Goal: Transaction & Acquisition: Purchase product/service

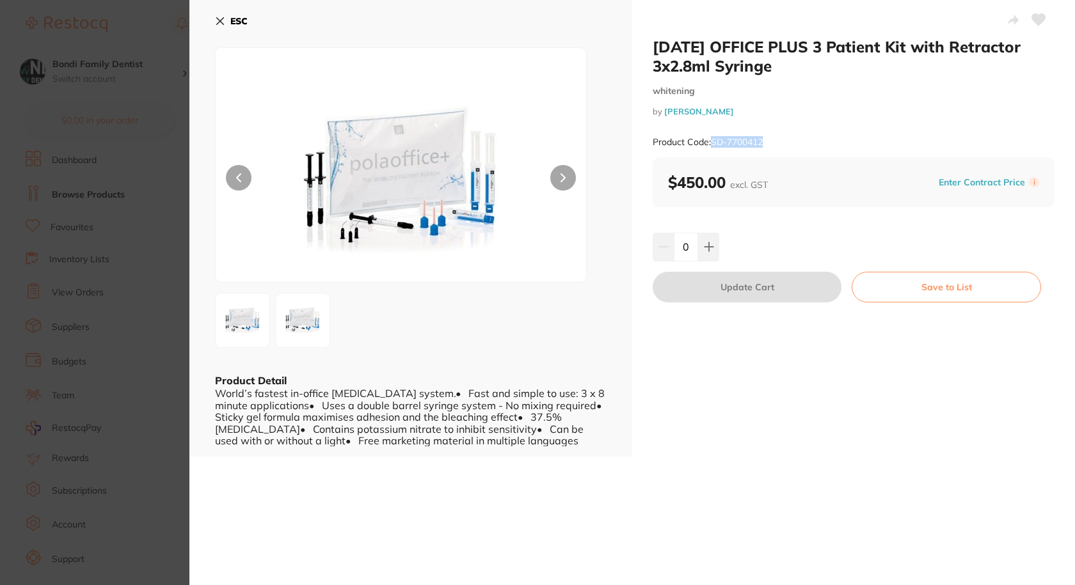
scroll to position [74, 0]
click at [225, 19] on button "ESC" at bounding box center [231, 21] width 33 height 22
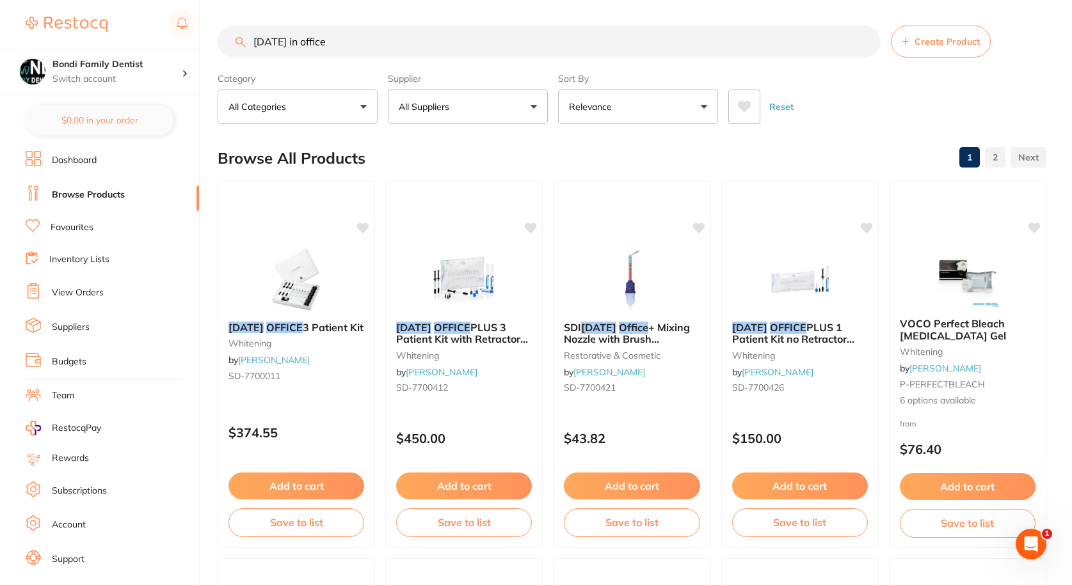
click at [427, 105] on p "All Suppliers" at bounding box center [427, 106] width 56 height 13
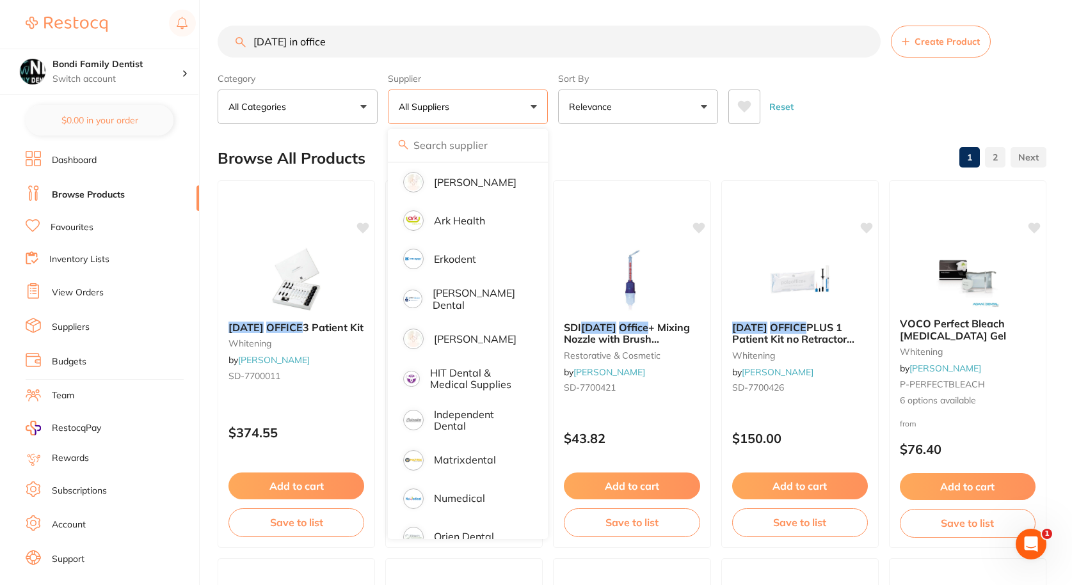
click at [356, 48] on input "[DATE] in office" at bounding box center [549, 42] width 663 height 32
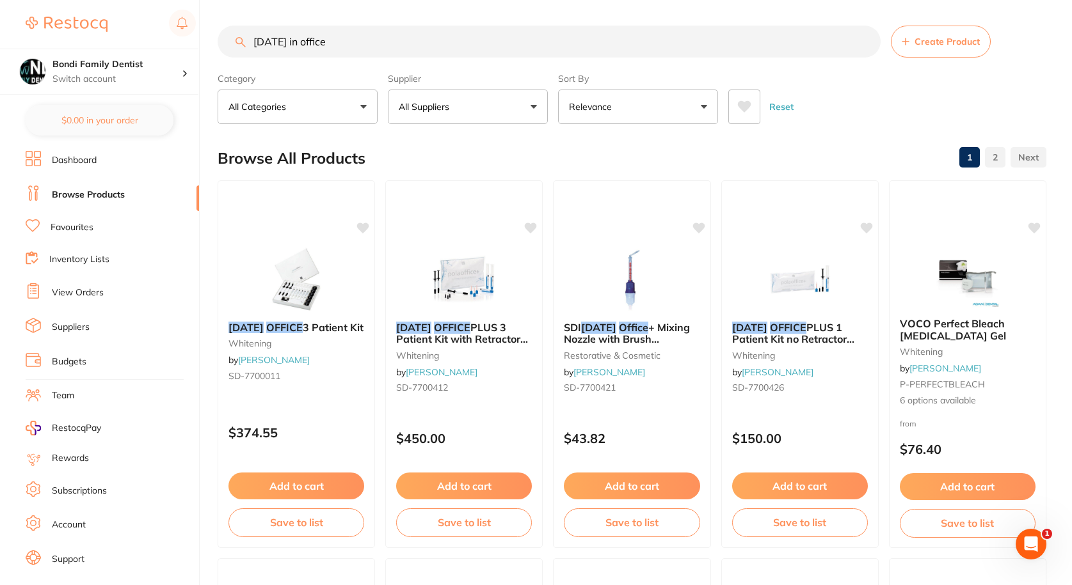
click at [356, 48] on input "[DATE] in office" at bounding box center [549, 42] width 663 height 32
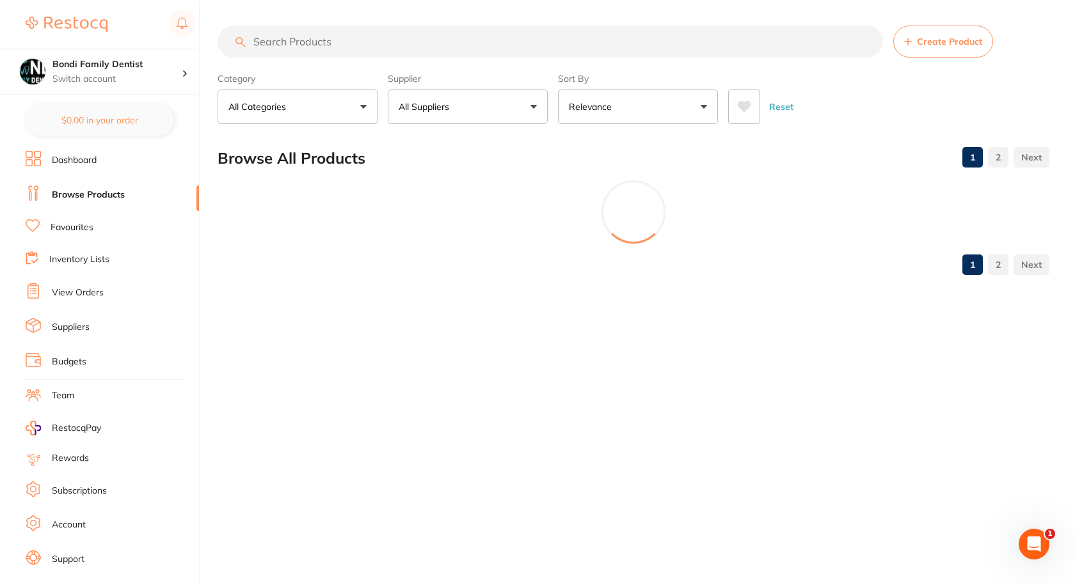
click at [500, 96] on button "All Suppliers" at bounding box center [468, 107] width 160 height 35
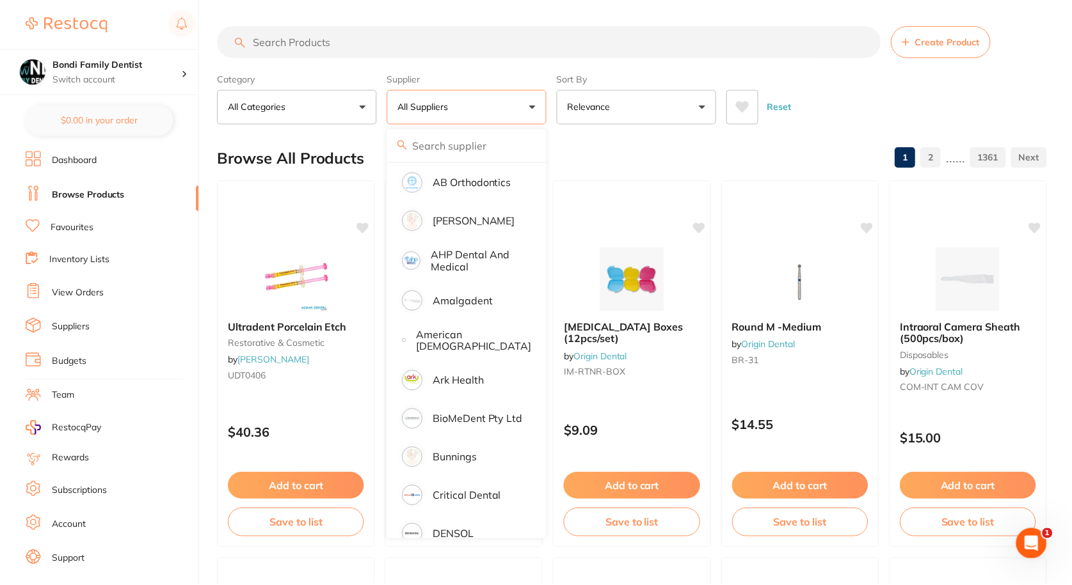
scroll to position [112, 0]
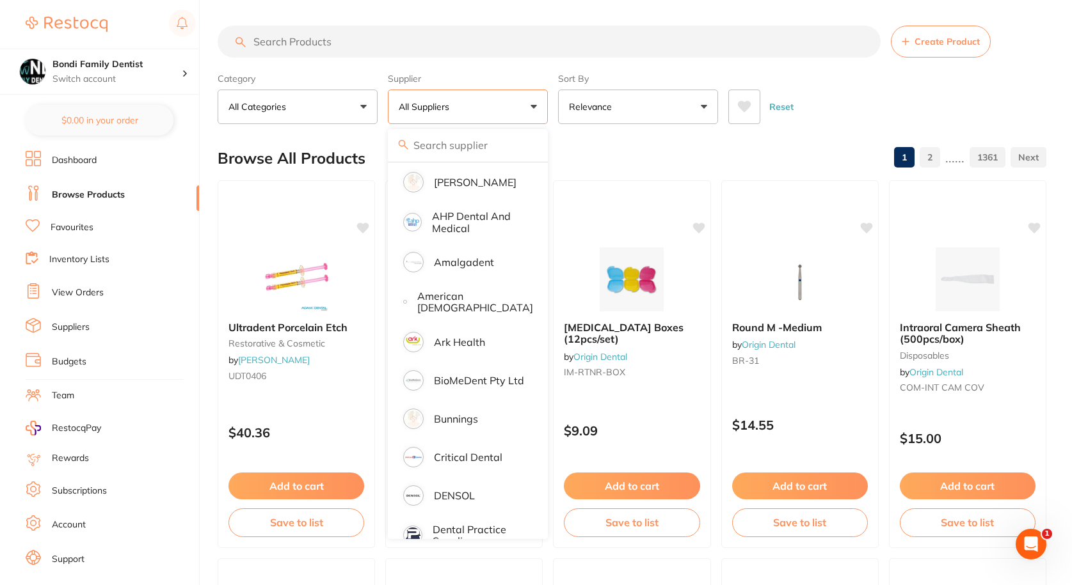
click at [475, 109] on button "All Suppliers" at bounding box center [468, 107] width 160 height 35
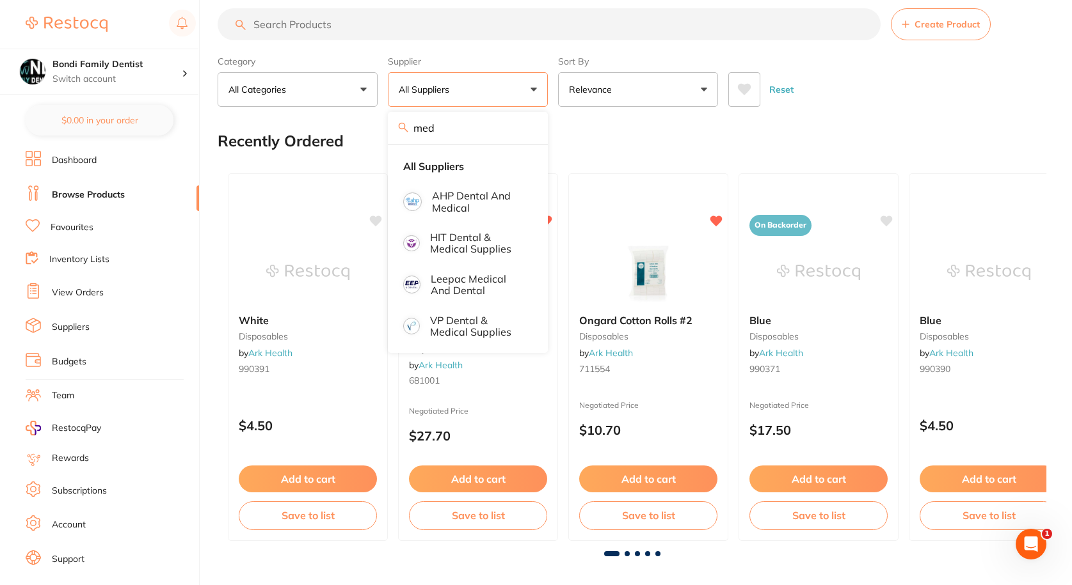
scroll to position [0, 0]
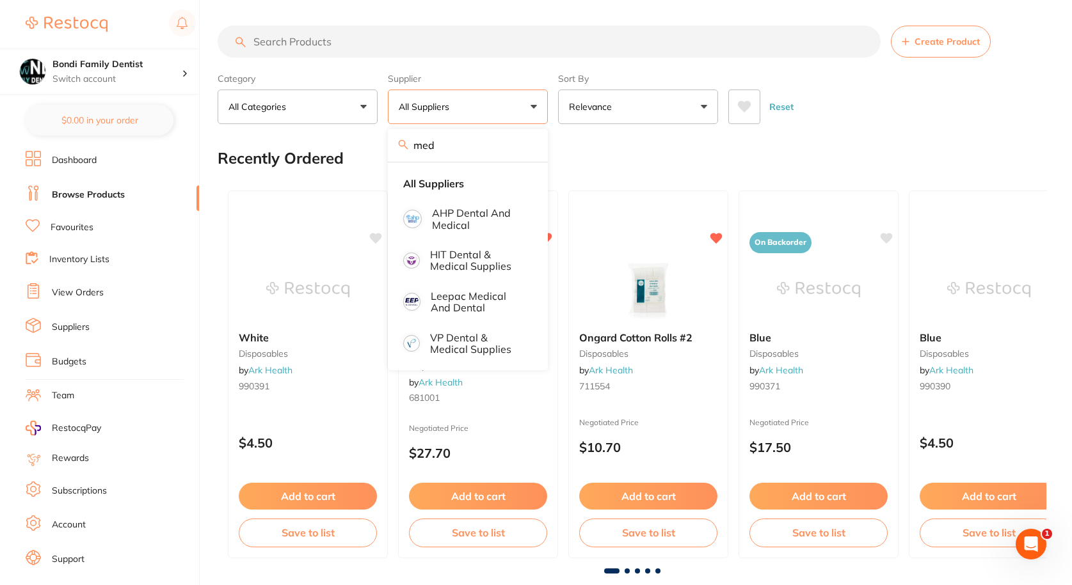
type input "med"
click at [81, 227] on link "Favourites" at bounding box center [72, 227] width 43 height 13
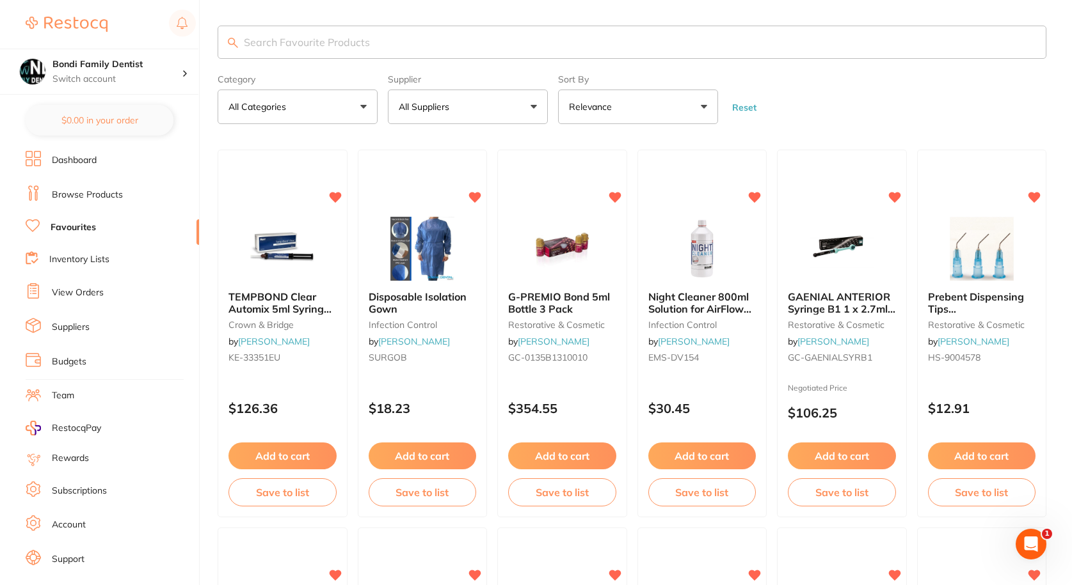
click at [306, 36] on input "search" at bounding box center [632, 42] width 829 height 33
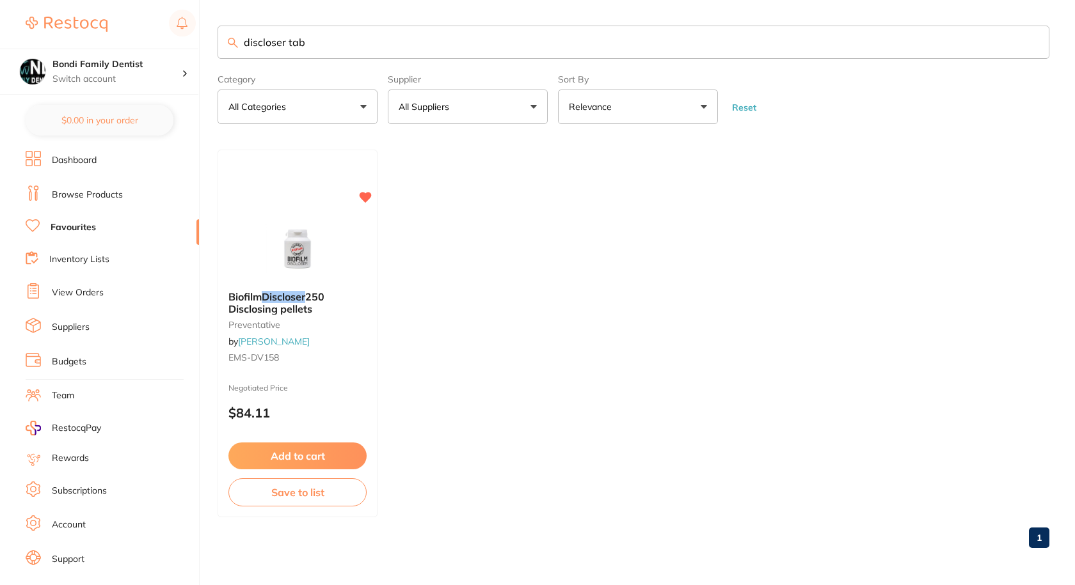
type input "discloser tab"
click at [269, 312] on span "250 Disclosing pellets" at bounding box center [276, 302] width 96 height 24
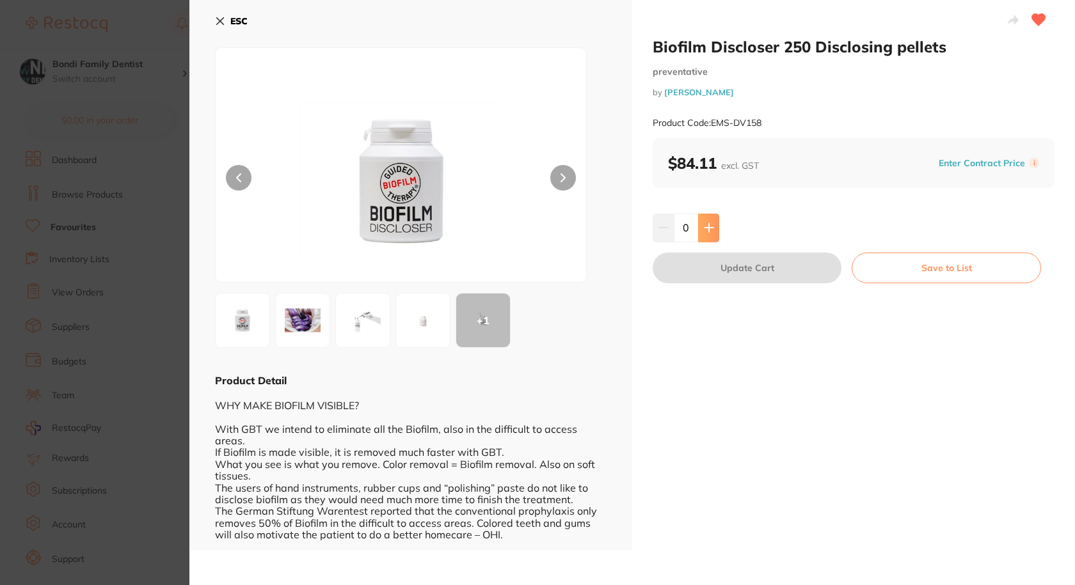
click at [714, 227] on button at bounding box center [708, 228] width 21 height 28
type input "1"
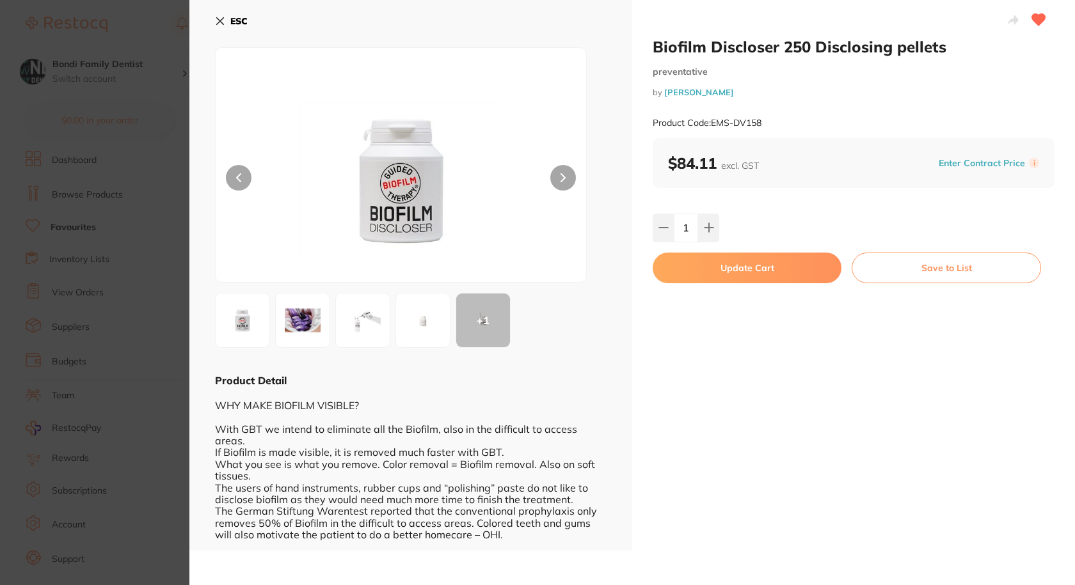
click at [716, 264] on button "Update Cart" at bounding box center [747, 268] width 189 height 31
checkbox input "false"
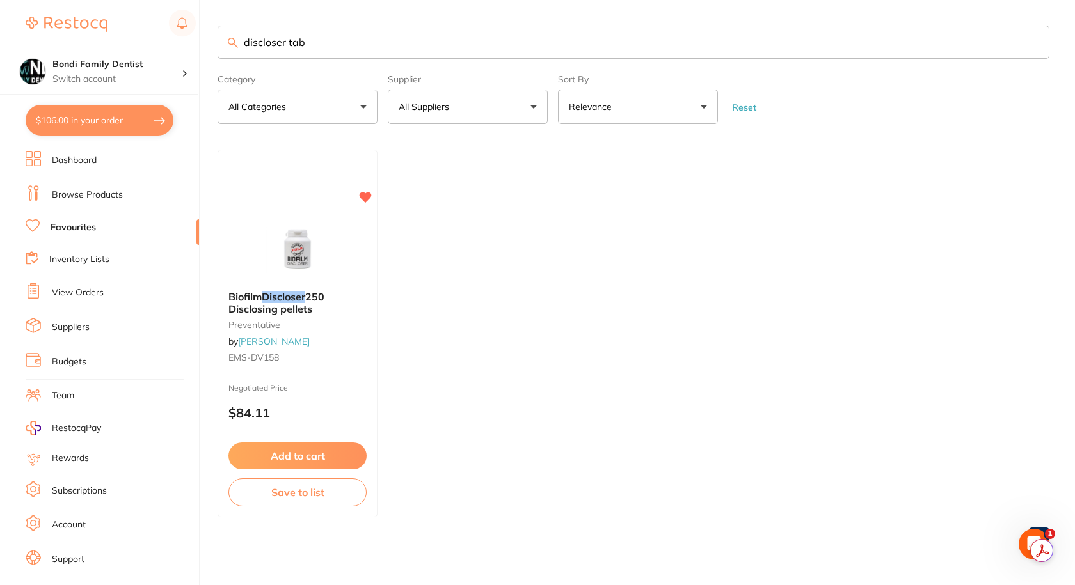
click at [318, 44] on input "discloser tab" at bounding box center [634, 42] width 832 height 33
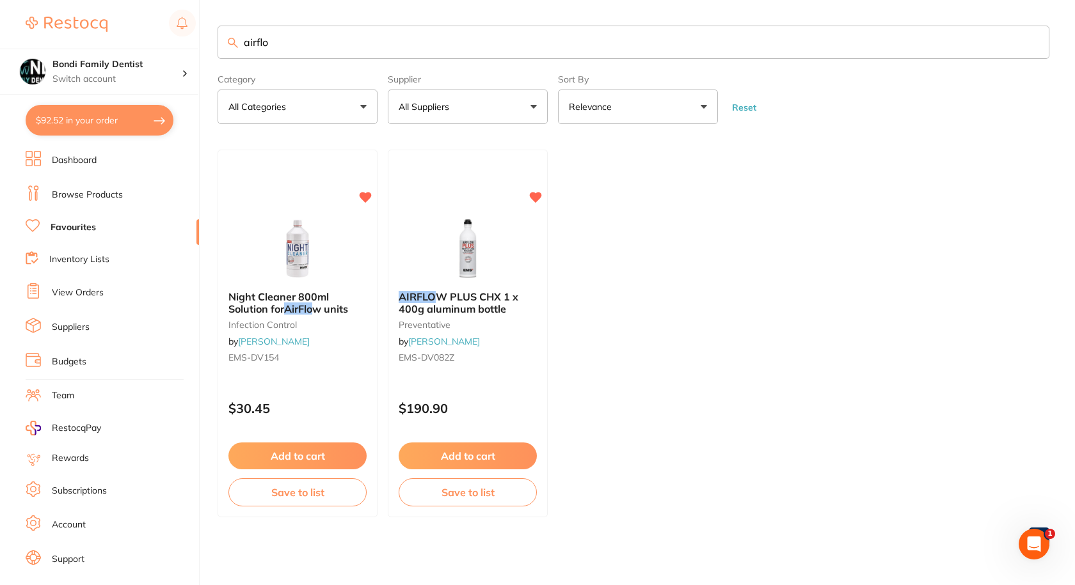
click at [363, 43] on input "airflo" at bounding box center [634, 42] width 832 height 33
paste input "EMS-DV082X"
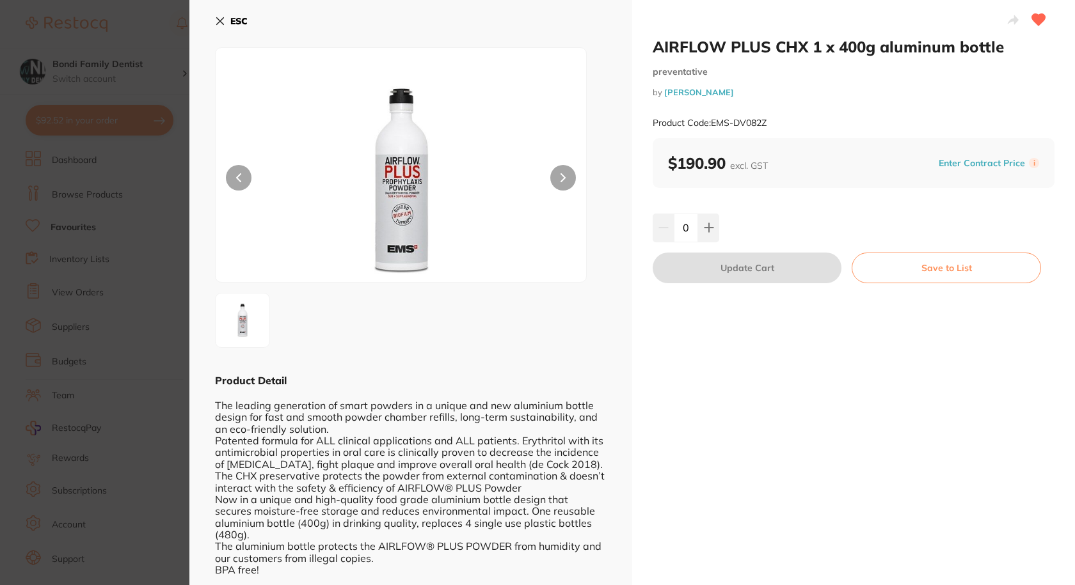
click at [223, 24] on icon at bounding box center [220, 21] width 7 height 7
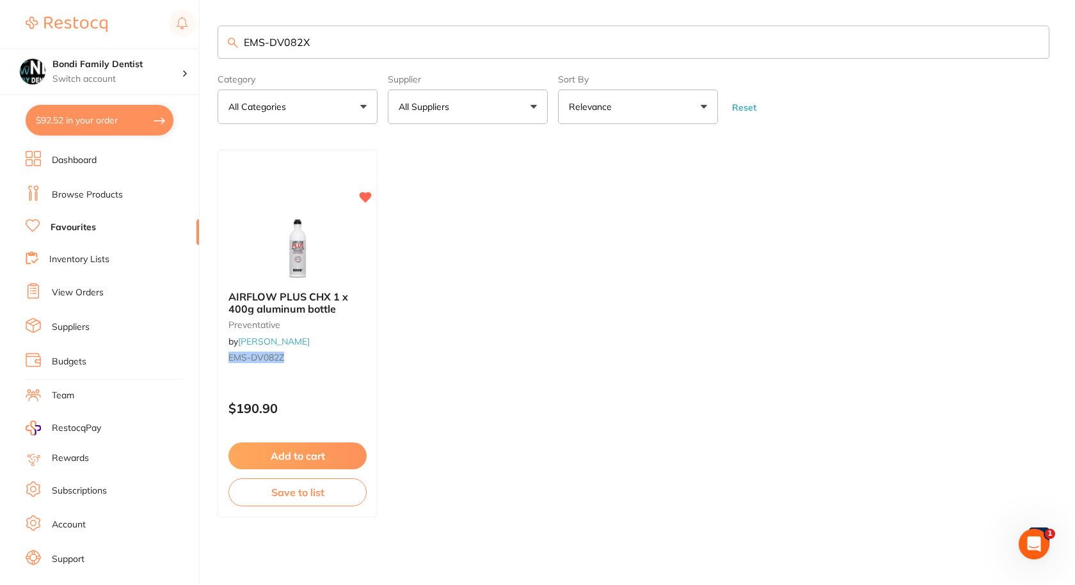
click at [330, 51] on input "EMS-DV082X" at bounding box center [634, 42] width 832 height 33
type input "airflow"
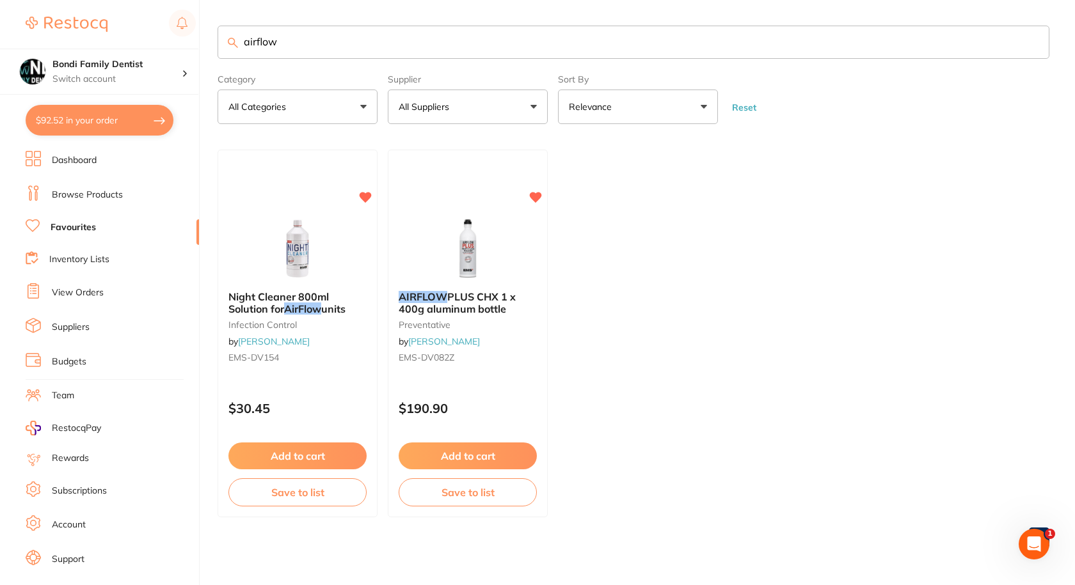
scroll to position [0, 0]
click at [450, 307] on span "PLUS CHX 1 x 400g aluminum bottle" at bounding box center [457, 302] width 118 height 25
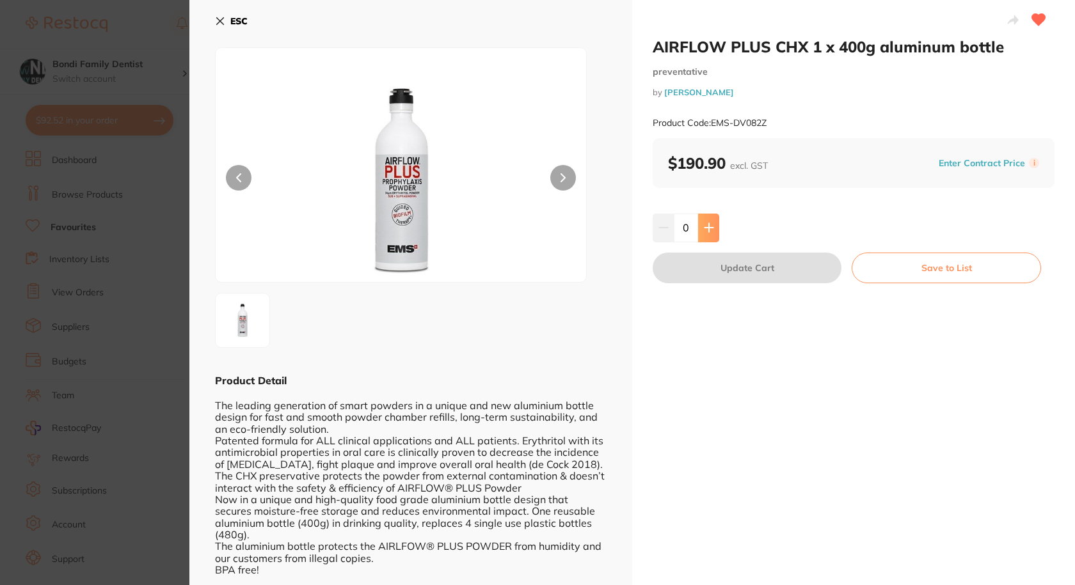
drag, startPoint x: 719, startPoint y: 234, endPoint x: 707, endPoint y: 230, distance: 12.4
click at [719, 234] on div "0" at bounding box center [854, 228] width 402 height 28
click at [704, 228] on icon at bounding box center [709, 228] width 10 height 10
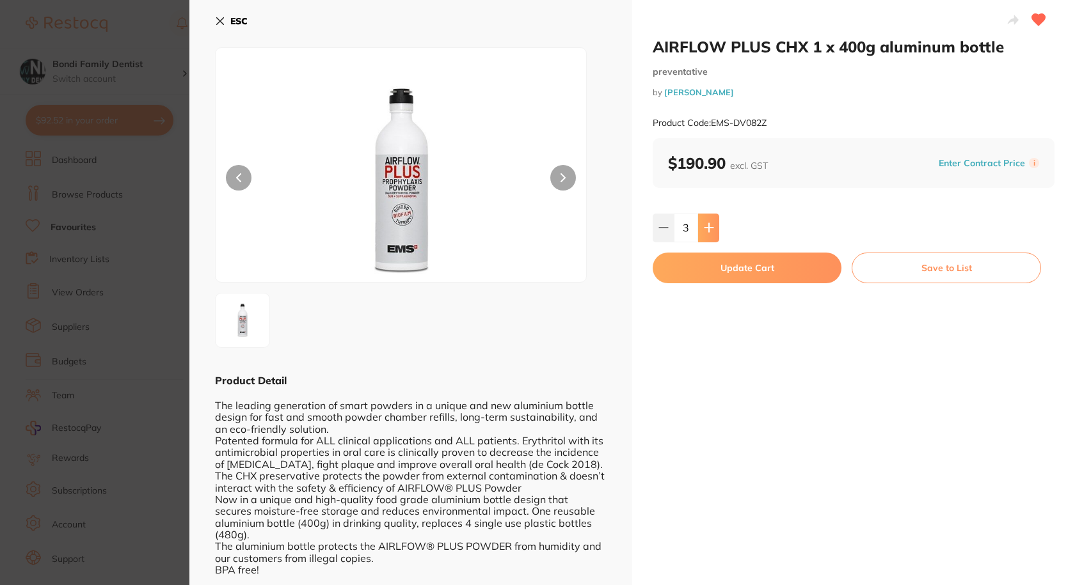
click at [704, 228] on icon at bounding box center [709, 228] width 10 height 10
type input "4"
click at [697, 267] on button "Update Cart" at bounding box center [747, 268] width 189 height 31
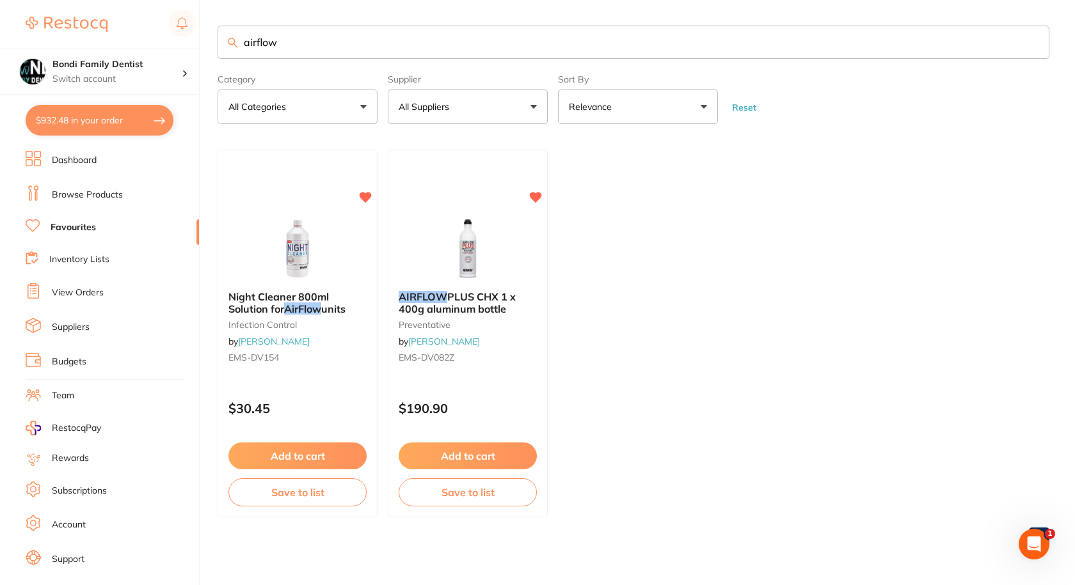
click at [301, 49] on input "airflow" at bounding box center [634, 42] width 832 height 33
type input "fugi 9"
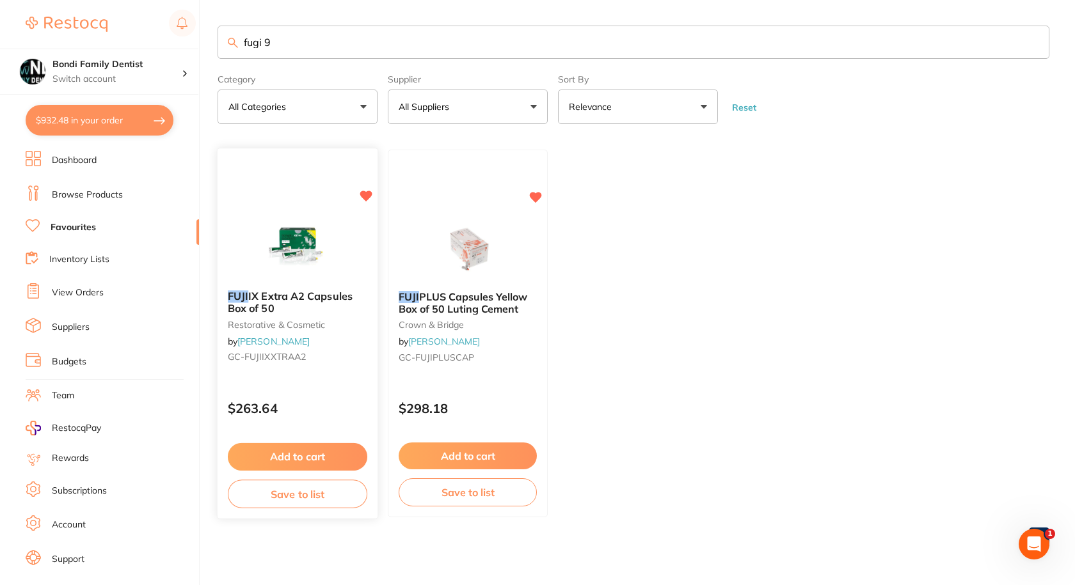
click at [269, 297] on span "IX Extra A2 Capsules Box of 50" at bounding box center [290, 302] width 125 height 25
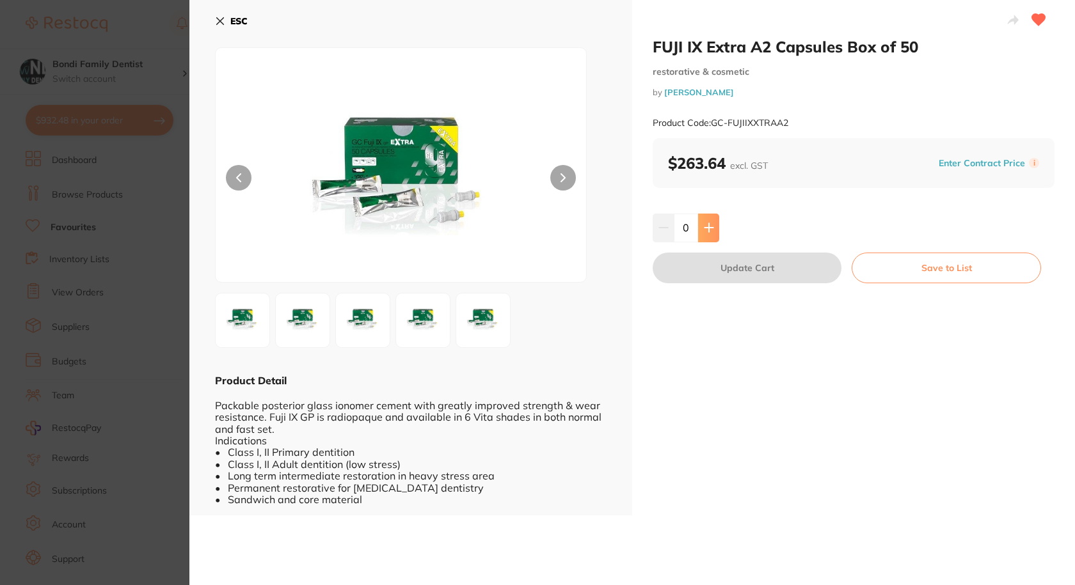
click at [710, 234] on button at bounding box center [708, 228] width 21 height 28
type input "1"
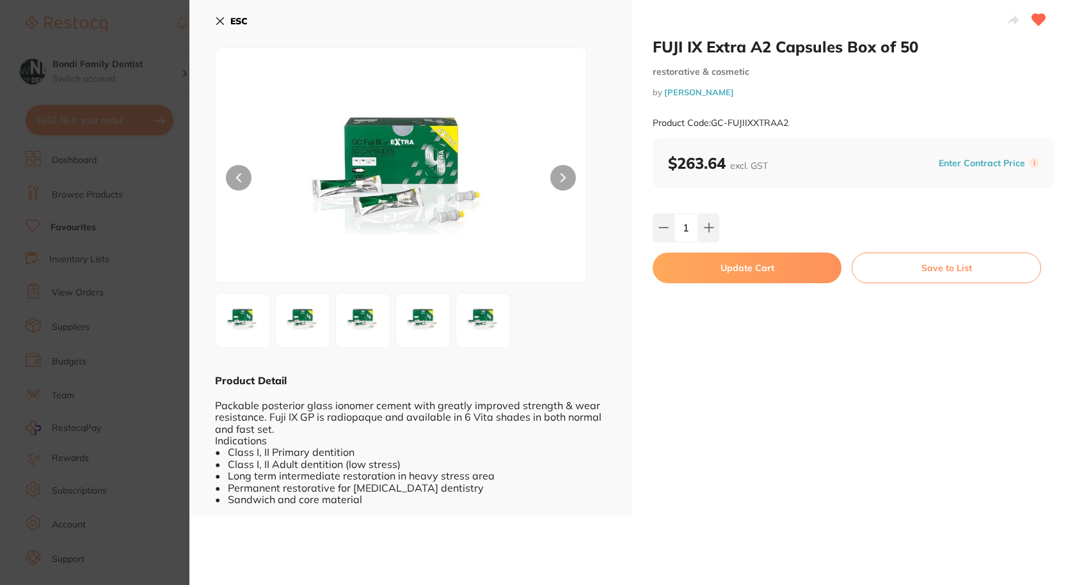
click at [727, 269] on button "Update Cart" at bounding box center [747, 268] width 189 height 31
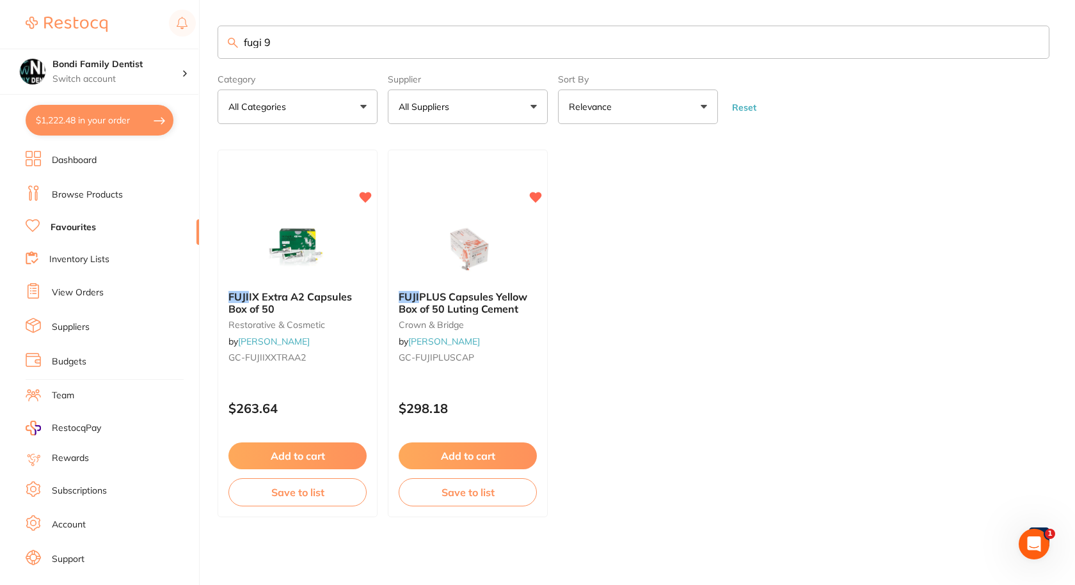
click at [280, 36] on input "fugi 9" at bounding box center [634, 42] width 832 height 33
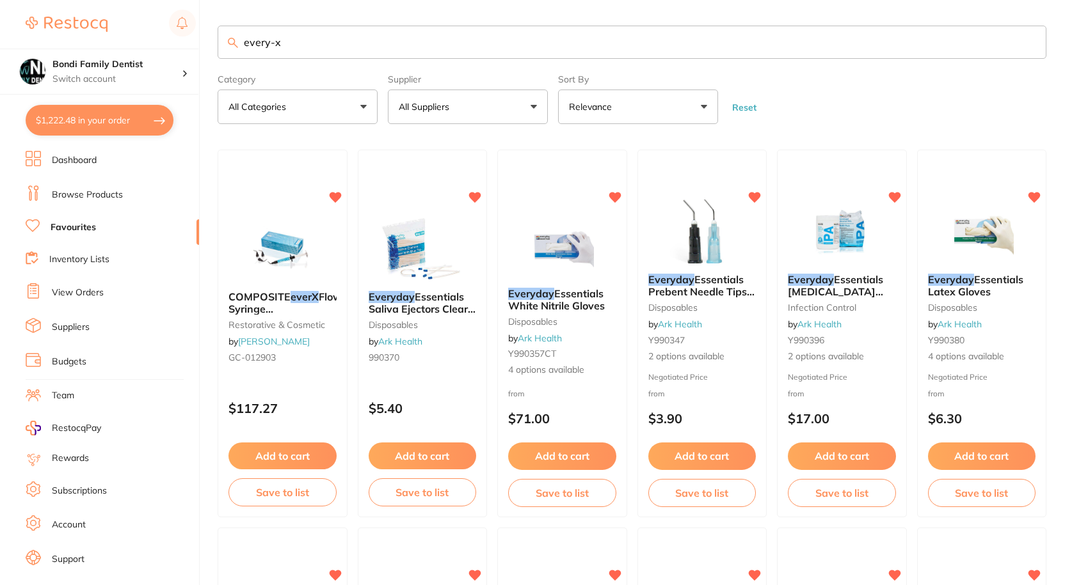
type input "every-x"
click at [302, 296] on em "everX" at bounding box center [304, 296] width 28 height 13
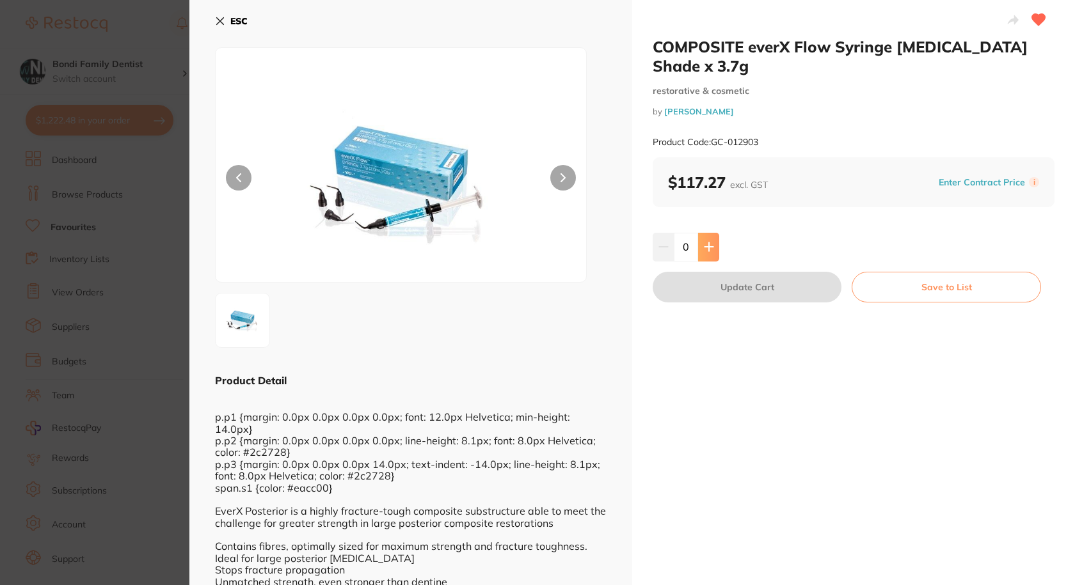
click at [716, 233] on button at bounding box center [708, 247] width 21 height 28
type input "1"
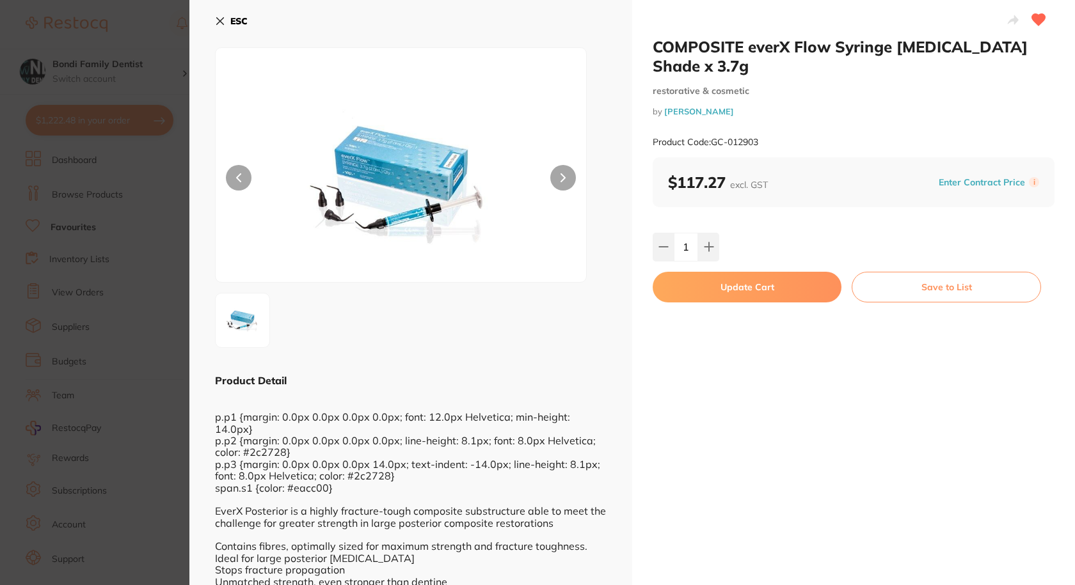
click at [715, 272] on button "Update Cart" at bounding box center [747, 287] width 189 height 31
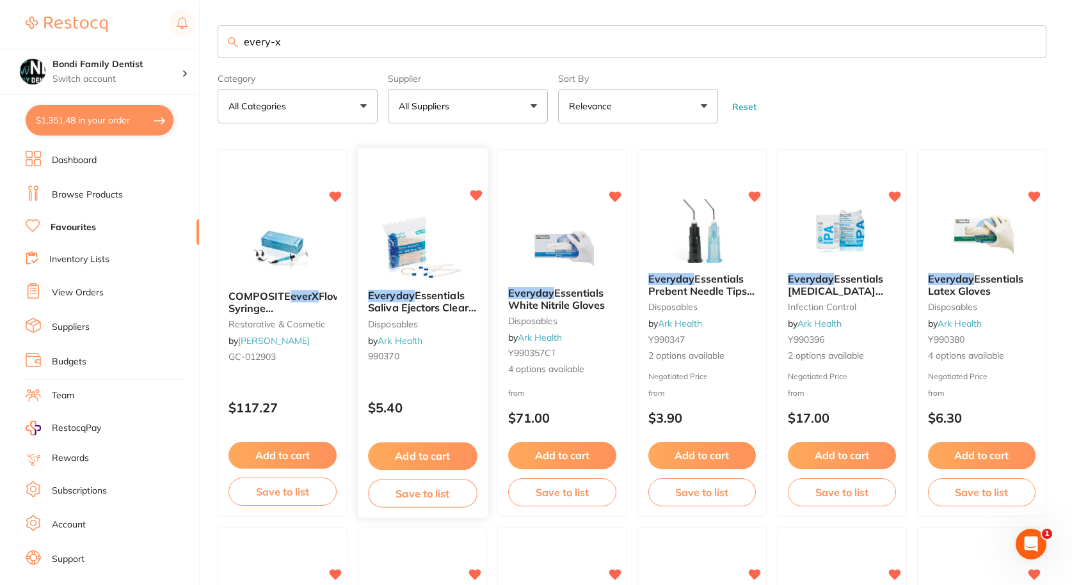
click at [427, 308] on span "Essentials Saliva Ejectors Clear with Blue Tip" at bounding box center [422, 308] width 108 height 36
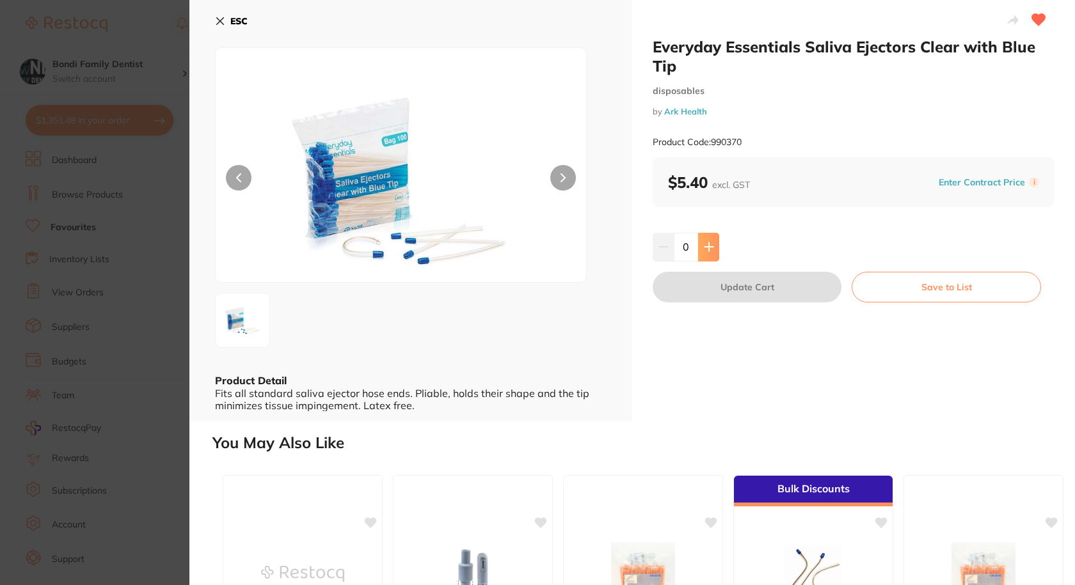
click at [707, 250] on icon at bounding box center [708, 247] width 8 height 8
click at [708, 250] on icon at bounding box center [708, 247] width 8 height 8
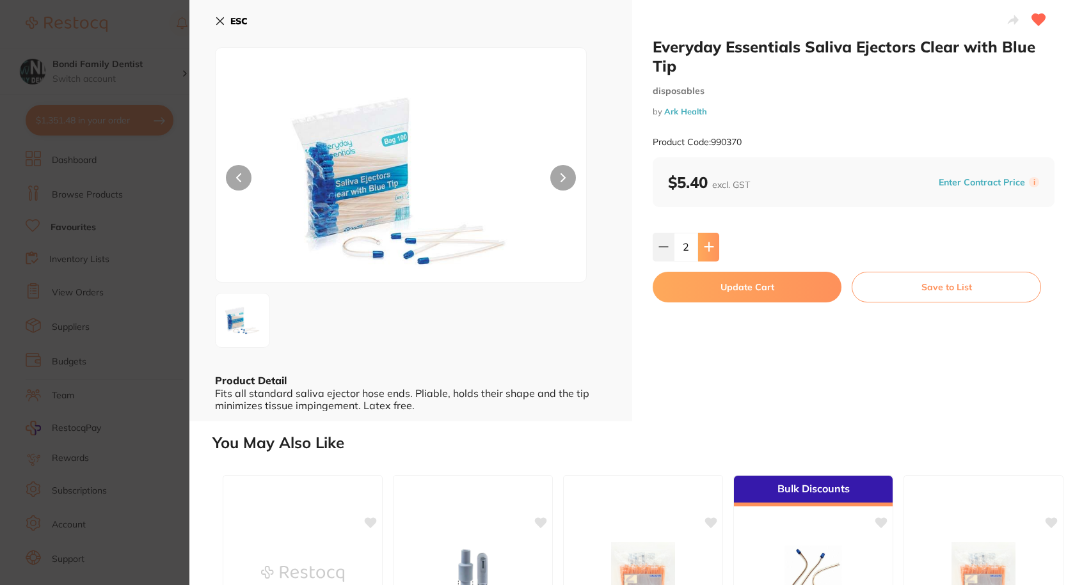
click at [708, 250] on icon at bounding box center [708, 247] width 8 height 8
click at [708, 250] on icon at bounding box center [709, 247] width 10 height 10
click at [669, 248] on button at bounding box center [663, 247] width 21 height 28
type input "4"
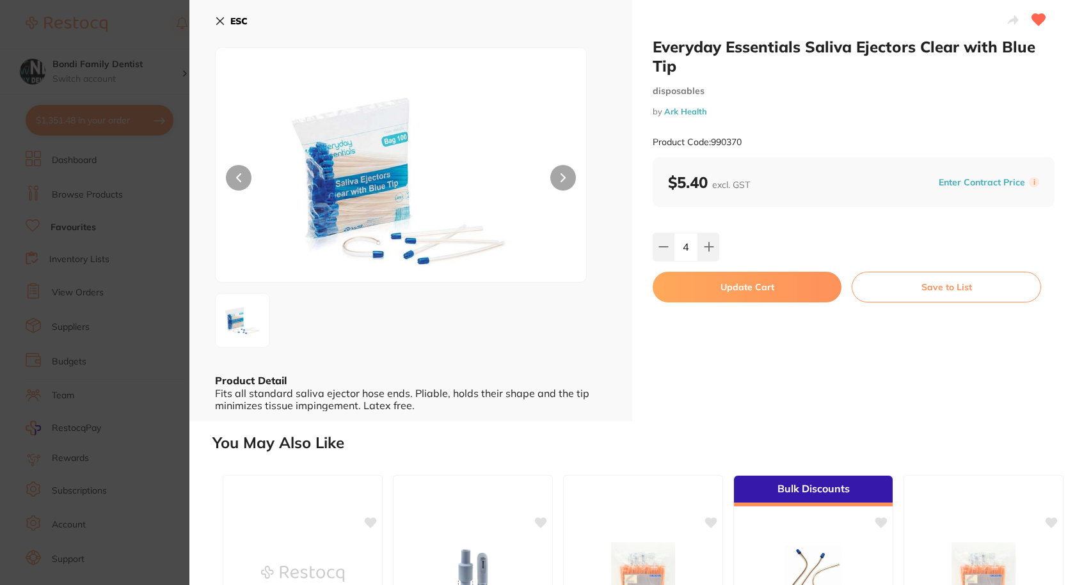
click at [733, 282] on button "Update Cart" at bounding box center [747, 287] width 189 height 31
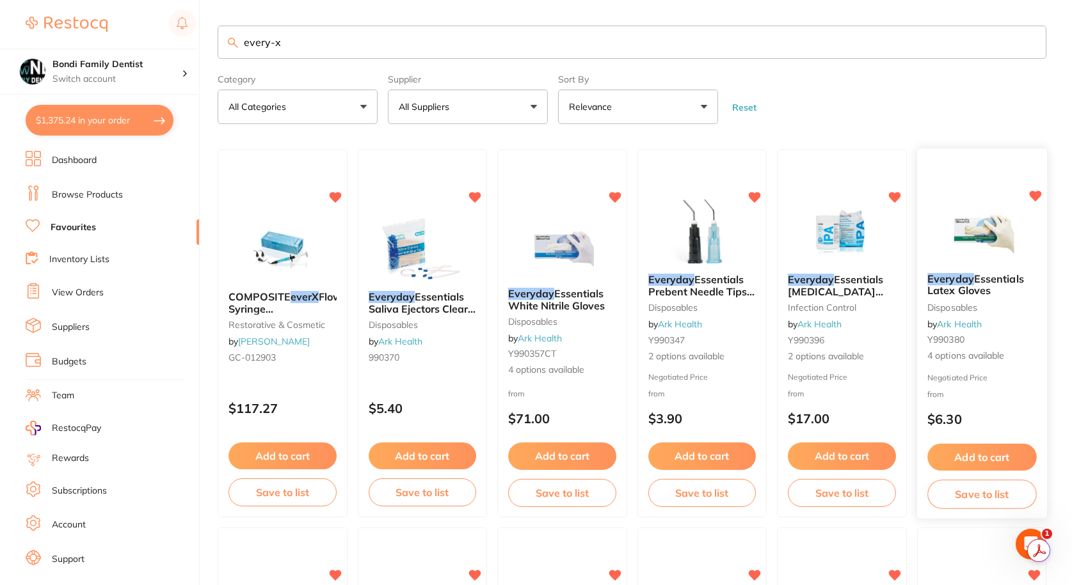
click at [963, 283] on em "Everyday" at bounding box center [950, 279] width 47 height 13
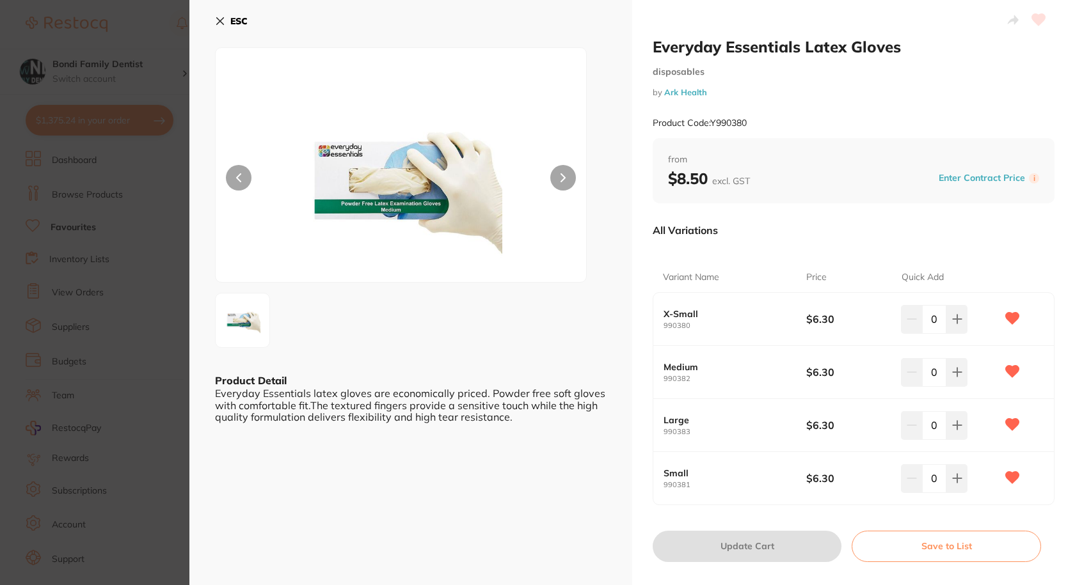
click at [218, 19] on icon at bounding box center [220, 21] width 7 height 7
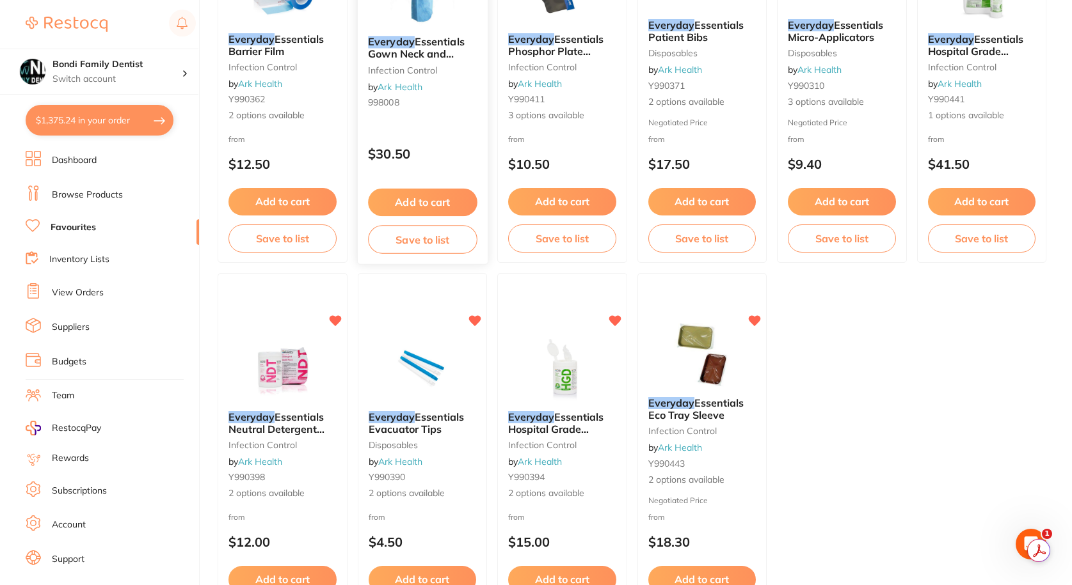
scroll to position [705, 0]
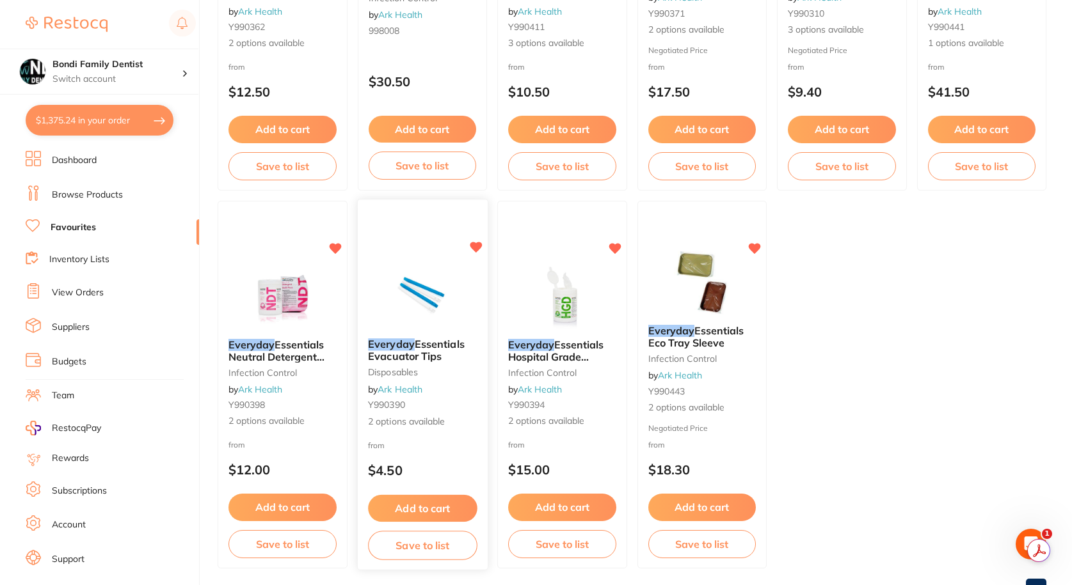
click at [421, 351] on span "Essentials Evacuator Tips" at bounding box center [416, 350] width 96 height 25
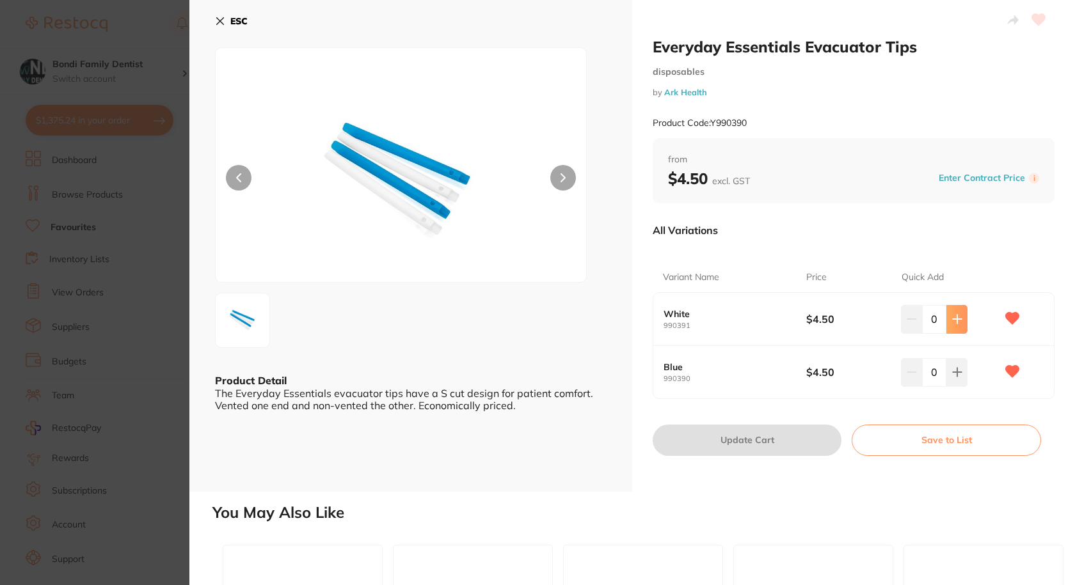
click at [955, 319] on icon at bounding box center [957, 319] width 8 height 8
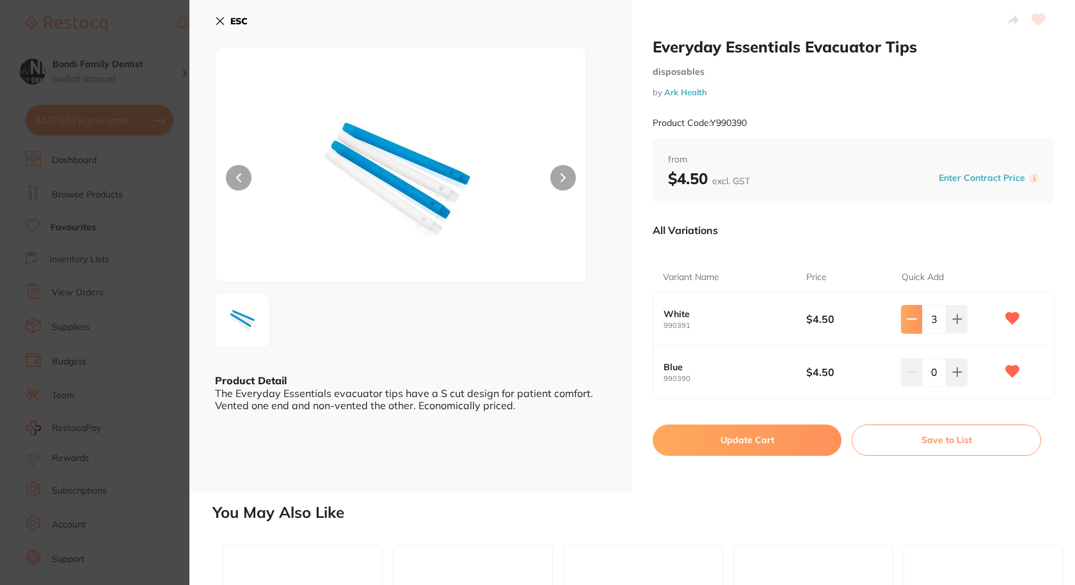
click at [909, 322] on icon at bounding box center [912, 319] width 10 height 10
type input "2"
click at [955, 372] on icon at bounding box center [957, 373] width 8 height 8
type input "2"
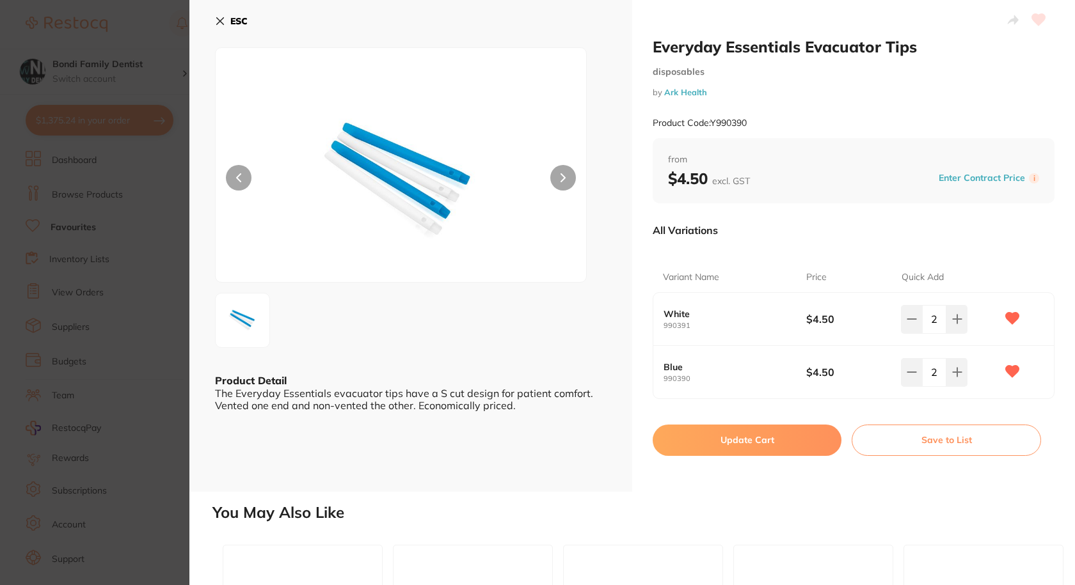
click at [780, 445] on button "Update Cart" at bounding box center [747, 440] width 189 height 31
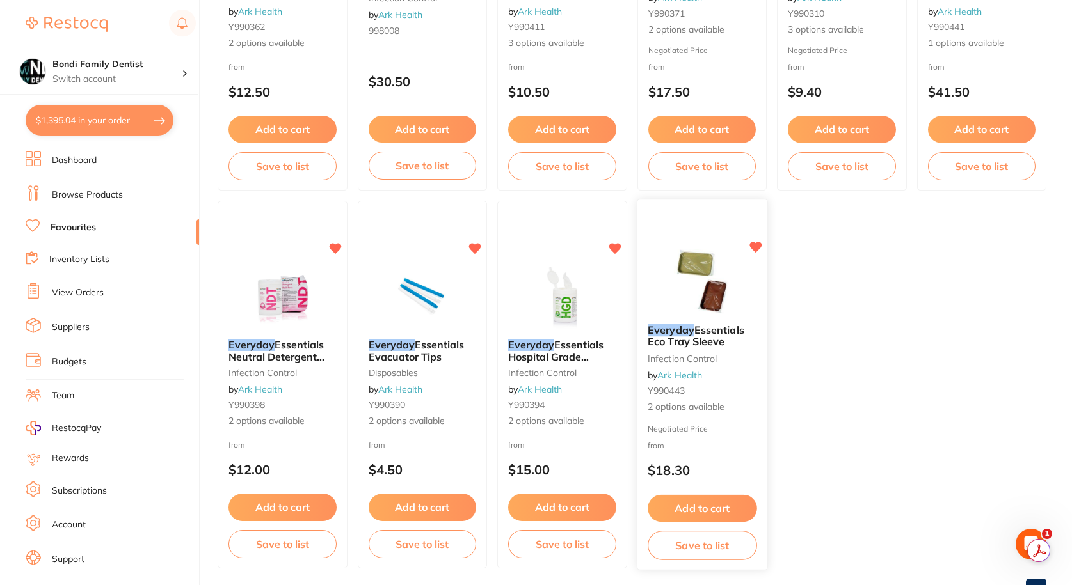
click at [706, 340] on span "Essentials Eco Tray Sleeve" at bounding box center [696, 336] width 96 height 25
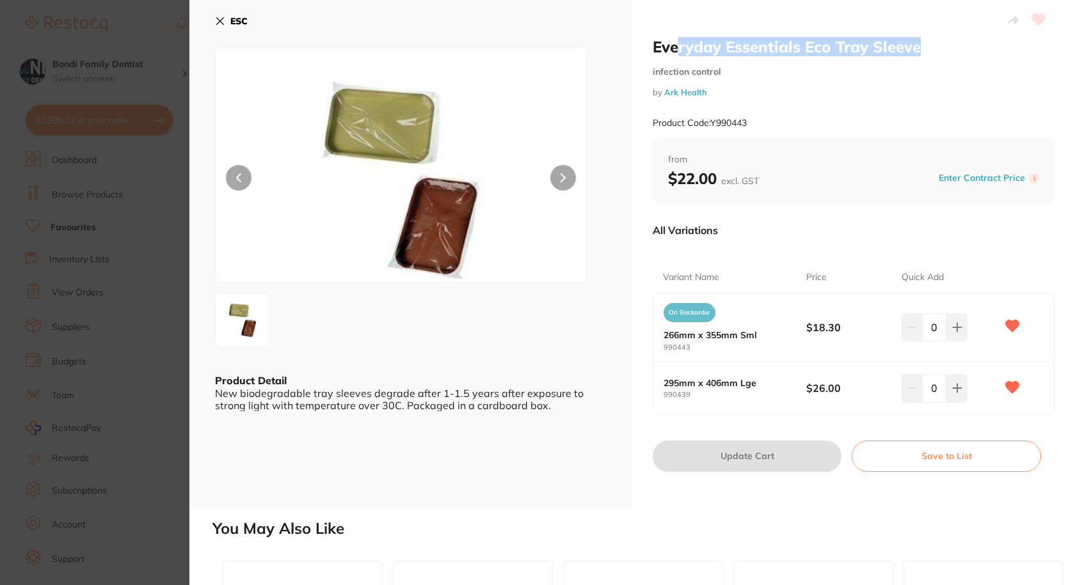
drag, startPoint x: 936, startPoint y: 51, endPoint x: 679, endPoint y: 51, distance: 257.2
click at [679, 51] on h2 "Everyday Essentials Eco Tray Sleeve" at bounding box center [854, 46] width 402 height 19
drag, startPoint x: 809, startPoint y: 52, endPoint x: 843, endPoint y: 56, distance: 34.1
click at [810, 52] on h2 "Everyday Essentials Eco Tray Sleeve" at bounding box center [854, 46] width 402 height 19
click at [922, 51] on h2 "Everyday Essentials Eco Tray Sleeve" at bounding box center [854, 46] width 402 height 19
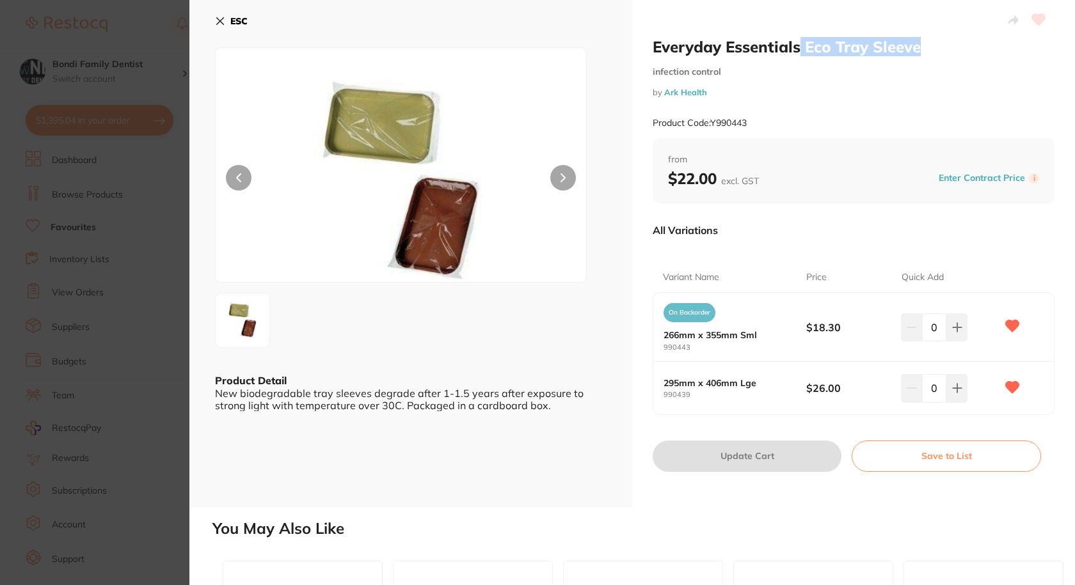
drag, startPoint x: 916, startPoint y: 43, endPoint x: 799, endPoint y: 45, distance: 117.1
click at [799, 45] on h2 "Everyday Essentials Eco Tray Sleeve" at bounding box center [854, 46] width 402 height 19
copy h2 "Eco Tray Sleeve"
click at [221, 16] on icon at bounding box center [220, 21] width 10 height 10
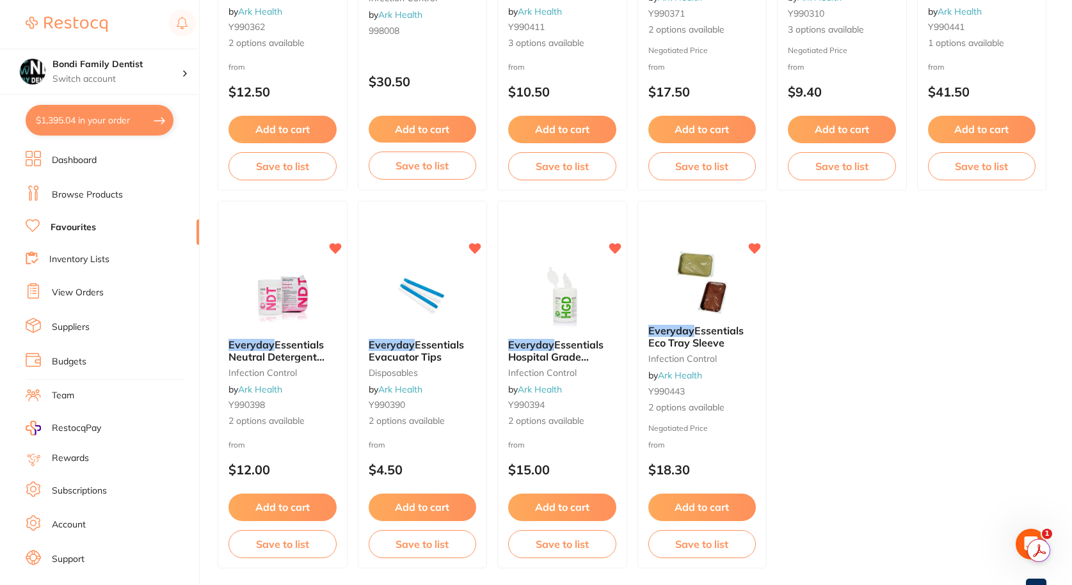
click at [93, 285] on li "View Orders" at bounding box center [112, 292] width 173 height 19
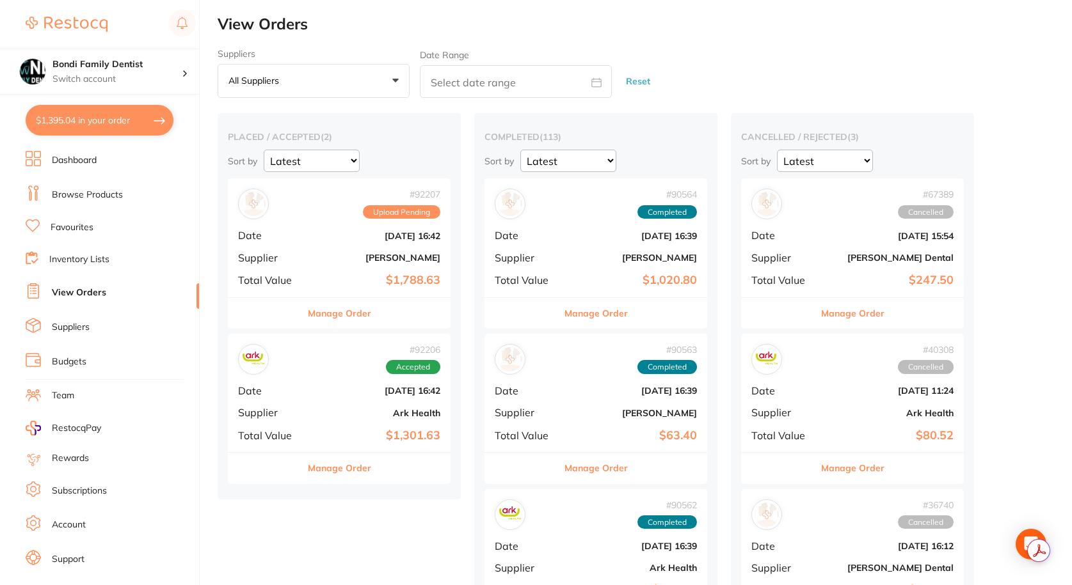
click at [286, 406] on div "# 92206 Accepted Date Sept 1 2025, 16:42 Supplier Ark Health Total Value $1,301…" at bounding box center [339, 393] width 223 height 118
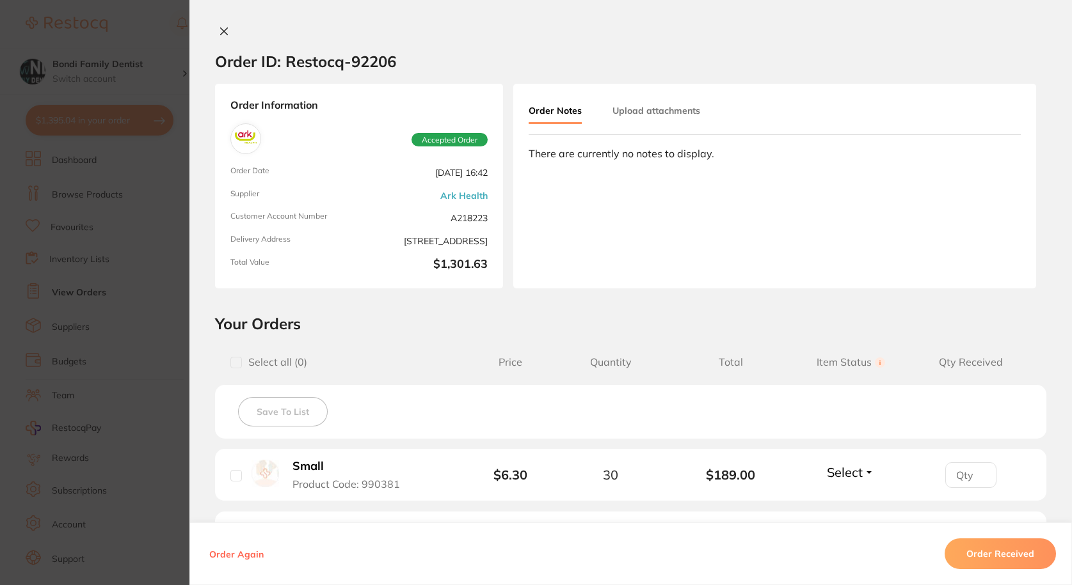
click at [226, 31] on button at bounding box center [224, 32] width 18 height 13
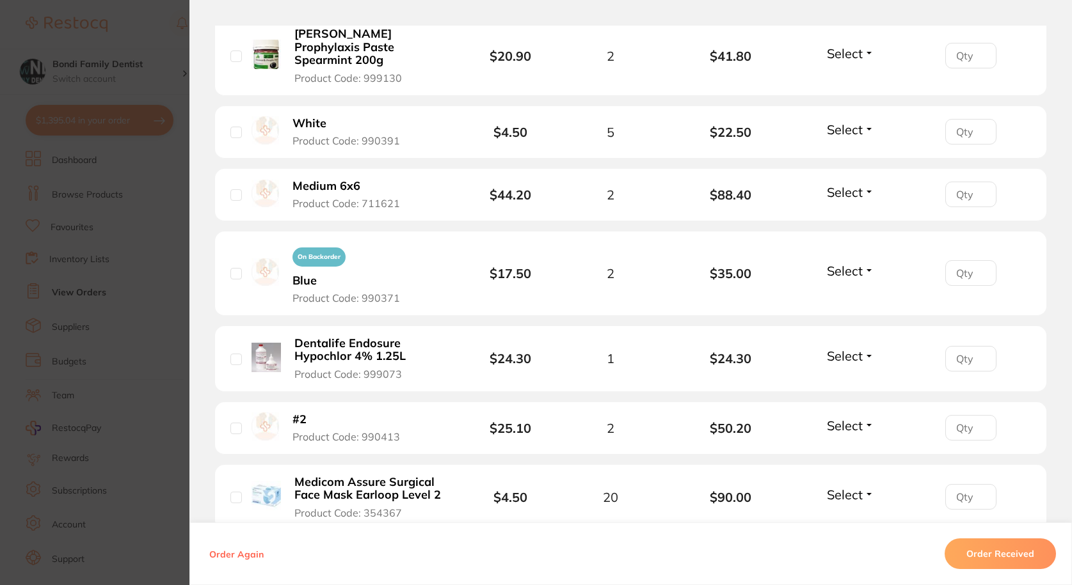
scroll to position [832, 0]
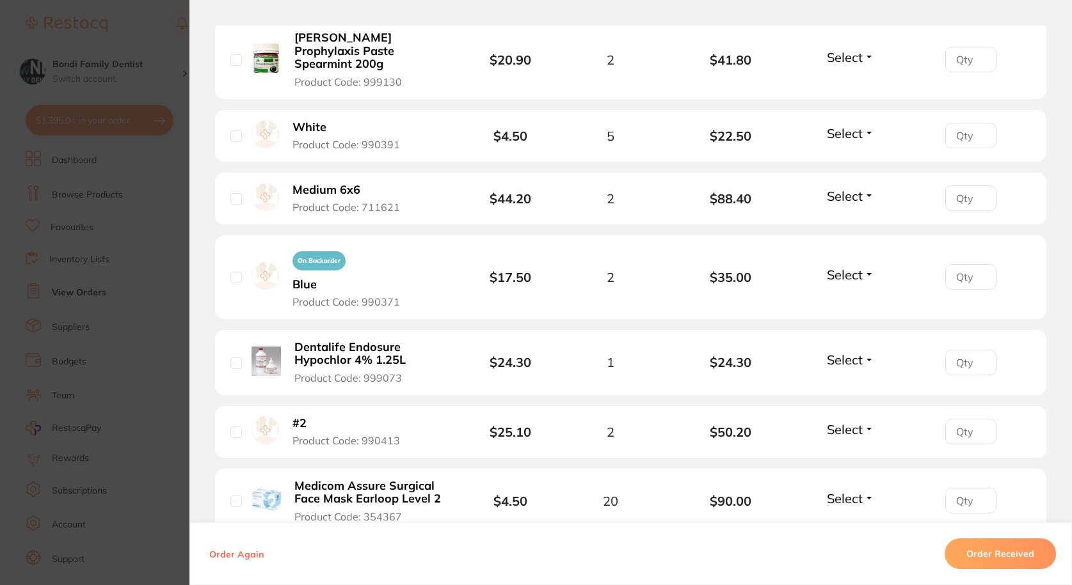
drag, startPoint x: 412, startPoint y: 179, endPoint x: 359, endPoint y: 177, distance: 53.1
click at [359, 183] on div "Medium 6x6 Product Code: 711621" at bounding box center [333, 198] width 206 height 31
copy span "711621"
click at [164, 67] on section "Order ID: Restocq- 92206 Order Information Accepted Order Order Date Sept 1 202…" at bounding box center [536, 292] width 1072 height 585
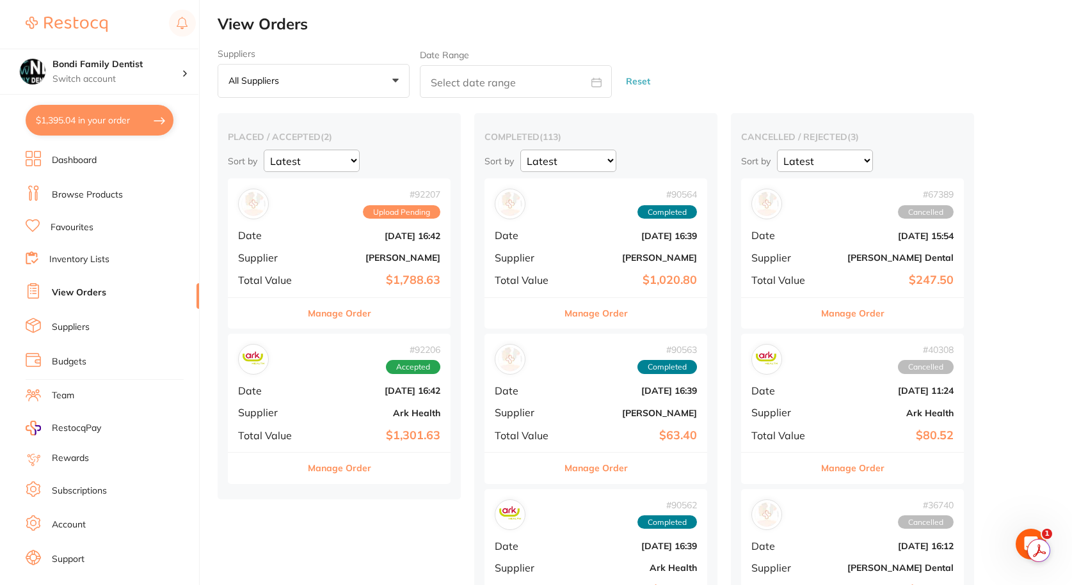
click at [74, 189] on link "Browse Products" at bounding box center [87, 195] width 71 height 13
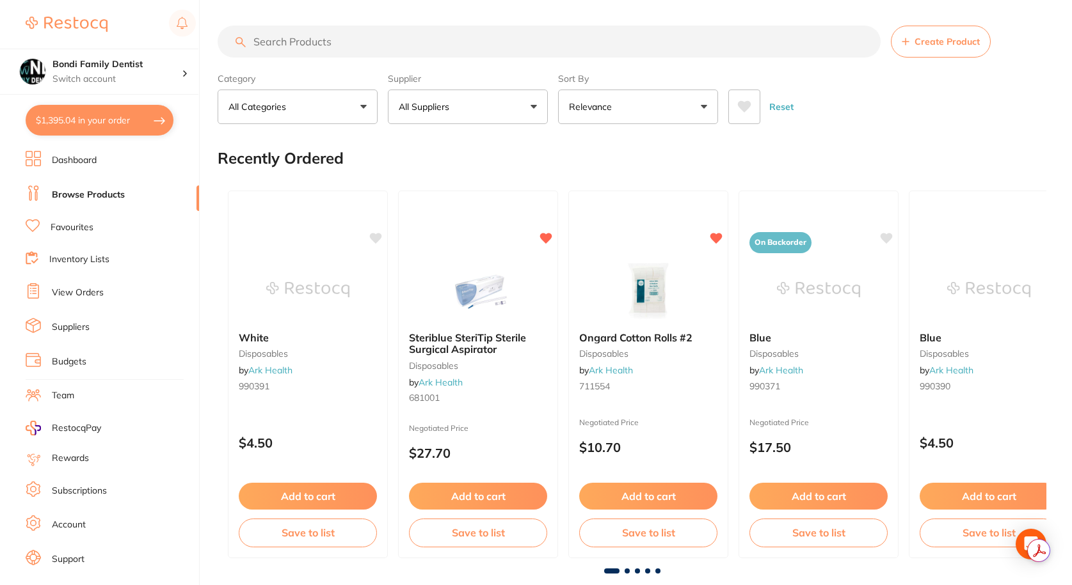
click at [310, 45] on input "search" at bounding box center [549, 42] width 663 height 32
paste input "711621"
type input "711621"
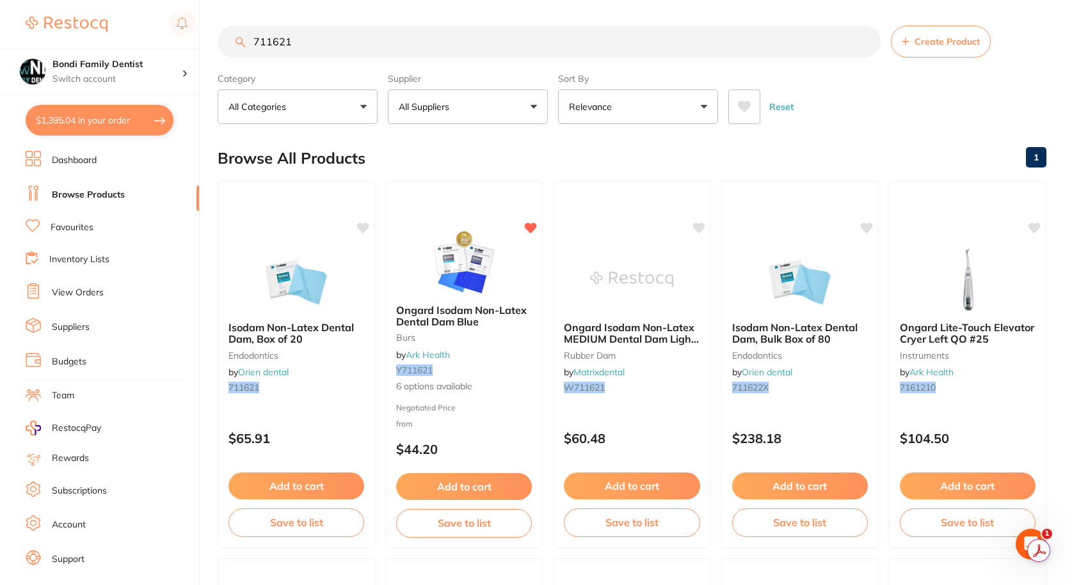
click at [81, 228] on link "Favourites" at bounding box center [72, 227] width 43 height 13
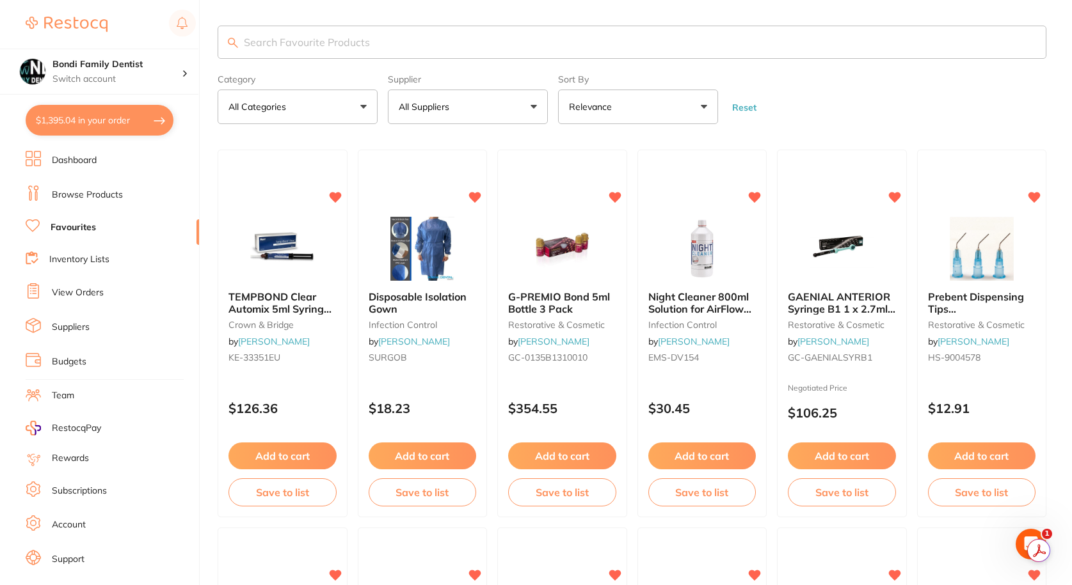
click at [345, 26] on input "search" at bounding box center [632, 42] width 829 height 33
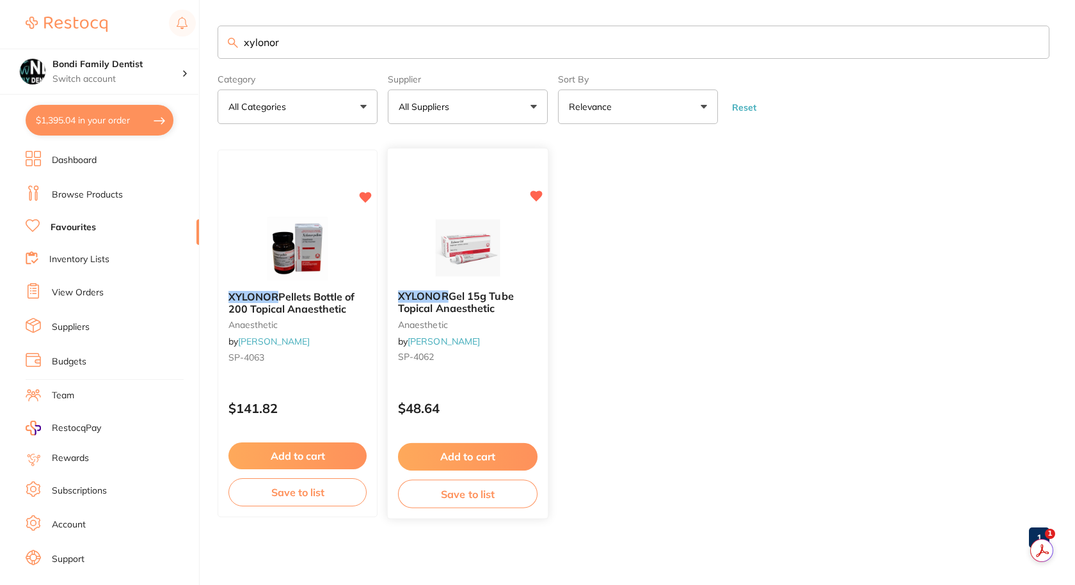
type input "xylonor"
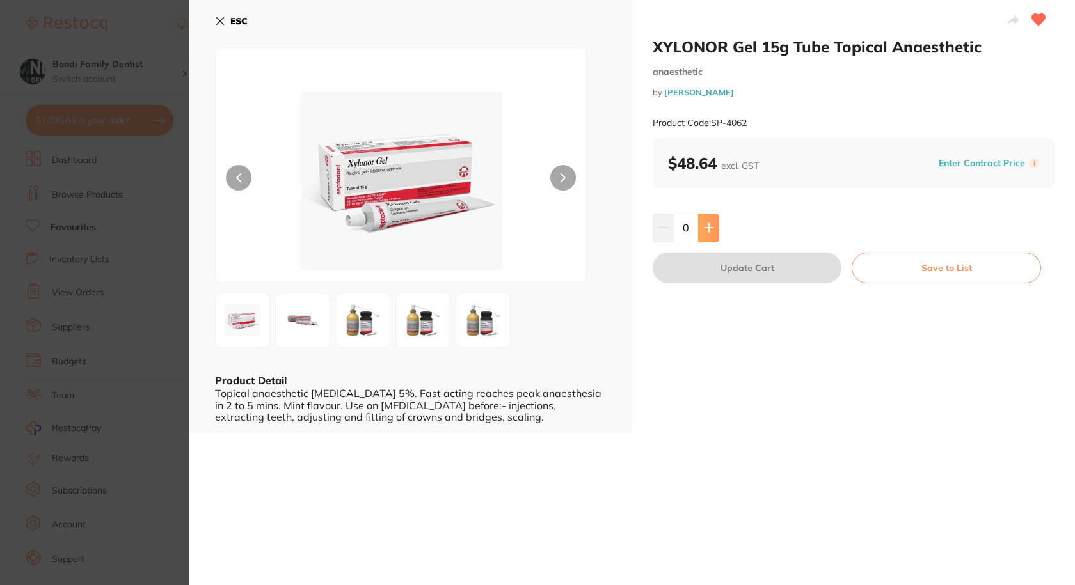
click at [704, 229] on icon at bounding box center [709, 228] width 10 height 10
type input "2"
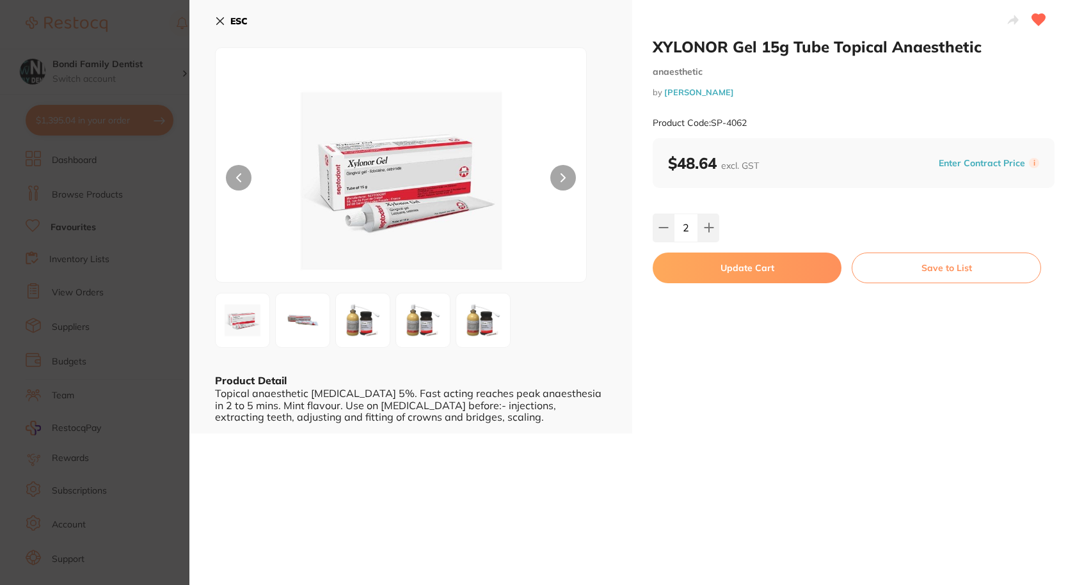
click at [715, 270] on button "Update Cart" at bounding box center [747, 268] width 189 height 31
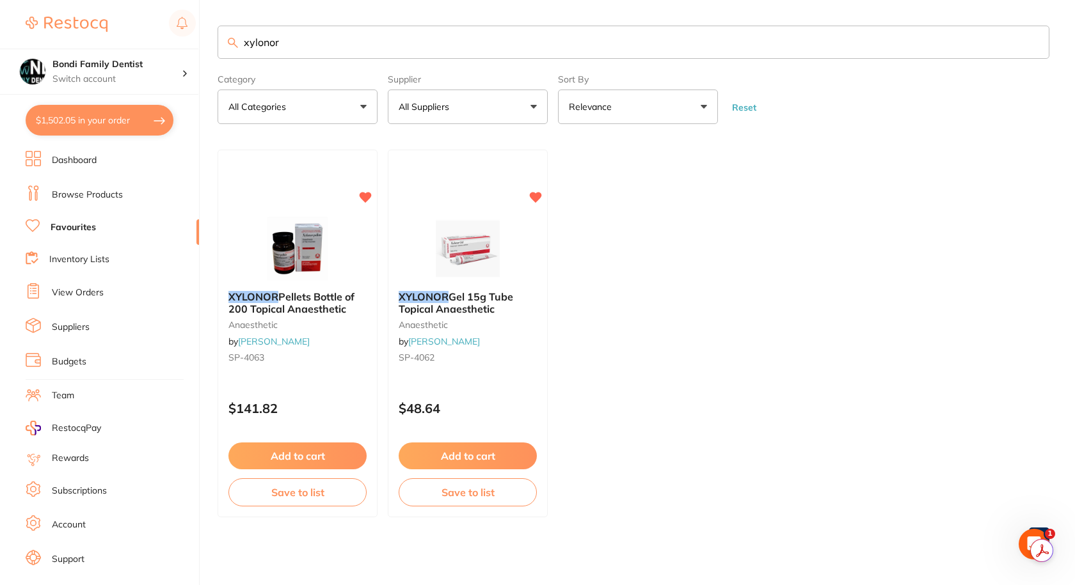
click at [305, 44] on input "xylonor" at bounding box center [634, 42] width 832 height 33
click at [305, 45] on input "xylonor" at bounding box center [634, 42] width 832 height 33
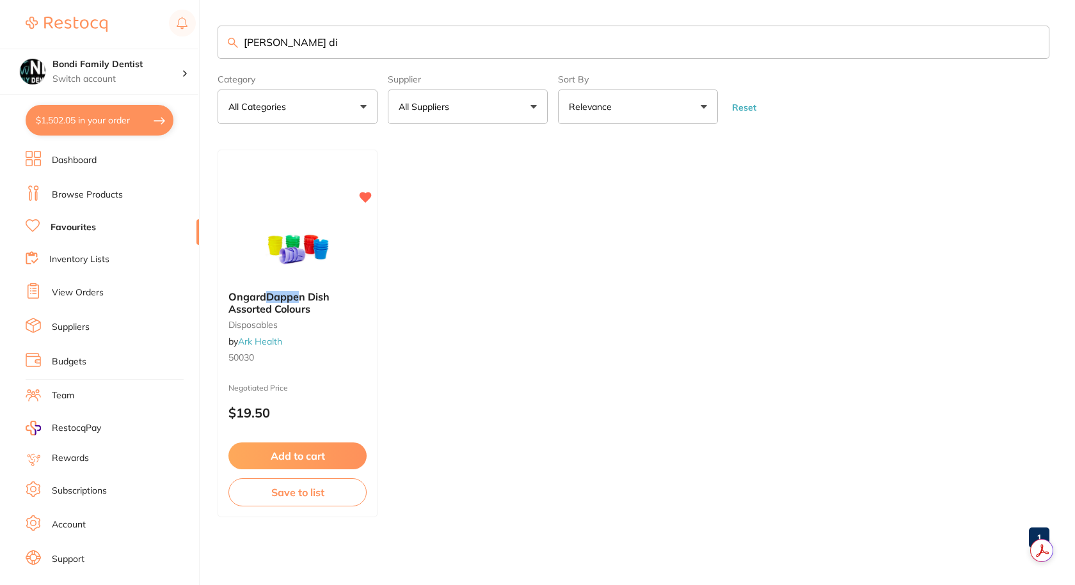
type input "dappen di"
click at [295, 309] on span "sh Assorted Colours" at bounding box center [287, 309] width 96 height 13
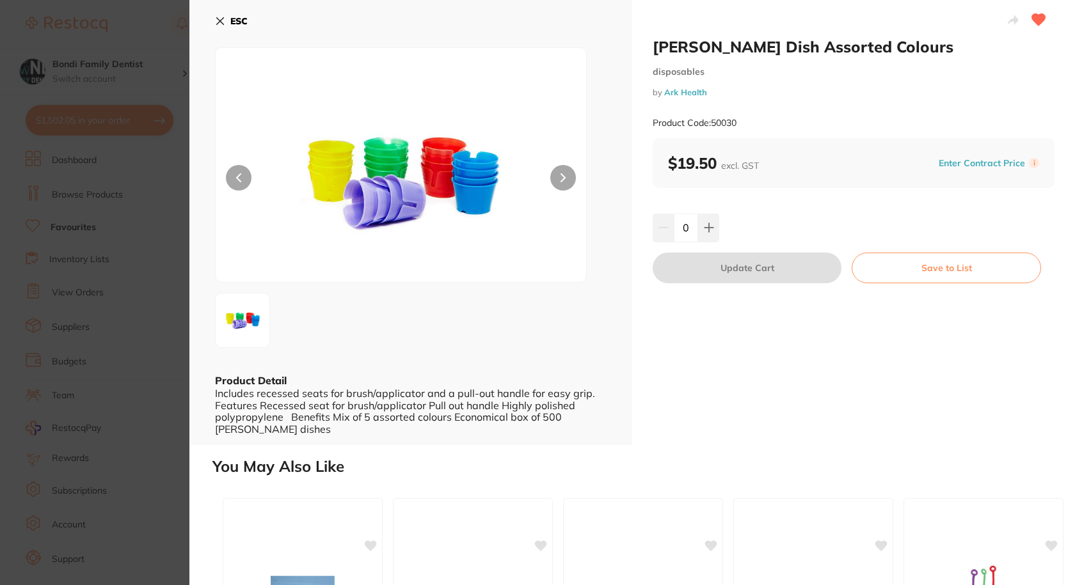
drag, startPoint x: 715, startPoint y: 225, endPoint x: 716, endPoint y: 253, distance: 28.8
click at [715, 225] on button at bounding box center [708, 228] width 21 height 28
type input "1"
click at [737, 255] on button "Update Cart" at bounding box center [747, 268] width 189 height 31
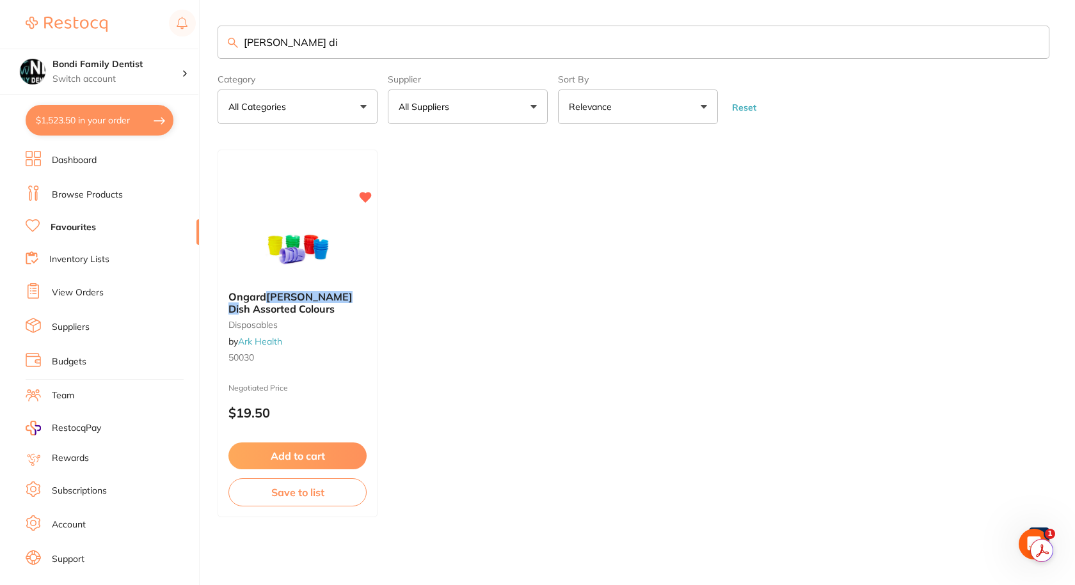
click at [329, 41] on input "dappen di" at bounding box center [634, 42] width 832 height 33
click at [303, 56] on input "biofilm" at bounding box center [634, 42] width 832 height 33
click at [304, 54] on input "biofilm" at bounding box center [634, 42] width 832 height 33
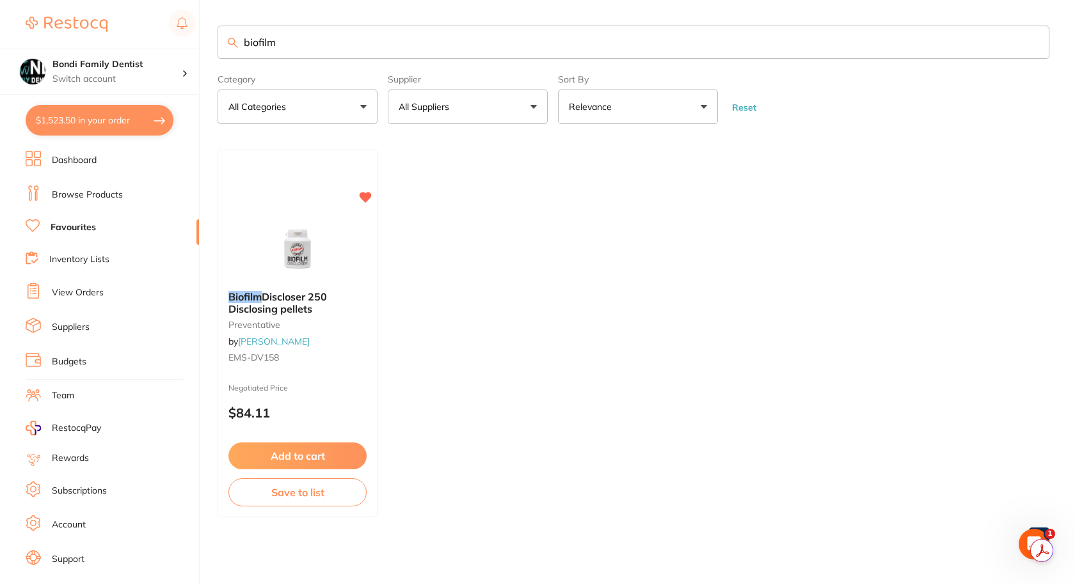
click at [304, 54] on input "biofilm" at bounding box center [634, 42] width 832 height 33
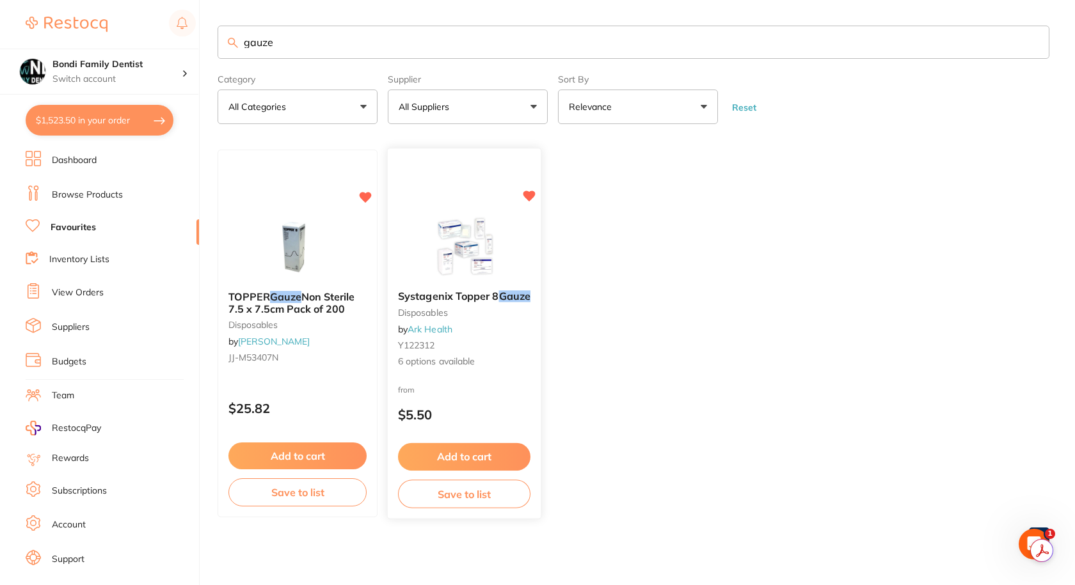
type input "gauze"
click at [438, 301] on span "Systagenix Topper 8" at bounding box center [448, 296] width 101 height 13
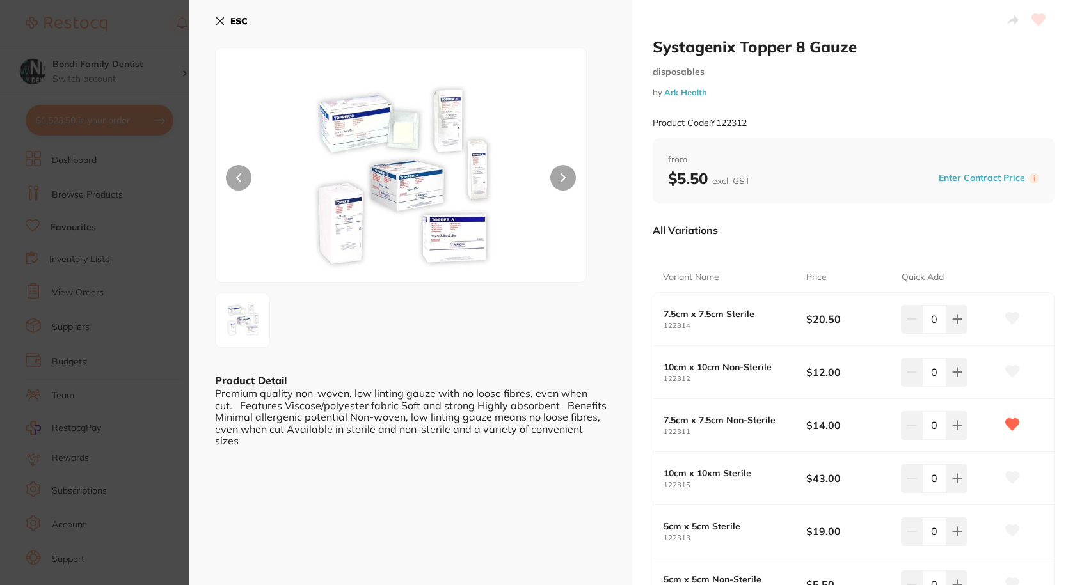
scroll to position [192, 0]
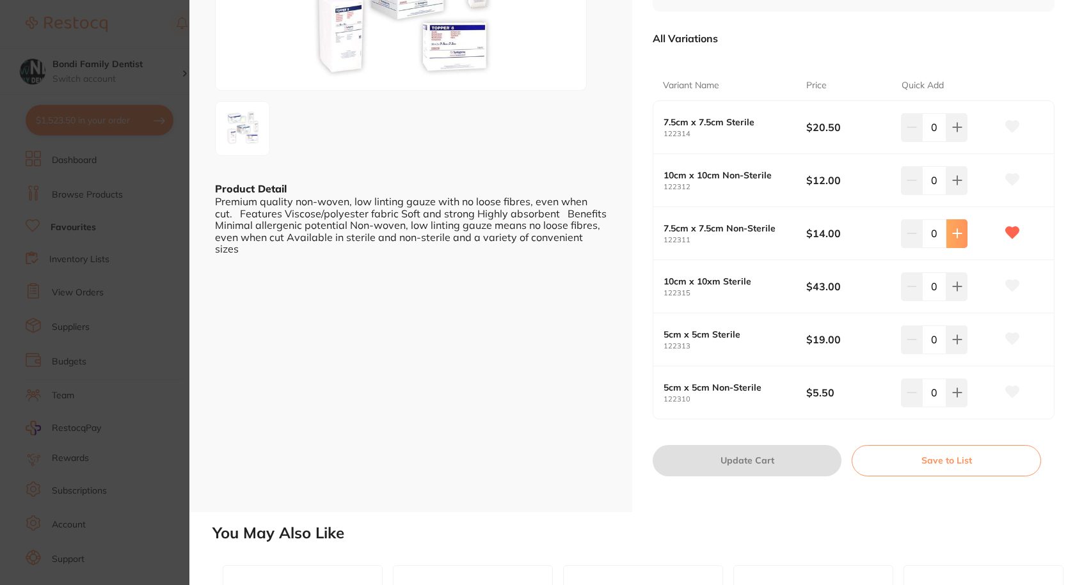
click at [948, 240] on button at bounding box center [956, 233] width 21 height 28
click at [949, 240] on button at bounding box center [956, 233] width 21 height 28
type input "3"
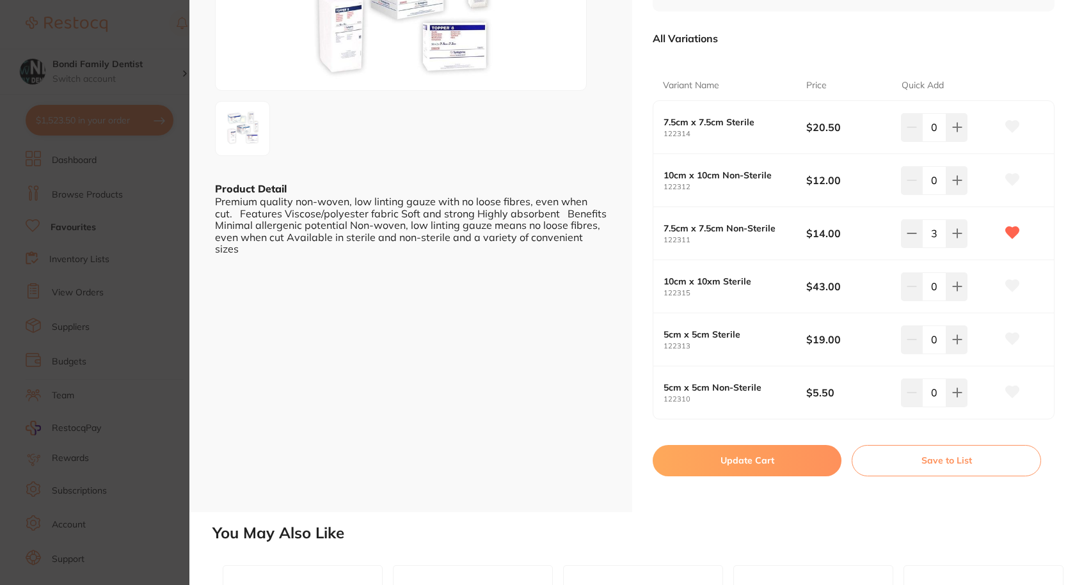
click at [744, 464] on button "Update Cart" at bounding box center [747, 460] width 189 height 31
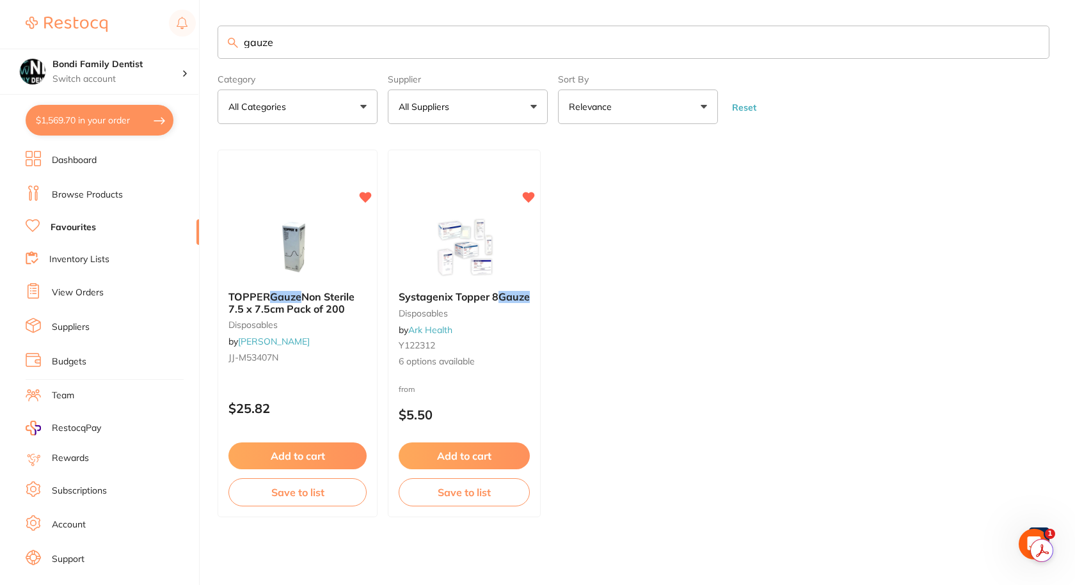
drag, startPoint x: 486, startPoint y: 297, endPoint x: 491, endPoint y: 301, distance: 6.8
click at [486, 297] on span "Systagenix Topper 8" at bounding box center [449, 296] width 100 height 13
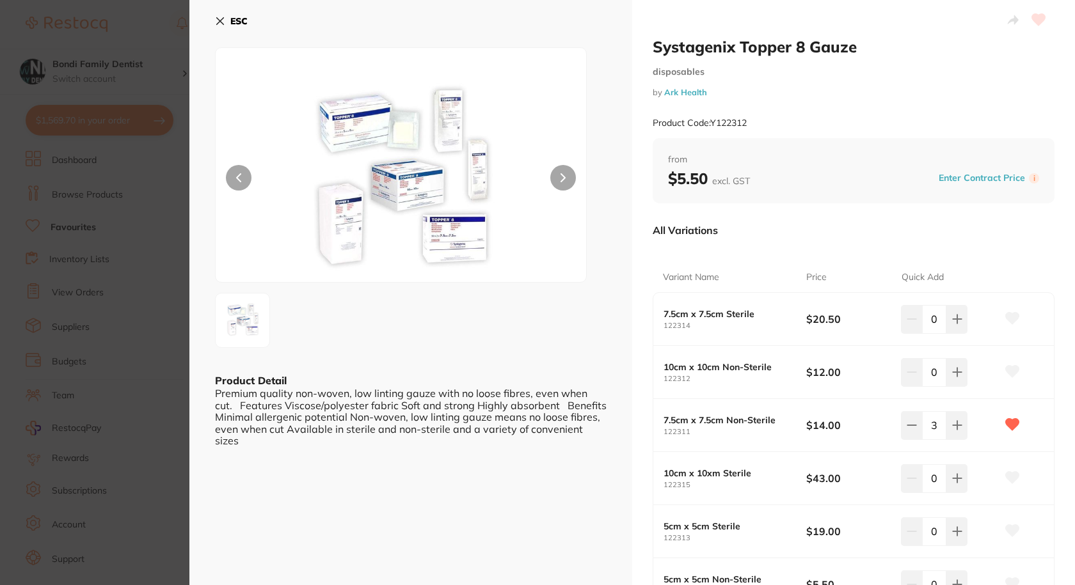
click at [228, 18] on button "ESC" at bounding box center [231, 21] width 33 height 22
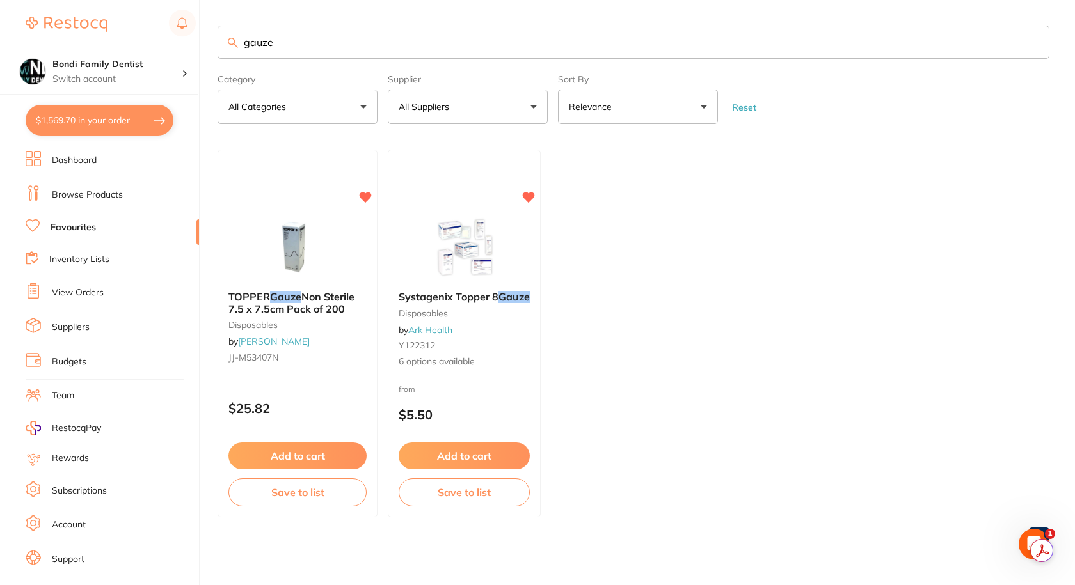
click at [103, 104] on section "Bondi Family Dentist Switch account Bondi Family Dentist $1,569.70 in your orde…" at bounding box center [100, 292] width 200 height 585
click at [105, 124] on button "$1,569.70 in your order" at bounding box center [100, 120] width 148 height 31
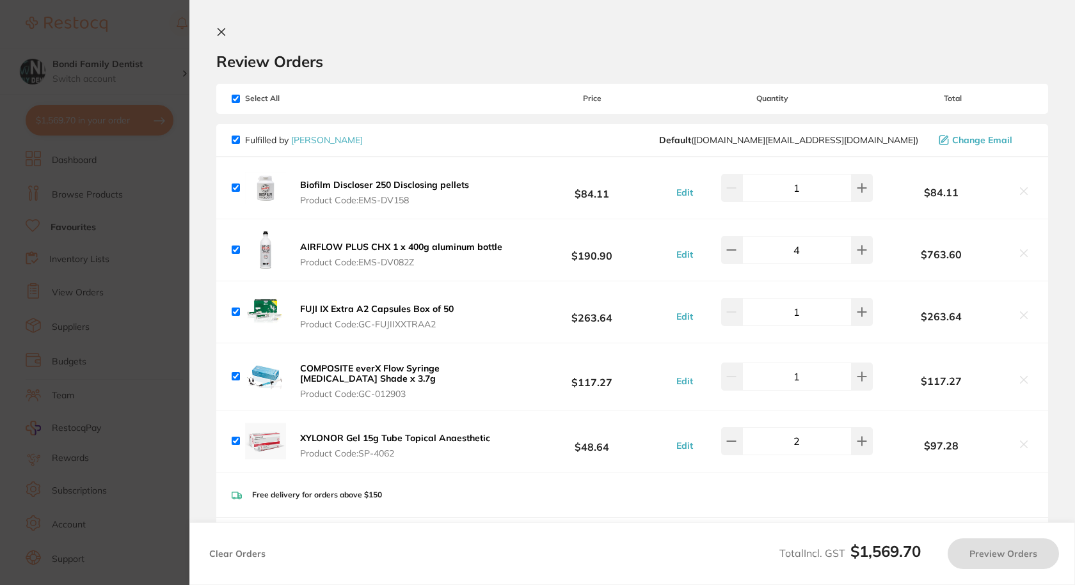
checkbox input "true"
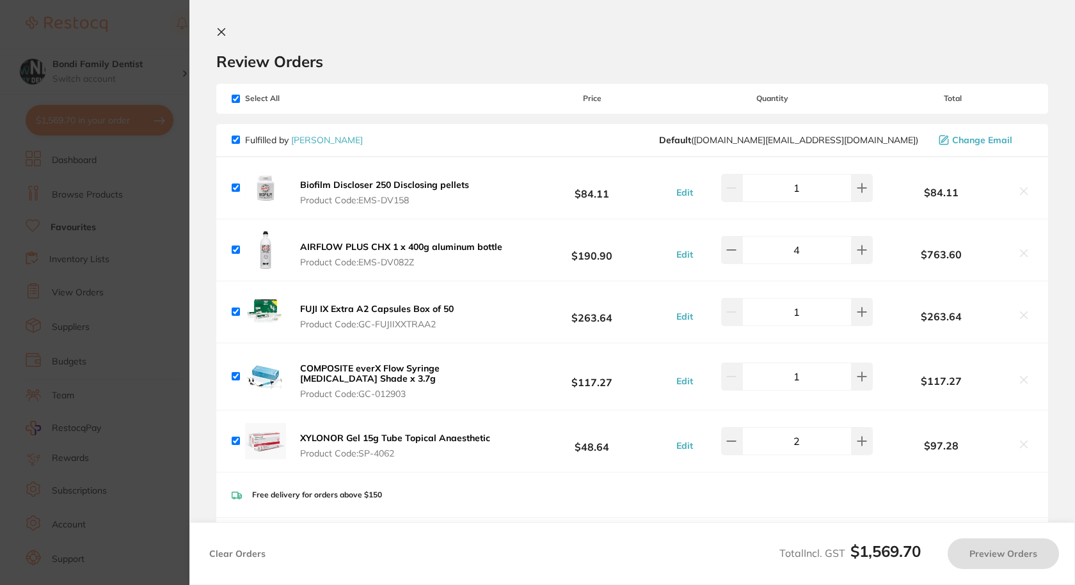
checkbox input "true"
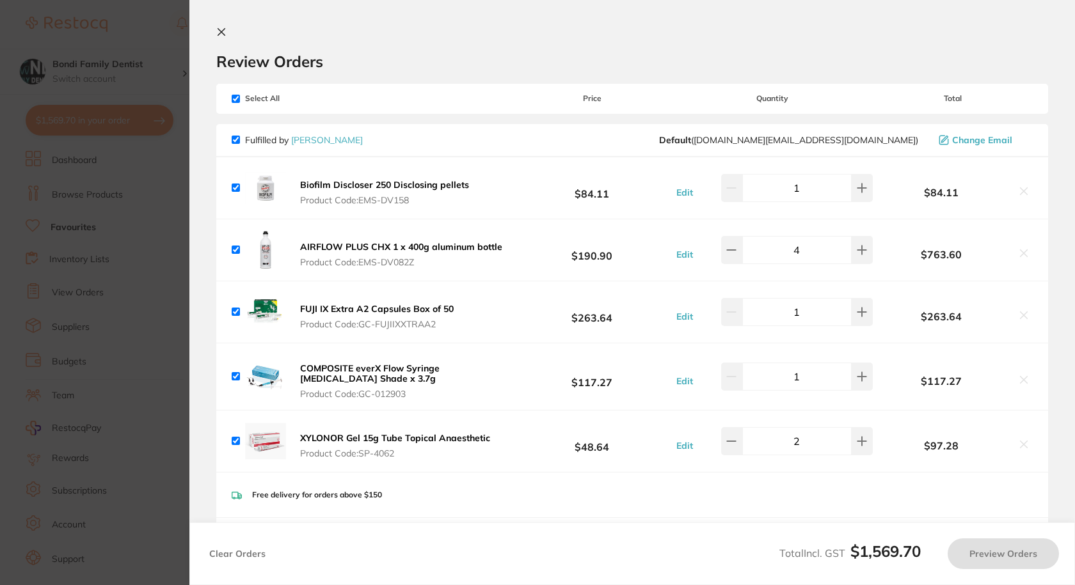
checkbox input "true"
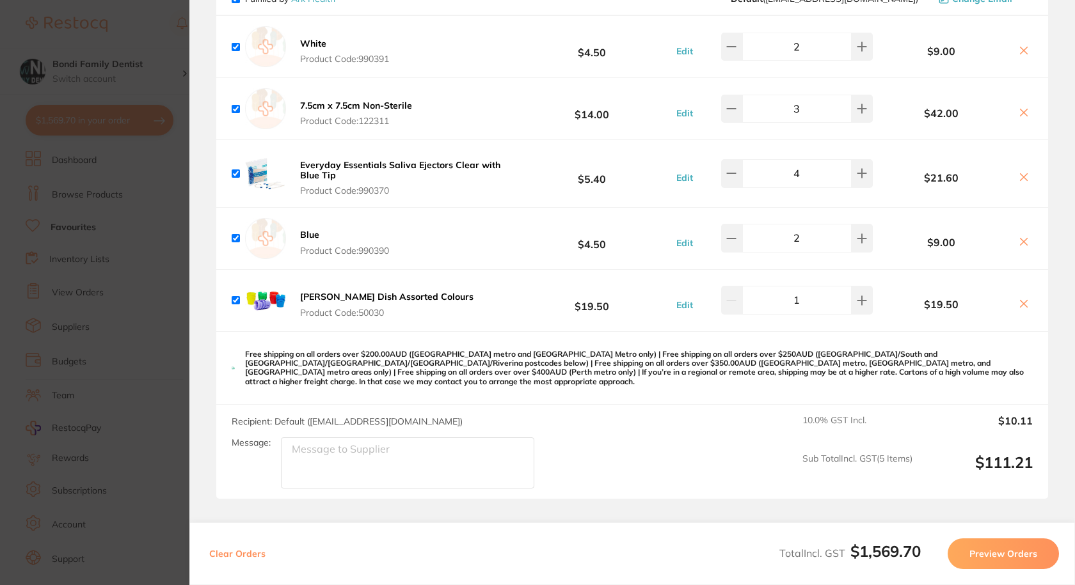
scroll to position [512, 0]
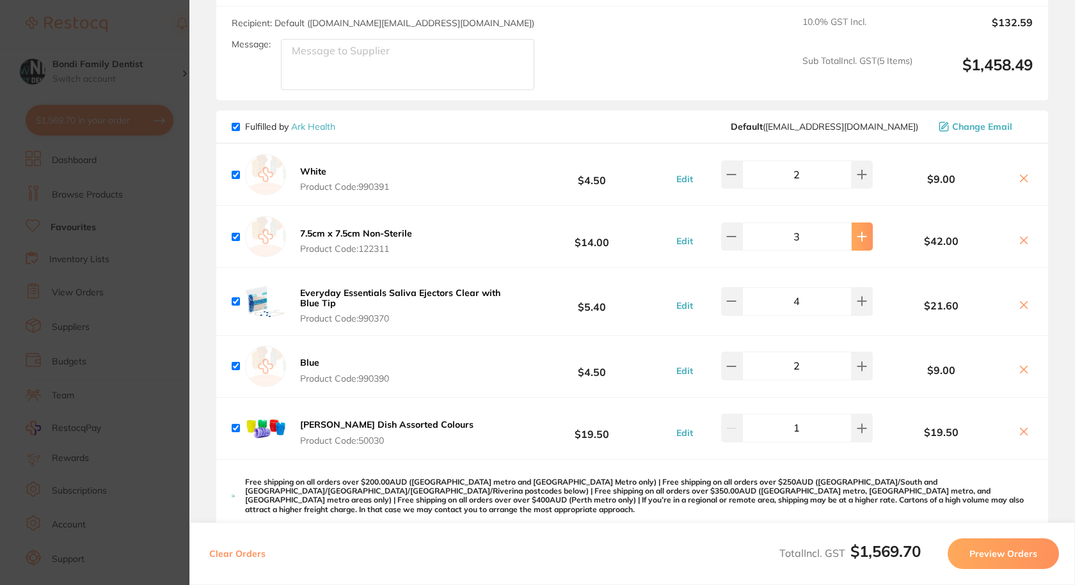
click at [865, 243] on button at bounding box center [862, 237] width 21 height 28
type input "4"
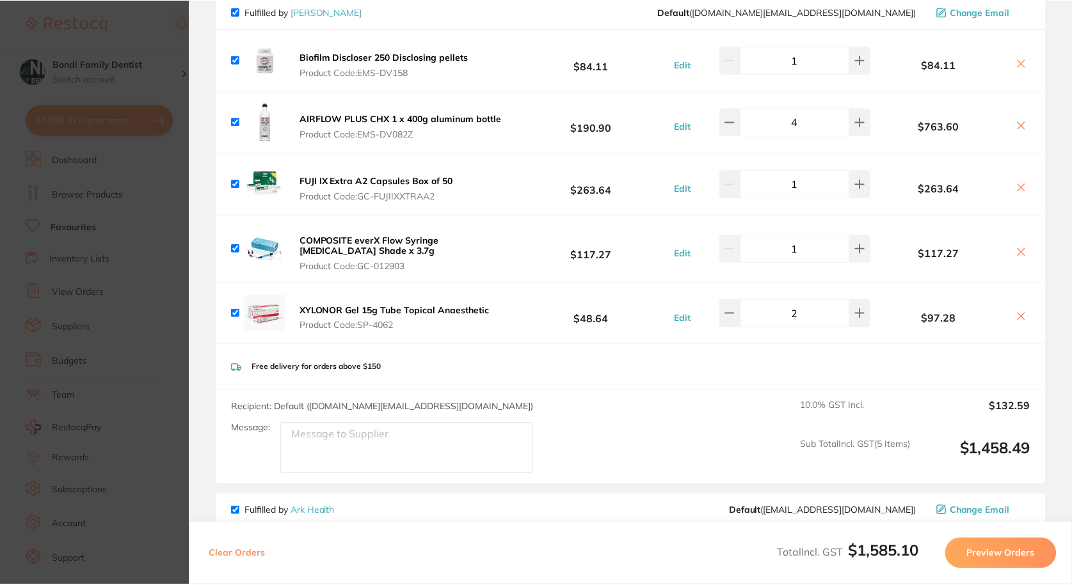
scroll to position [0, 0]
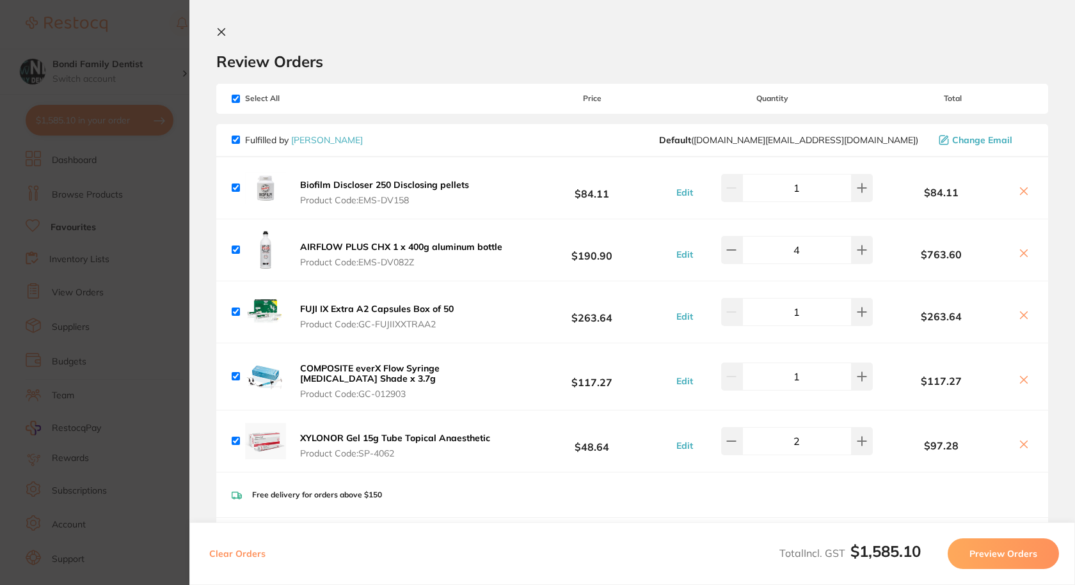
click at [223, 39] on button at bounding box center [223, 33] width 15 height 12
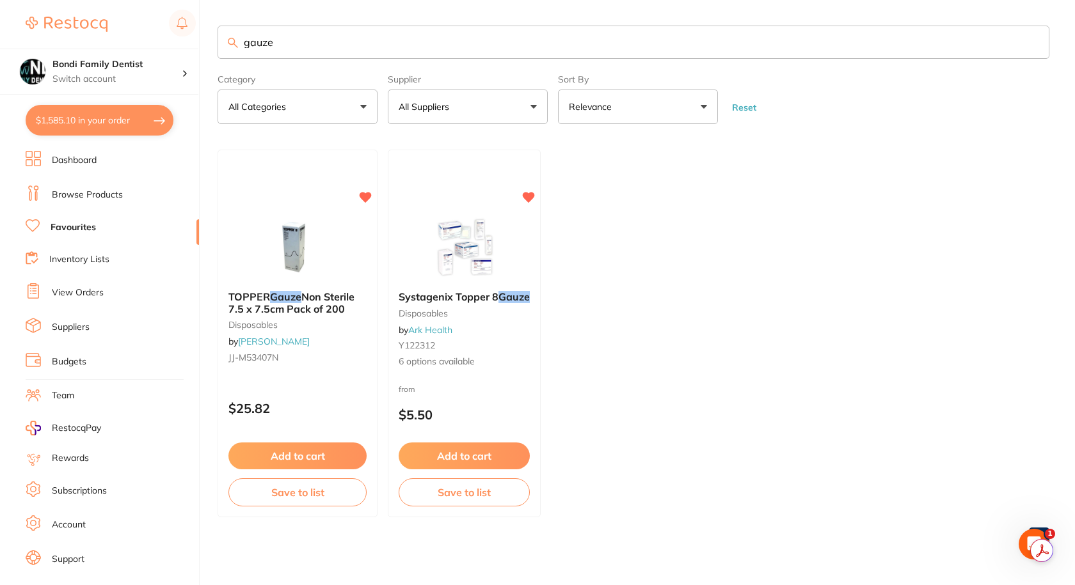
click at [297, 43] on input "gauze" at bounding box center [634, 42] width 832 height 33
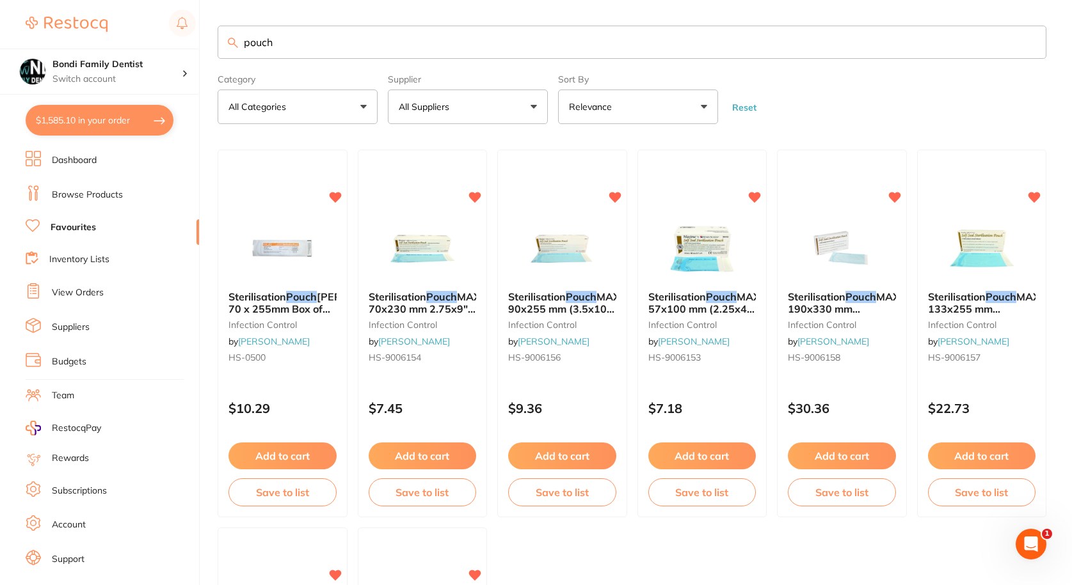
click at [312, 46] on input "pouch" at bounding box center [632, 42] width 829 height 33
click at [385, 30] on input "pouch" at bounding box center [632, 42] width 829 height 33
type input "pouch 90 140"
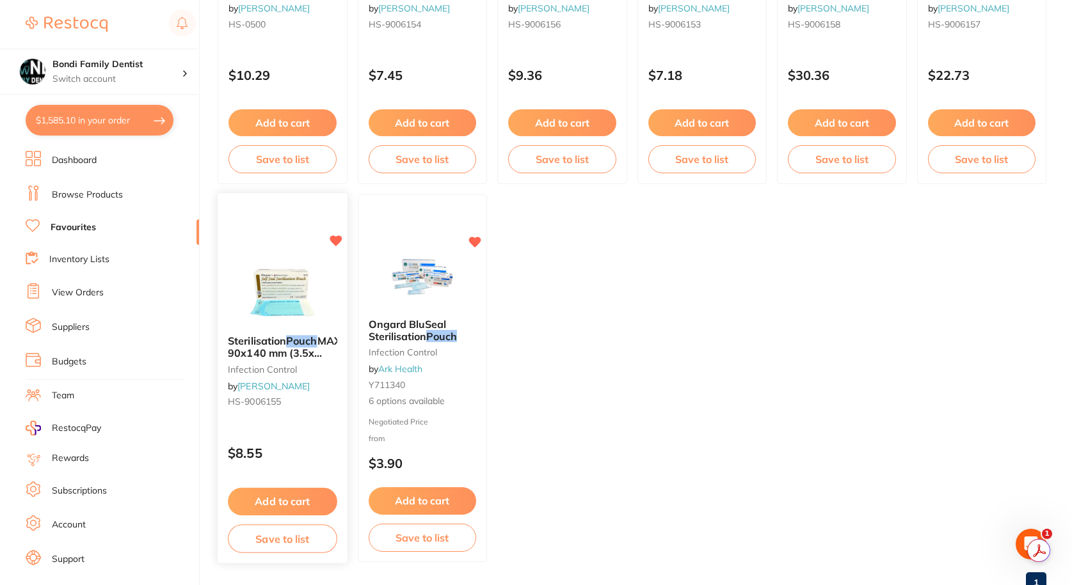
scroll to position [377, 0]
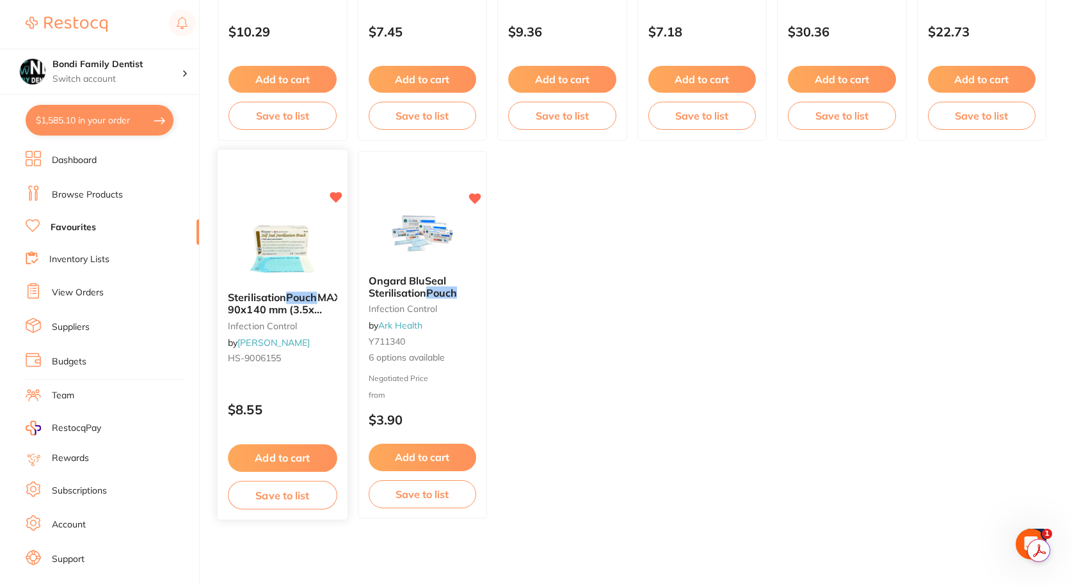
click at [288, 278] on img at bounding box center [283, 250] width 84 height 65
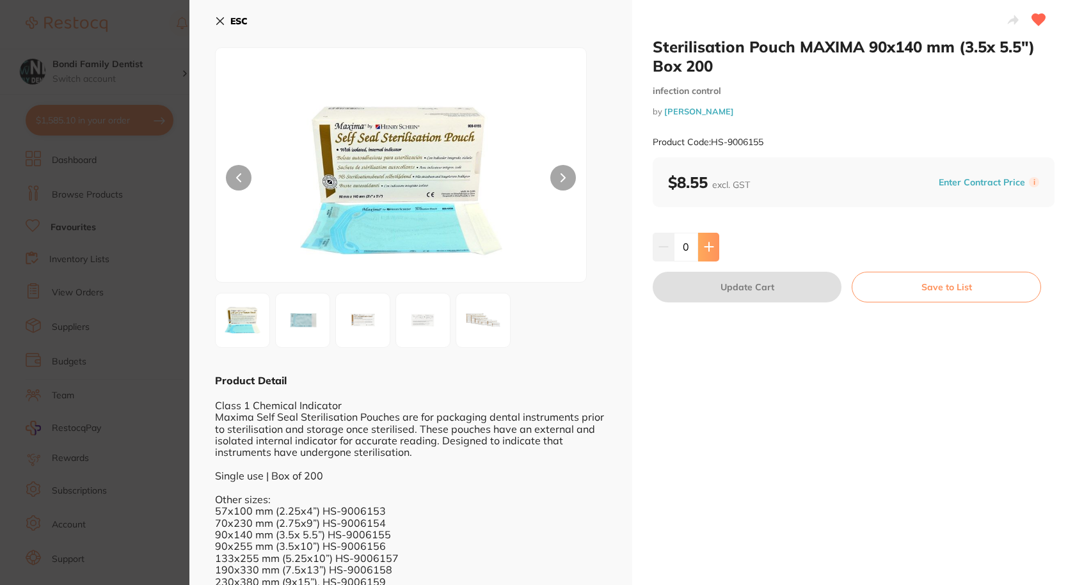
click at [698, 250] on button at bounding box center [708, 247] width 21 height 28
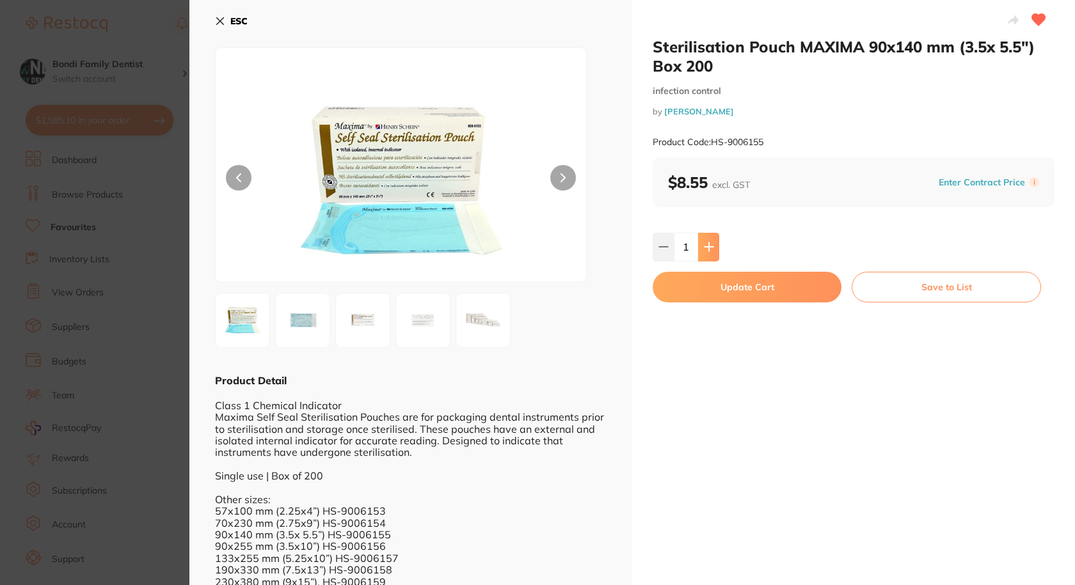
click at [698, 250] on button at bounding box center [708, 247] width 21 height 28
click at [699, 250] on button at bounding box center [708, 247] width 21 height 28
type input "4"
click at [767, 283] on button "Update Cart" at bounding box center [747, 287] width 189 height 31
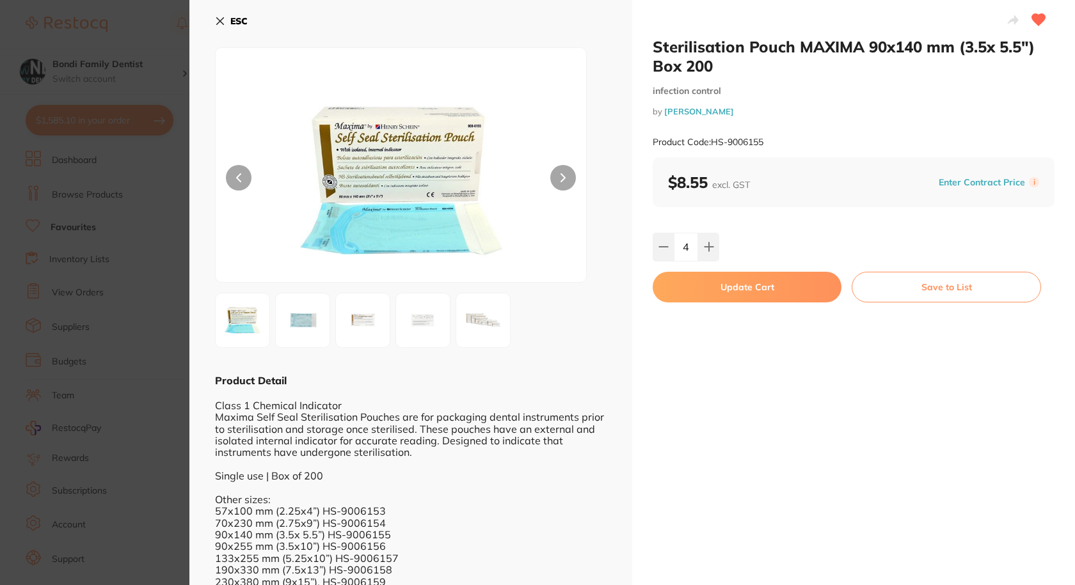
checkbox input "false"
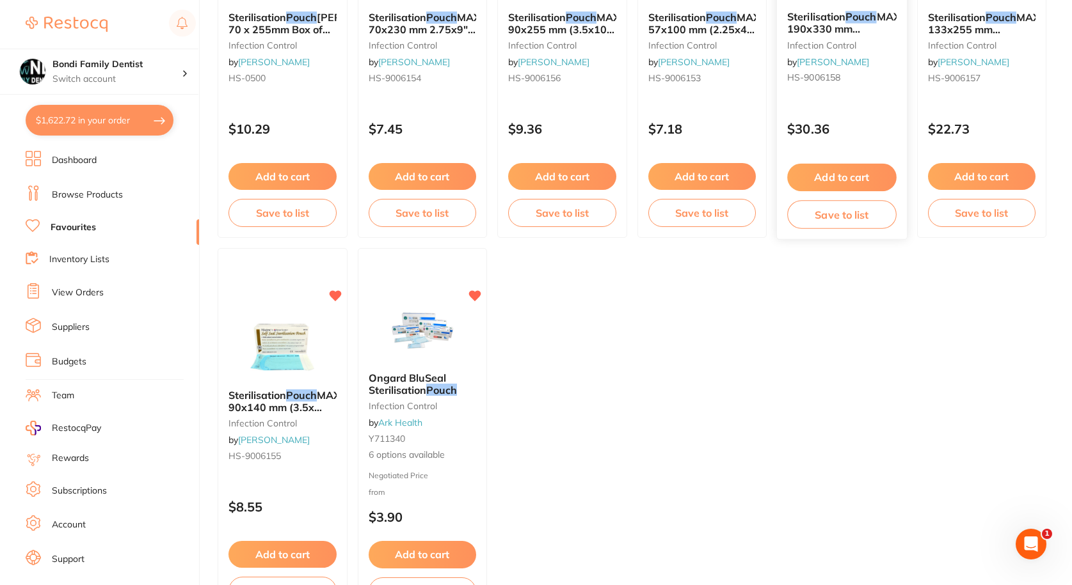
scroll to position [185, 0]
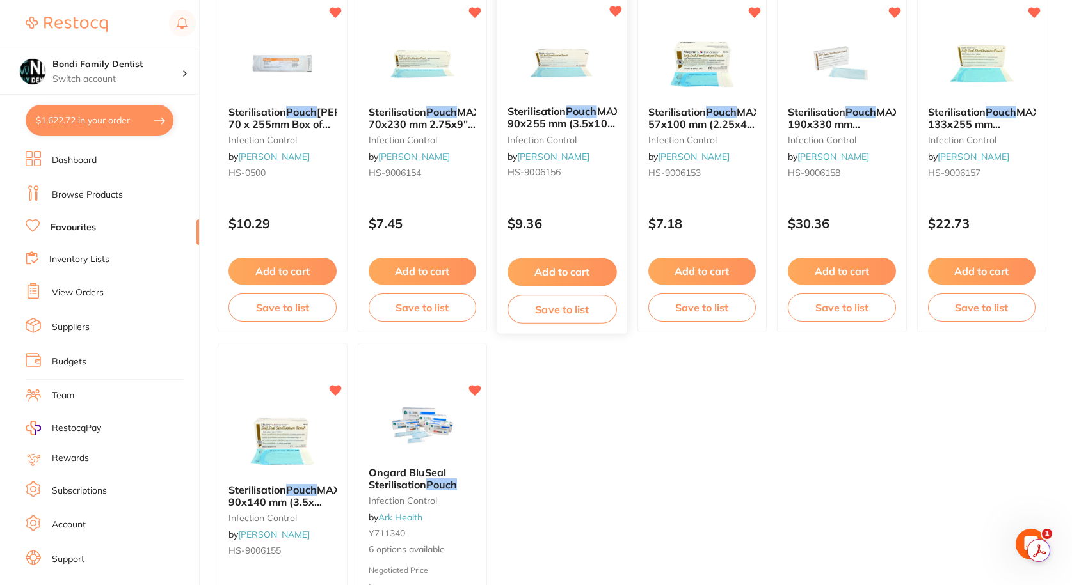
click at [575, 125] on span "MAXIMA 90x255 mm (3.5x10") Box of 200" at bounding box center [573, 124] width 133 height 36
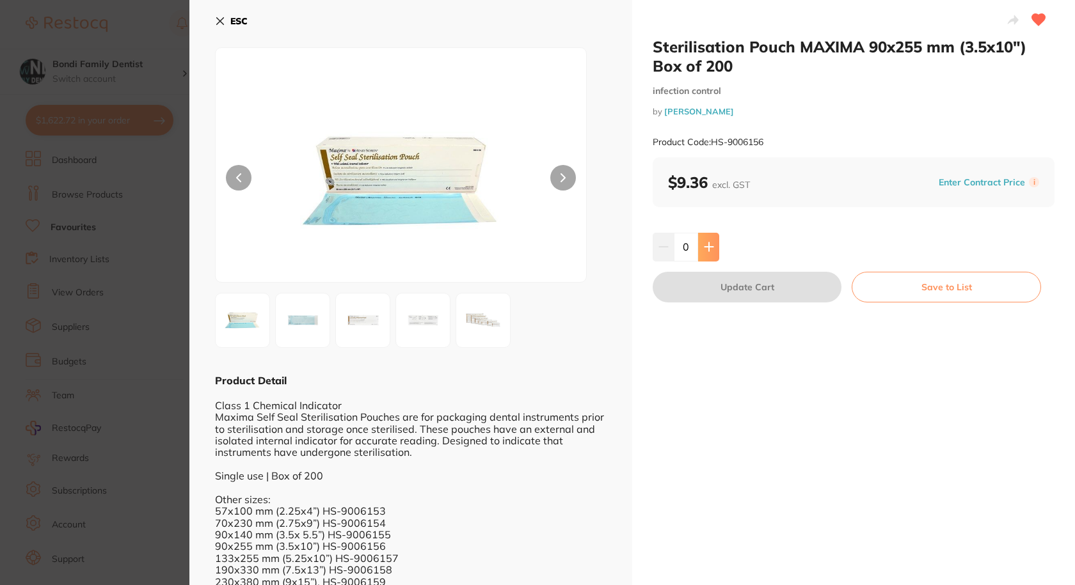
click at [709, 252] on icon at bounding box center [709, 247] width 10 height 10
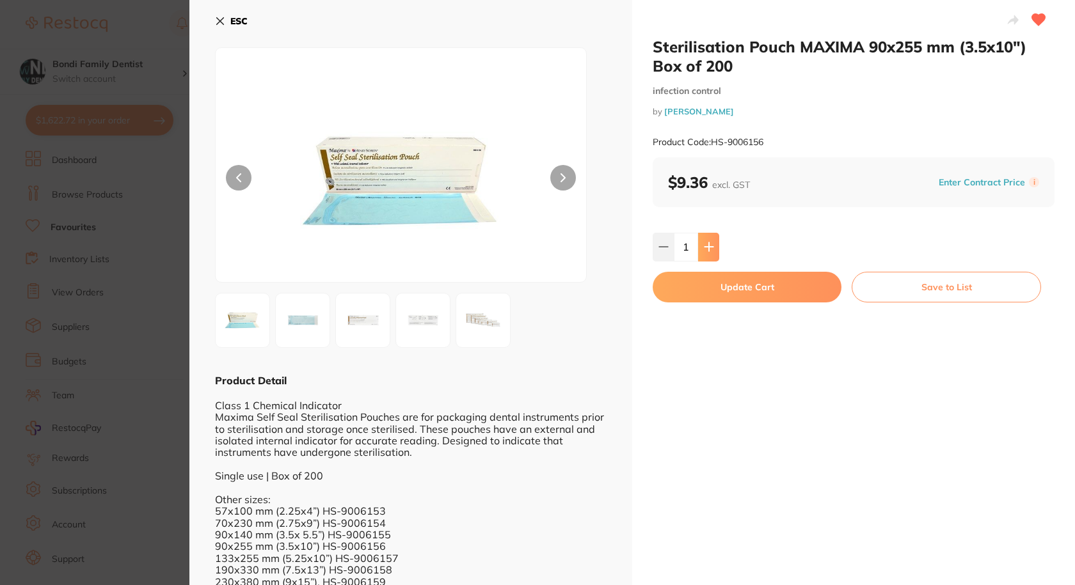
click at [709, 252] on icon at bounding box center [709, 247] width 10 height 10
click at [709, 251] on icon at bounding box center [709, 247] width 10 height 10
click at [704, 239] on button at bounding box center [708, 247] width 21 height 28
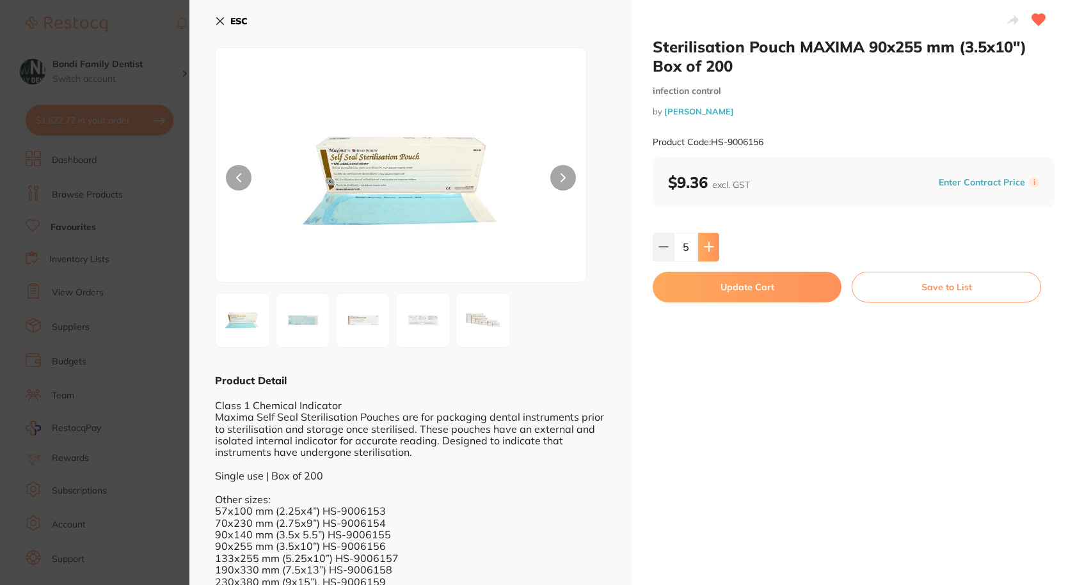
type input "6"
click at [728, 282] on button "Update Cart" at bounding box center [747, 287] width 189 height 31
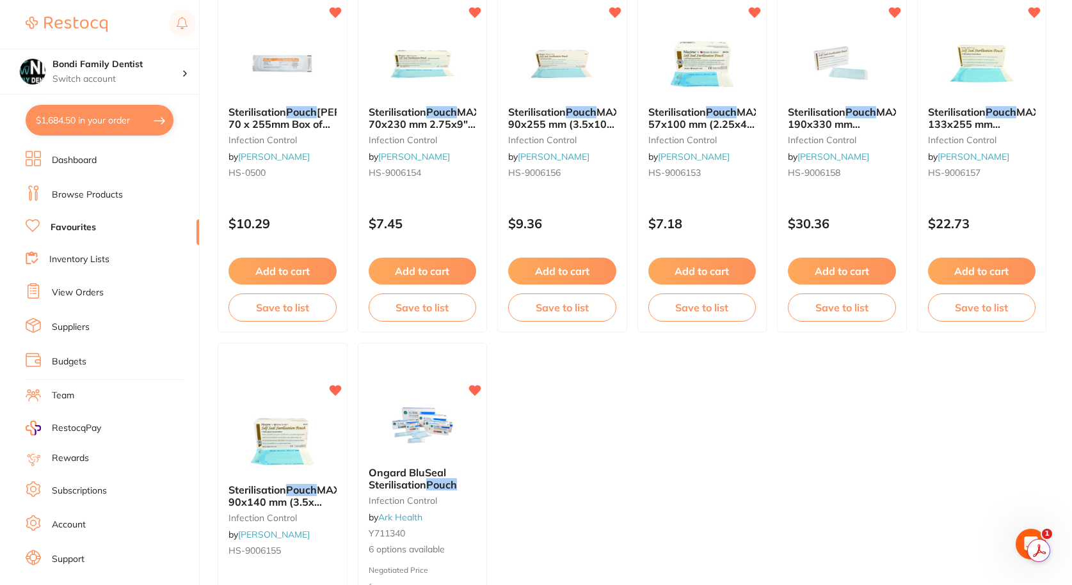
drag, startPoint x: 436, startPoint y: 143, endPoint x: 433, endPoint y: 150, distance: 7.5
click at [436, 143] on small "infection control" at bounding box center [423, 140] width 108 height 10
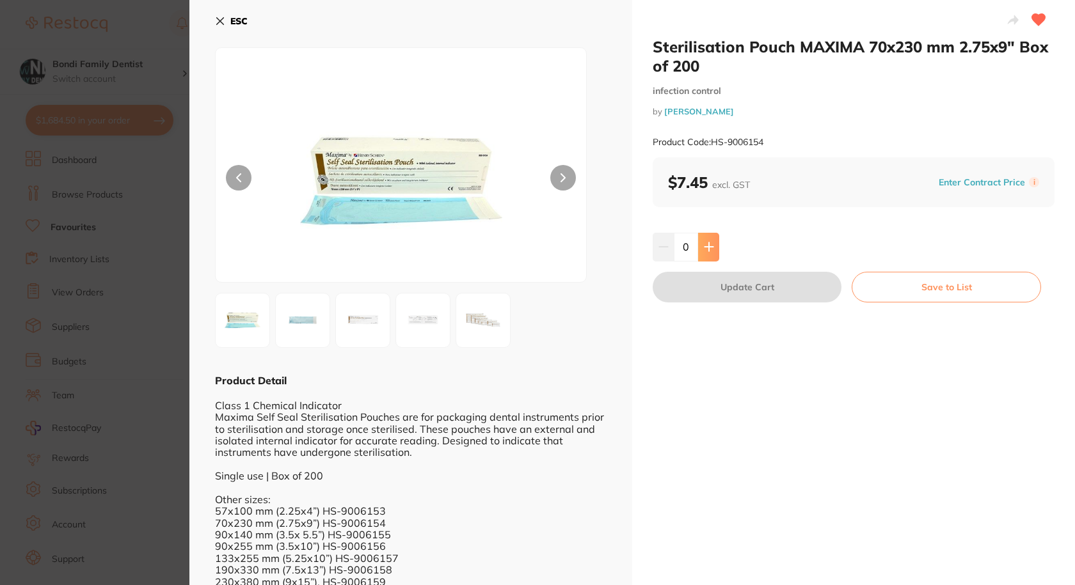
click at [713, 247] on button at bounding box center [708, 247] width 21 height 28
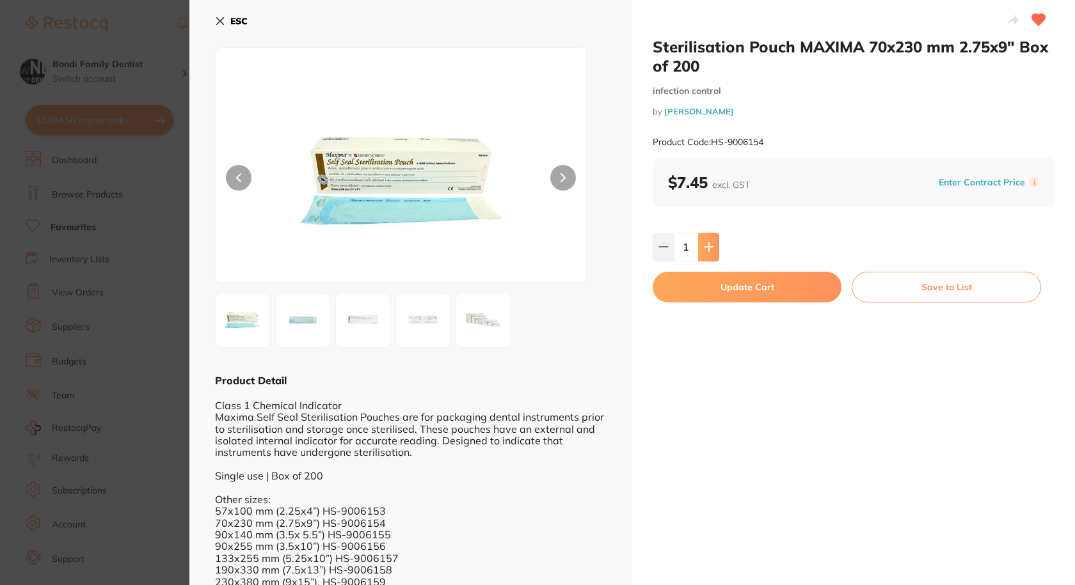
click at [713, 247] on button at bounding box center [708, 247] width 21 height 28
type input "3"
click at [713, 287] on button "Update Cart" at bounding box center [747, 287] width 189 height 31
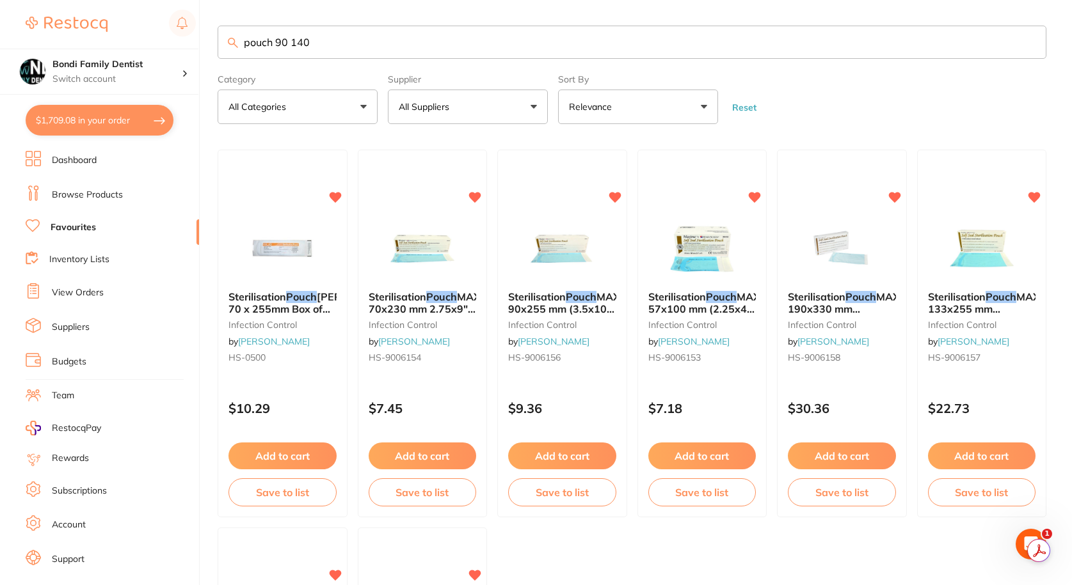
click at [95, 157] on link "Dashboard" at bounding box center [74, 160] width 45 height 13
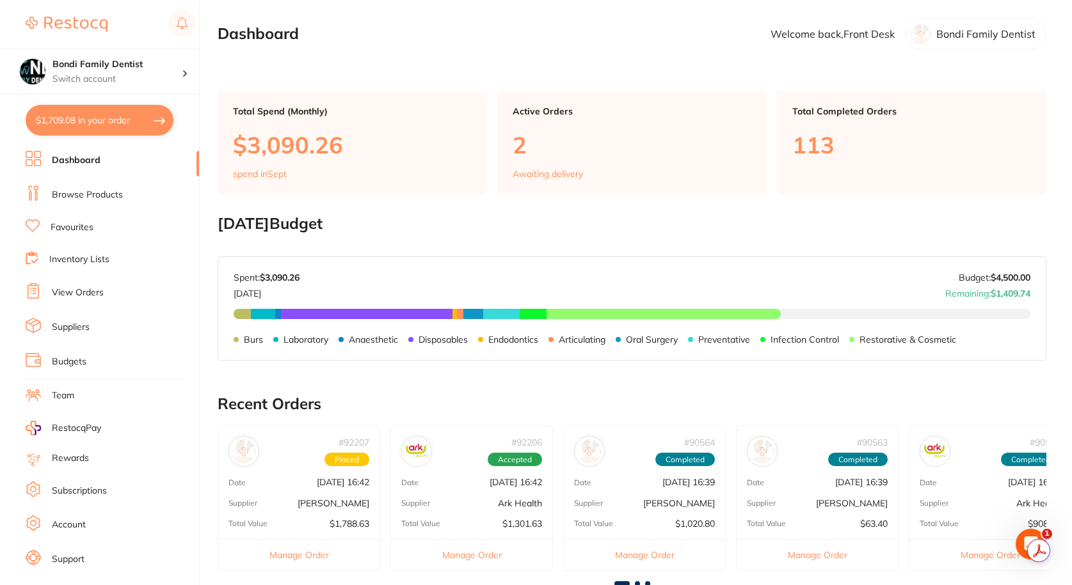
click at [111, 123] on button "$1,709.08 in your order" at bounding box center [100, 120] width 148 height 31
checkbox input "true"
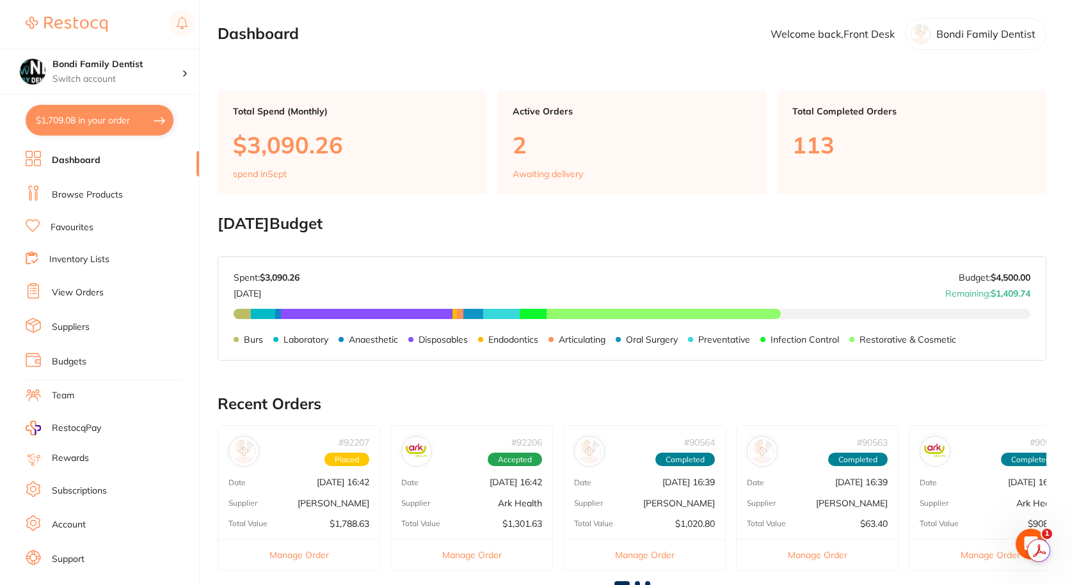
checkbox input "true"
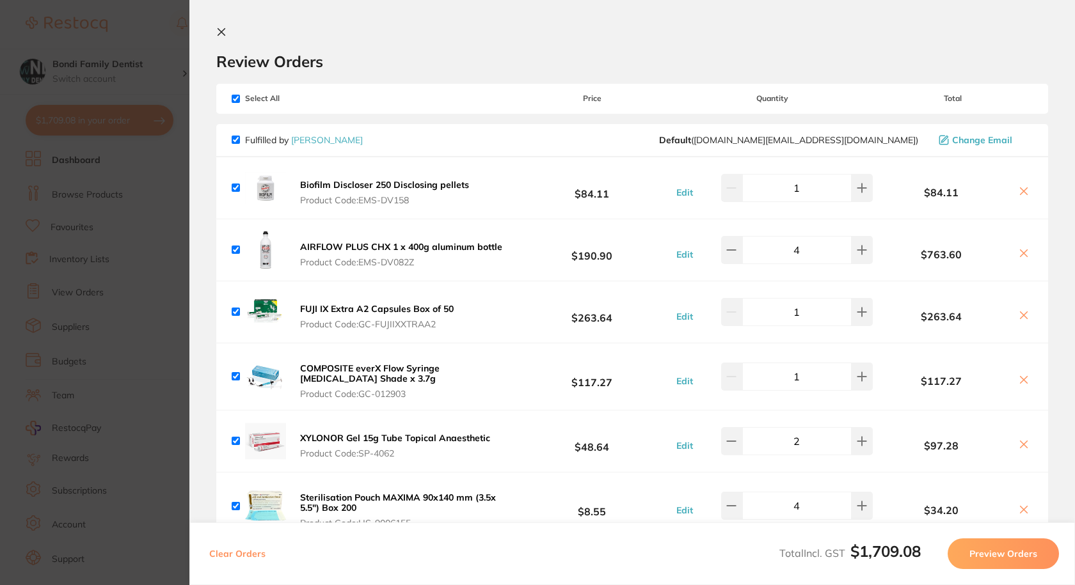
click at [1021, 255] on icon at bounding box center [1024, 253] width 7 height 7
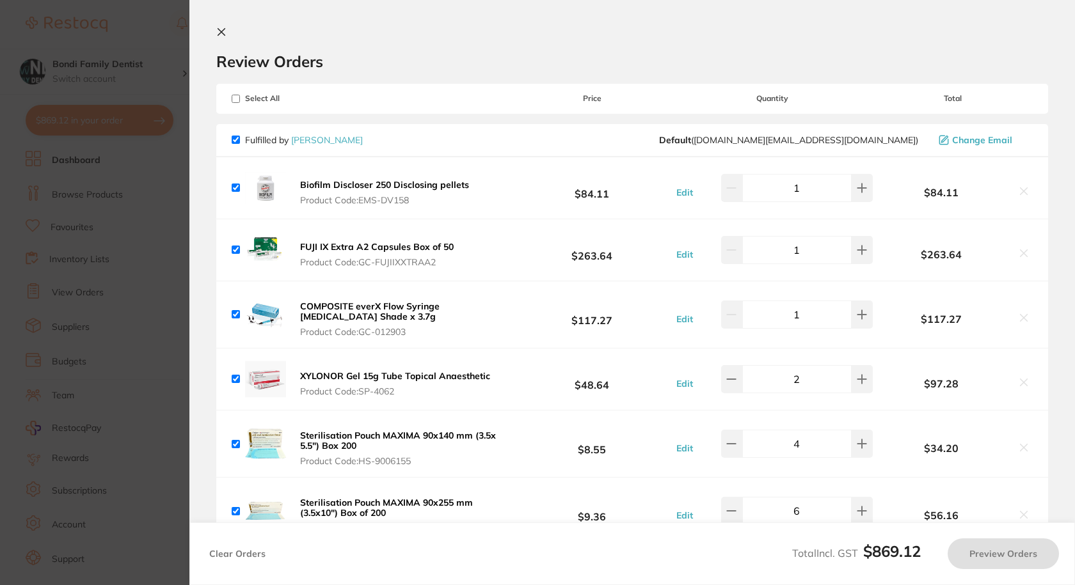
checkbox input "true"
click at [172, 10] on section "Update RRP Set your pre negotiated price for this item. Item Agreed RRP (excl. …" at bounding box center [537, 292] width 1075 height 585
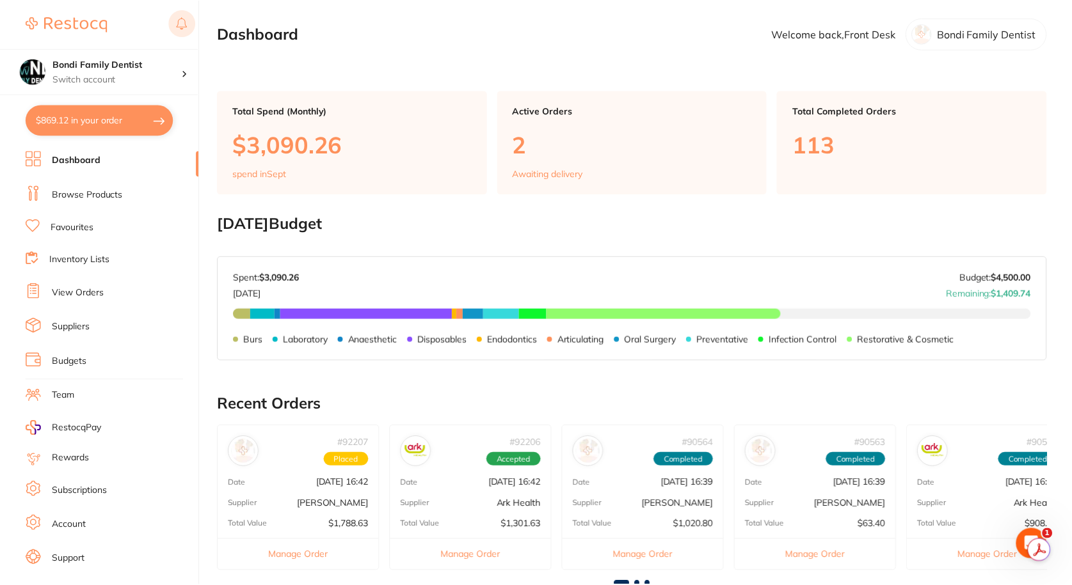
scroll to position [5, 0]
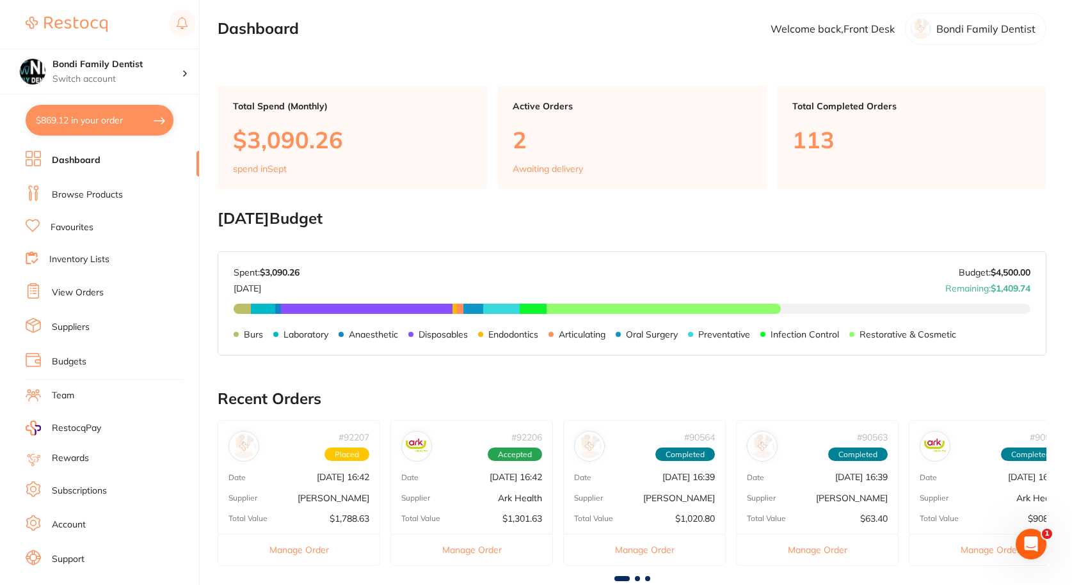
click at [93, 109] on button "$869.12 in your order" at bounding box center [100, 120] width 148 height 31
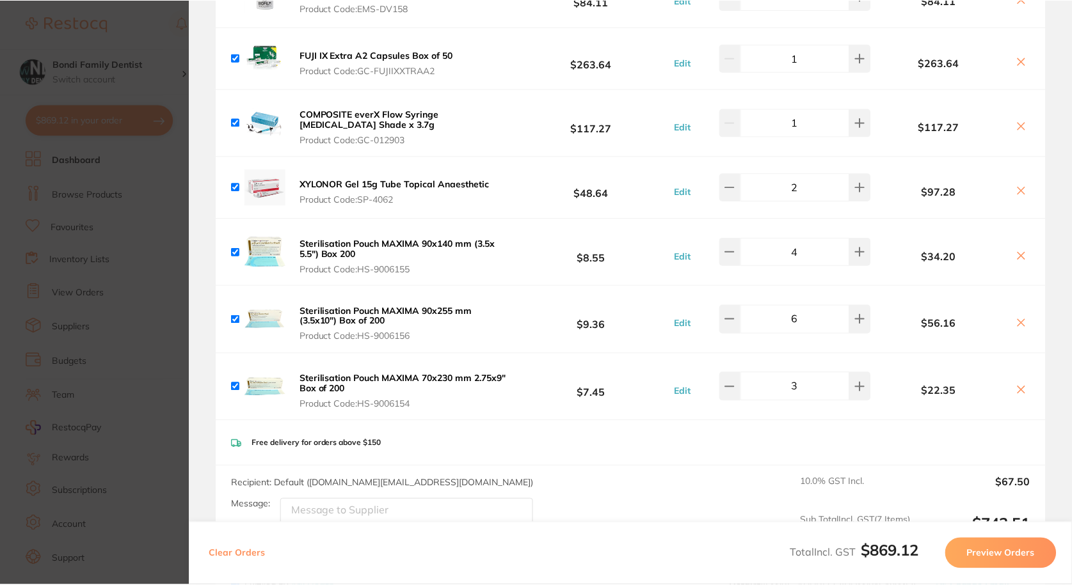
scroll to position [0, 0]
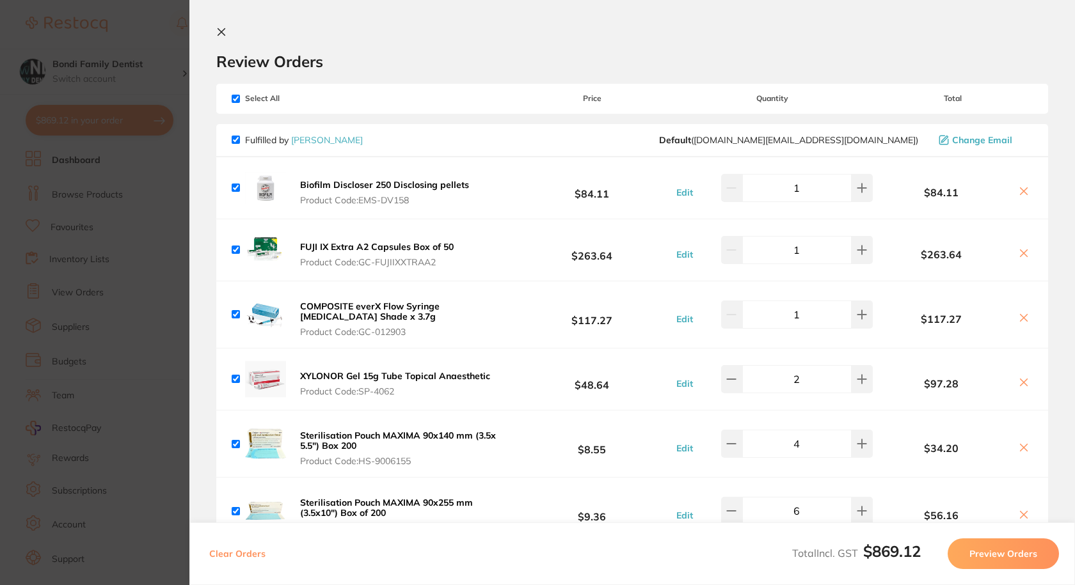
click at [216, 30] on section "Review Orders Your orders are being processed and we will notify you once we ha…" at bounding box center [632, 292] width 886 height 585
click at [221, 36] on icon at bounding box center [221, 32] width 10 height 10
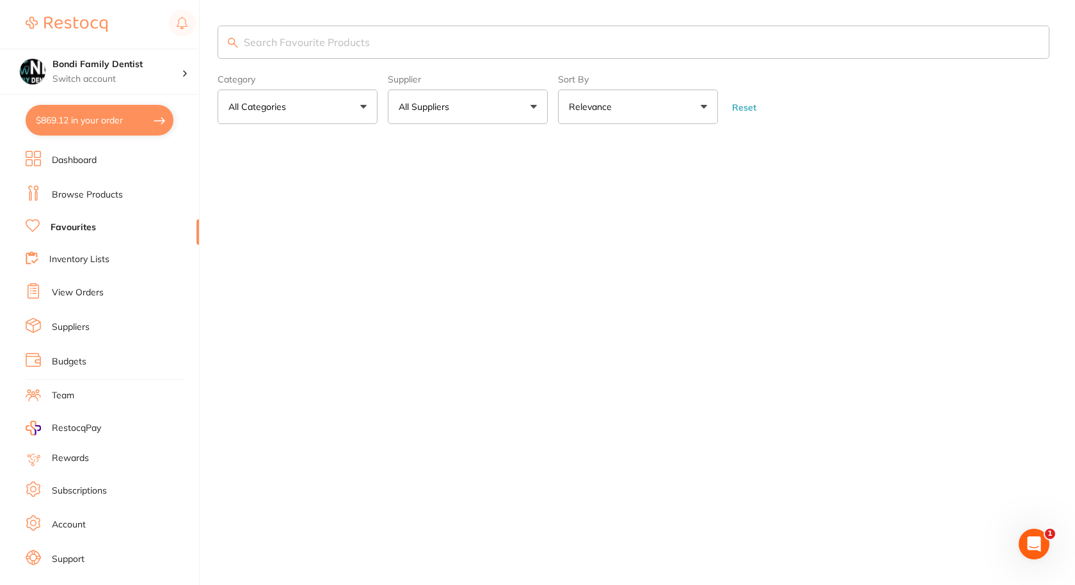
click at [34, 226] on icon at bounding box center [33, 225] width 14 height 13
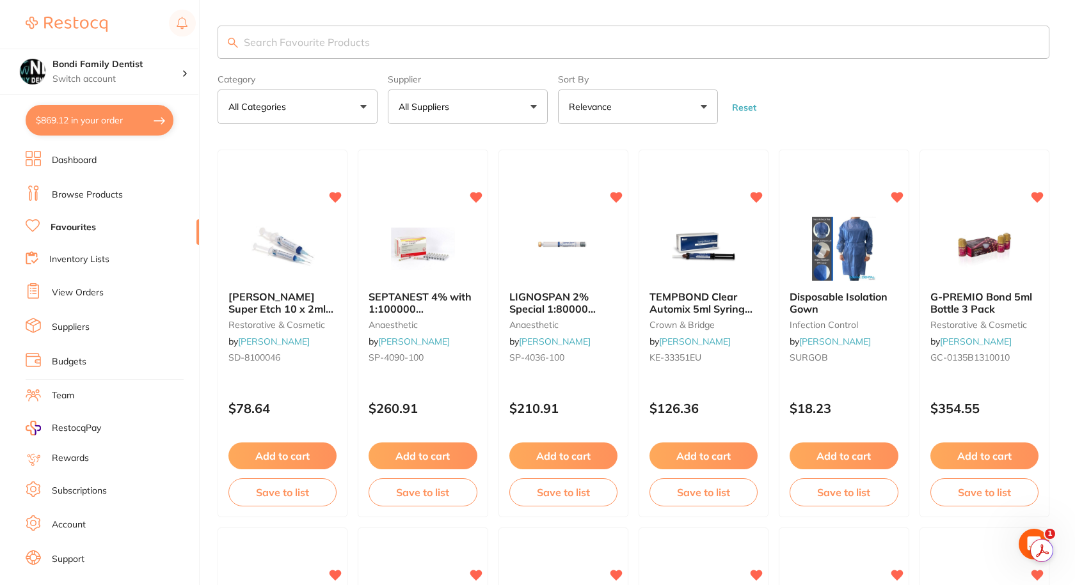
click at [311, 38] on input "search" at bounding box center [634, 42] width 832 height 33
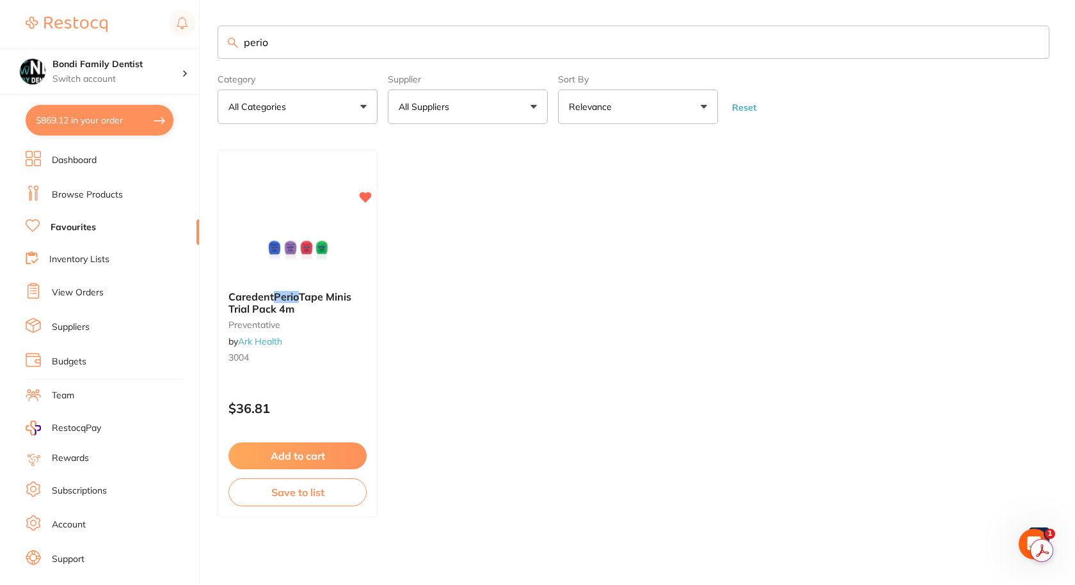
type input "perio"
click at [299, 301] on em "Perio" at bounding box center [286, 296] width 25 height 13
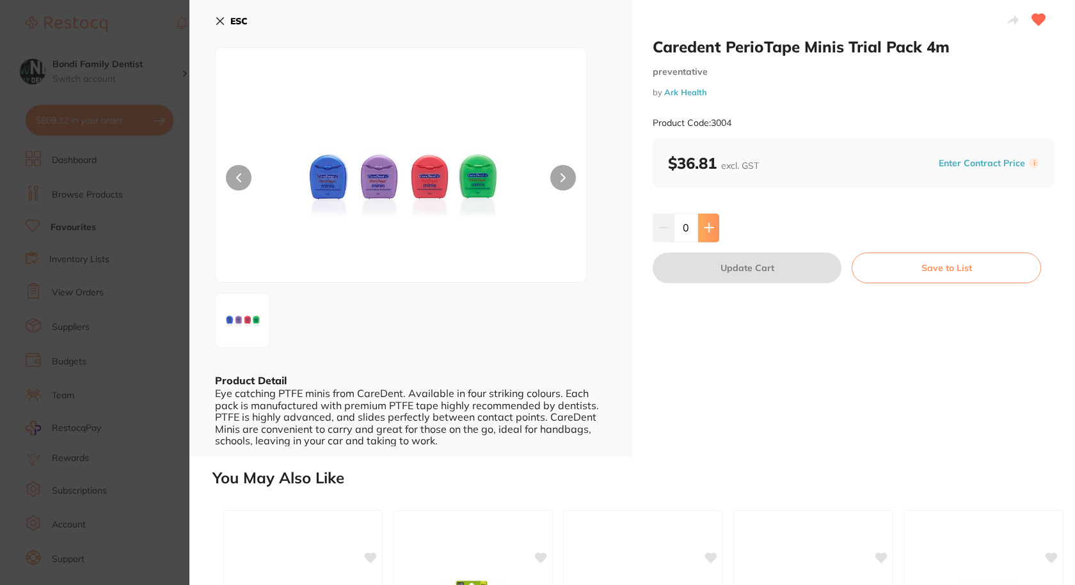
click at [708, 230] on icon at bounding box center [708, 228] width 8 height 8
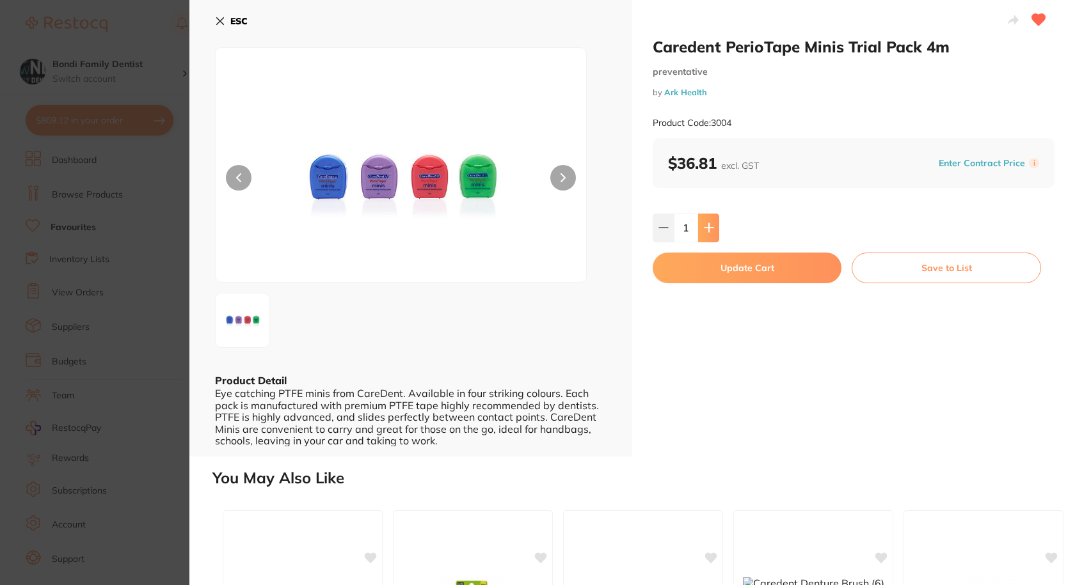
click at [707, 230] on icon at bounding box center [708, 228] width 8 height 8
type input "2"
click at [733, 275] on button "Update Cart" at bounding box center [747, 268] width 189 height 31
checkbox input "false"
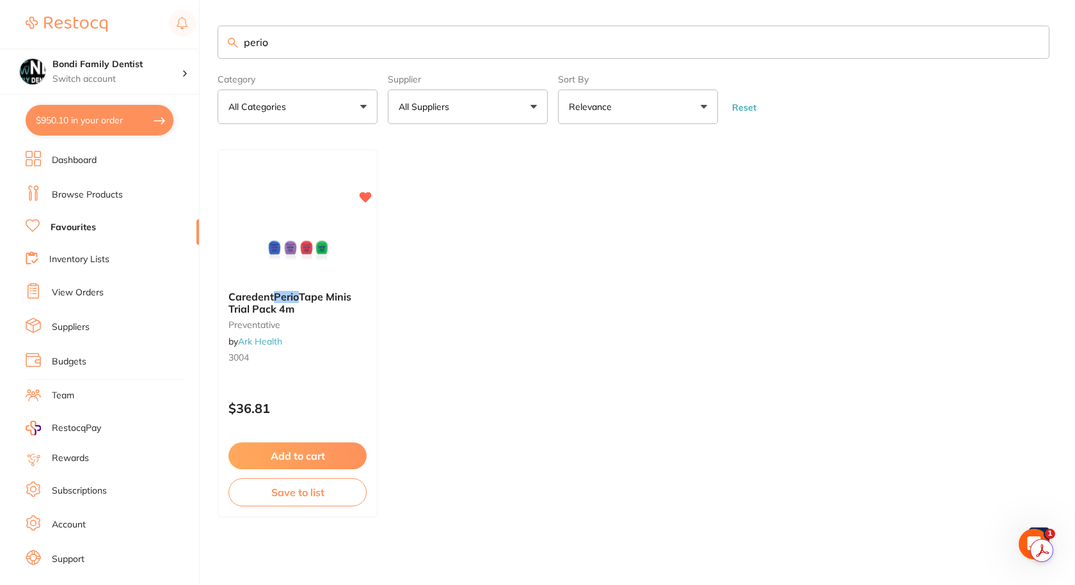
click at [316, 36] on input "perio" at bounding box center [634, 42] width 832 height 33
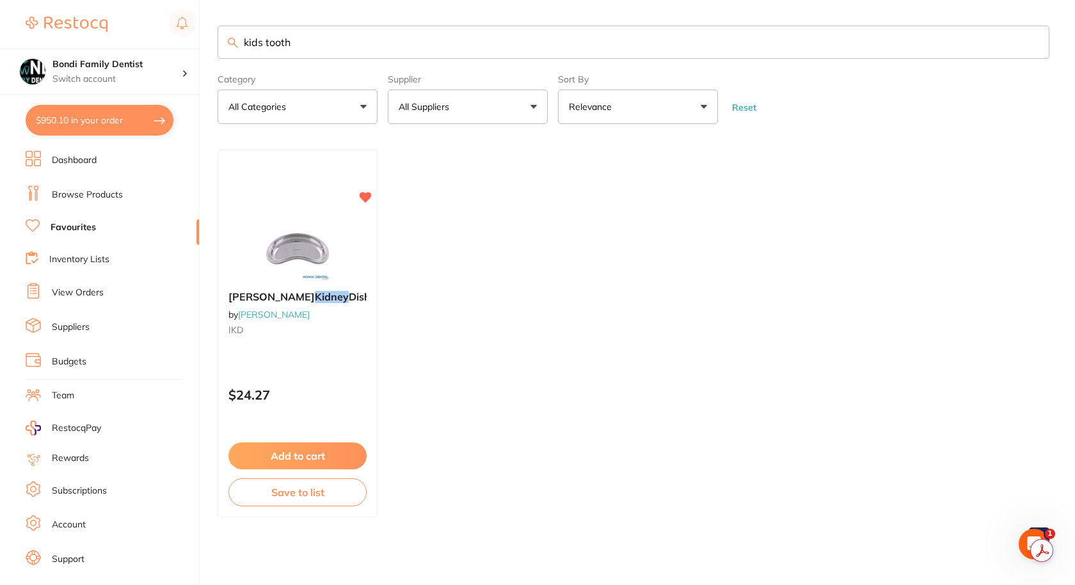
click at [316, 36] on input "kids tooth" at bounding box center [634, 42] width 832 height 33
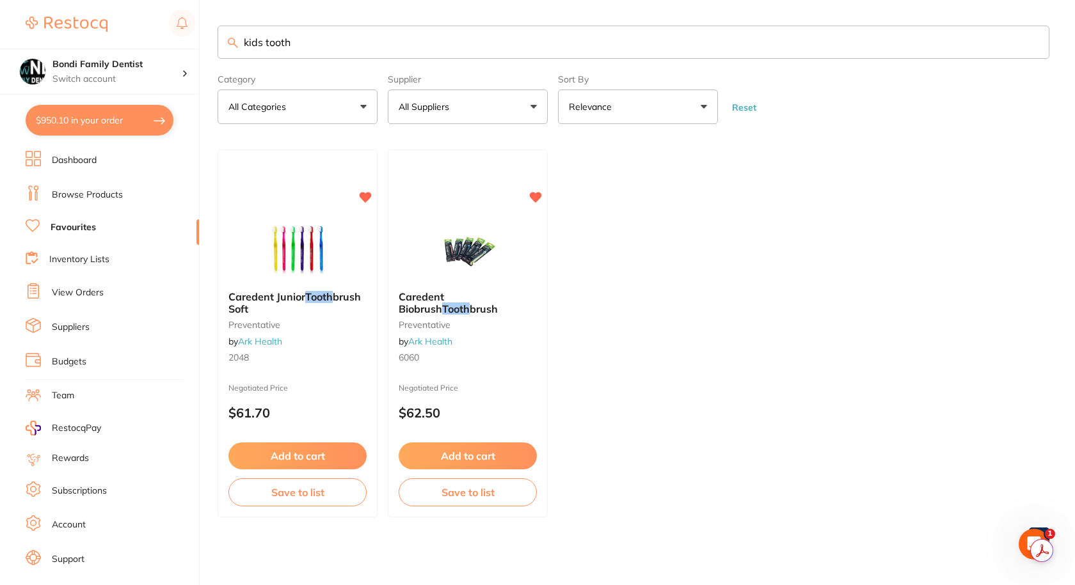
click at [316, 36] on input "kids tooth" at bounding box center [634, 42] width 832 height 33
type input "kids tooth"
click at [279, 296] on span "Caredent Junior" at bounding box center [266, 296] width 77 height 13
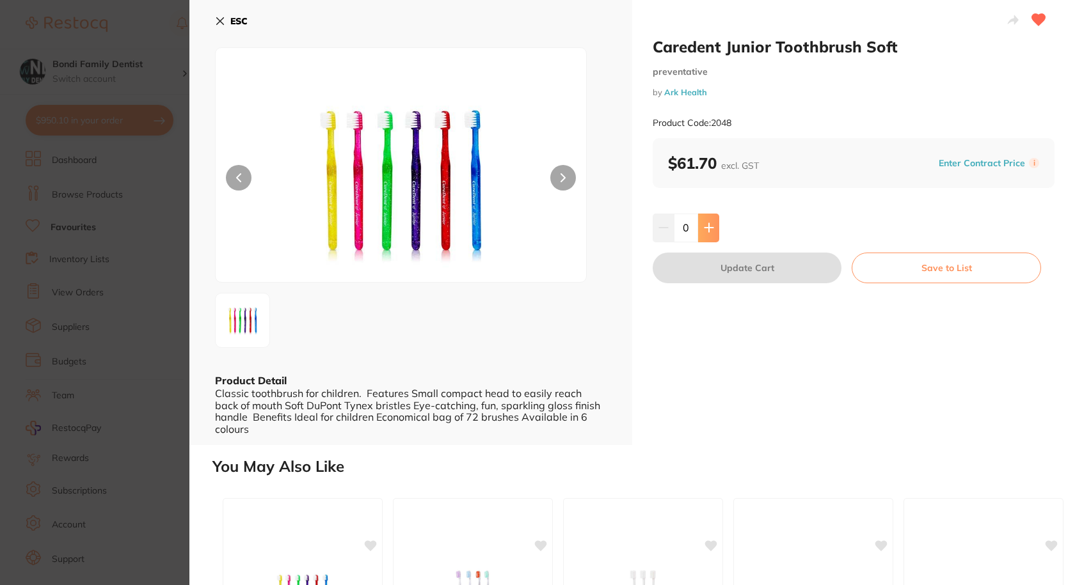
click at [707, 228] on button at bounding box center [708, 228] width 21 height 28
click at [707, 225] on icon at bounding box center [708, 228] width 8 height 8
type input "2"
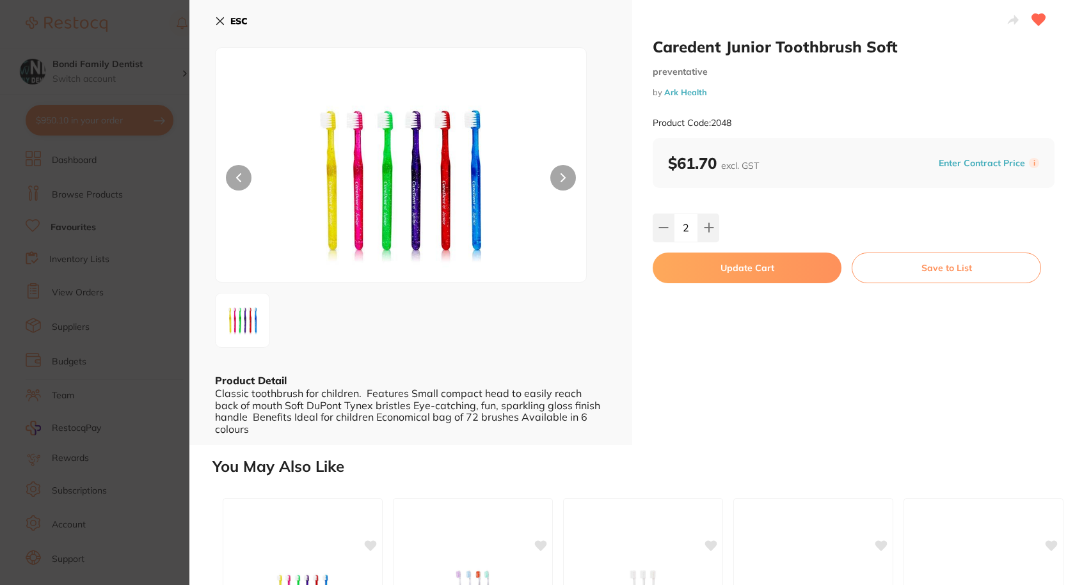
click at [717, 268] on button "Update Cart" at bounding box center [747, 268] width 189 height 31
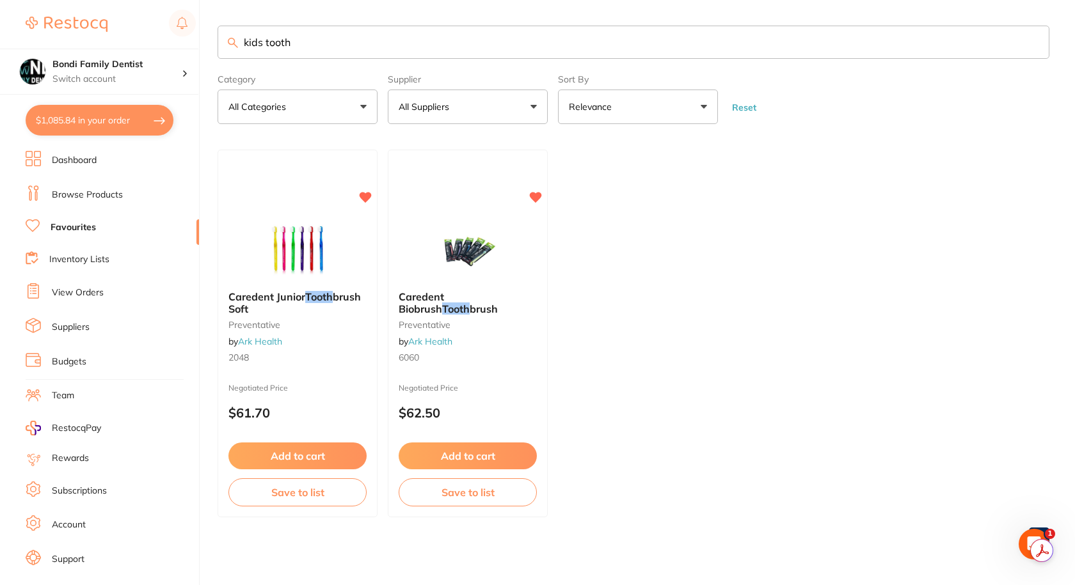
click at [331, 49] on input "kids tooth" at bounding box center [634, 42] width 832 height 33
type input "toothbrush"
click at [442, 313] on em "Toothbrush" at bounding box center [470, 308] width 56 height 13
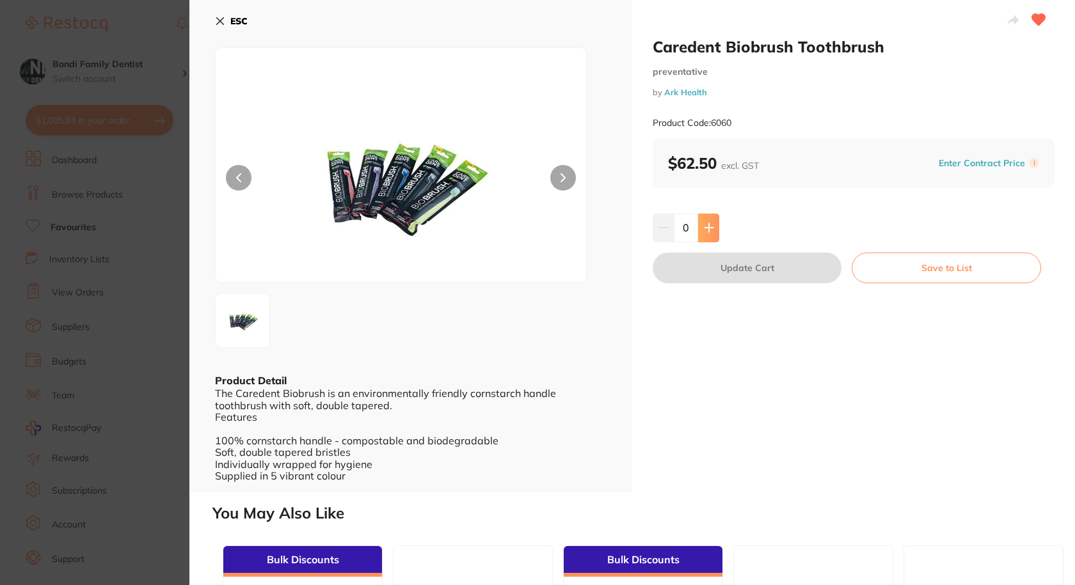
click at [715, 237] on button at bounding box center [708, 228] width 21 height 28
type input "1"
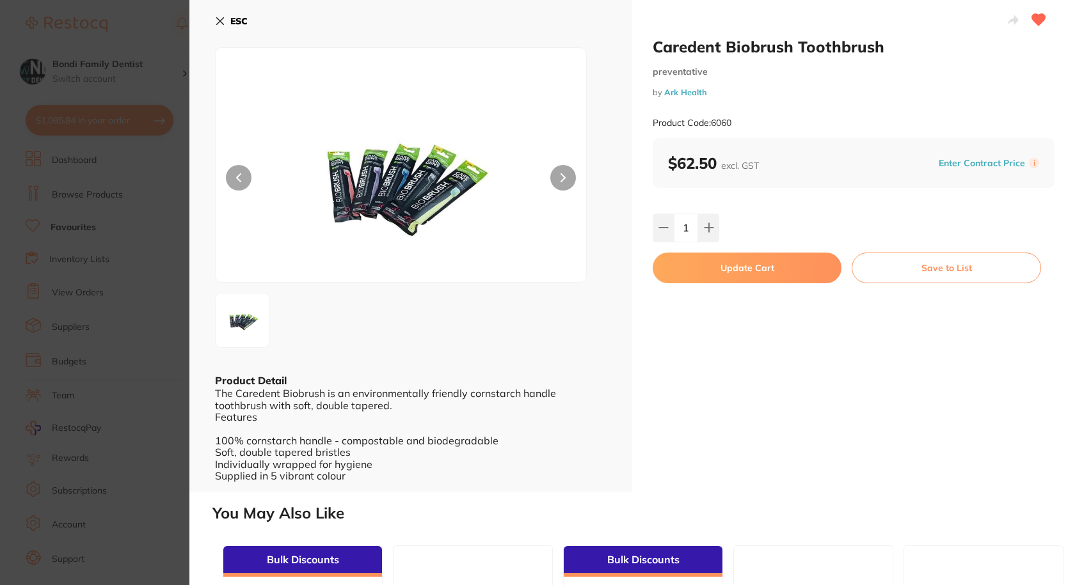
click at [746, 262] on button "Update Cart" at bounding box center [747, 268] width 189 height 31
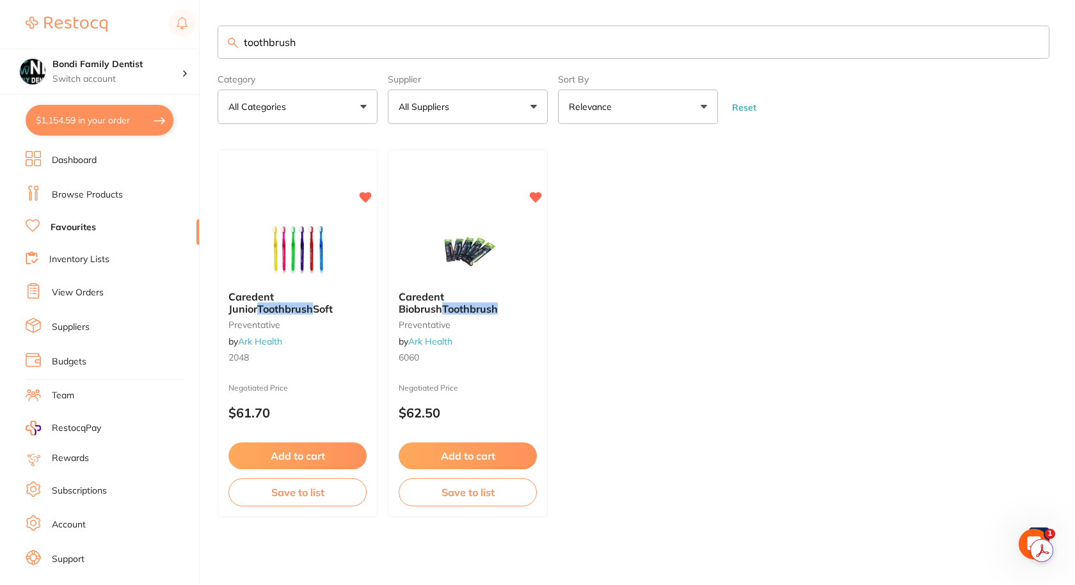
click at [152, 116] on button "$1,154.59 in your order" at bounding box center [100, 120] width 148 height 31
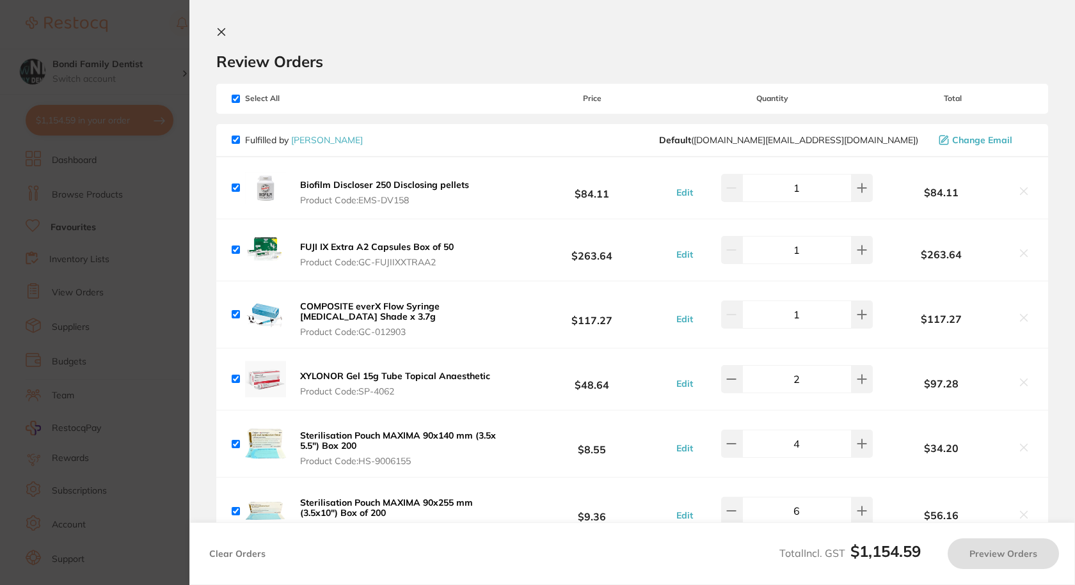
checkbox input "true"
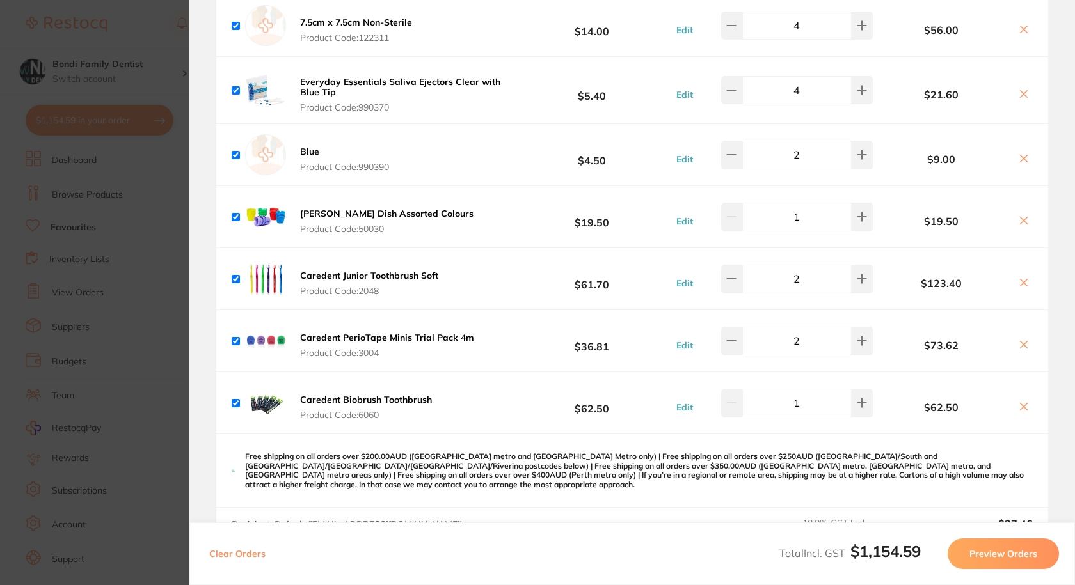
scroll to position [960, 0]
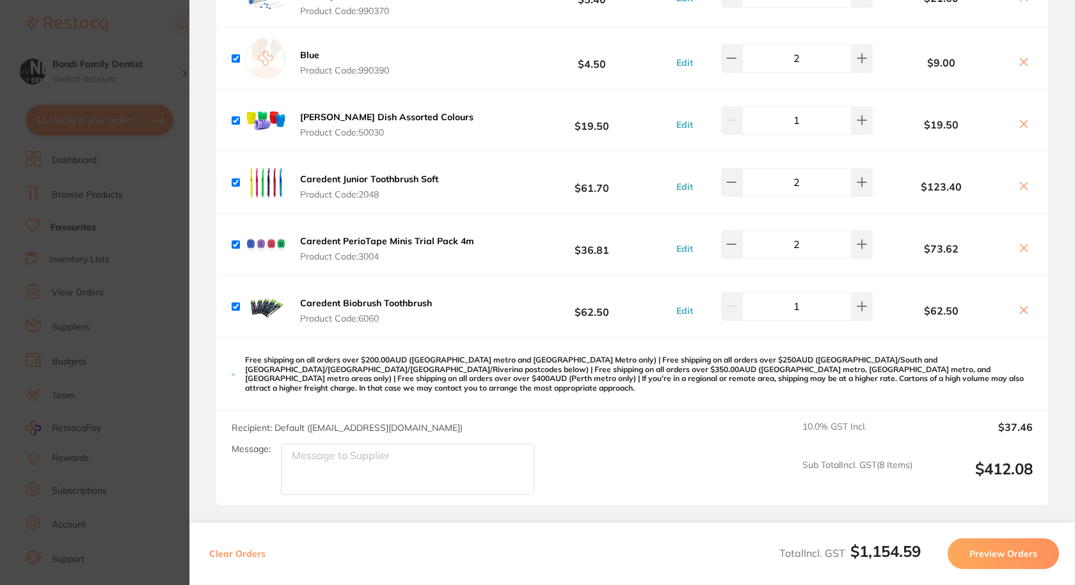
click at [161, 31] on section "Update RRP Set your pre negotiated price for this item. Item Agreed RRP (excl. …" at bounding box center [537, 292] width 1075 height 585
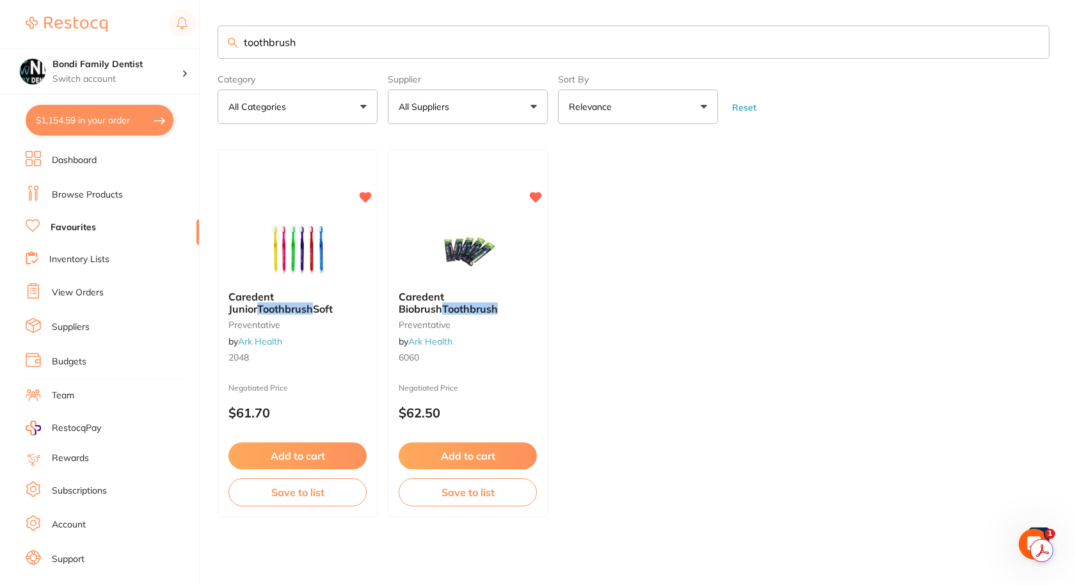
click at [298, 47] on input "toothbrush" at bounding box center [634, 42] width 832 height 33
type input "gloves"
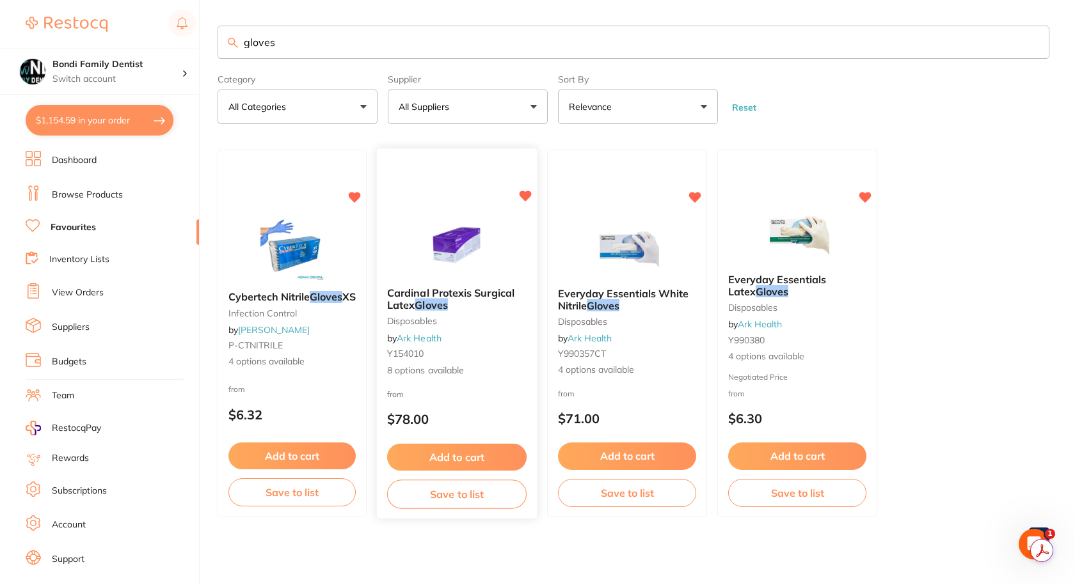
scroll to position [0, 0]
click at [642, 303] on b "Everyday Essentials White Nitrile Gloves" at bounding box center [626, 299] width 139 height 24
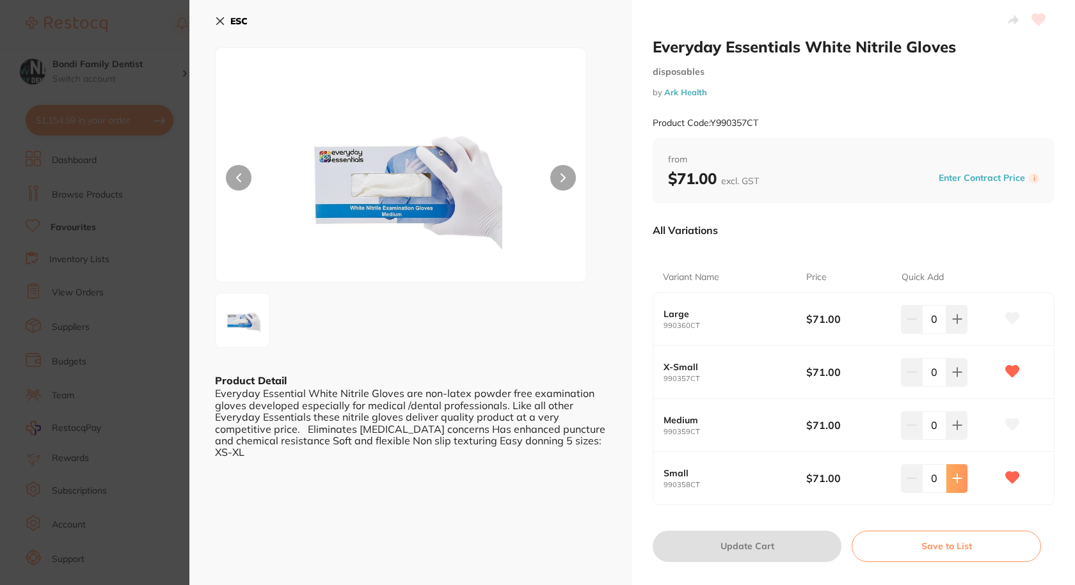
click at [962, 481] on button at bounding box center [956, 479] width 21 height 28
click at [961, 482] on button at bounding box center [956, 479] width 21 height 28
type input "2"
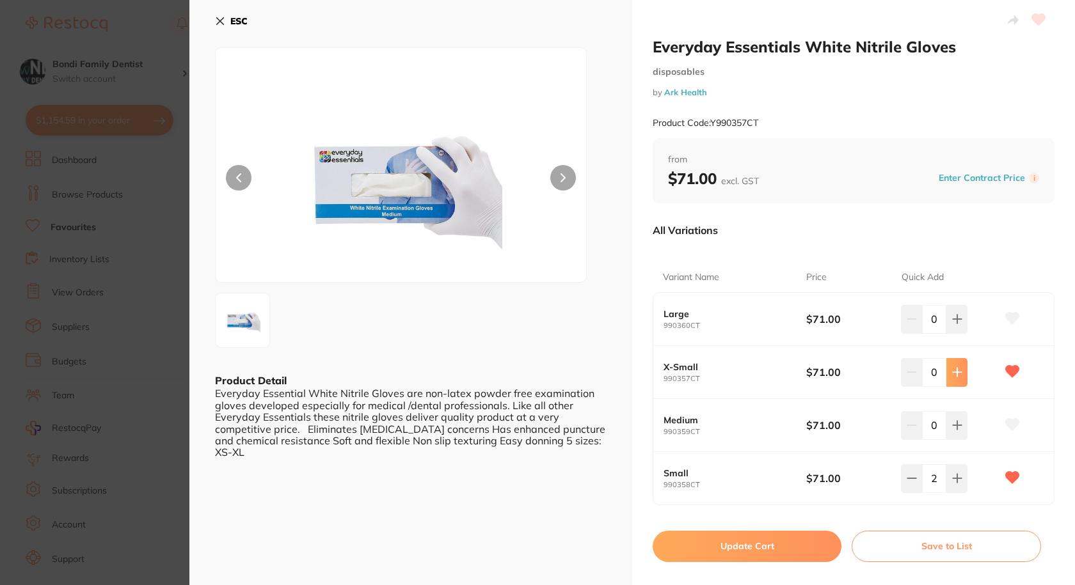
click at [952, 379] on button at bounding box center [956, 372] width 21 height 28
type input "1"
click at [959, 322] on icon at bounding box center [957, 319] width 10 height 10
click at [915, 324] on button at bounding box center [911, 319] width 21 height 28
type input "0"
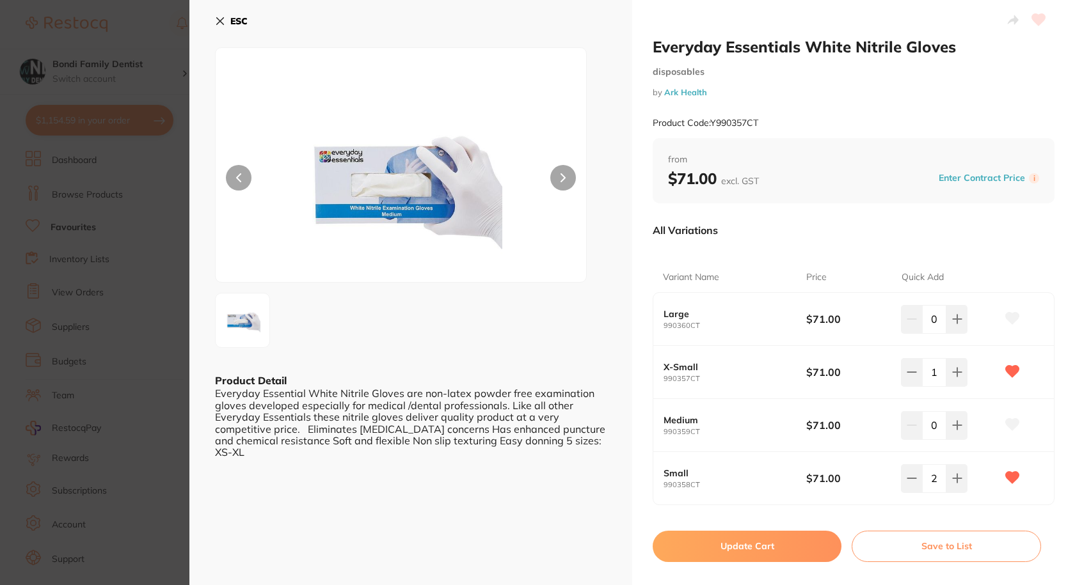
click at [771, 550] on button "Update Cart" at bounding box center [747, 546] width 189 height 31
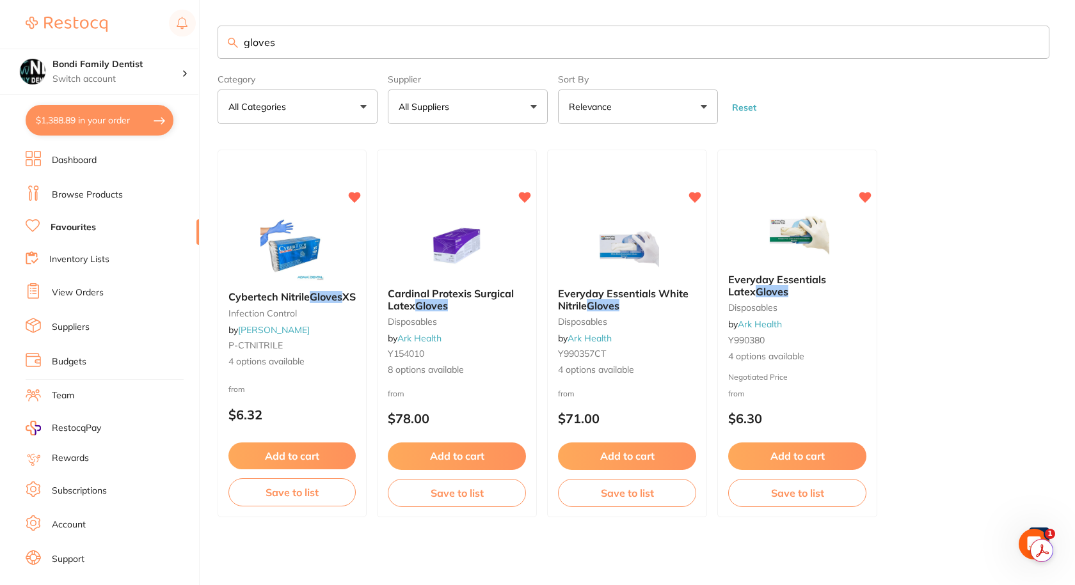
checkbox input "false"
click at [793, 287] on b "Everyday Essentials Latex Gloves" at bounding box center [797, 285] width 139 height 24
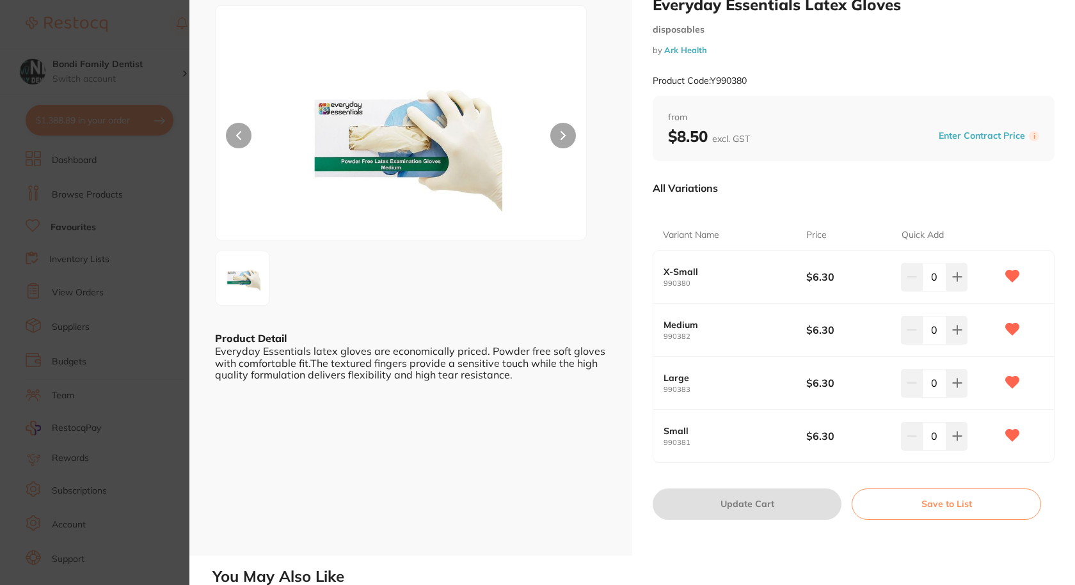
scroll to position [64, 0]
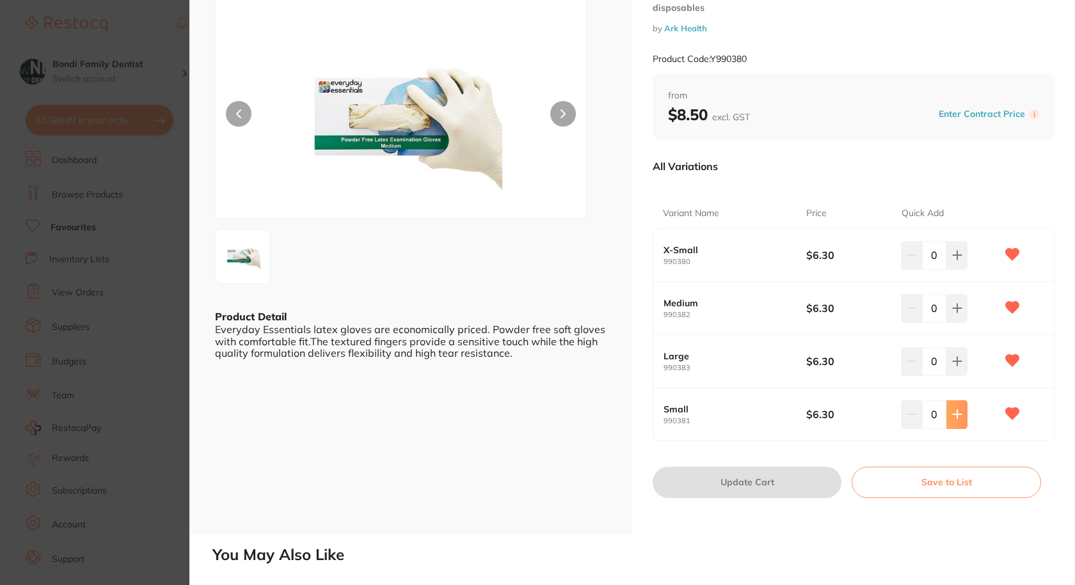
click at [959, 410] on icon at bounding box center [957, 415] width 10 height 10
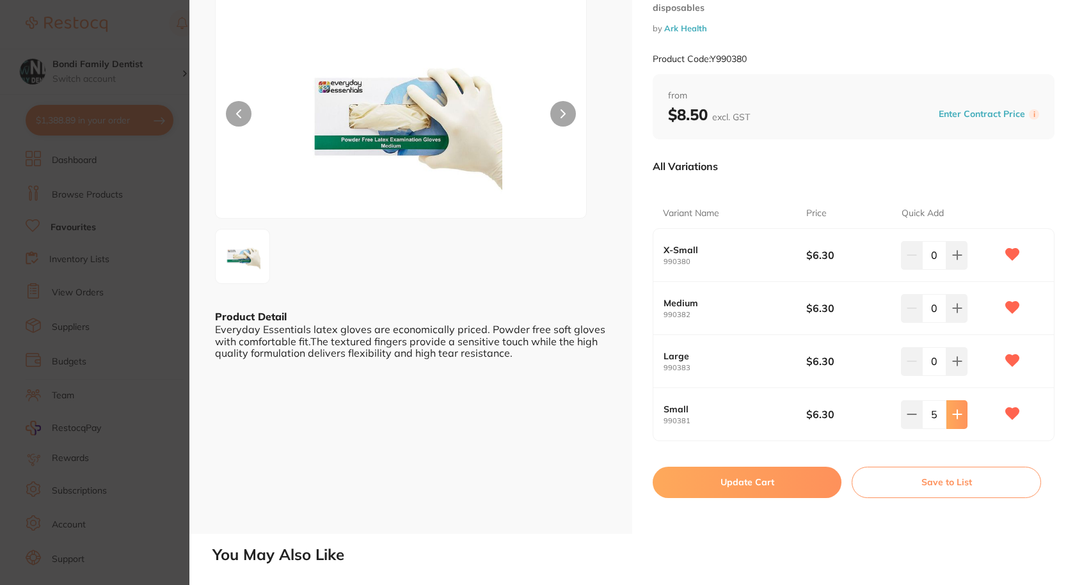
click at [959, 410] on icon at bounding box center [957, 415] width 10 height 10
click at [955, 411] on icon at bounding box center [957, 415] width 10 height 10
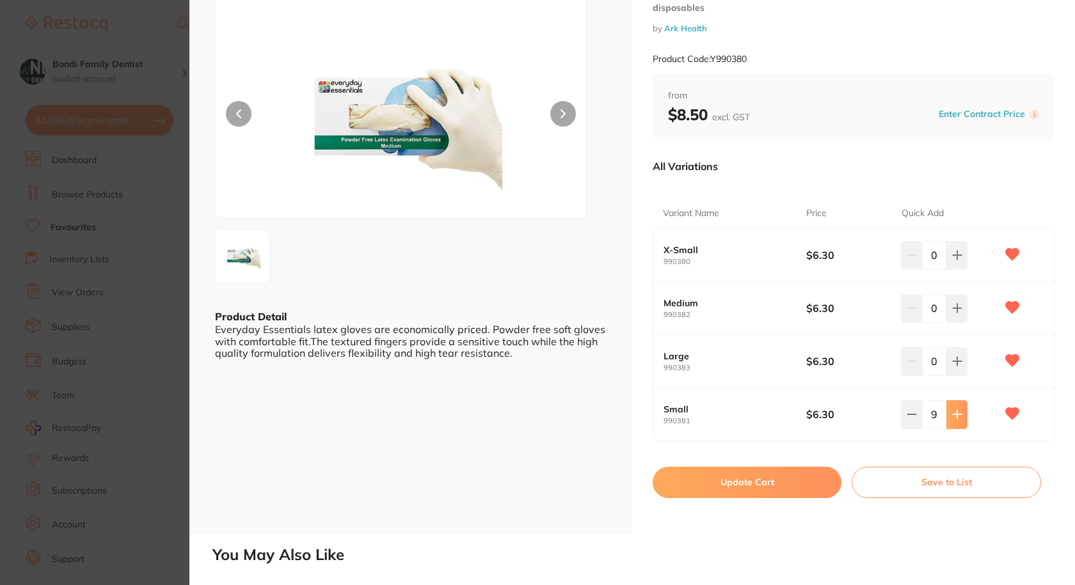
click at [955, 411] on icon at bounding box center [957, 415] width 10 height 10
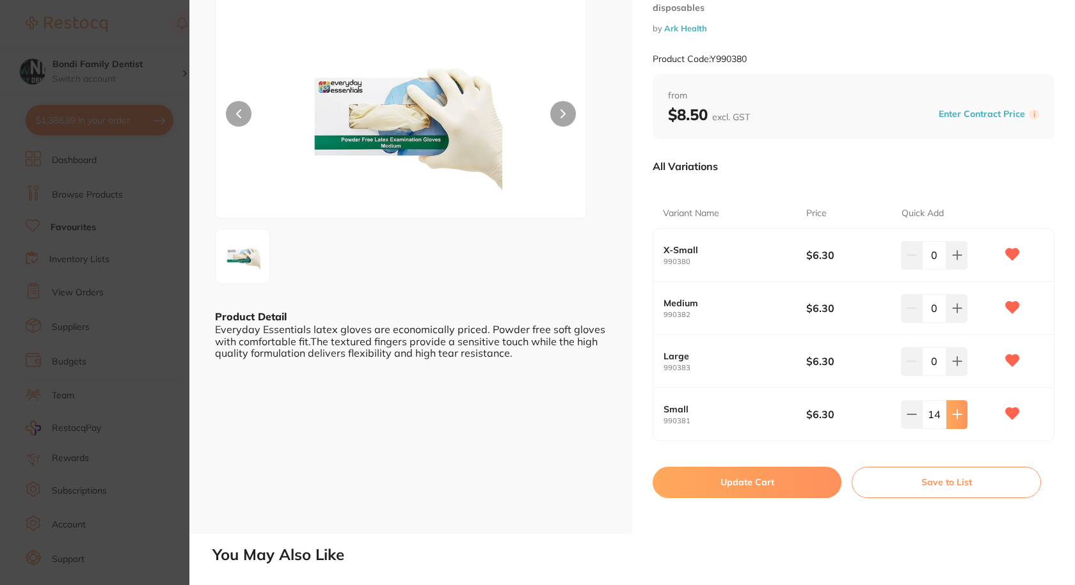
click at [955, 411] on icon at bounding box center [957, 415] width 10 height 10
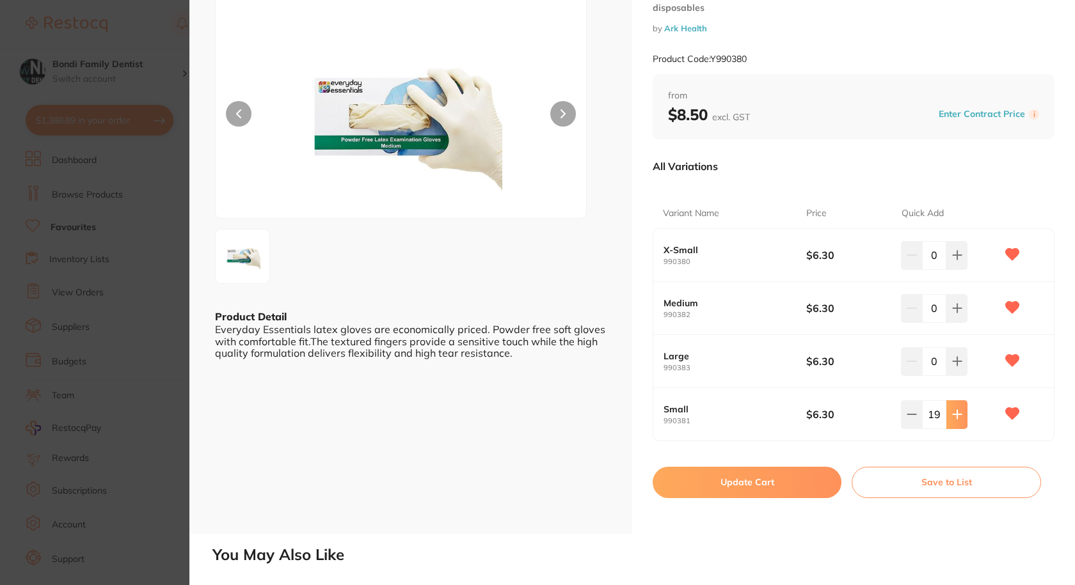
click at [955, 418] on icon at bounding box center [957, 415] width 8 height 8
type input "20"
click at [733, 482] on button "Update Cart" at bounding box center [747, 482] width 189 height 31
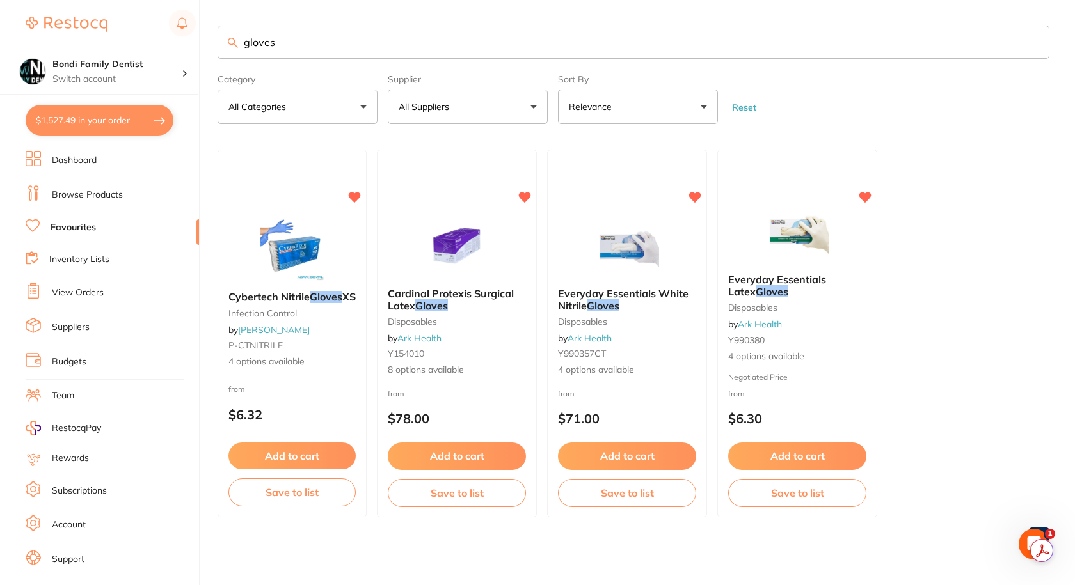
click at [115, 123] on button "$1,527.49 in your order" at bounding box center [100, 120] width 148 height 31
checkbox input "true"
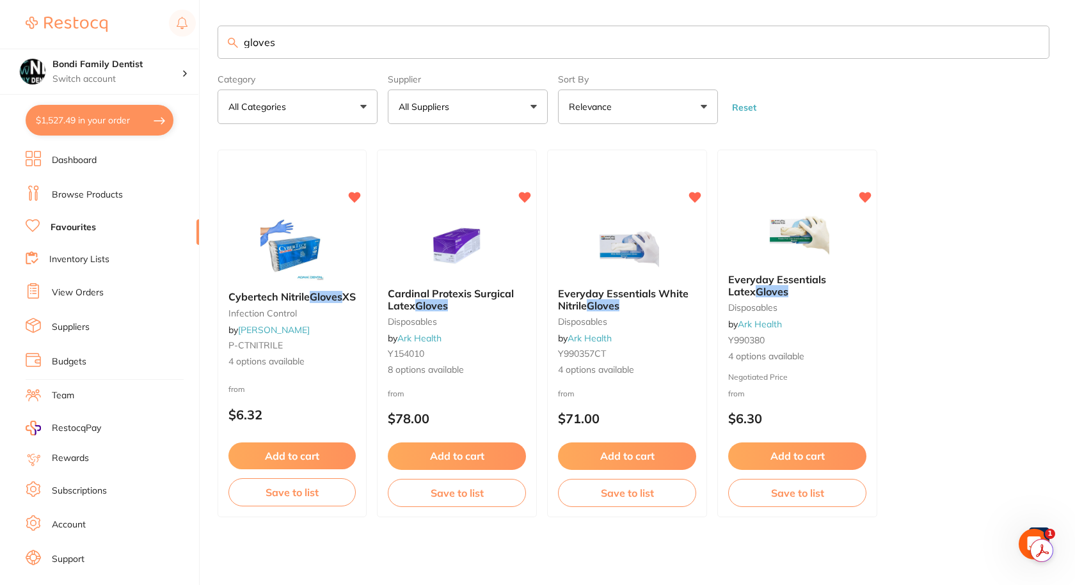
checkbox input "true"
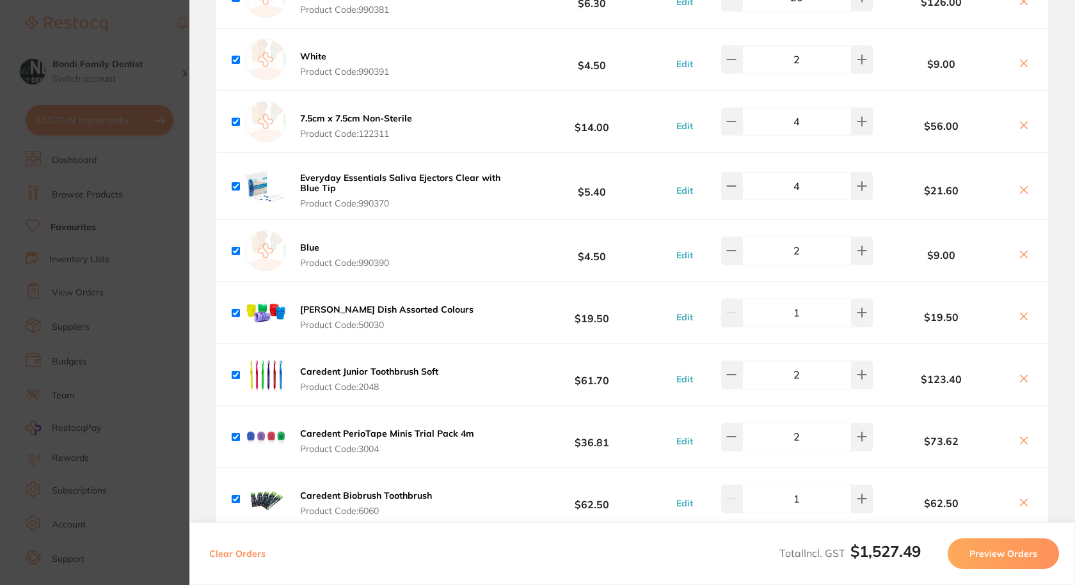
scroll to position [1024, 0]
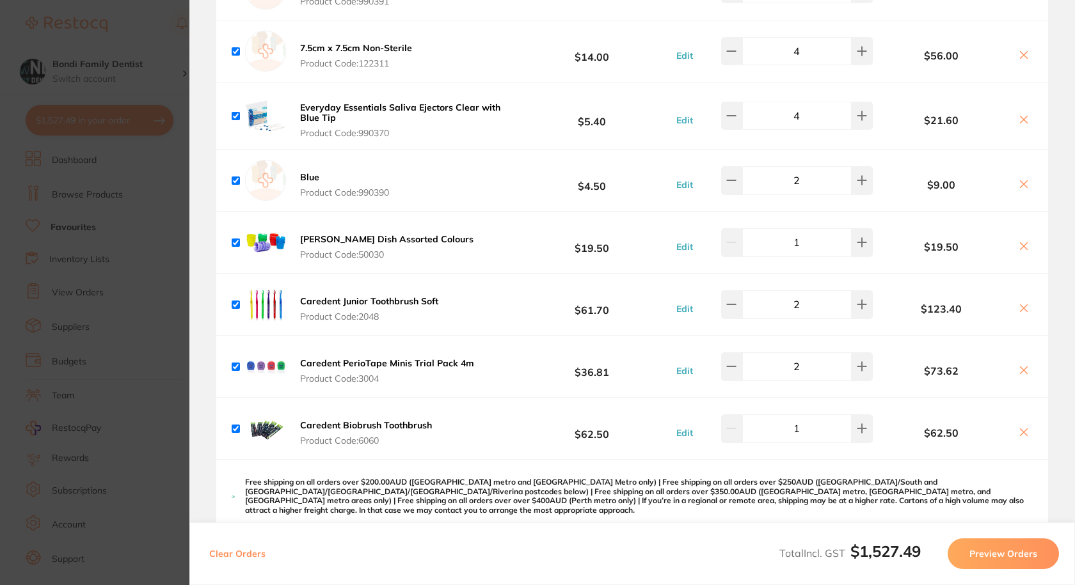
click at [160, 31] on section "Update RRP Set your pre negotiated price for this item. Item Agreed RRP (excl. …" at bounding box center [537, 292] width 1075 height 585
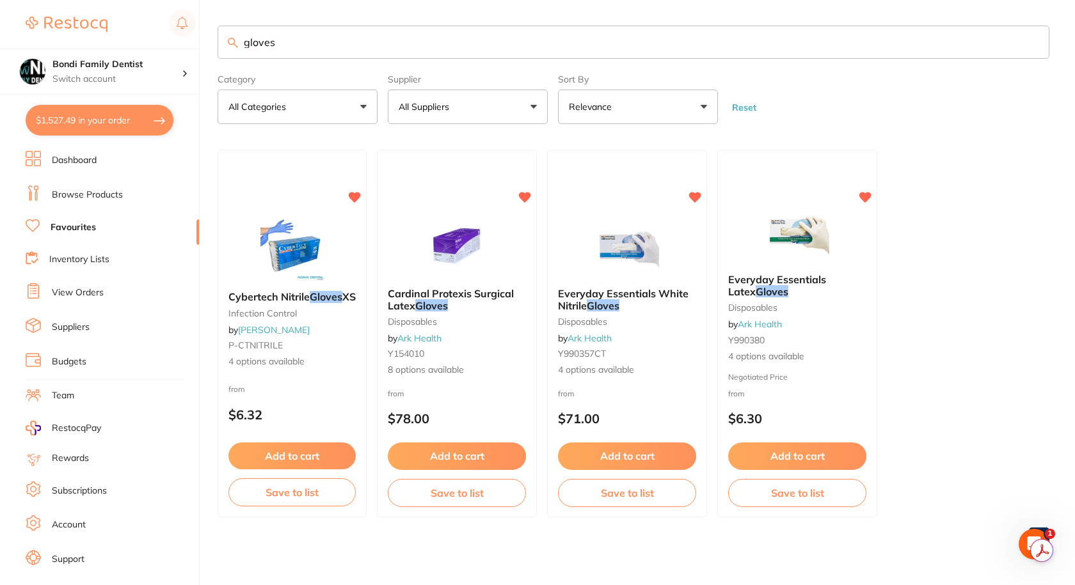
click at [371, 39] on input "gloves" at bounding box center [634, 42] width 832 height 33
click at [360, 51] on input "gloves" at bounding box center [634, 42] width 832 height 33
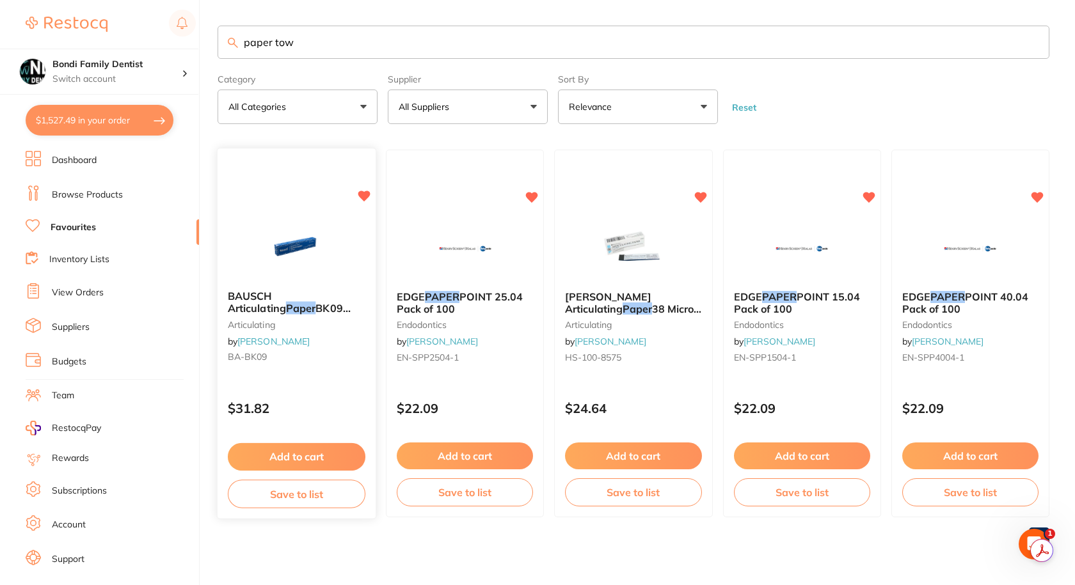
scroll to position [0, 0]
click at [306, 42] on input "paper towel" at bounding box center [634, 42] width 832 height 33
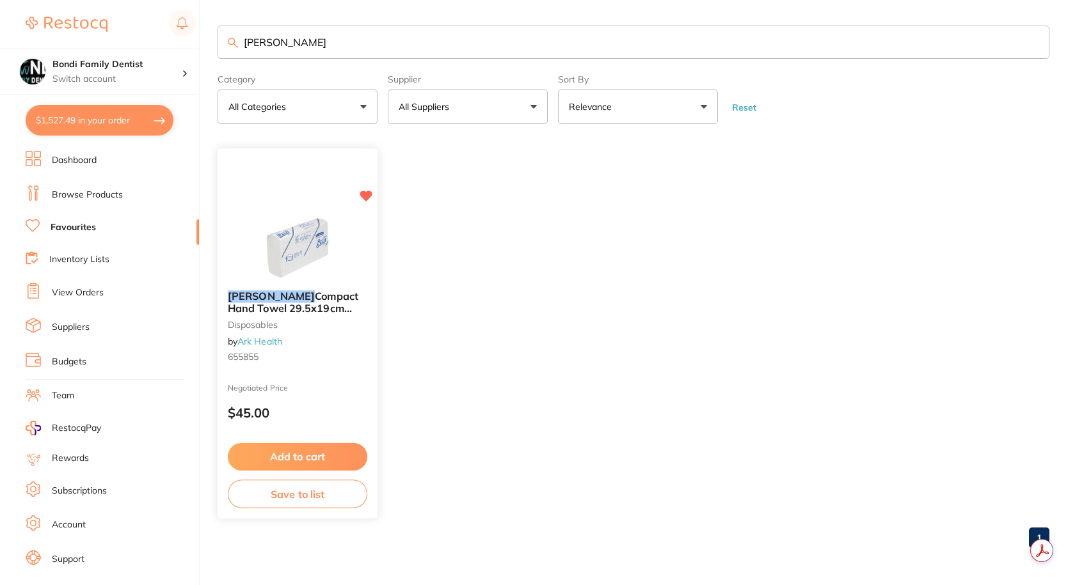
type input "scott"
click at [289, 291] on span "Compact Hand Towel 29.5x19cm 5855" at bounding box center [293, 308] width 131 height 36
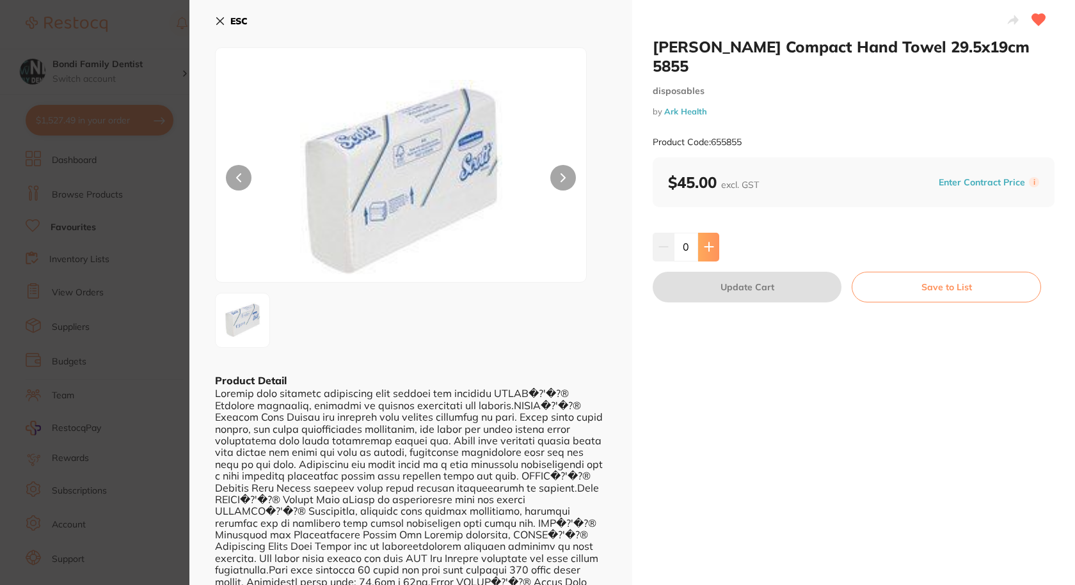
click at [706, 234] on button at bounding box center [708, 247] width 21 height 28
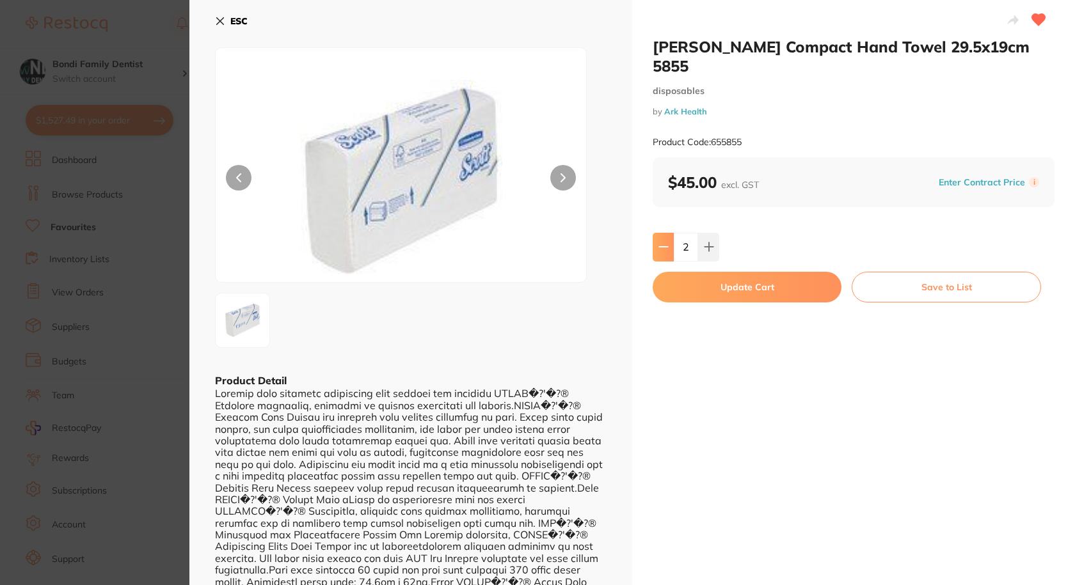
click at [666, 237] on button at bounding box center [663, 247] width 21 height 28
click at [710, 242] on icon at bounding box center [709, 247] width 10 height 10
type input "2"
click at [724, 272] on button "Update Cart" at bounding box center [747, 287] width 189 height 31
checkbox input "false"
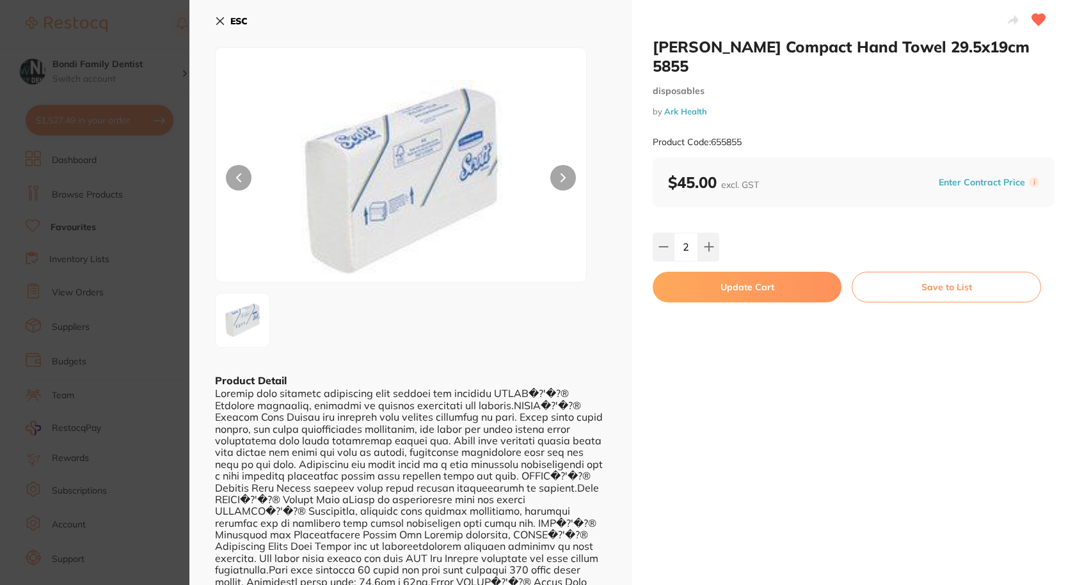
checkbox input "false"
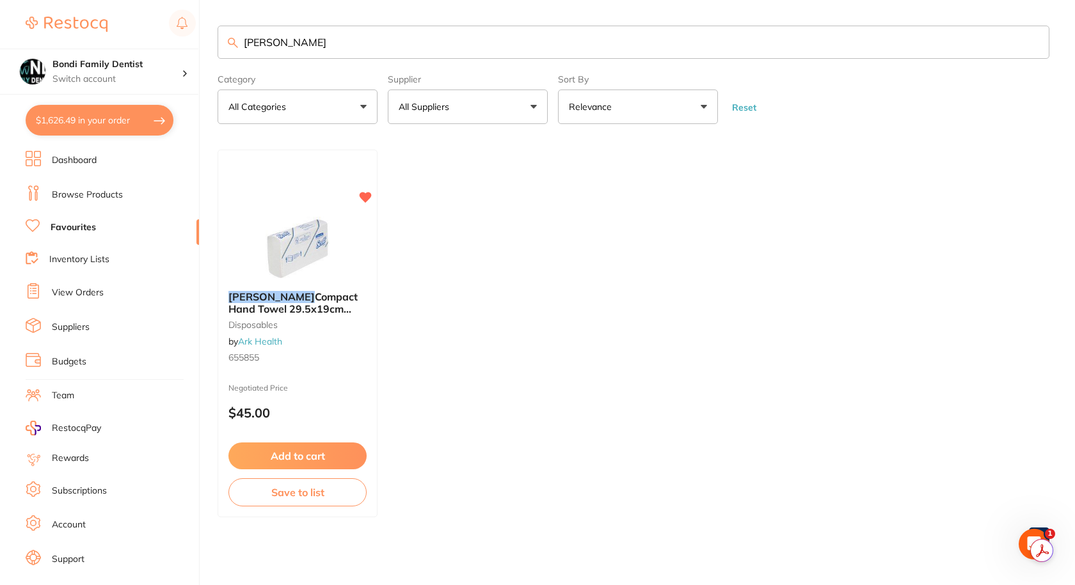
click at [287, 42] on input "scott" at bounding box center [634, 42] width 832 height 33
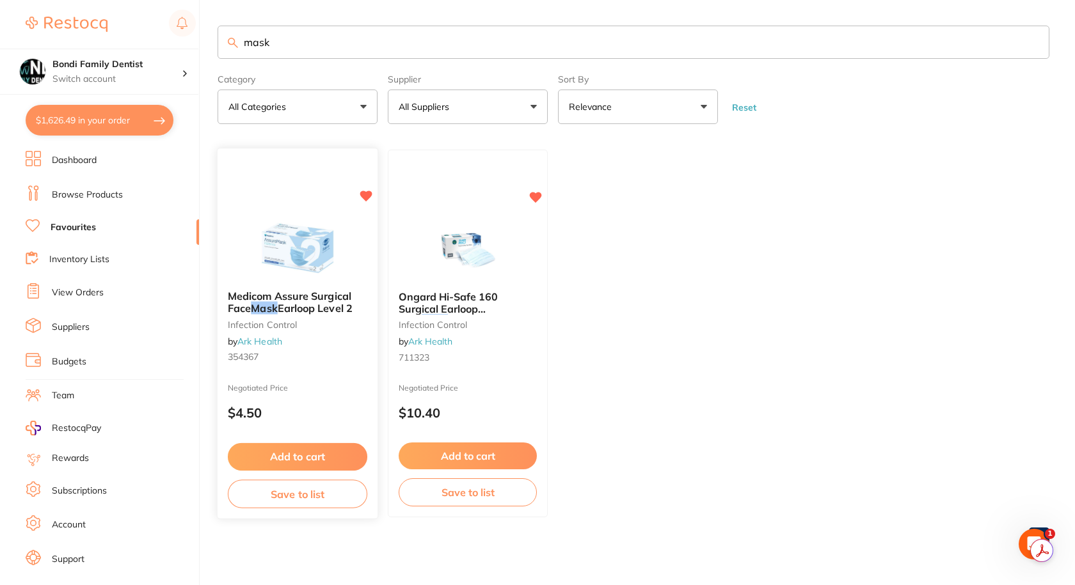
type input "mask"
click at [330, 310] on span "Earloop Level 2" at bounding box center [315, 308] width 75 height 13
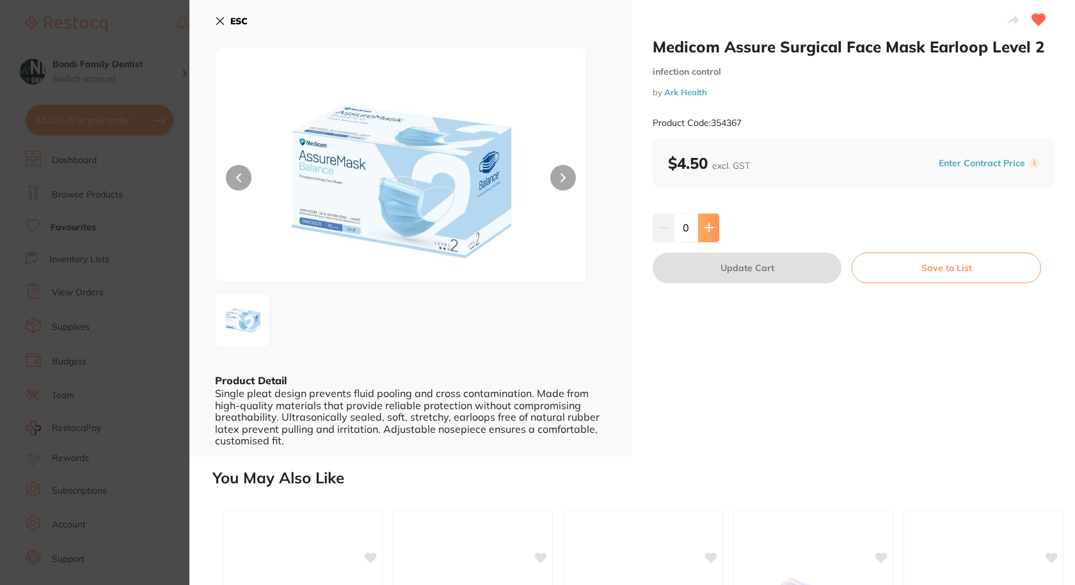
click at [712, 234] on button at bounding box center [708, 228] width 21 height 28
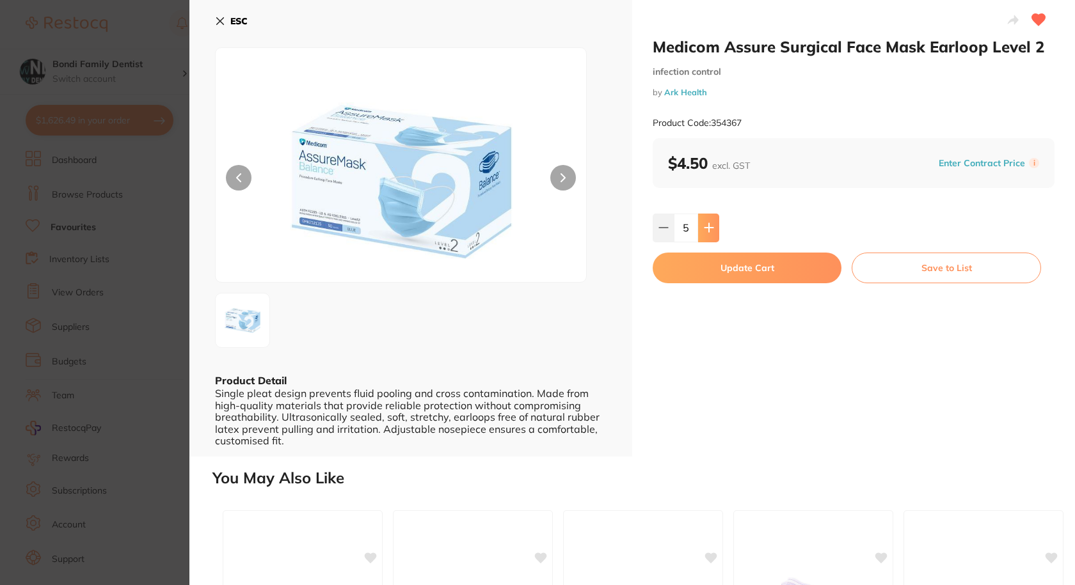
click at [712, 234] on button at bounding box center [708, 228] width 21 height 28
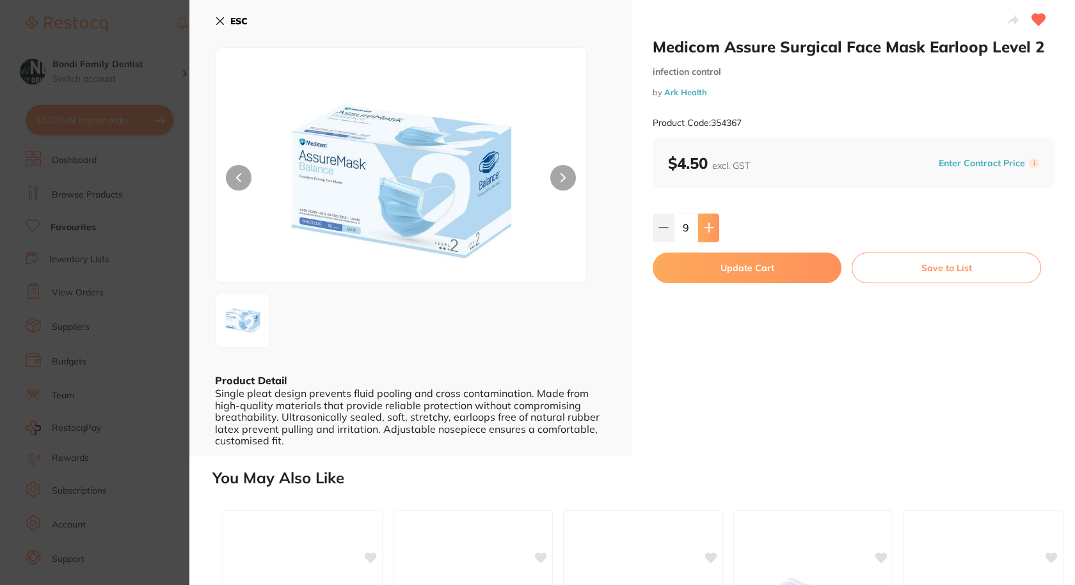
type input "10"
click at [708, 267] on button "Update Cart" at bounding box center [747, 268] width 189 height 31
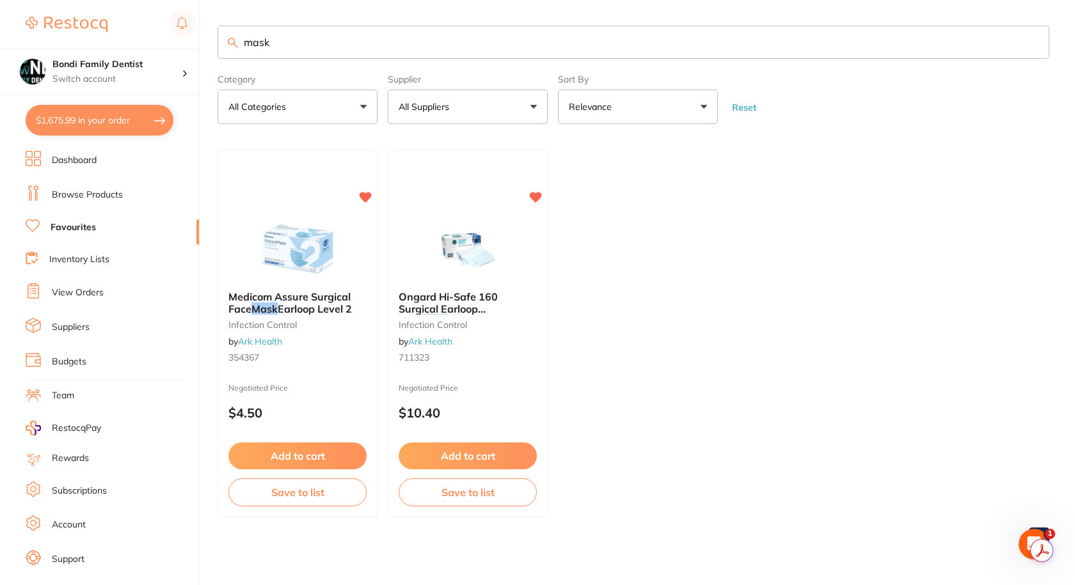
click at [276, 36] on input "mask" at bounding box center [634, 42] width 832 height 33
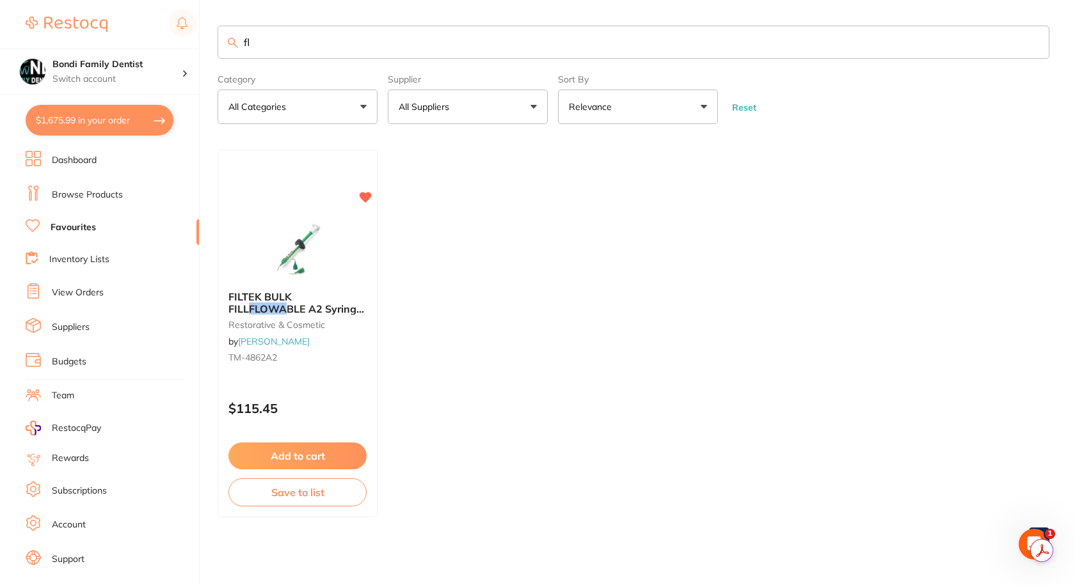
type input "f"
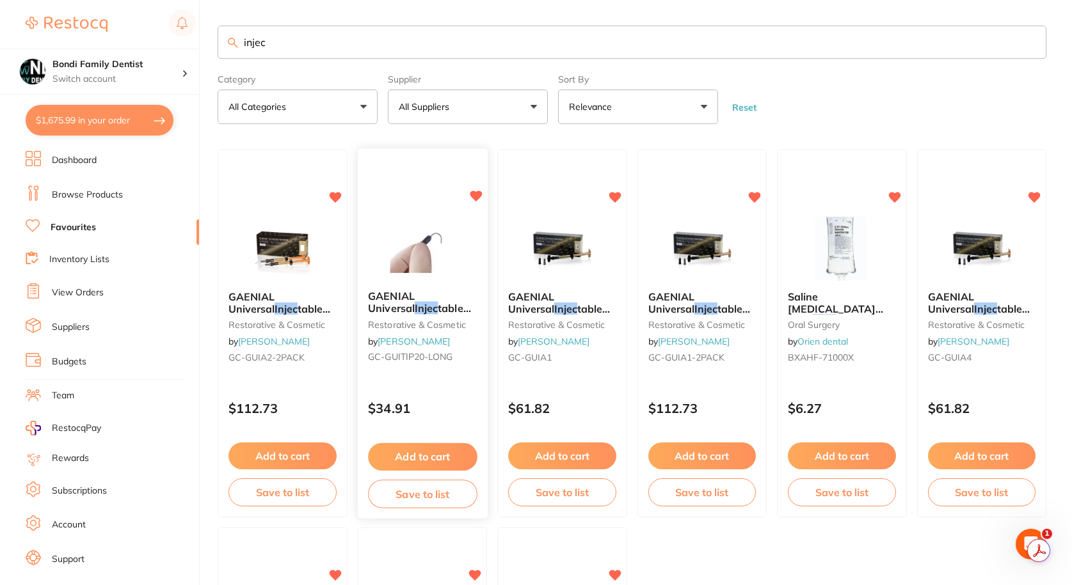
type input "injec"
click at [415, 295] on span "GAENIAL Universal" at bounding box center [391, 302] width 47 height 25
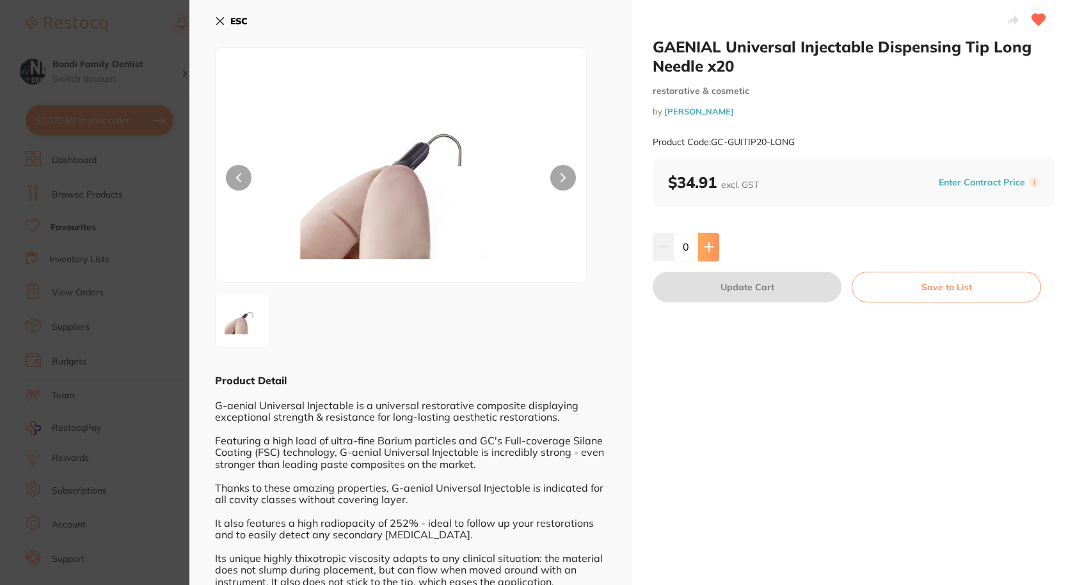
click at [710, 251] on icon at bounding box center [709, 247] width 10 height 10
type input "1"
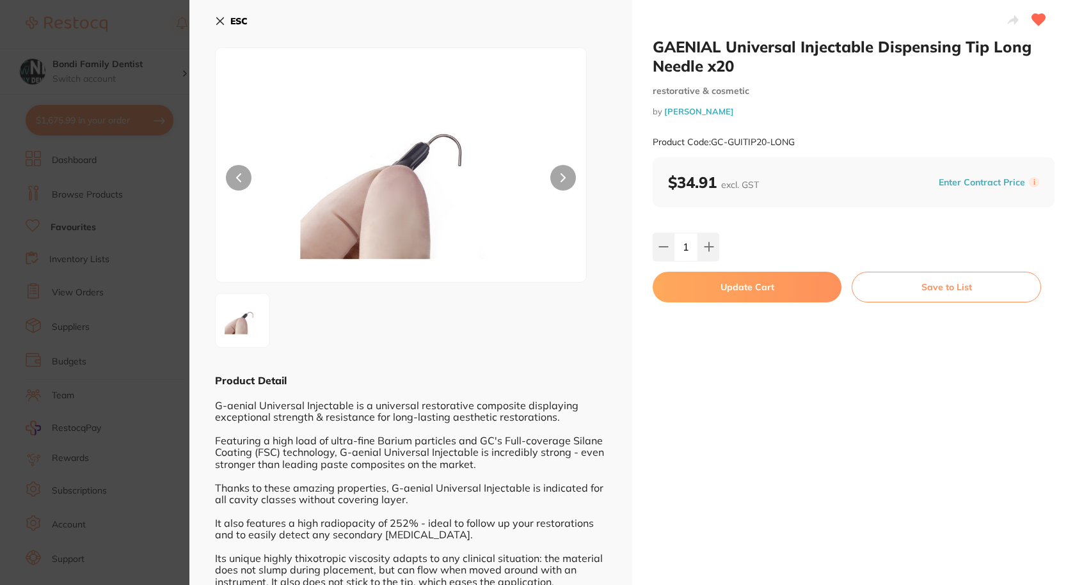
click at [736, 288] on button "Update Cart" at bounding box center [747, 287] width 189 height 31
checkbox input "false"
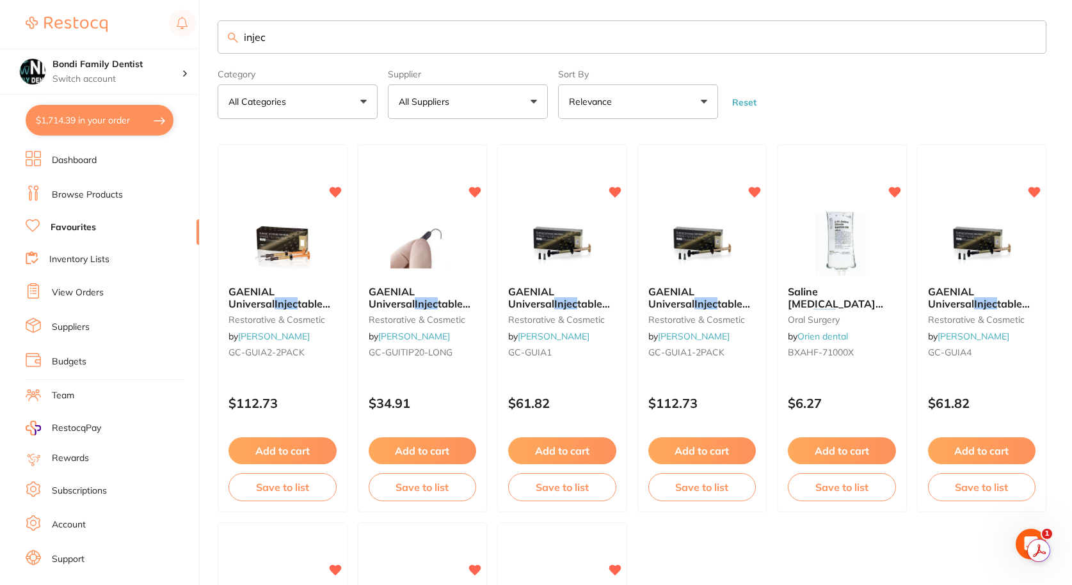
click at [69, 111] on button "$1,714.39 in your order" at bounding box center [100, 120] width 148 height 31
checkbox input "true"
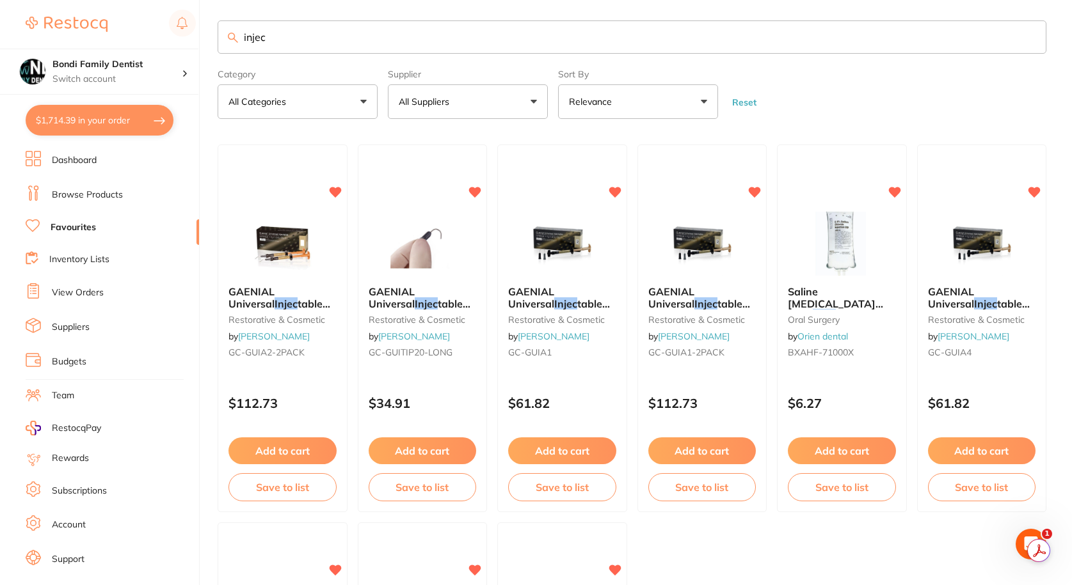
checkbox input "true"
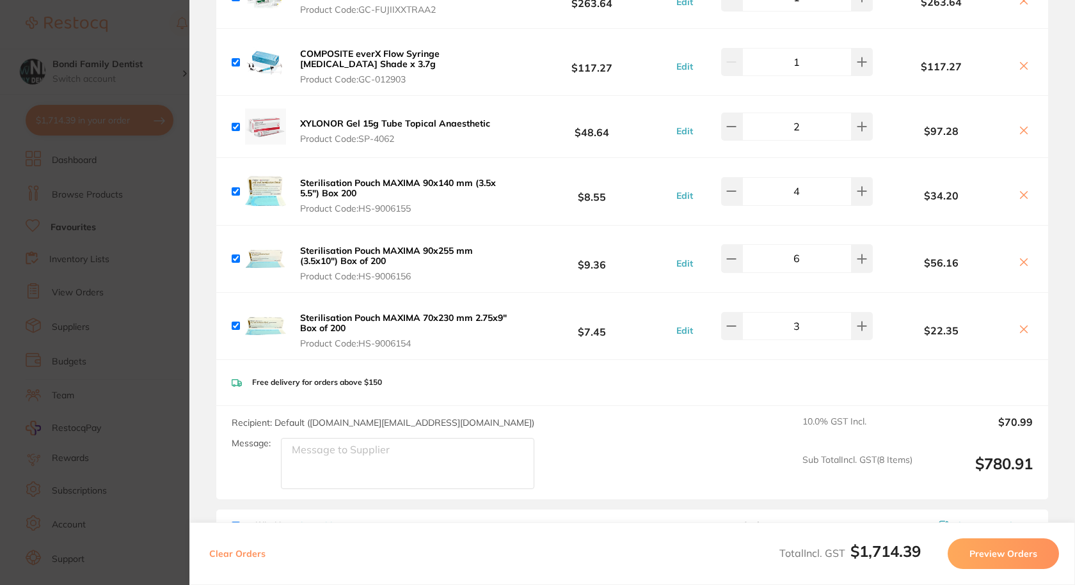
scroll to position [64, 0]
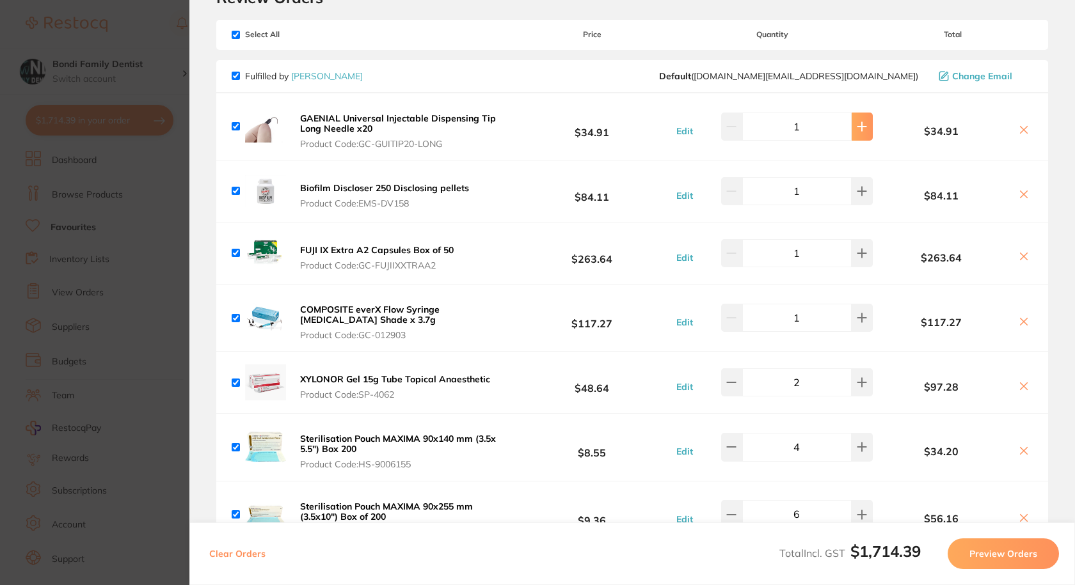
click at [868, 133] on button at bounding box center [862, 127] width 21 height 28
type input "2"
click at [126, 29] on section "Update RRP Set your pre negotiated price for this item. Item Agreed RRP (excl. …" at bounding box center [537, 292] width 1075 height 585
click at [274, 40] on input "injec" at bounding box center [634, 42] width 832 height 33
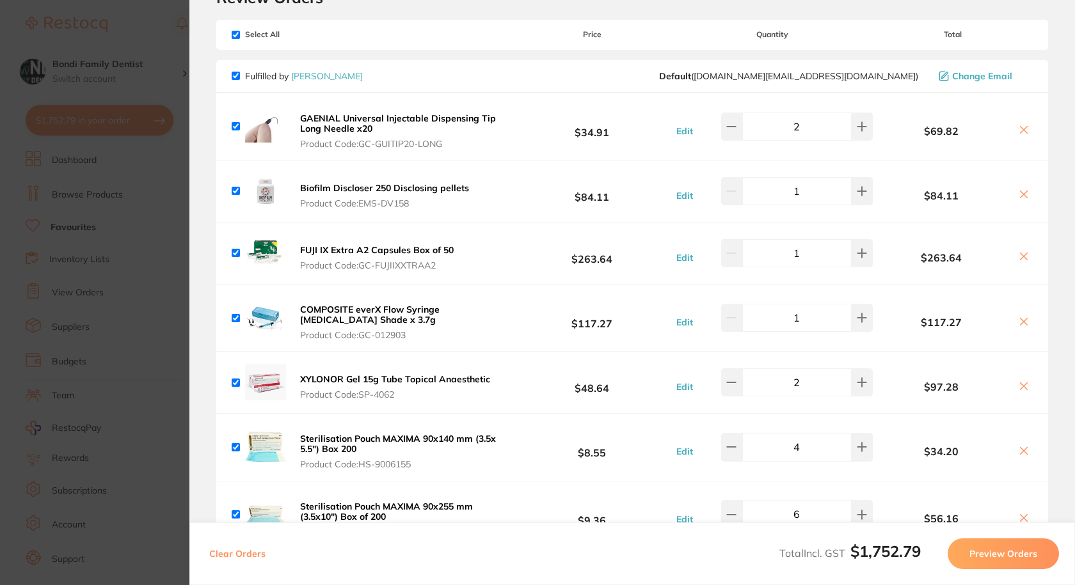
click at [251, 41] on input "injec" at bounding box center [634, 42] width 832 height 33
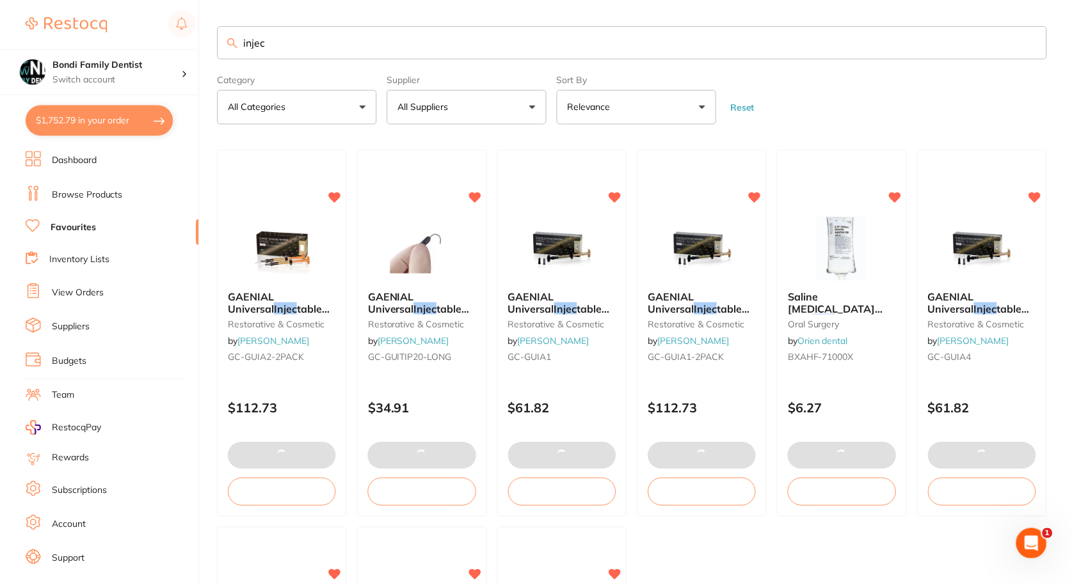
scroll to position [5, 0]
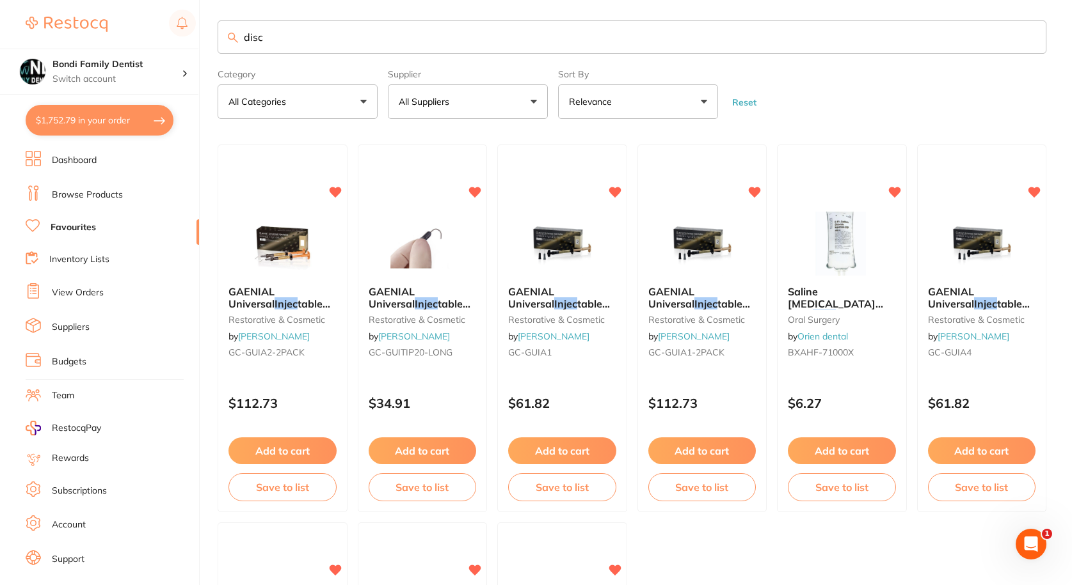
type input "disc"
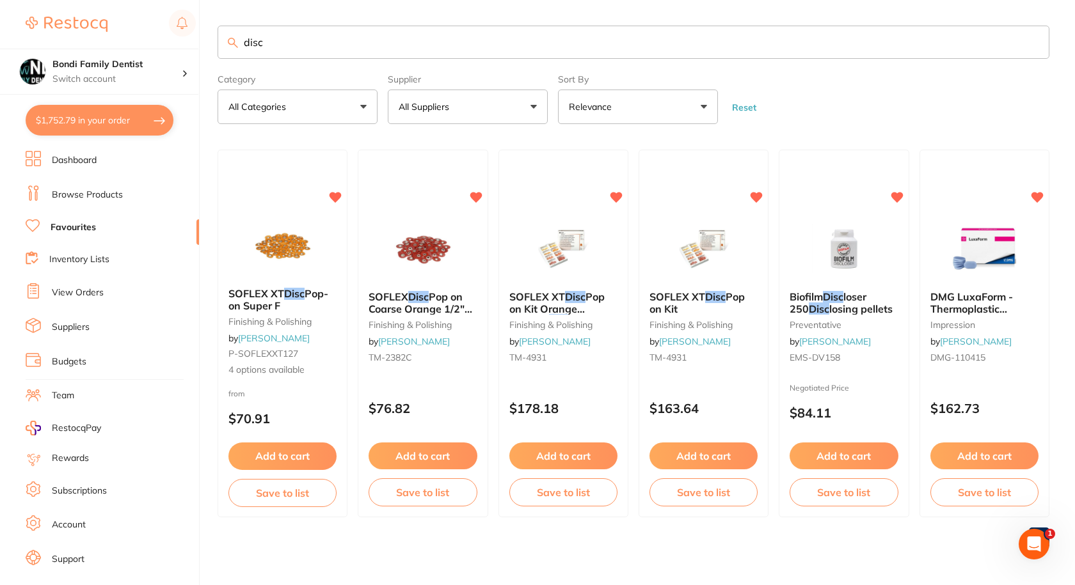
scroll to position [0, 0]
click at [559, 310] on span "Pop on Kit Orange 12.7mm" at bounding box center [557, 308] width 96 height 36
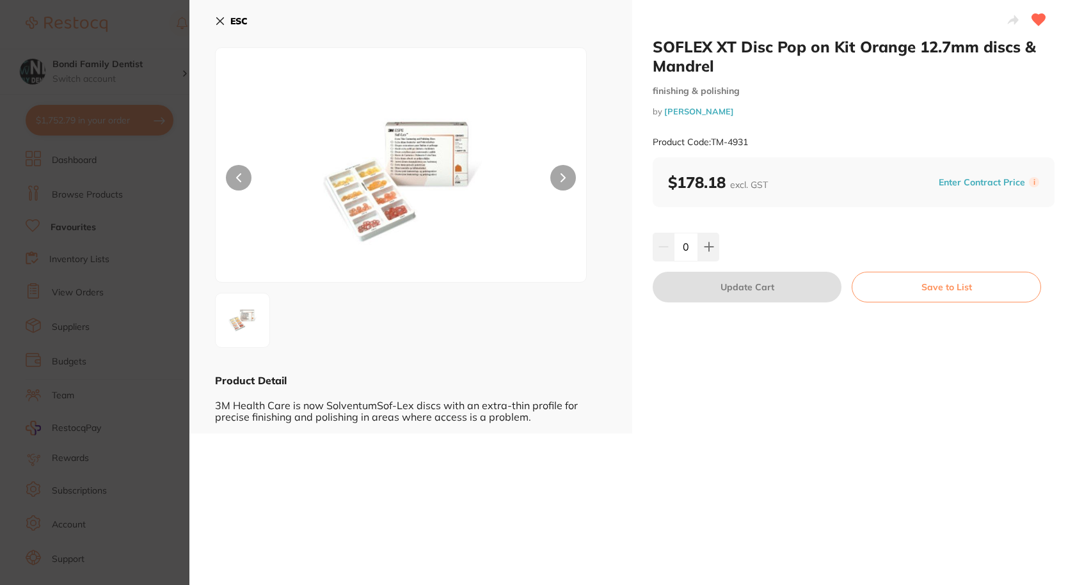
click at [214, 21] on div "ESC Product Detail 3M Health Care is now SolventumSof-Lex discs with an extra-t…" at bounding box center [410, 217] width 443 height 434
click at [211, 16] on div "ESC Product Detail 3M Health Care is now SolventumSof-Lex discs with an extra-t…" at bounding box center [410, 217] width 443 height 434
click at [220, 22] on icon at bounding box center [220, 21] width 7 height 7
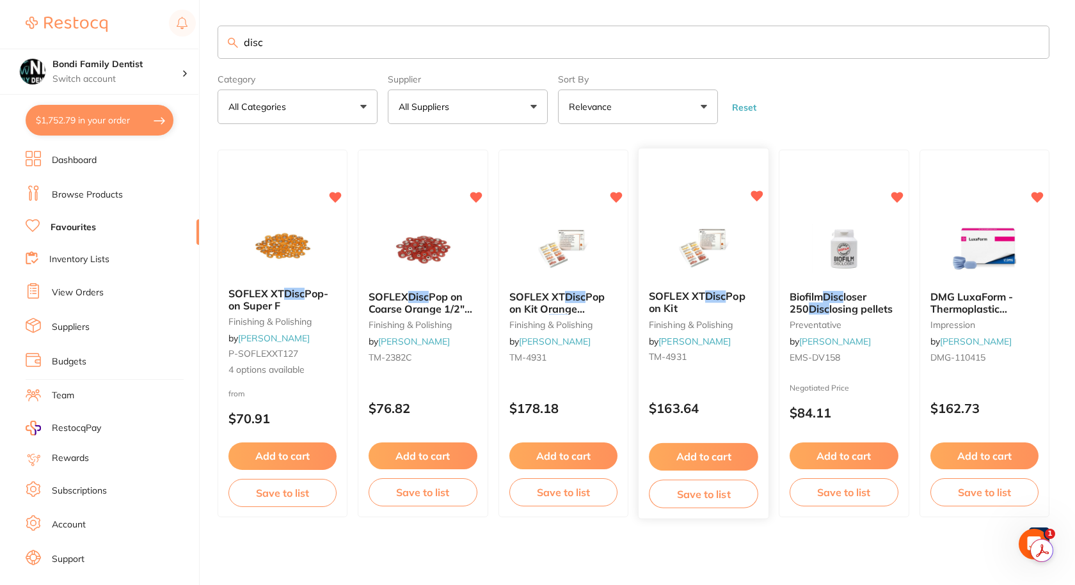
click at [701, 299] on span "SOFLEX XT" at bounding box center [677, 296] width 56 height 13
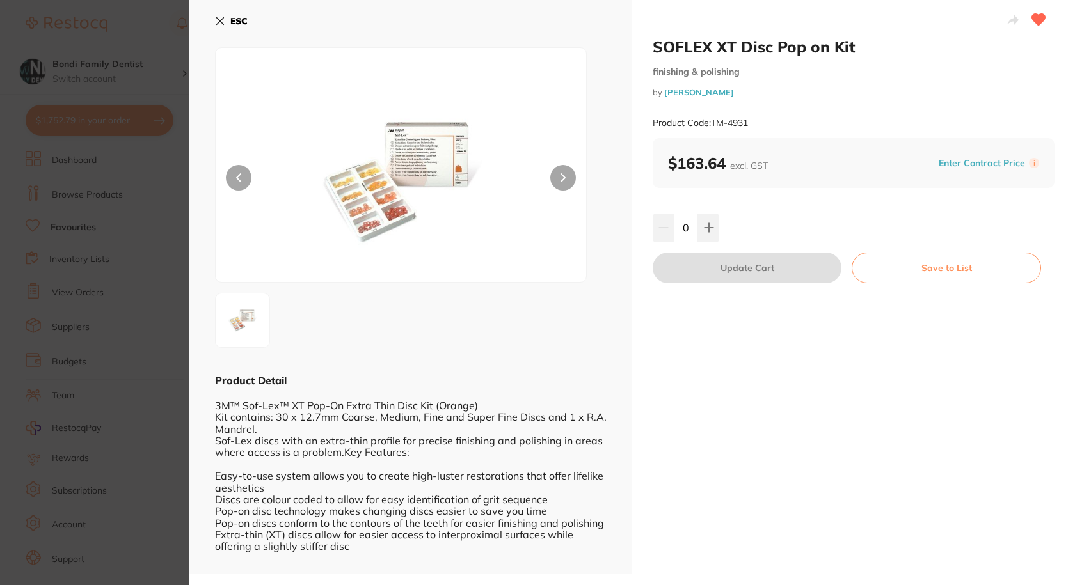
click at [224, 18] on icon at bounding box center [220, 21] width 7 height 7
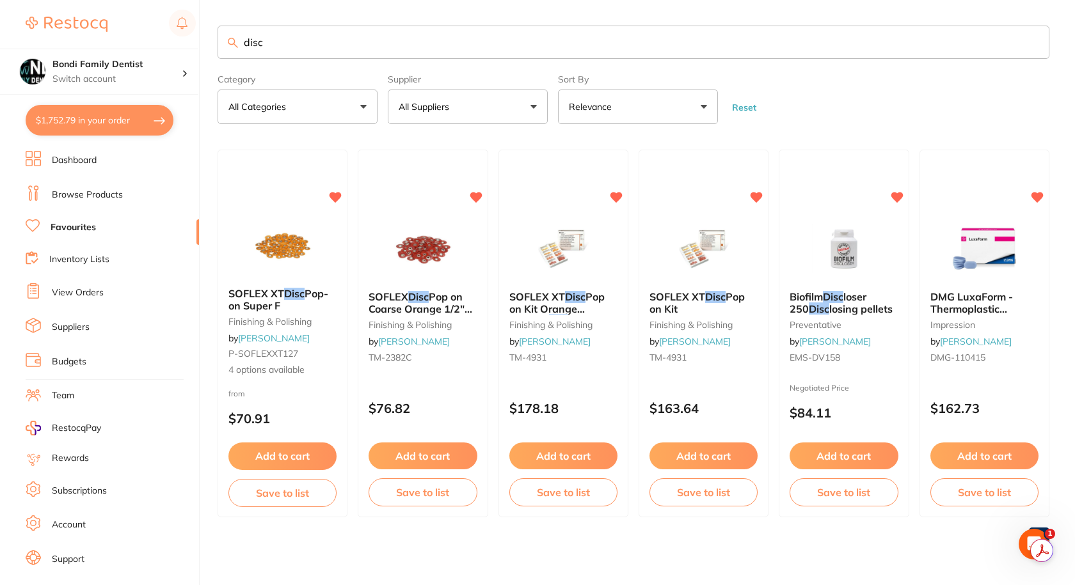
drag, startPoint x: 577, startPoint y: 299, endPoint x: 588, endPoint y: 292, distance: 13.8
click at [577, 299] on em "Disc" at bounding box center [575, 296] width 20 height 13
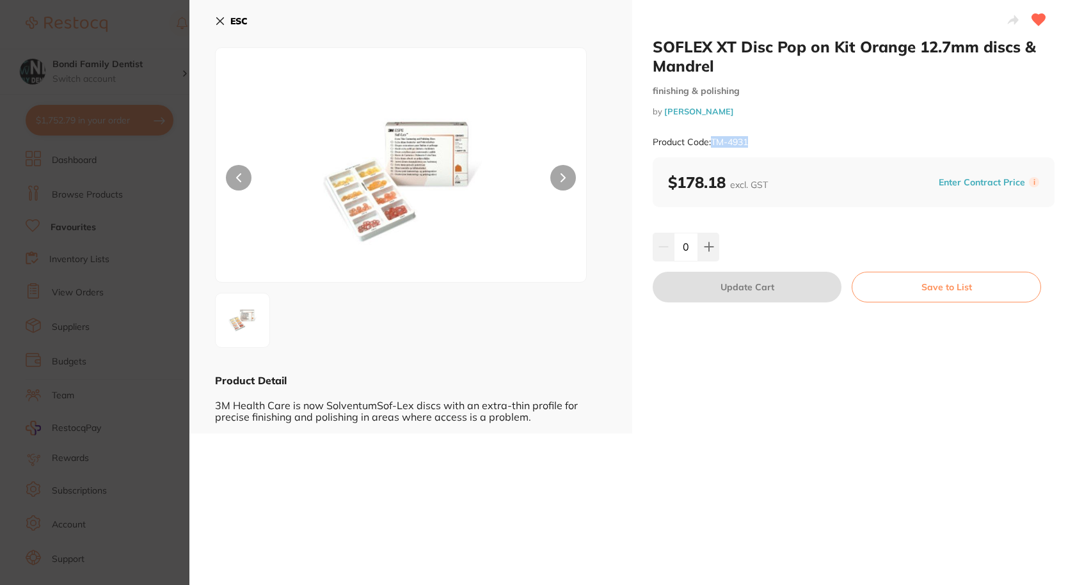
drag, startPoint x: 763, startPoint y: 142, endPoint x: 712, endPoint y: 141, distance: 50.6
click at [712, 141] on div "Product Code: TM-4931" at bounding box center [854, 142] width 402 height 31
copy small "TM-4931"
click at [216, 17] on icon at bounding box center [220, 21] width 10 height 10
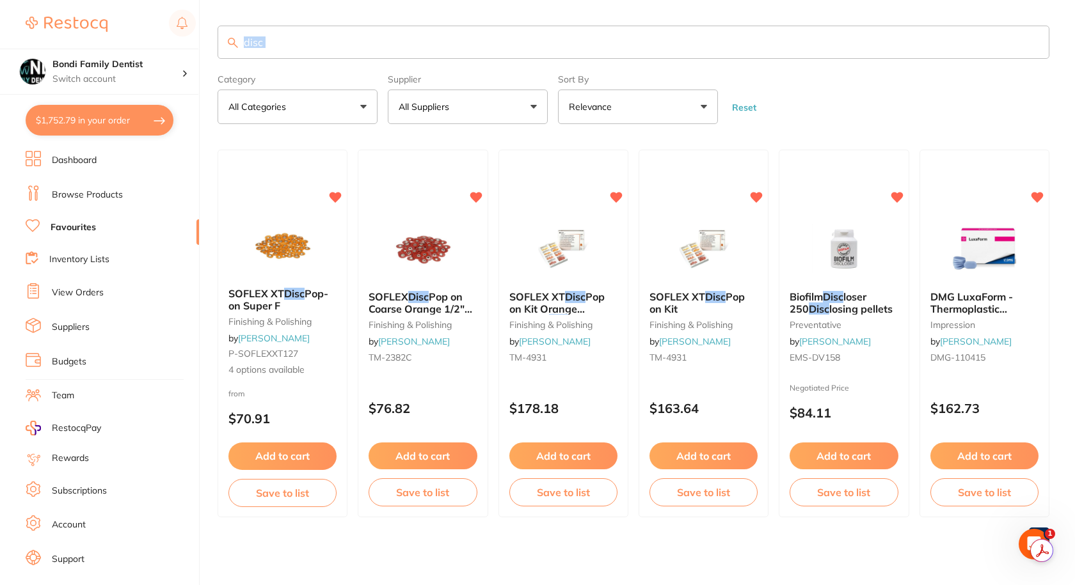
click at [218, 18] on main "disc Category All Categories All Categories finishing & polishing impression pr…" at bounding box center [646, 292] width 857 height 584
drag, startPoint x: 710, startPoint y: 337, endPoint x: 697, endPoint y: 340, distance: 13.2
click at [710, 337] on link "[PERSON_NAME]" at bounding box center [695, 342] width 72 height 12
click at [719, 296] on em "Disc" at bounding box center [715, 296] width 20 height 13
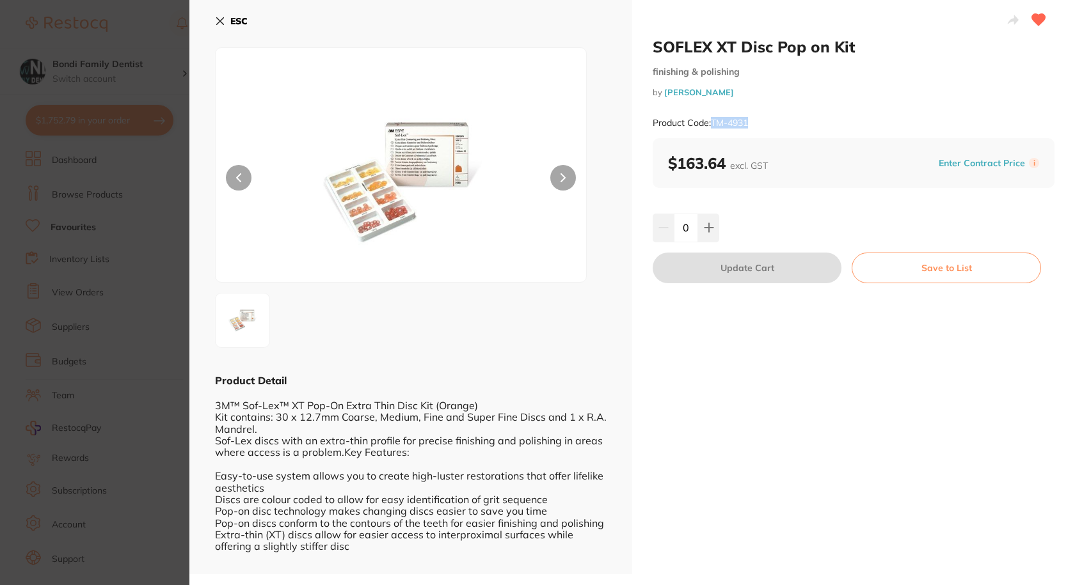
drag, startPoint x: 754, startPoint y: 123, endPoint x: 710, endPoint y: 124, distance: 44.2
click at [710, 124] on div "Product Code: TM-4931" at bounding box center [854, 122] width 402 height 31
copy small "TM-4931"
click at [710, 221] on button at bounding box center [708, 228] width 21 height 28
type input "1"
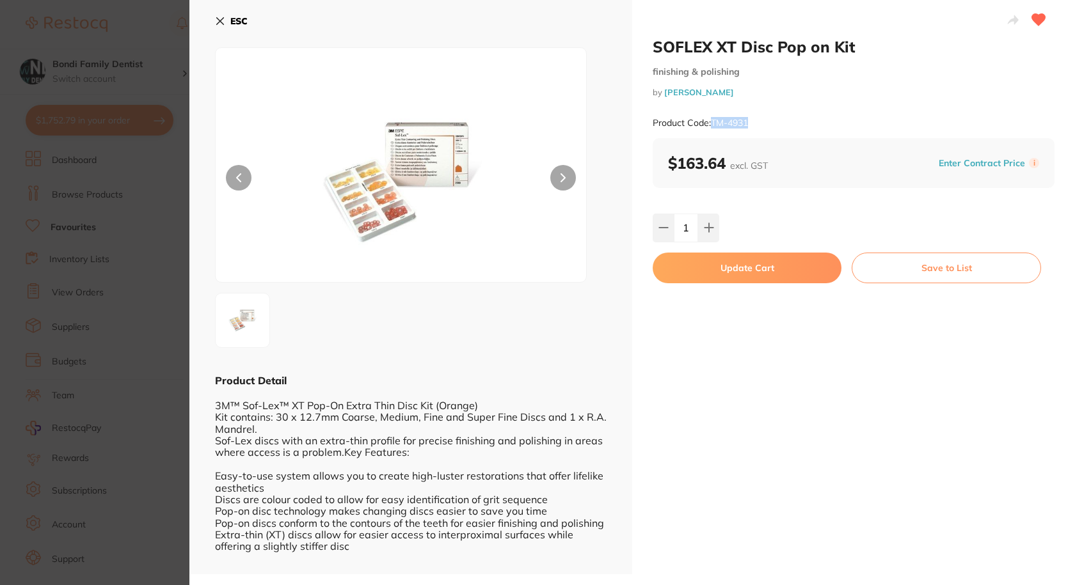
click at [223, 19] on icon at bounding box center [220, 21] width 7 height 7
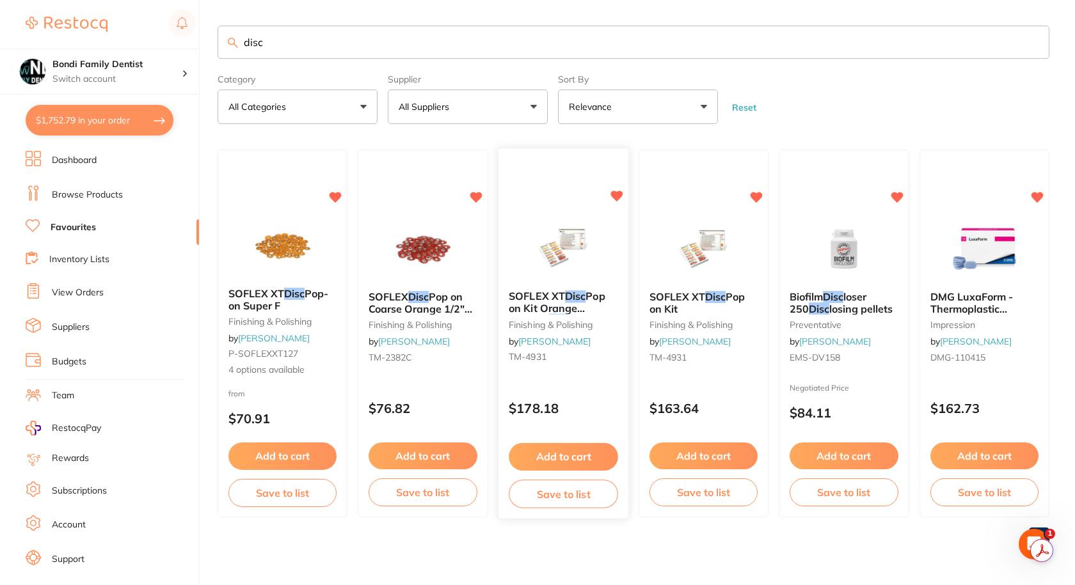
click at [565, 295] on span "SOFLEX XT" at bounding box center [537, 296] width 56 height 13
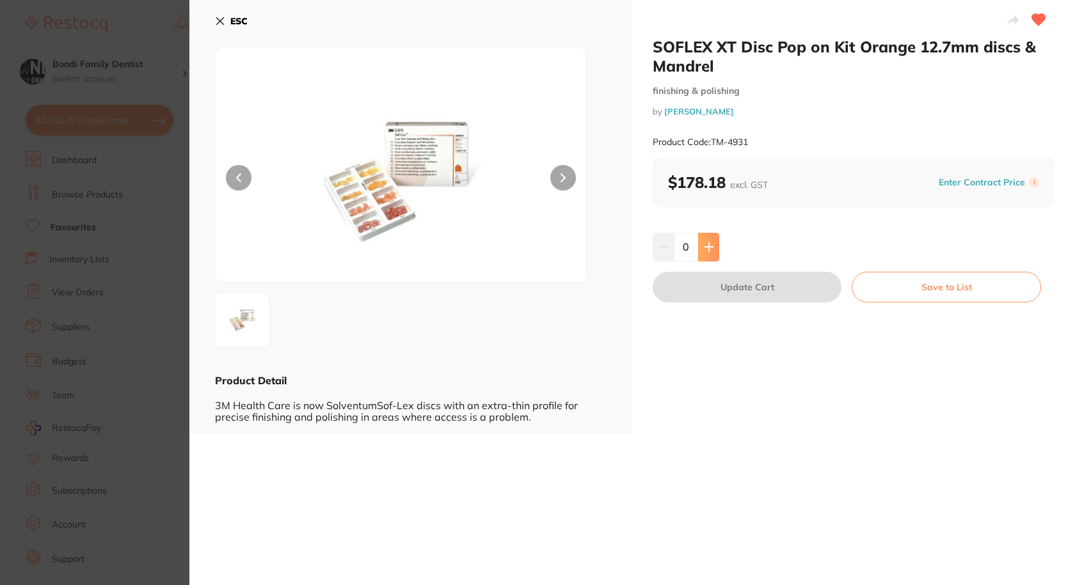
click at [705, 245] on icon at bounding box center [709, 247] width 10 height 10
type input "1"
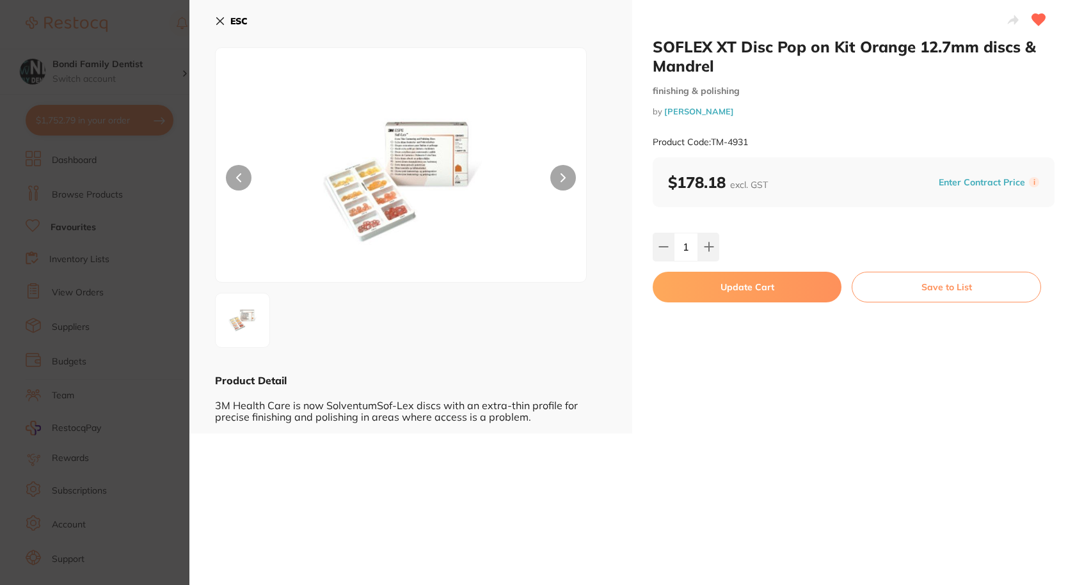
click at [760, 281] on button "Update Cart" at bounding box center [747, 287] width 189 height 31
checkbox input "false"
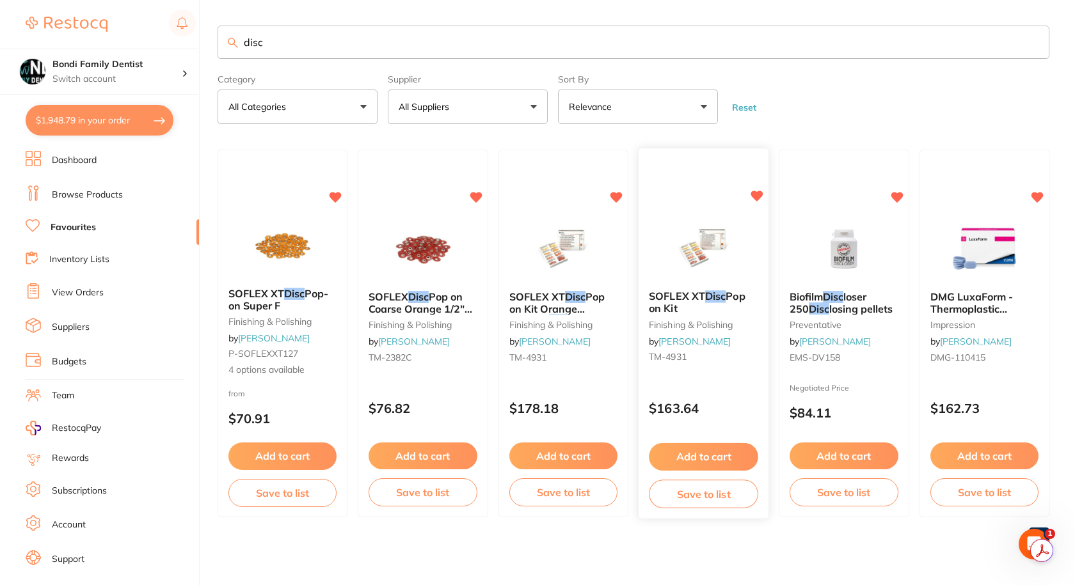
click at [690, 294] on span "SOFLEX XT" at bounding box center [677, 296] width 56 height 13
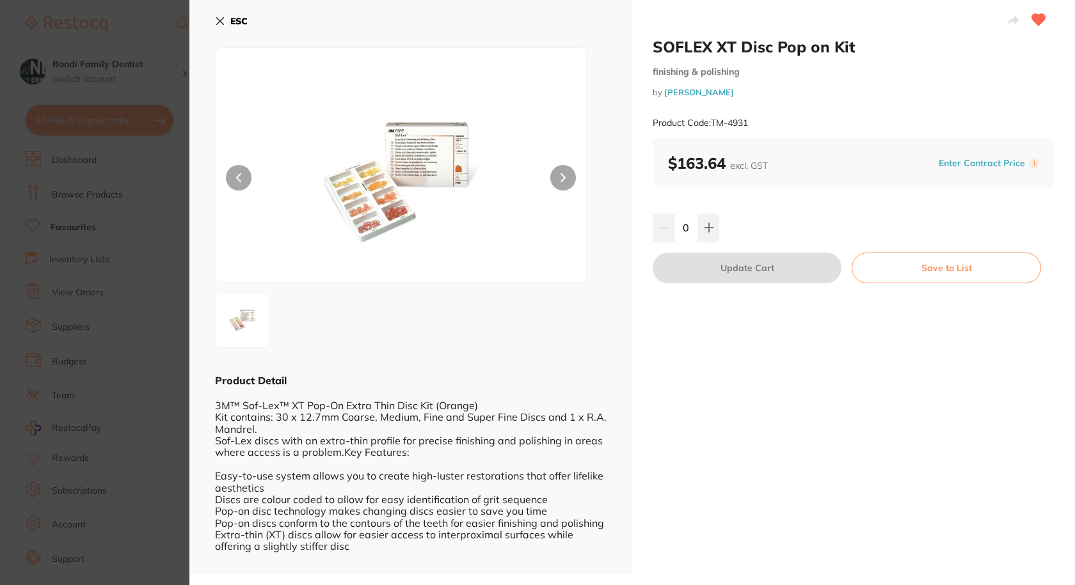
click at [227, 16] on button "ESC" at bounding box center [231, 21] width 33 height 22
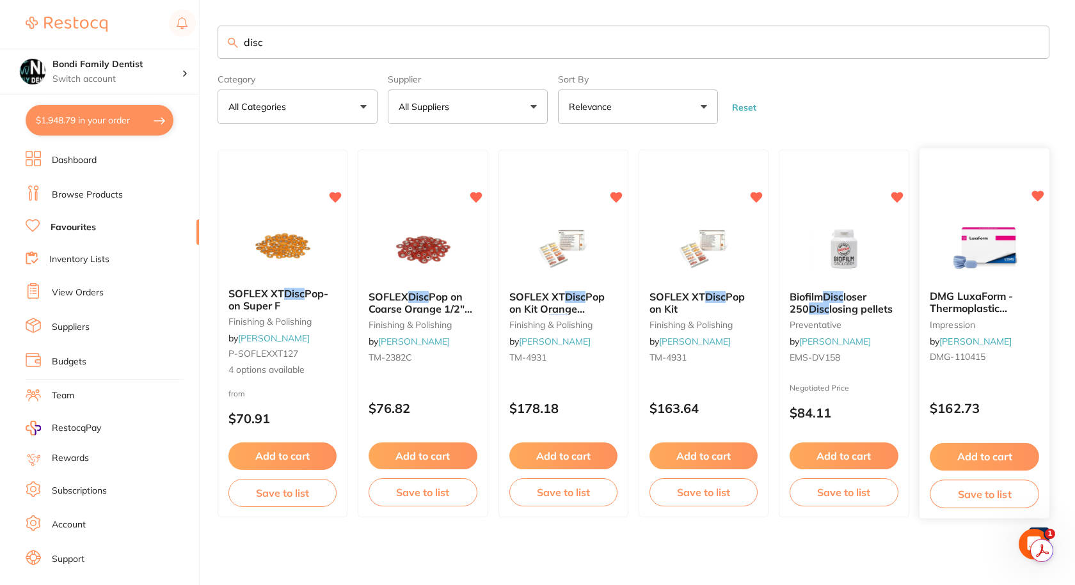
click at [990, 296] on span "DMG LuxaForm - Thermoplastic Polymer Impression" at bounding box center [971, 314] width 83 height 49
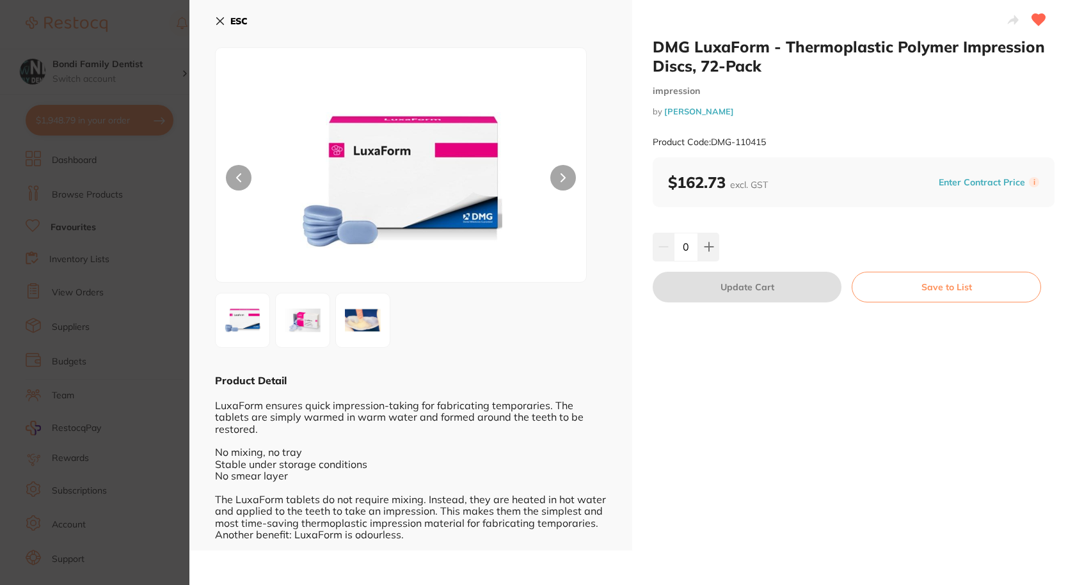
click at [225, 16] on icon at bounding box center [220, 21] width 10 height 10
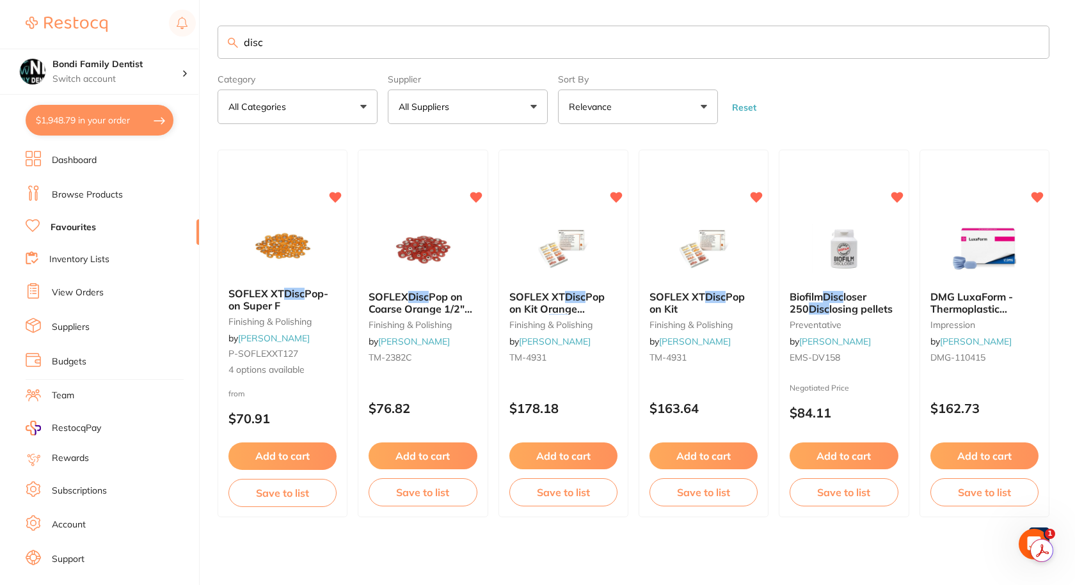
click at [90, 204] on li "Browse Products" at bounding box center [112, 195] width 173 height 19
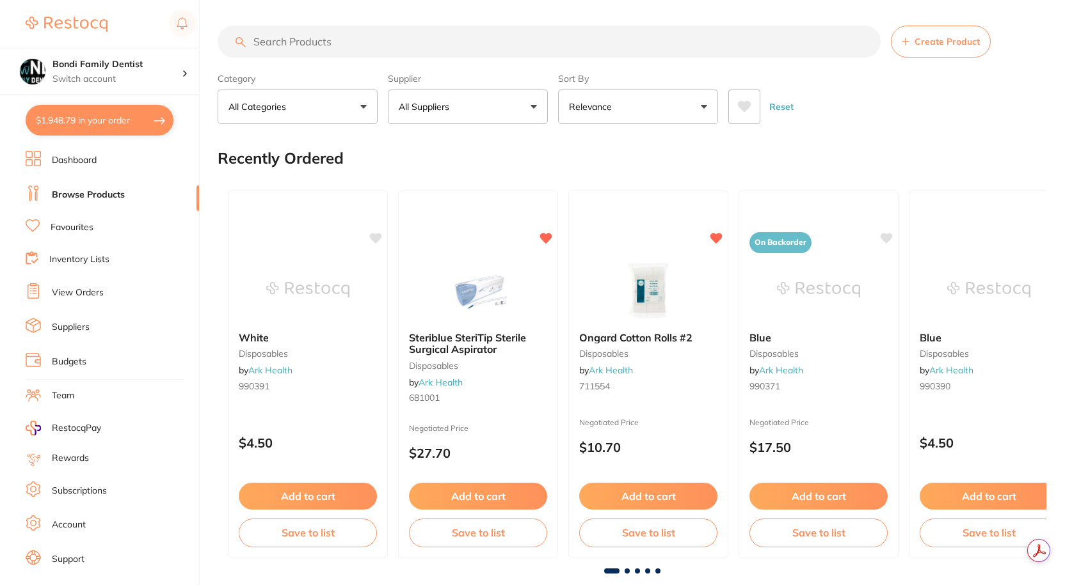
click at [314, 42] on input "search" at bounding box center [549, 42] width 663 height 32
paste input "DMG-110415"
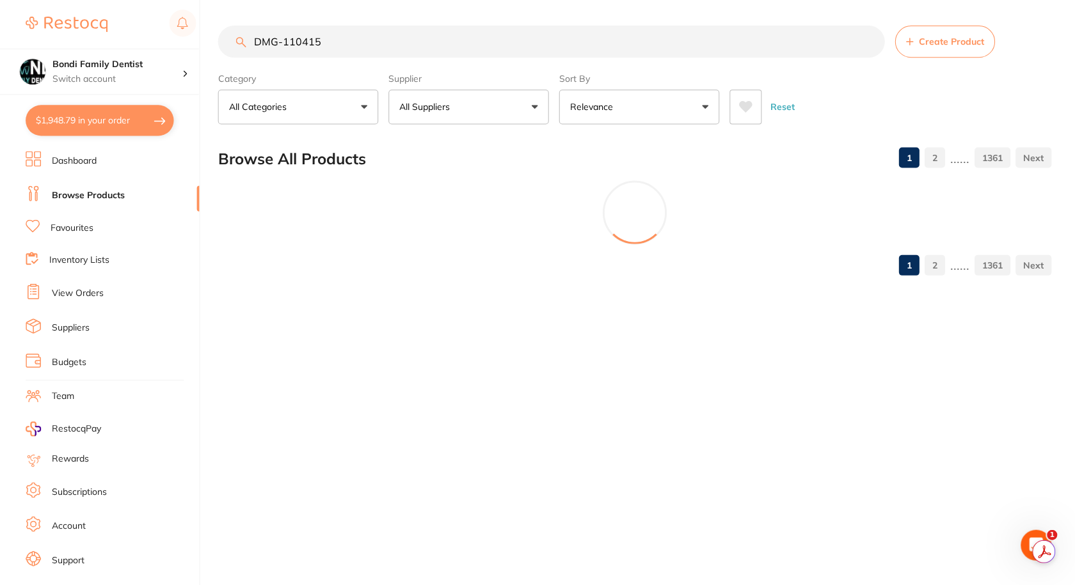
type input "DMG-110415"
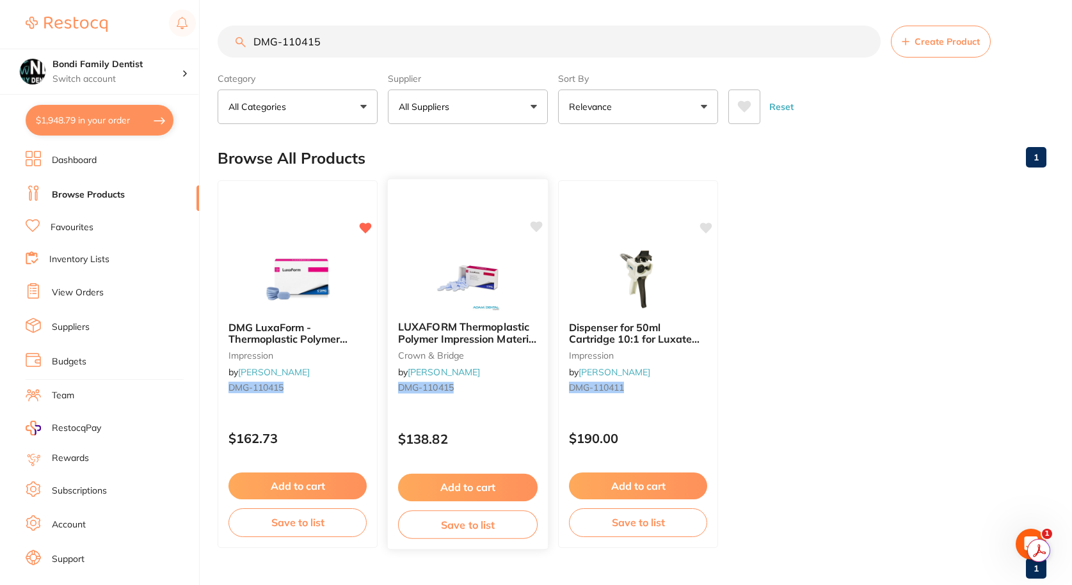
click at [438, 363] on div "LUXAFORM Thermoplastic Polymer Impression Material x 72 Discs crown & bridge by…" at bounding box center [468, 360] width 160 height 98
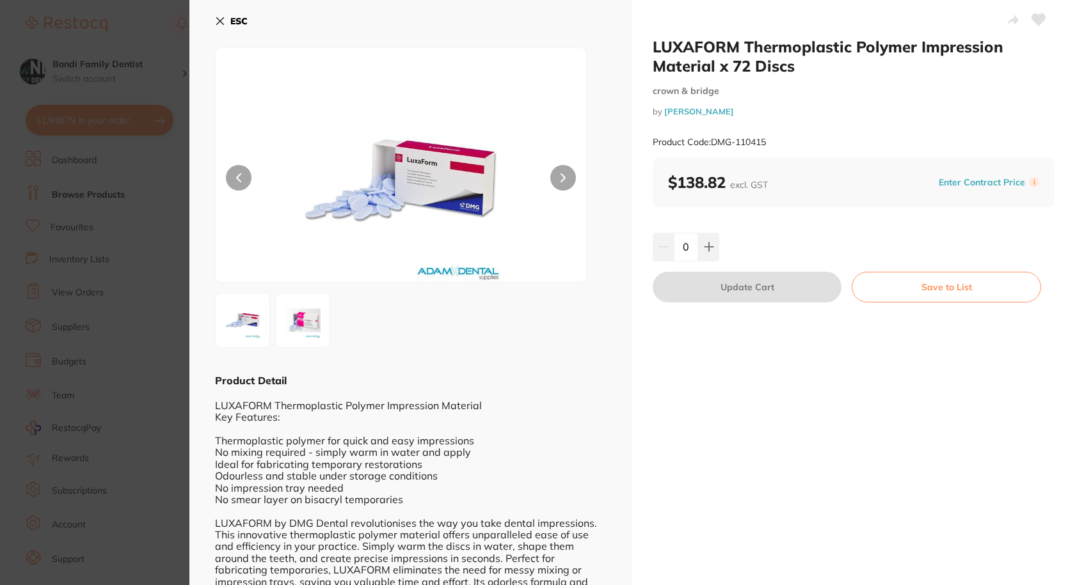
click at [721, 248] on div "0" at bounding box center [854, 247] width 402 height 28
click at [714, 244] on button at bounding box center [708, 247] width 21 height 28
type input "1"
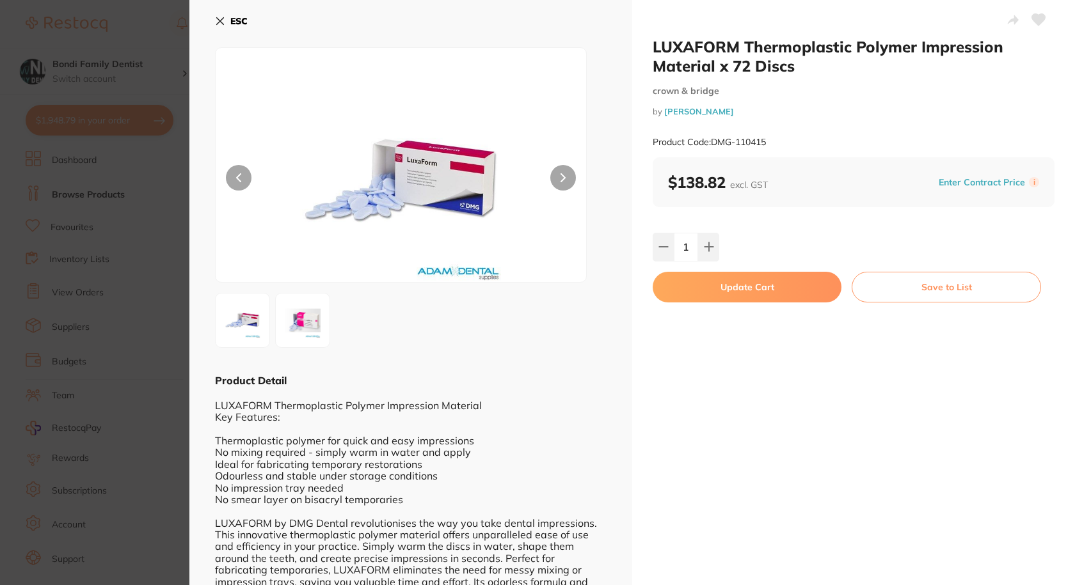
click at [728, 284] on button "Update Cart" at bounding box center [747, 287] width 189 height 31
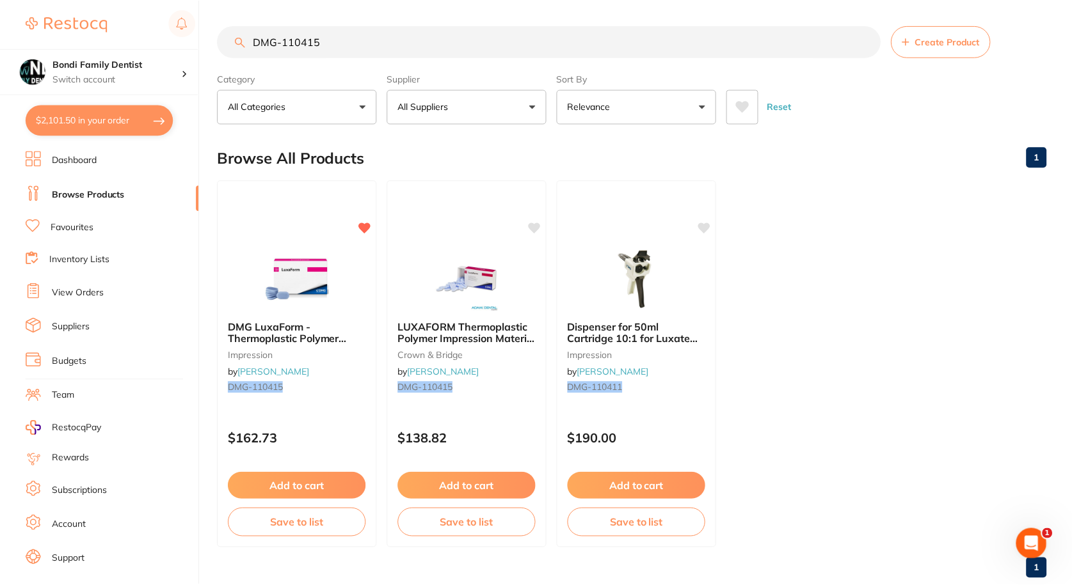
scroll to position [2, 0]
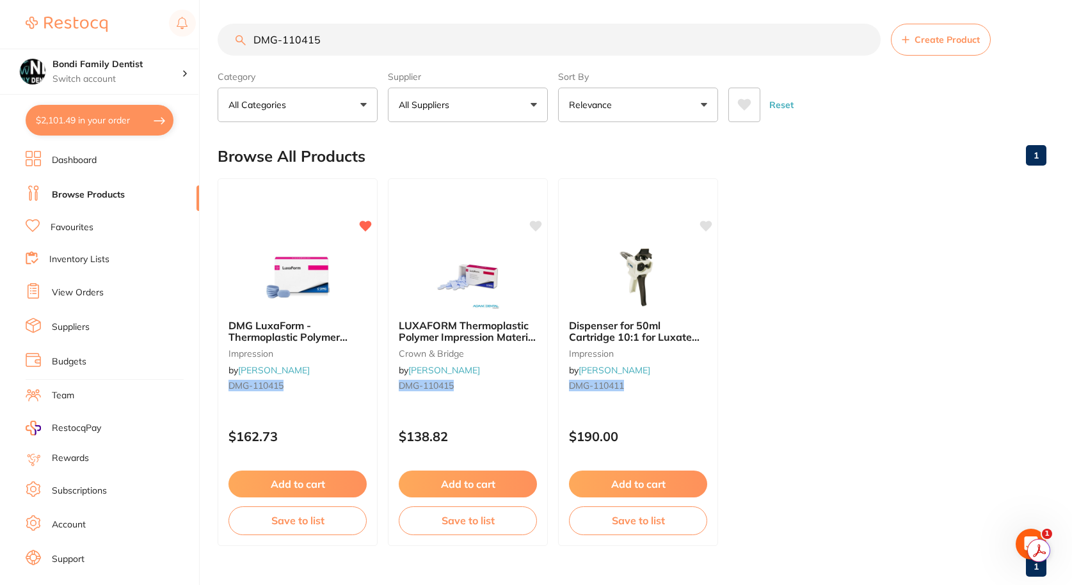
click at [70, 223] on link "Favourites" at bounding box center [72, 227] width 43 height 13
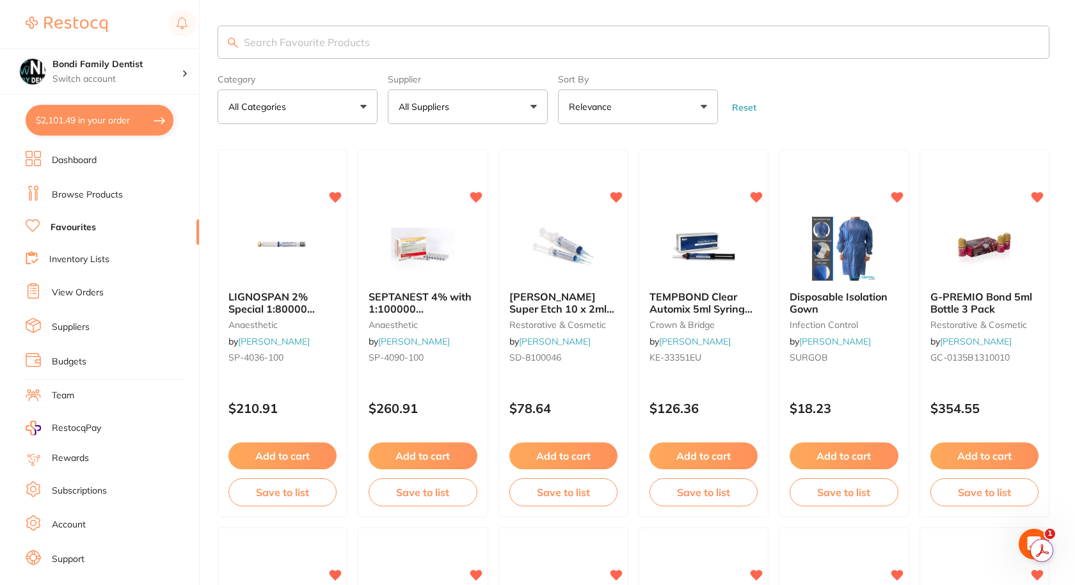
click at [355, 45] on input "search" at bounding box center [634, 42] width 832 height 33
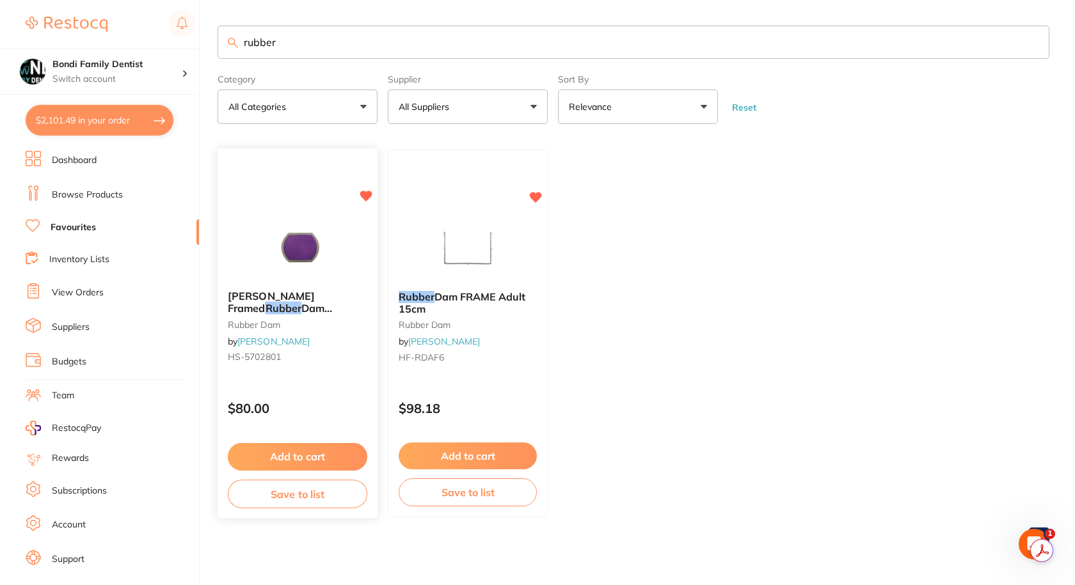
click at [311, 306] on span "Dam NonLatex 165x132mm M Purplex20" at bounding box center [290, 320] width 125 height 36
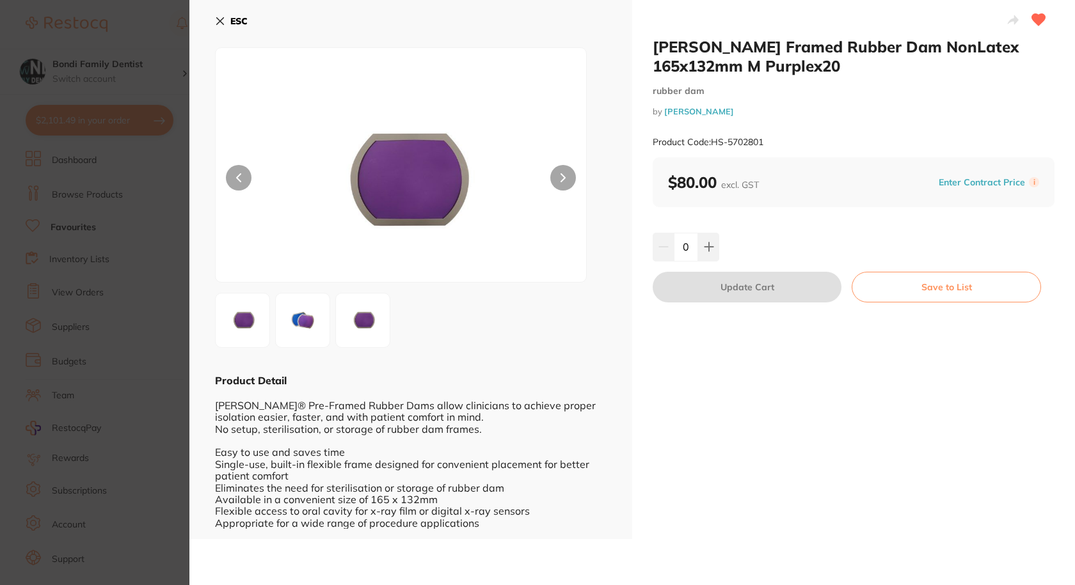
click at [228, 24] on button "ESC" at bounding box center [231, 21] width 33 height 22
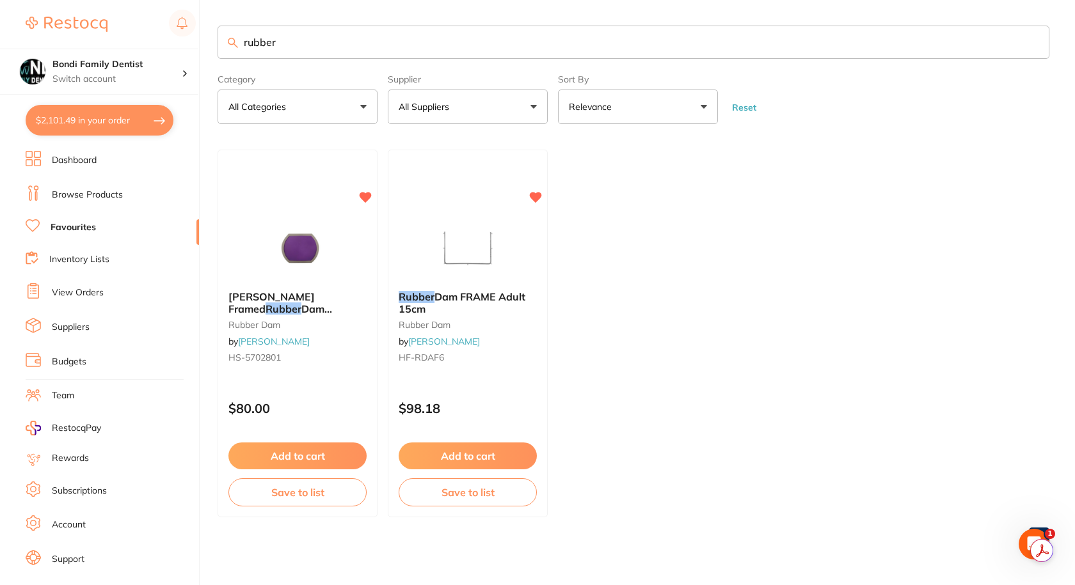
click at [305, 41] on input "rubber" at bounding box center [634, 42] width 832 height 33
click at [324, 46] on input "rubber dam" at bounding box center [634, 42] width 832 height 33
type input "origan"
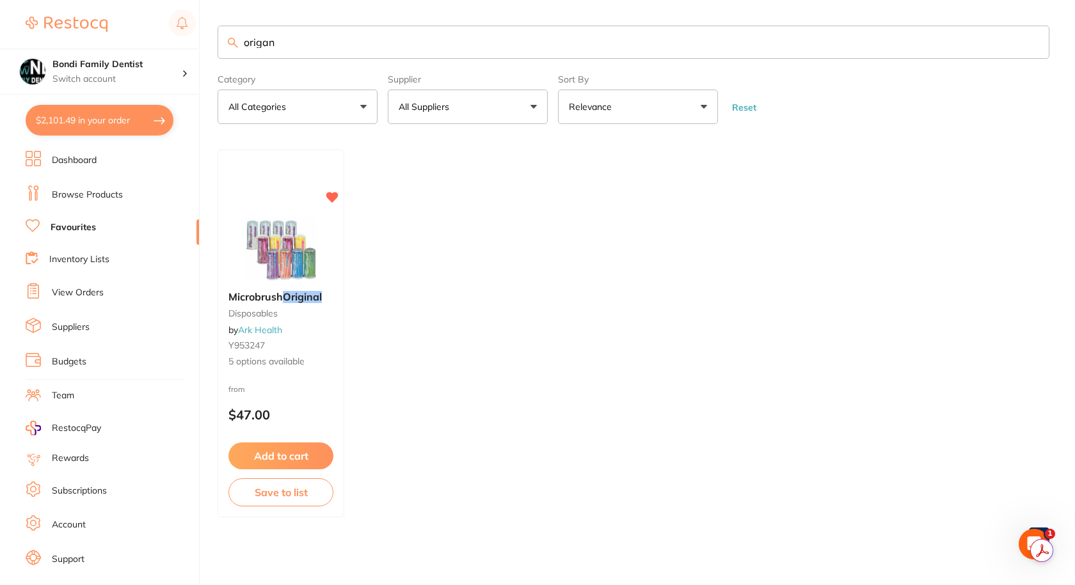
click at [76, 191] on link "Browse Products" at bounding box center [87, 195] width 71 height 13
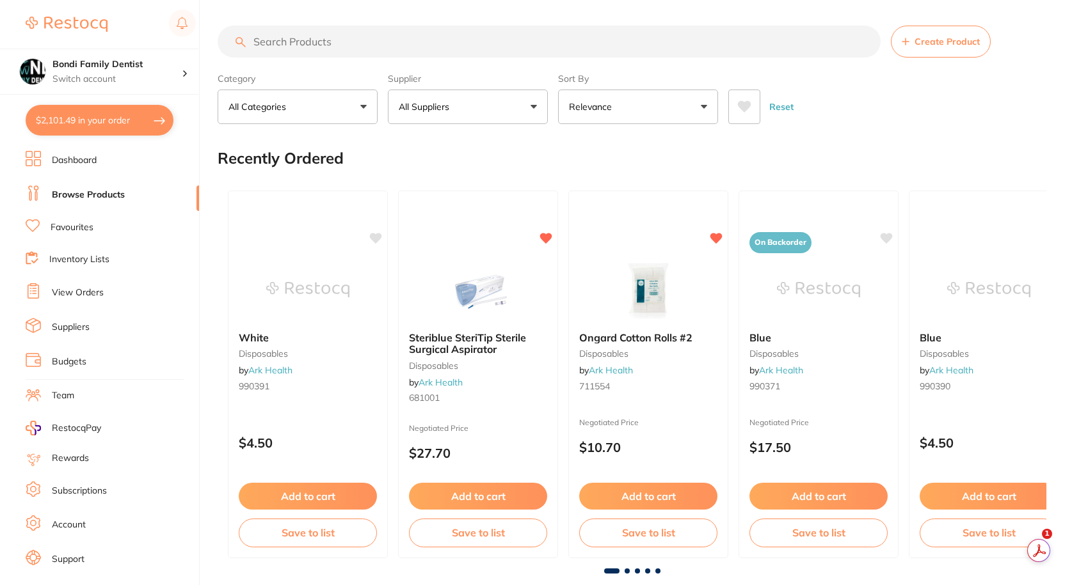
click at [76, 230] on link "Favourites" at bounding box center [72, 227] width 43 height 13
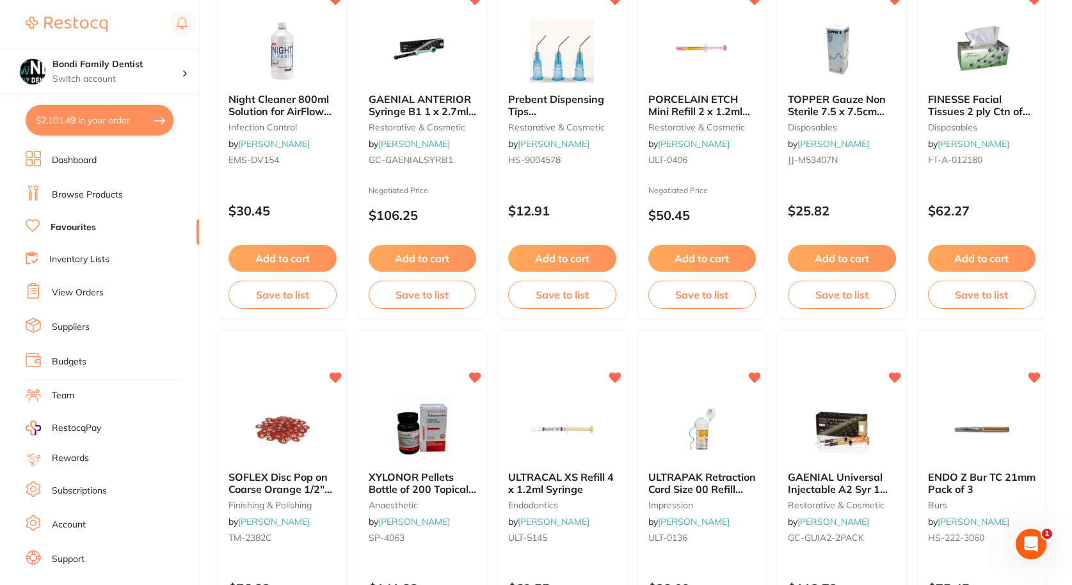
scroll to position [896, 0]
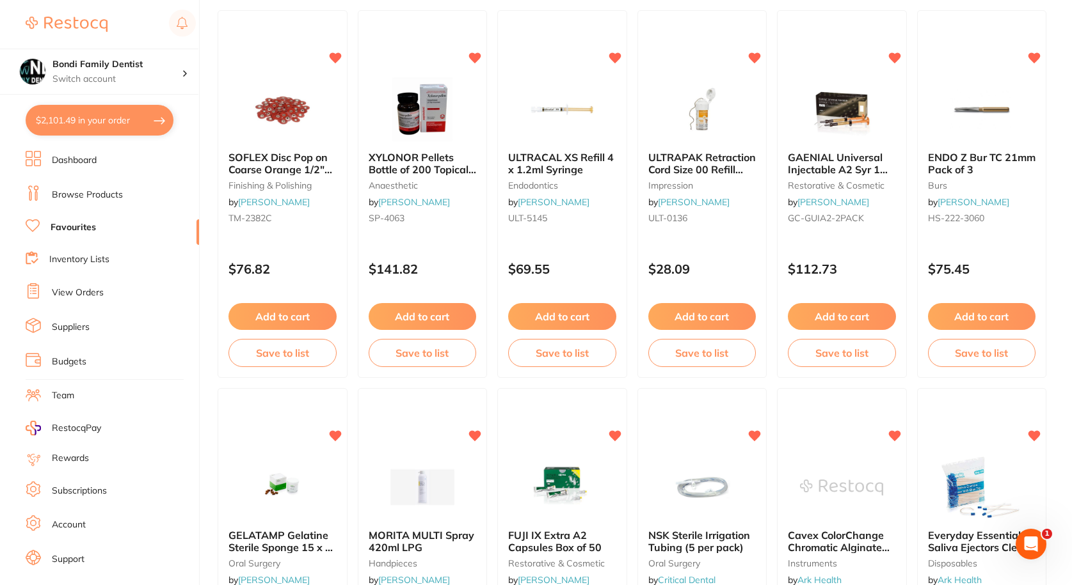
click at [82, 152] on li "Dashboard" at bounding box center [112, 160] width 173 height 19
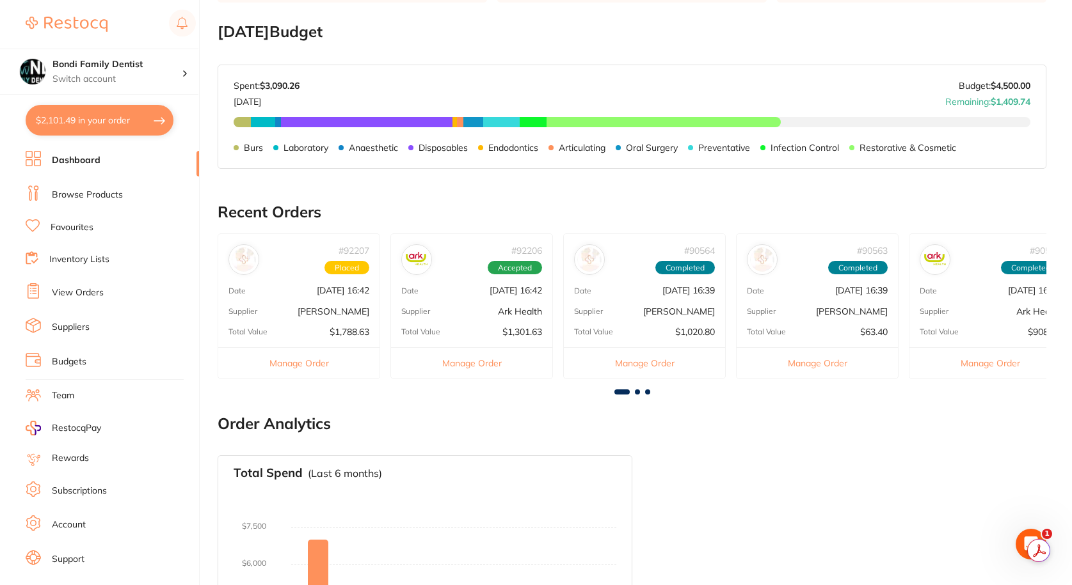
click at [78, 286] on li "View Orders" at bounding box center [112, 292] width 173 height 19
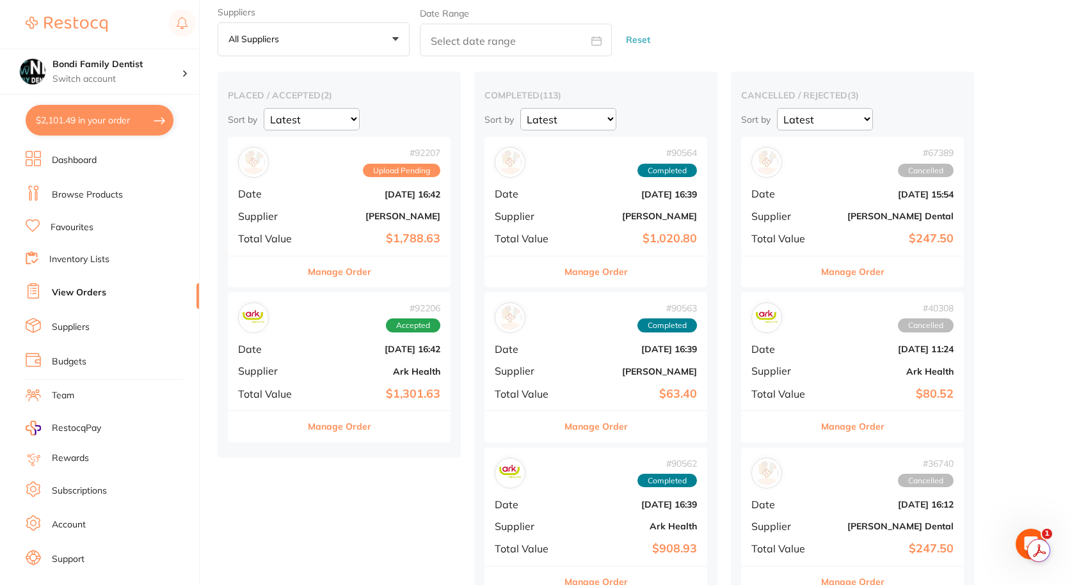
scroll to position [64, 0]
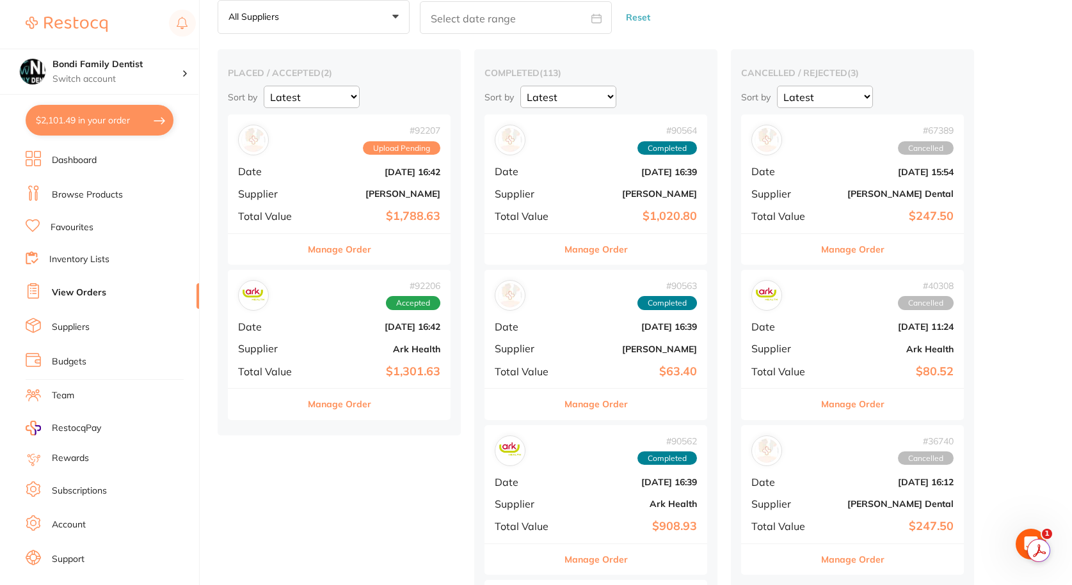
click at [346, 243] on button "Manage Order" at bounding box center [339, 249] width 63 height 31
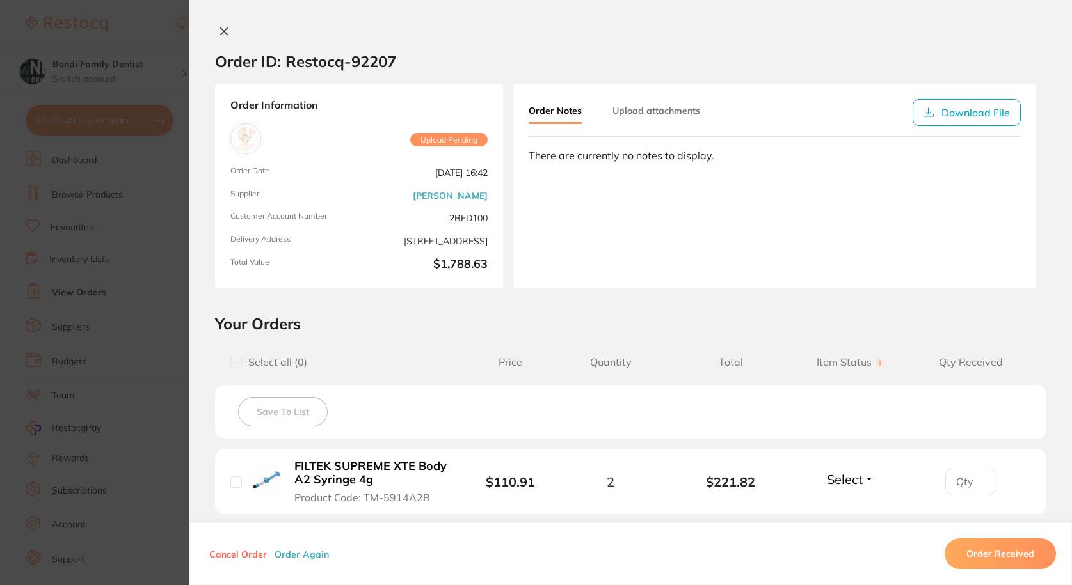
click at [220, 35] on icon at bounding box center [224, 31] width 10 height 10
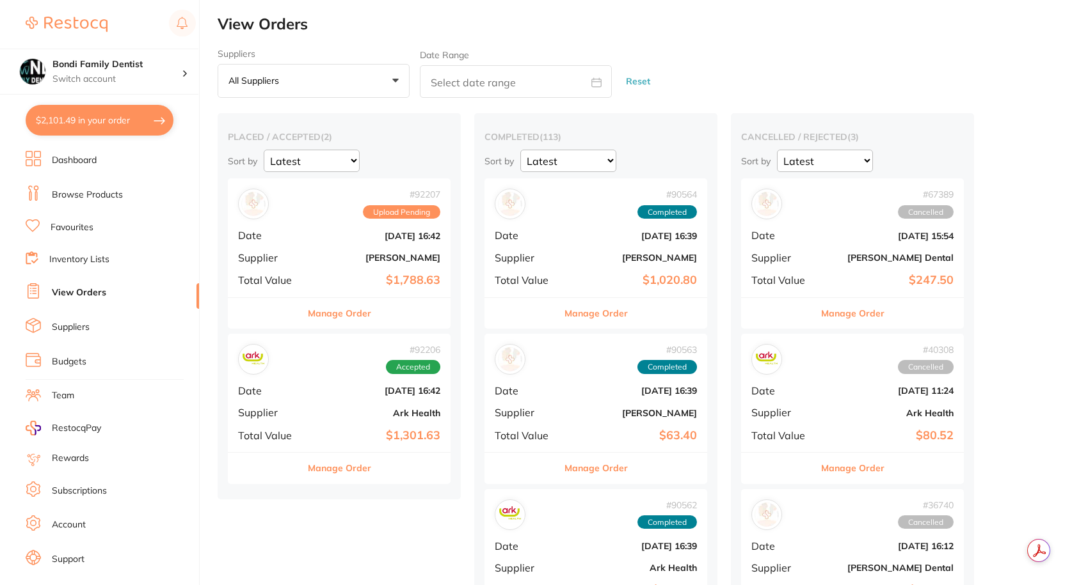
click at [365, 389] on b "[DATE] 16:42" at bounding box center [376, 391] width 128 height 10
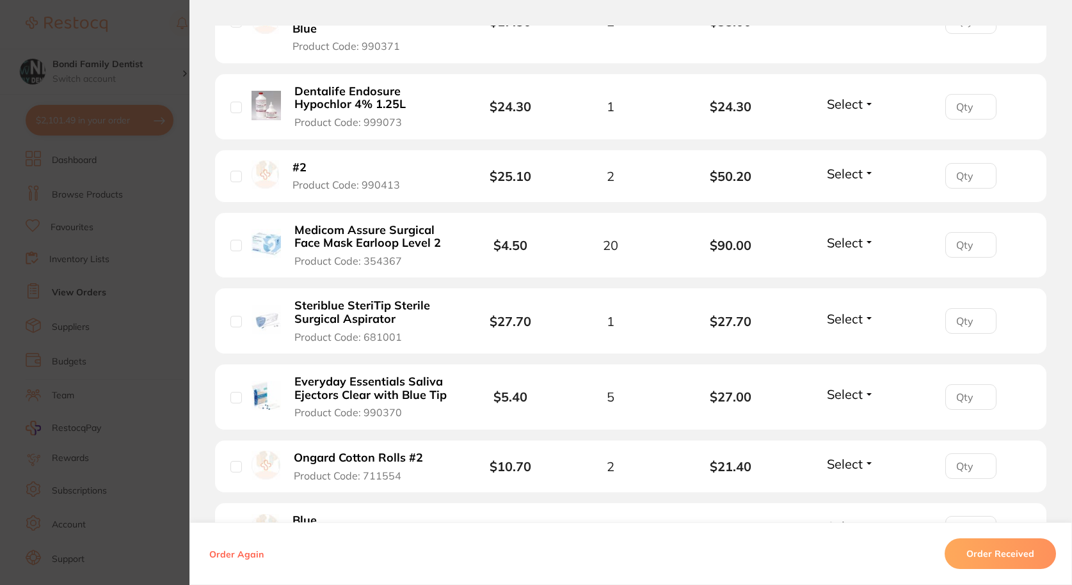
scroll to position [832, 0]
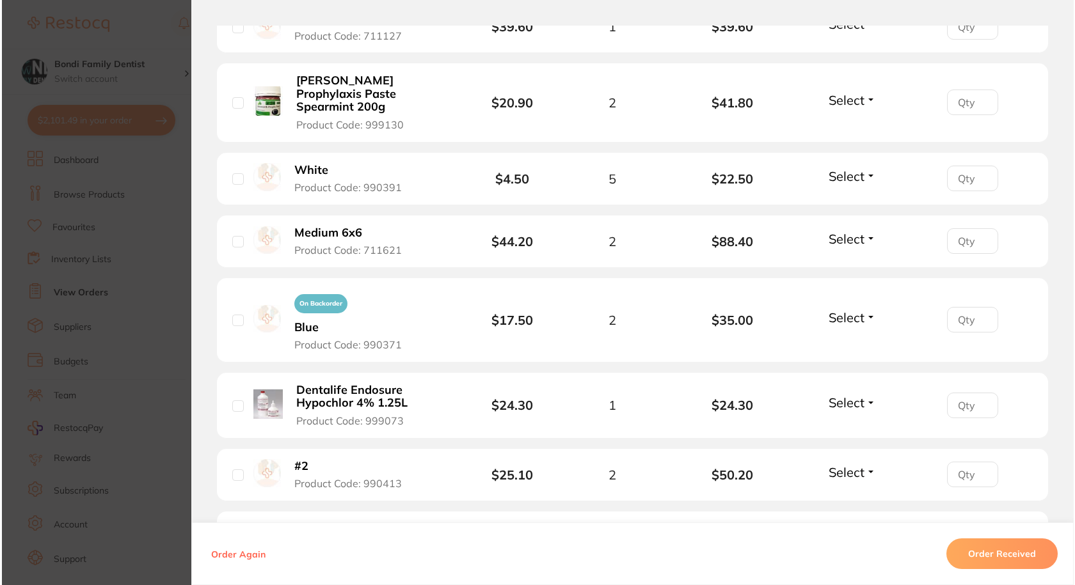
scroll to position [768, 0]
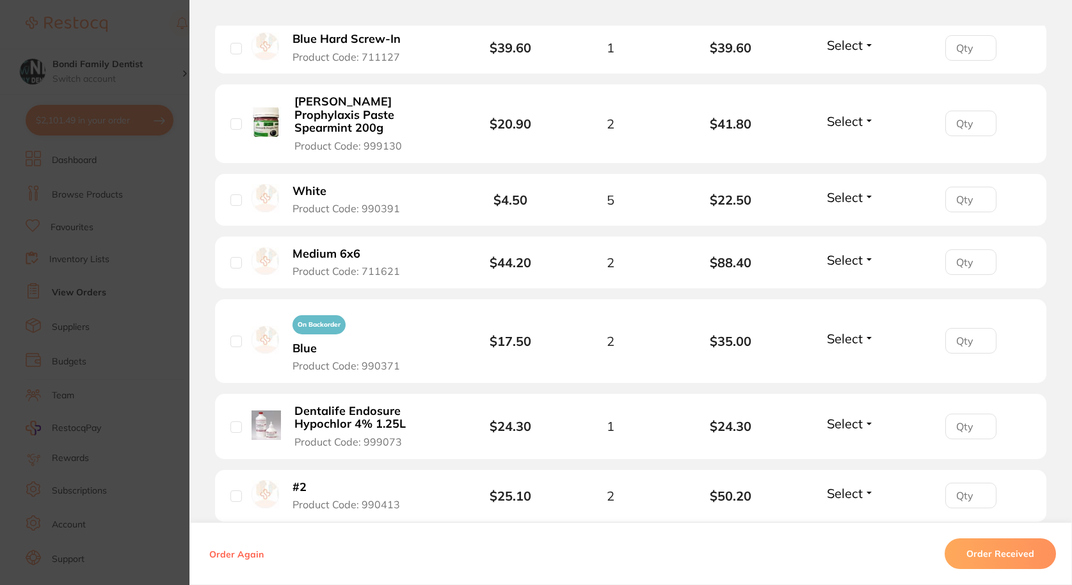
drag, startPoint x: 388, startPoint y: 244, endPoint x: 399, endPoint y: 296, distance: 53.0
click at [357, 247] on button "Medium 6x6 Product Code: 711621" at bounding box center [353, 262] width 129 height 31
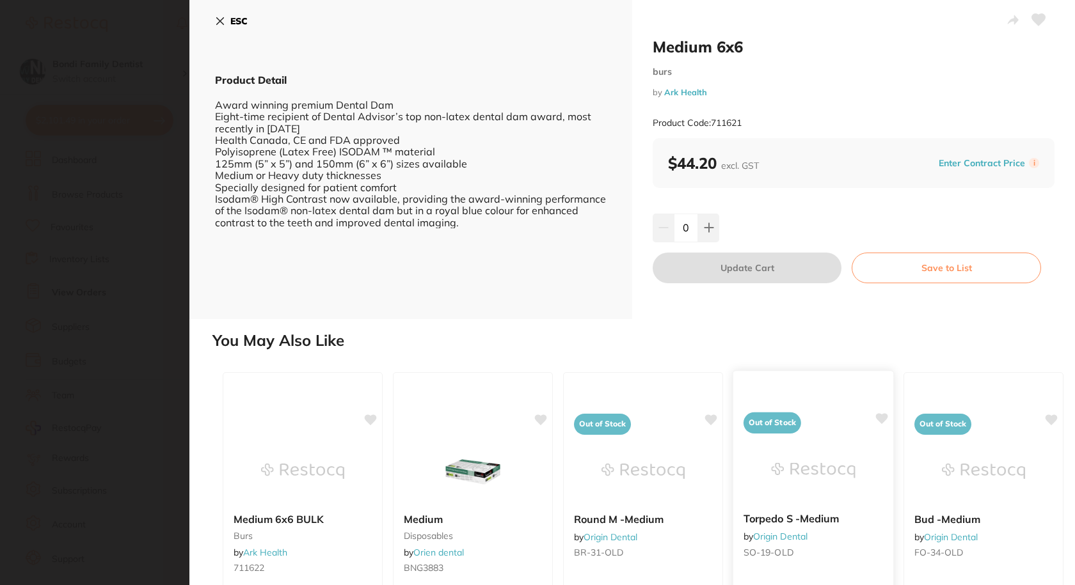
scroll to position [0, 0]
drag, startPoint x: 749, startPoint y: 122, endPoint x: 710, endPoint y: 122, distance: 39.7
click at [710, 122] on div "Product Code: 711621" at bounding box center [854, 122] width 402 height 31
click at [216, 18] on icon at bounding box center [220, 21] width 10 height 10
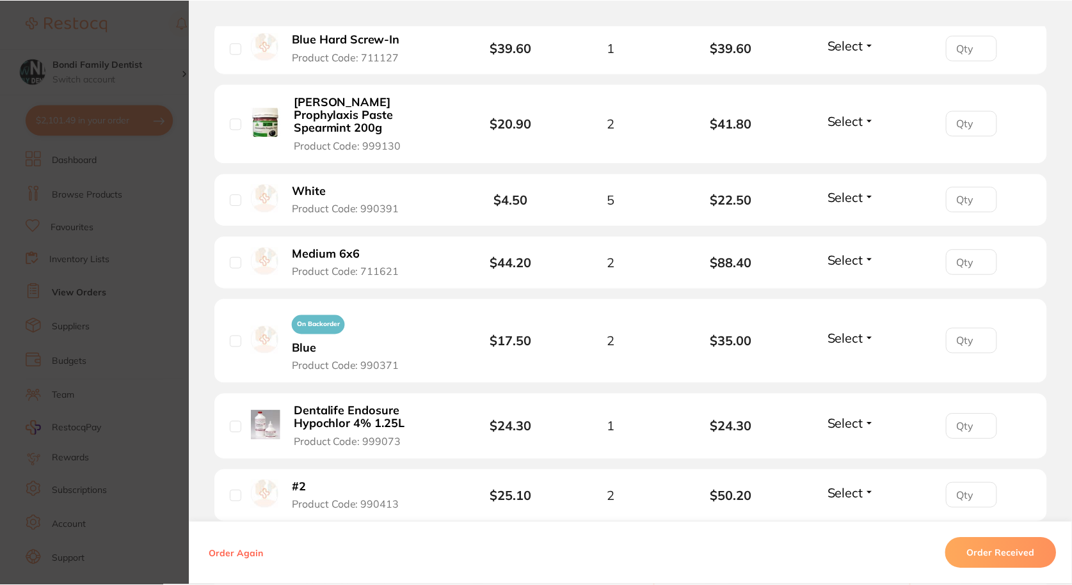
scroll to position [1, 0]
click at [95, 189] on section "Order ID: Restocq- 92206 Order Information Accepted Order Order Date Sept 1 202…" at bounding box center [536, 292] width 1072 height 585
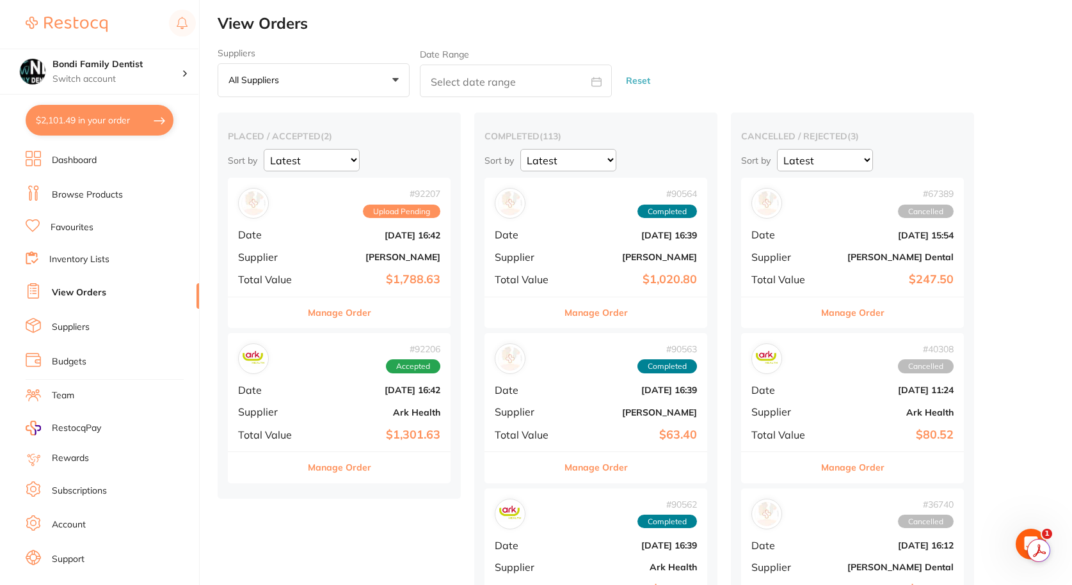
click at [98, 189] on link "Browse Products" at bounding box center [87, 195] width 71 height 13
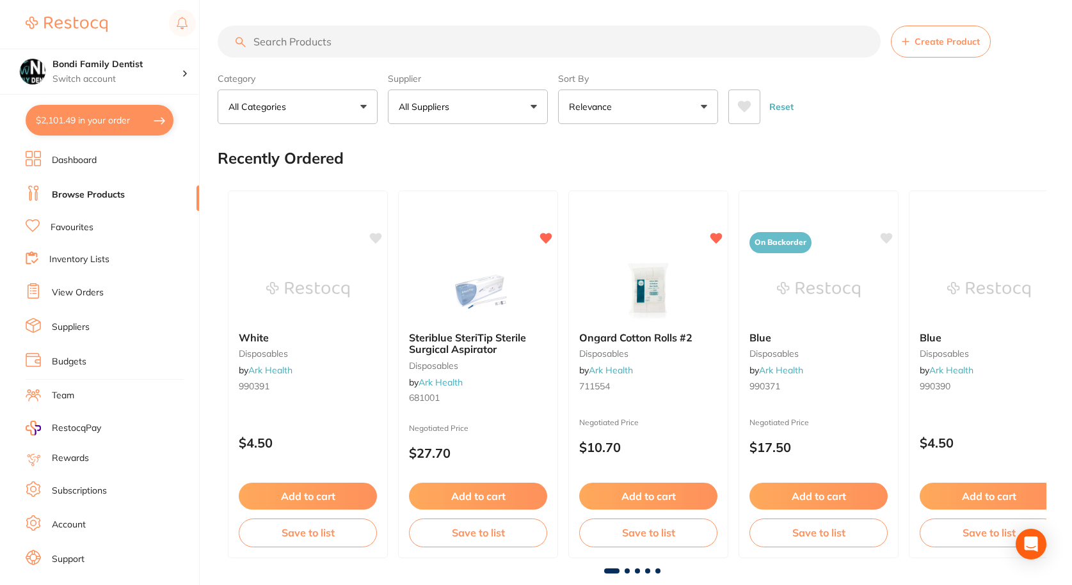
click at [336, 41] on input "search" at bounding box center [549, 42] width 663 height 32
paste input "DMG-110415"
type input "DMG-110415"
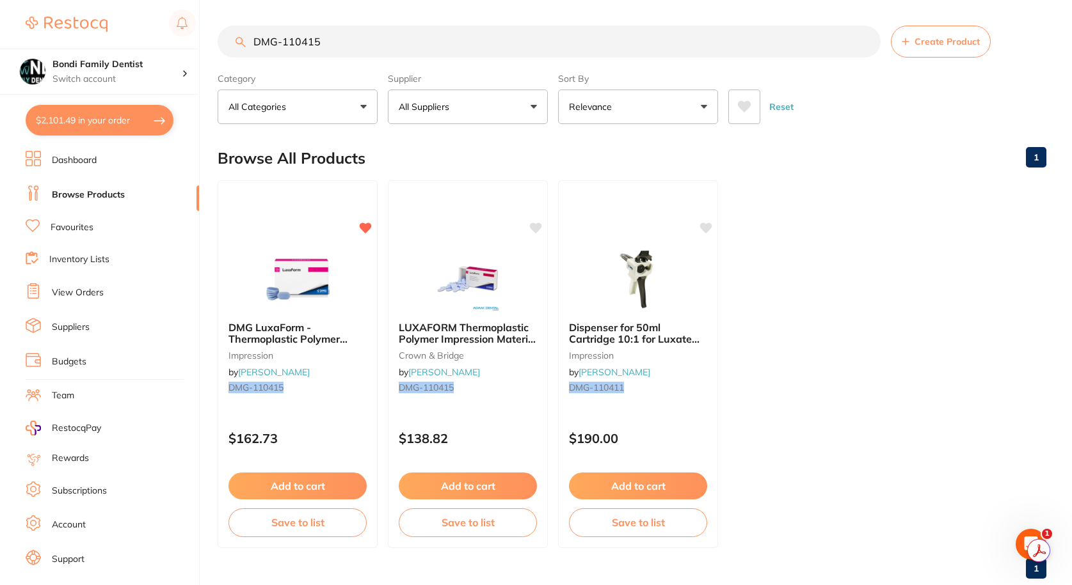
click at [82, 223] on link "Favourites" at bounding box center [72, 227] width 43 height 13
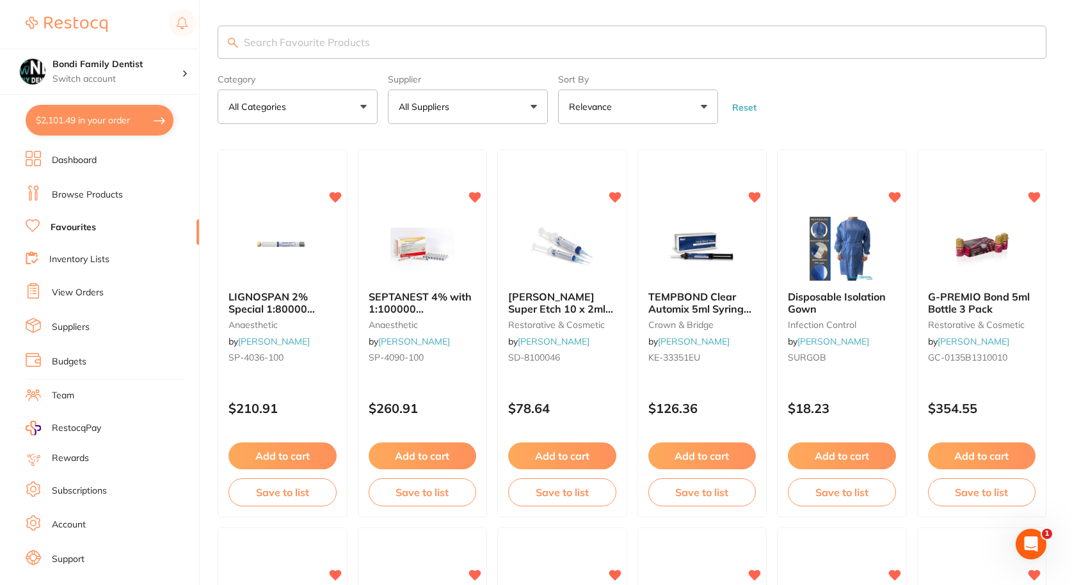
click at [279, 42] on input "search" at bounding box center [632, 42] width 829 height 33
type input "dam"
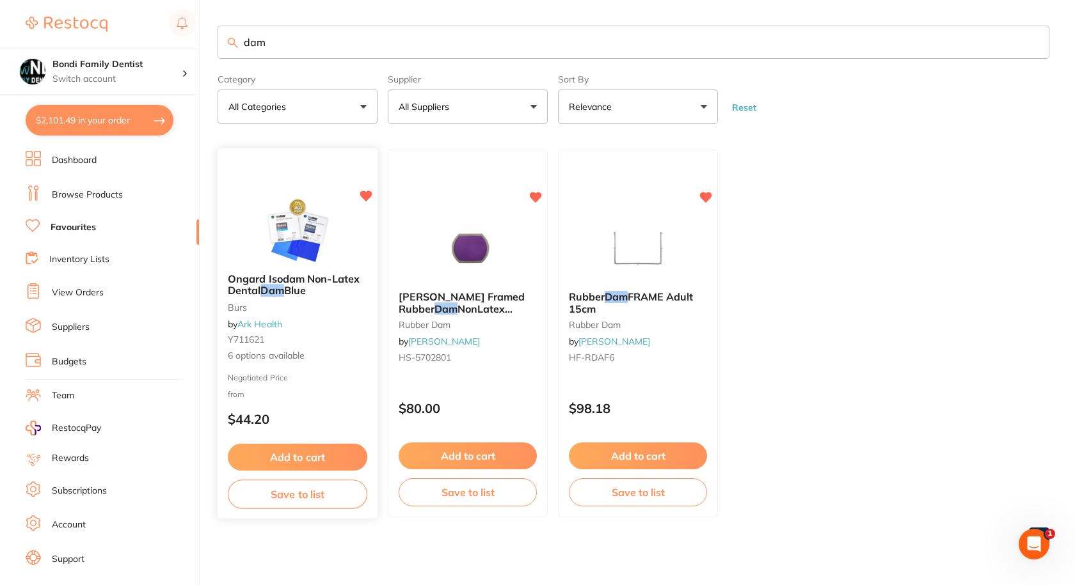
click at [276, 276] on span "Ongard Isodam Non-Latex Dental" at bounding box center [294, 285] width 132 height 25
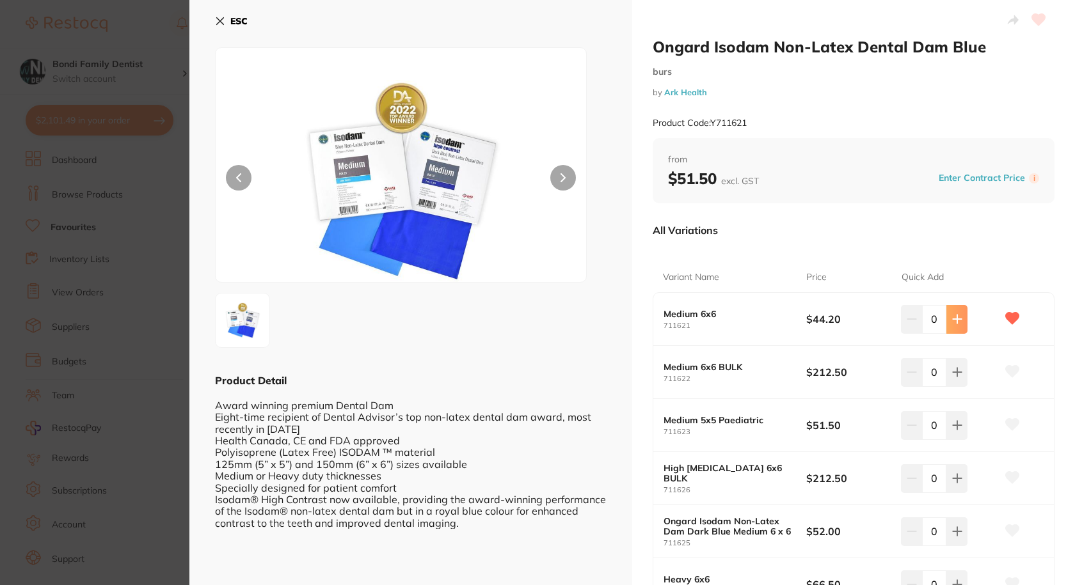
click at [948, 323] on button at bounding box center [956, 319] width 21 height 28
type input "1"
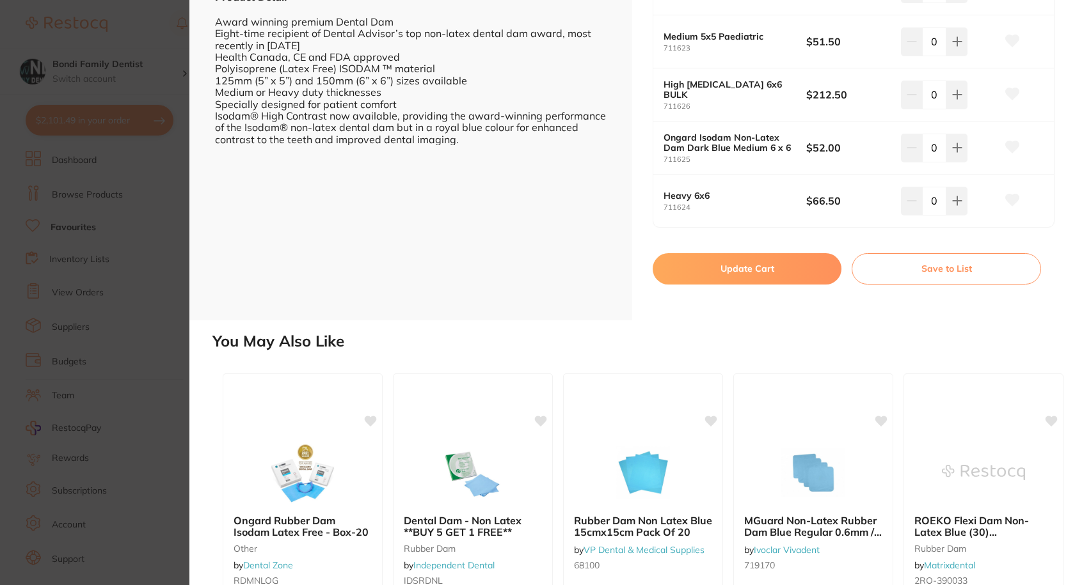
click at [753, 265] on button "Update Cart" at bounding box center [747, 268] width 189 height 31
checkbox input "false"
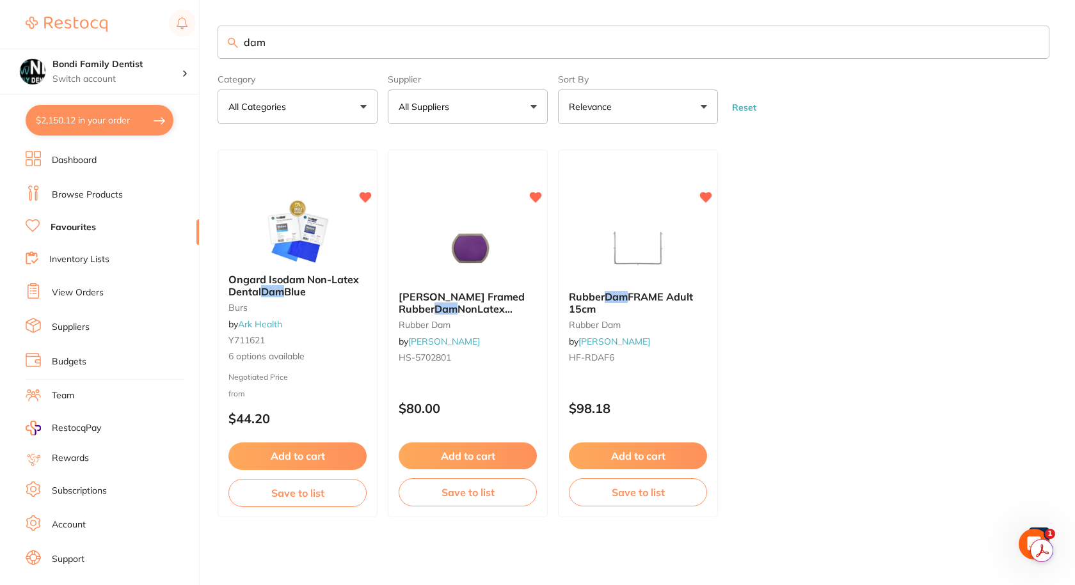
drag, startPoint x: 271, startPoint y: 42, endPoint x: 234, endPoint y: 90, distance: 61.1
click at [271, 43] on input "dam" at bounding box center [634, 42] width 832 height 33
click at [294, 44] on input "dam" at bounding box center [634, 42] width 832 height 33
type input "pola"
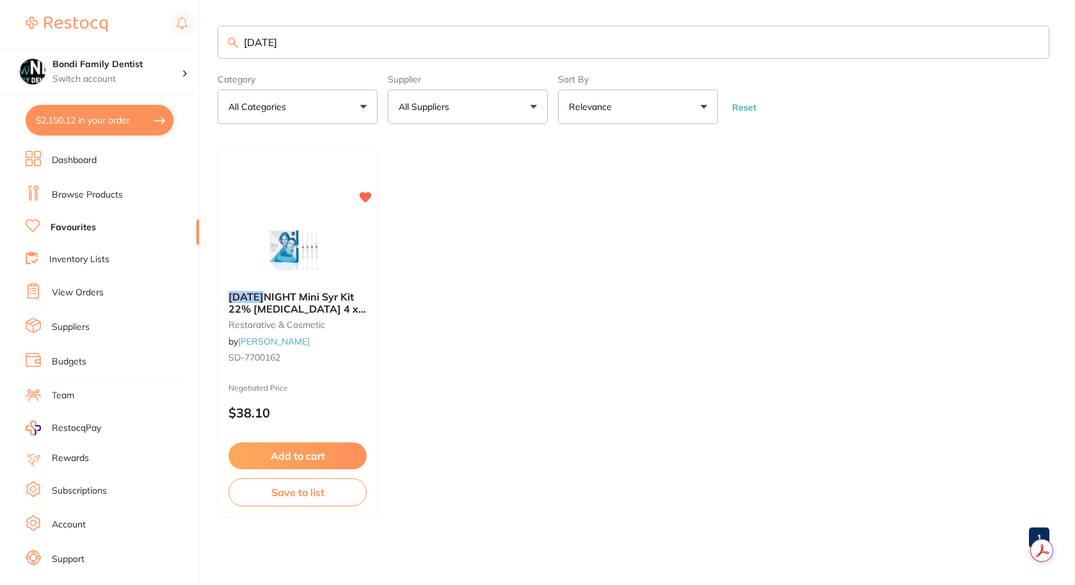
drag, startPoint x: 255, startPoint y: 315, endPoint x: 546, endPoint y: 321, distance: 291.8
click at [255, 315] on div "POLA NIGHT Mini Syr Kit 22% Carbamide Peroxide 4 x 1.3g restorative & cosmetic …" at bounding box center [297, 329] width 159 height 97
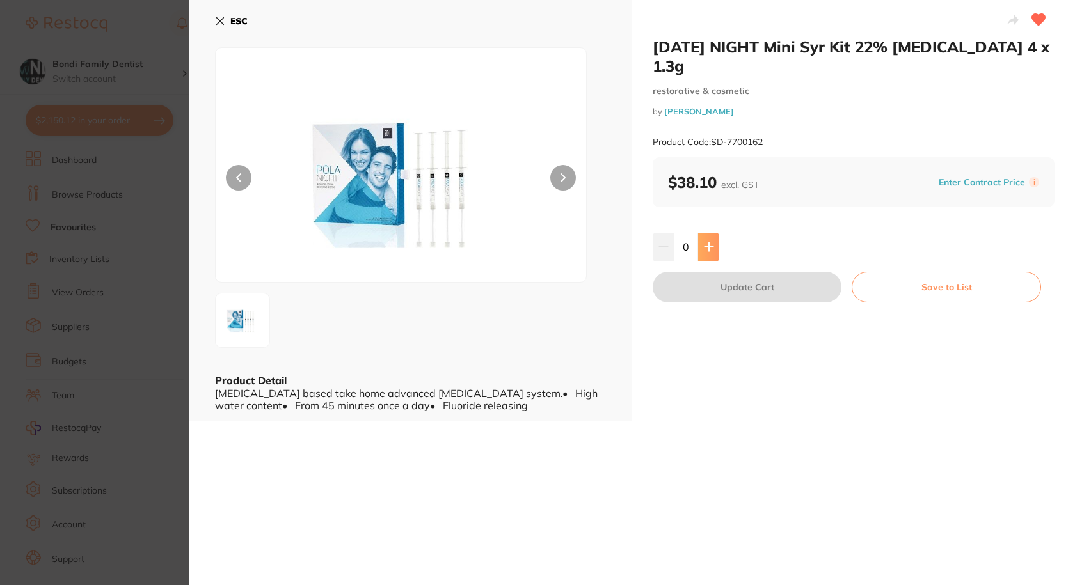
click at [706, 251] on icon at bounding box center [708, 247] width 8 height 8
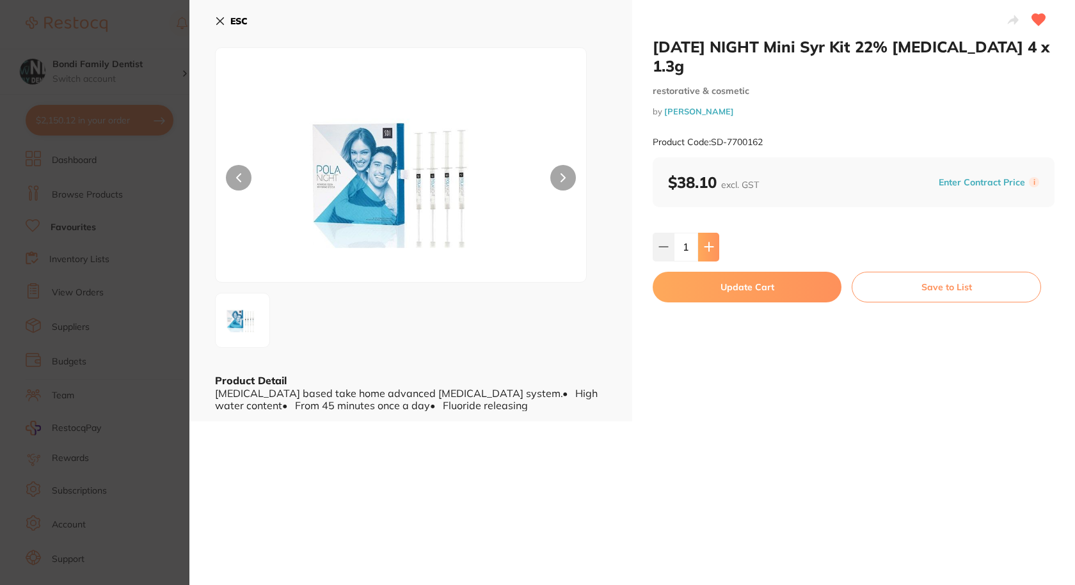
click at [706, 251] on icon at bounding box center [708, 247] width 8 height 8
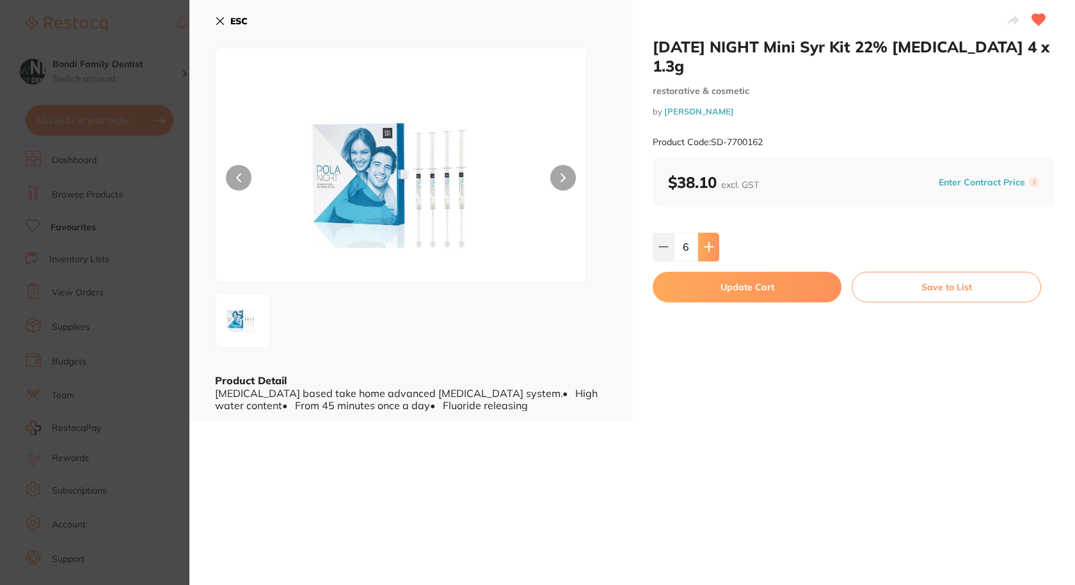
click at [706, 251] on icon at bounding box center [708, 247] width 8 height 8
type input "10"
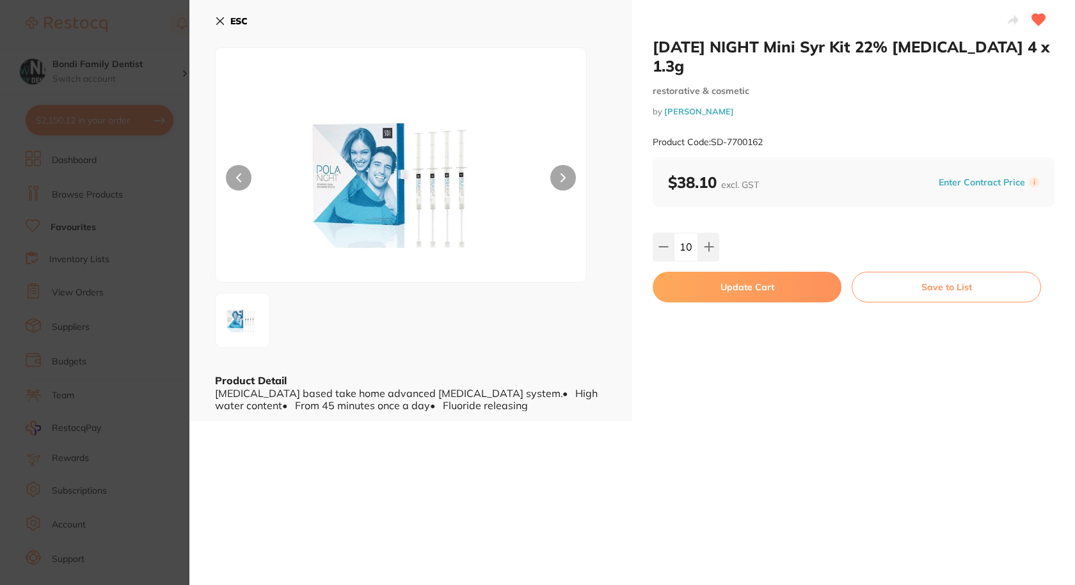
click at [743, 290] on button "Update Cart" at bounding box center [747, 287] width 189 height 31
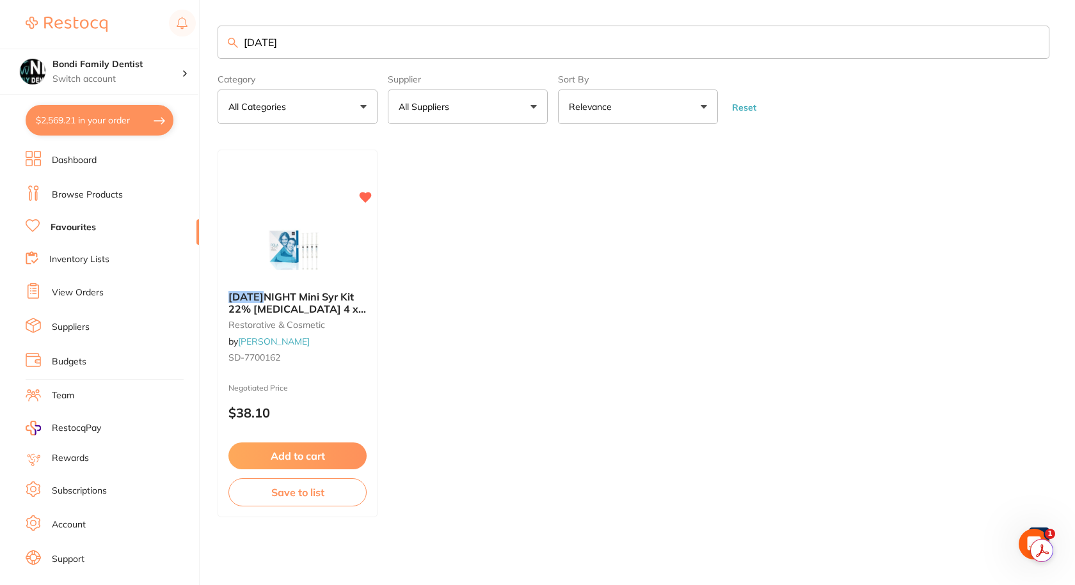
click at [289, 46] on input "pola" at bounding box center [634, 42] width 832 height 33
type input "bioplas"
click at [317, 303] on span "t Bleach 125 x 1.0 mm Clear Round Pack of 10" at bounding box center [296, 302] width 136 height 25
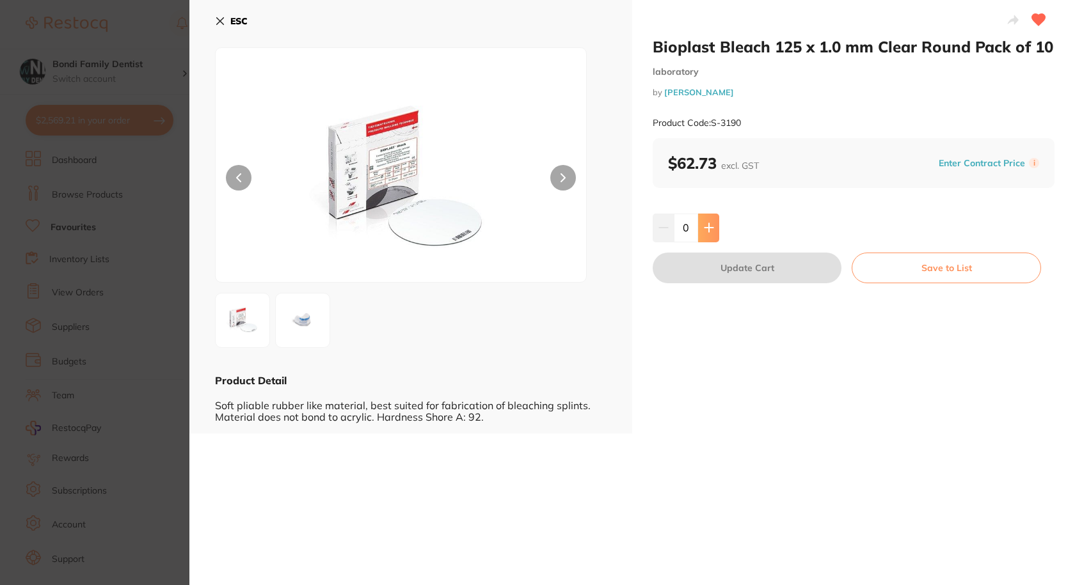
click at [717, 234] on button at bounding box center [708, 228] width 21 height 28
type input "1"
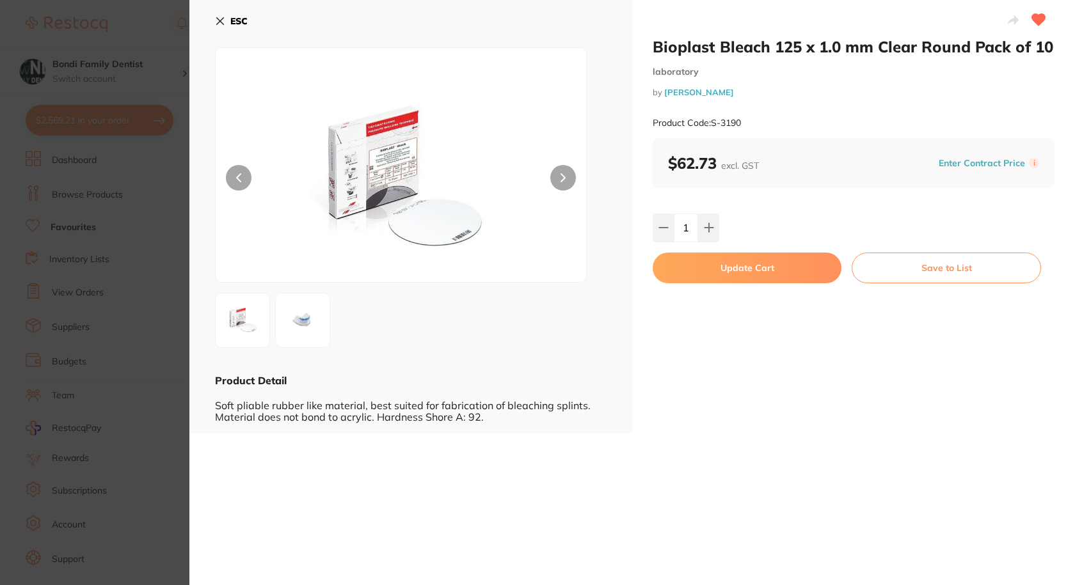
click at [724, 270] on button "Update Cart" at bounding box center [747, 268] width 189 height 31
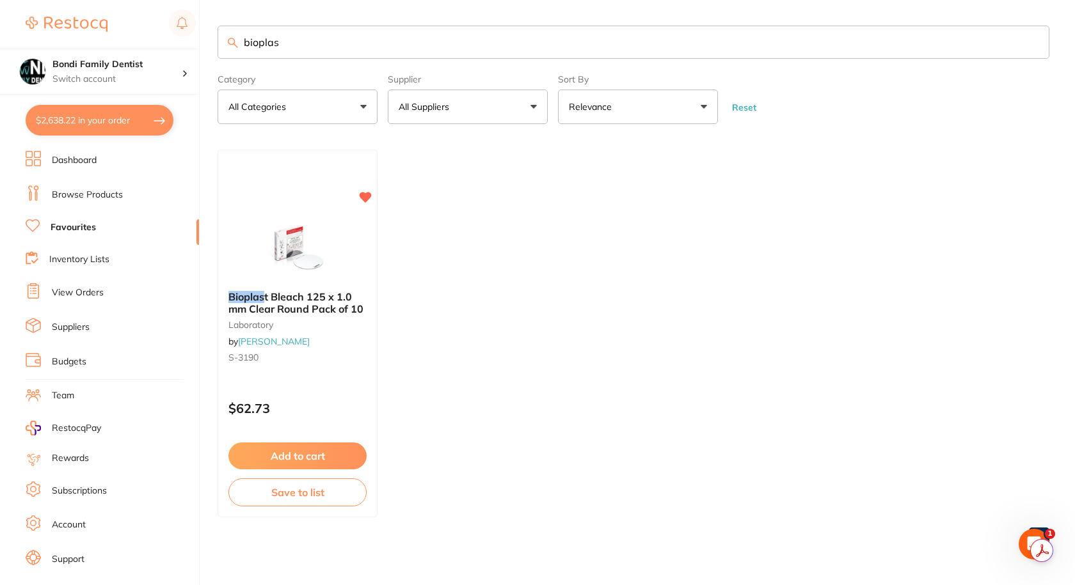
click at [90, 196] on link "Browse Products" at bounding box center [87, 195] width 71 height 13
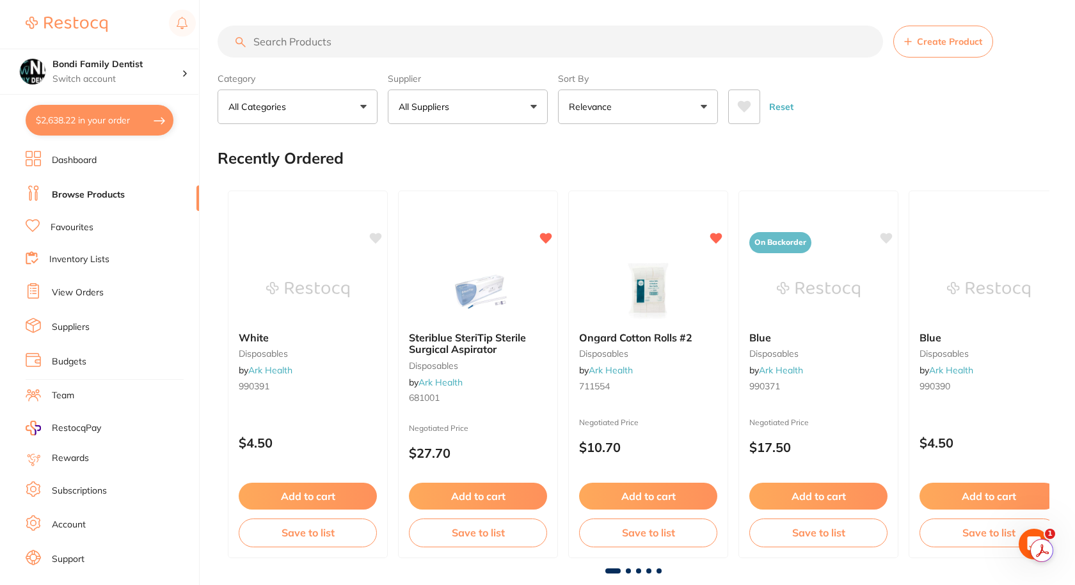
click at [82, 155] on link "Dashboard" at bounding box center [74, 160] width 45 height 13
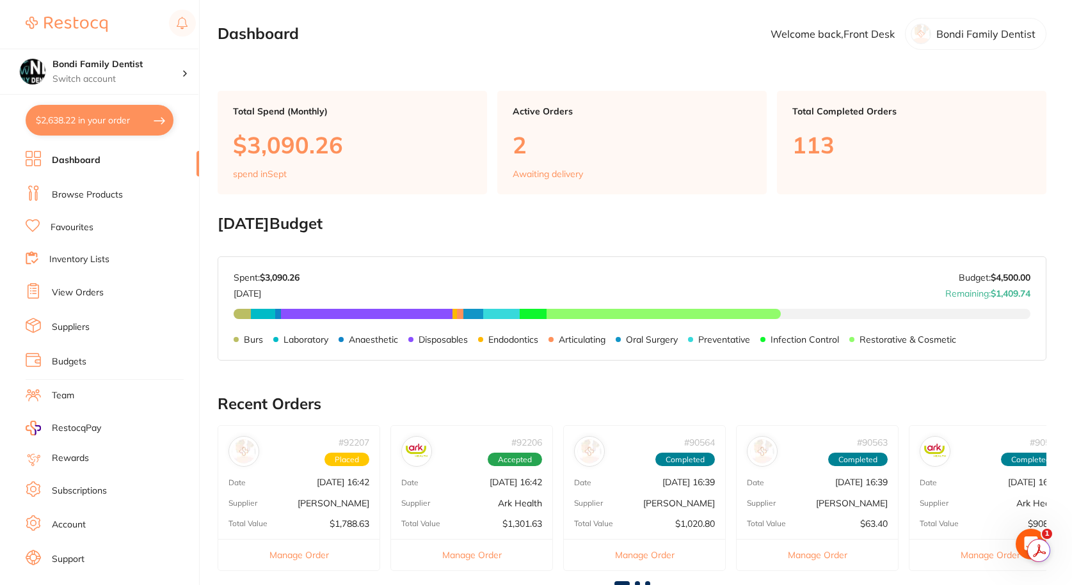
click at [86, 292] on link "View Orders" at bounding box center [78, 293] width 52 height 13
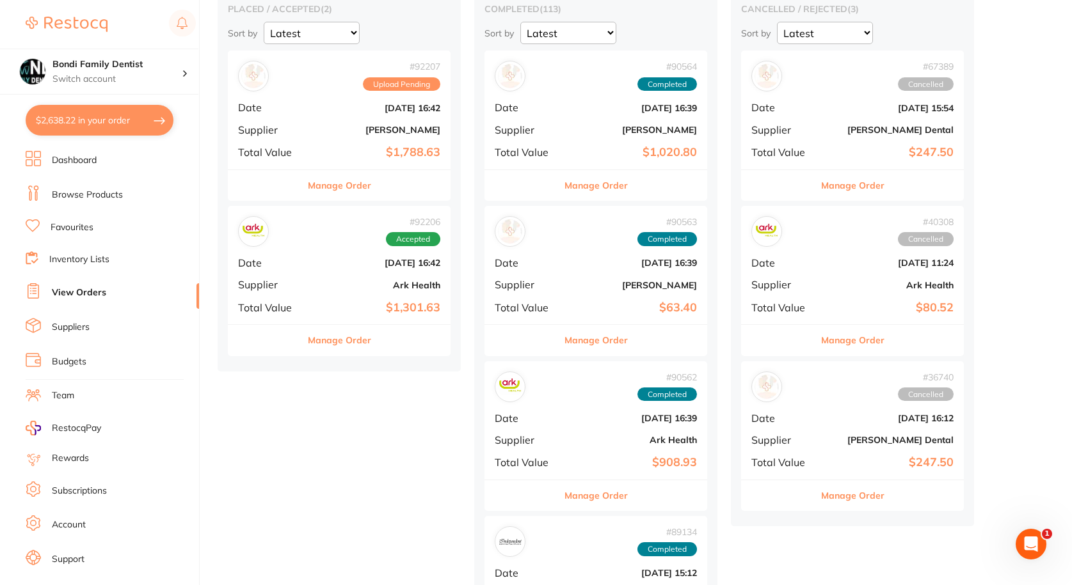
click at [315, 160] on div "# 92207 Upload Pending Date [DATE] 16:42 Supplier [PERSON_NAME] Total Value $1,…" at bounding box center [339, 110] width 223 height 118
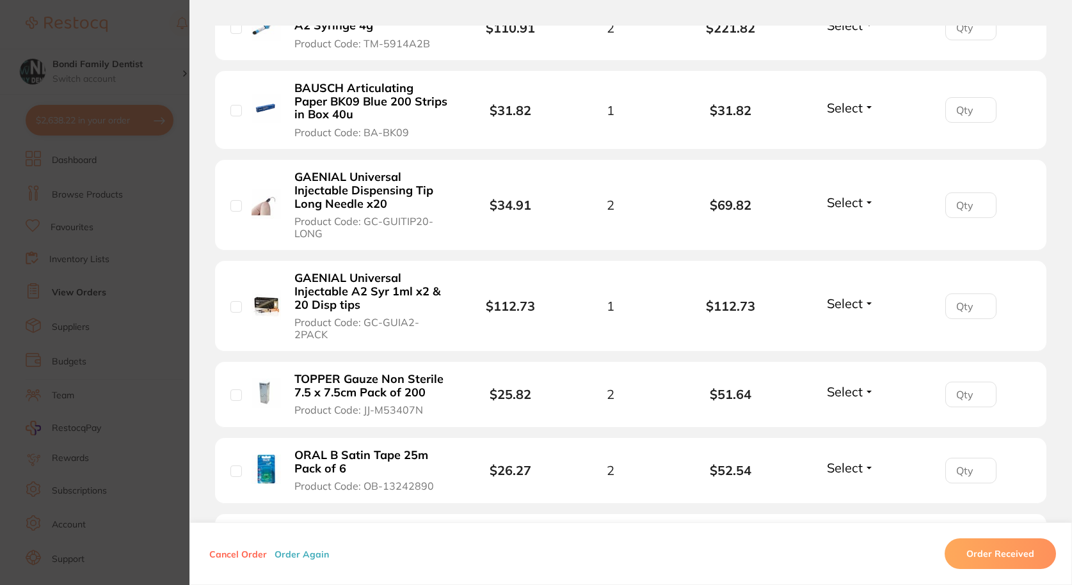
scroll to position [576, 0]
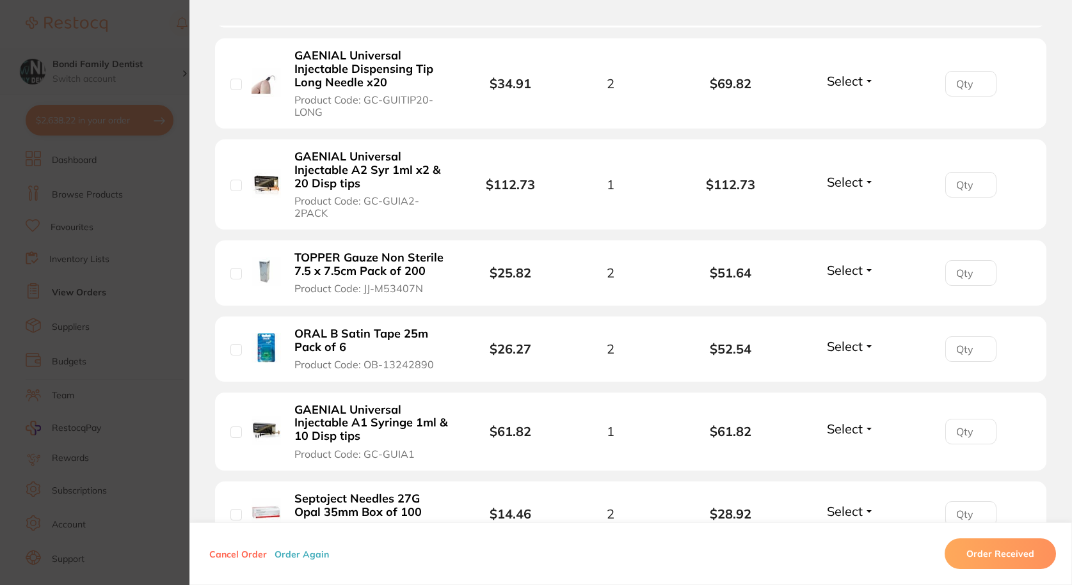
click at [128, 60] on section "Order ID: Restocq- 92207 Order Information Upload Pending Order Date [DATE] 16:…" at bounding box center [536, 292] width 1072 height 585
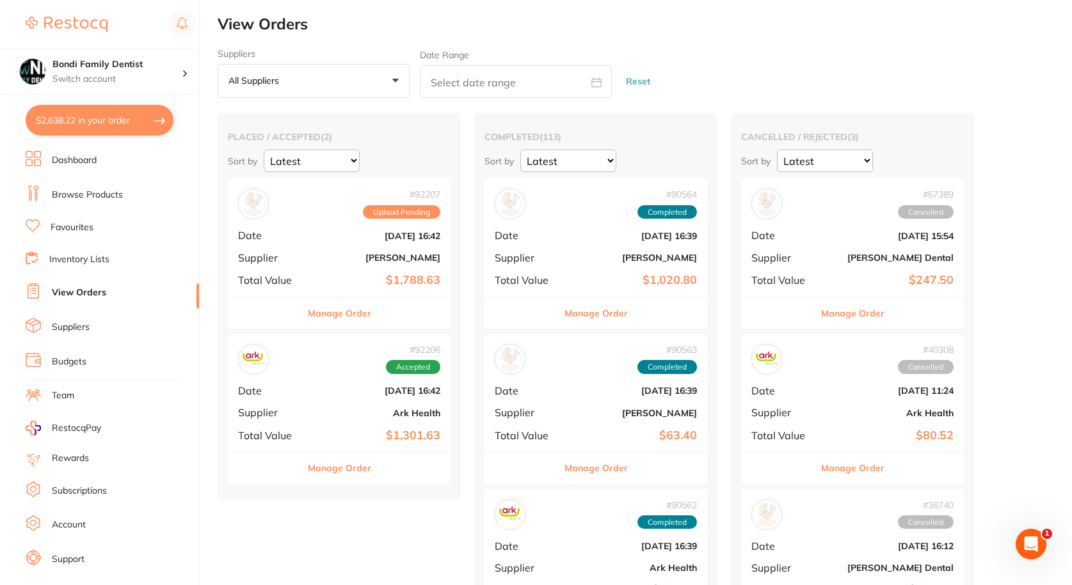
click at [83, 125] on button "$2,638.22 in your order" at bounding box center [100, 120] width 148 height 31
checkbox input "true"
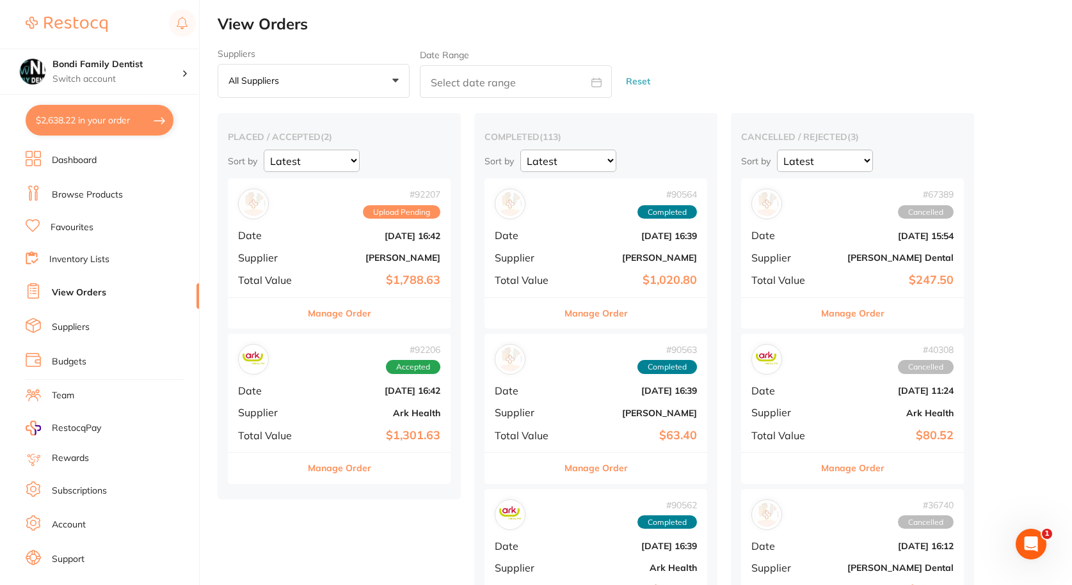
checkbox input "true"
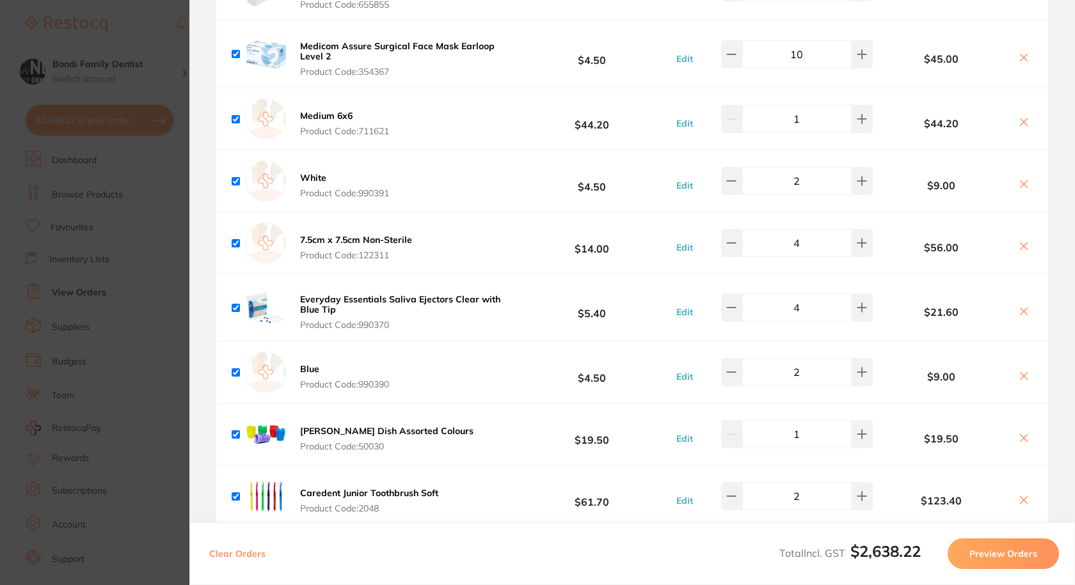
scroll to position [1600, 0]
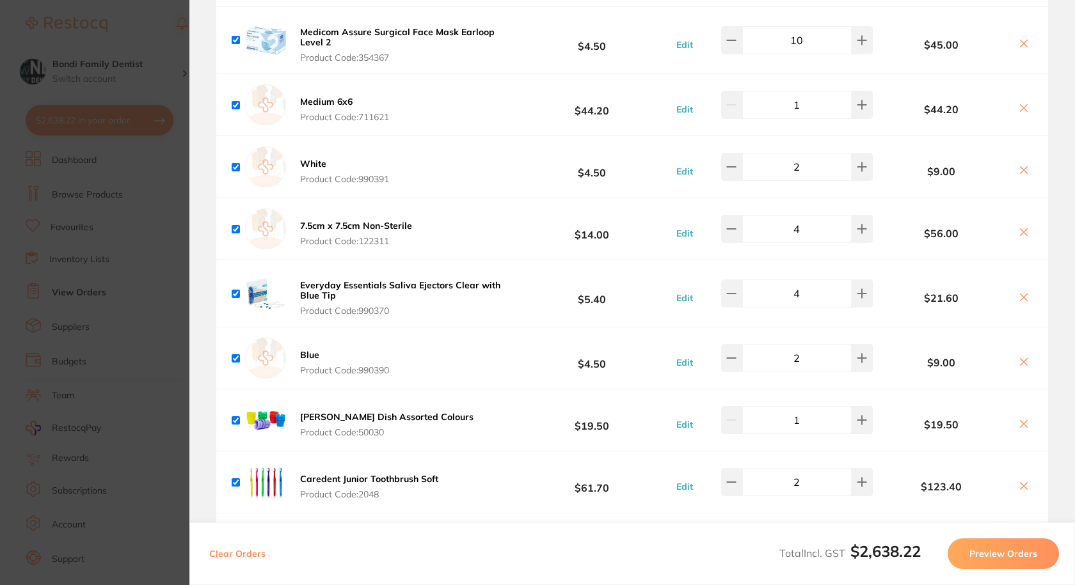
click at [148, 40] on section "Update RRP Set your pre negotiated price for this item. Item Agreed RRP (excl. …" at bounding box center [537, 292] width 1075 height 585
click at [334, 253] on b "[PERSON_NAME]" at bounding box center [376, 258] width 128 height 10
click at [264, 287] on section at bounding box center [537, 292] width 1075 height 585
click at [406, 246] on div "# 92207 Upload Pending Date [DATE] 16:42 Supplier [PERSON_NAME] Total Value $1,…" at bounding box center [339, 238] width 223 height 118
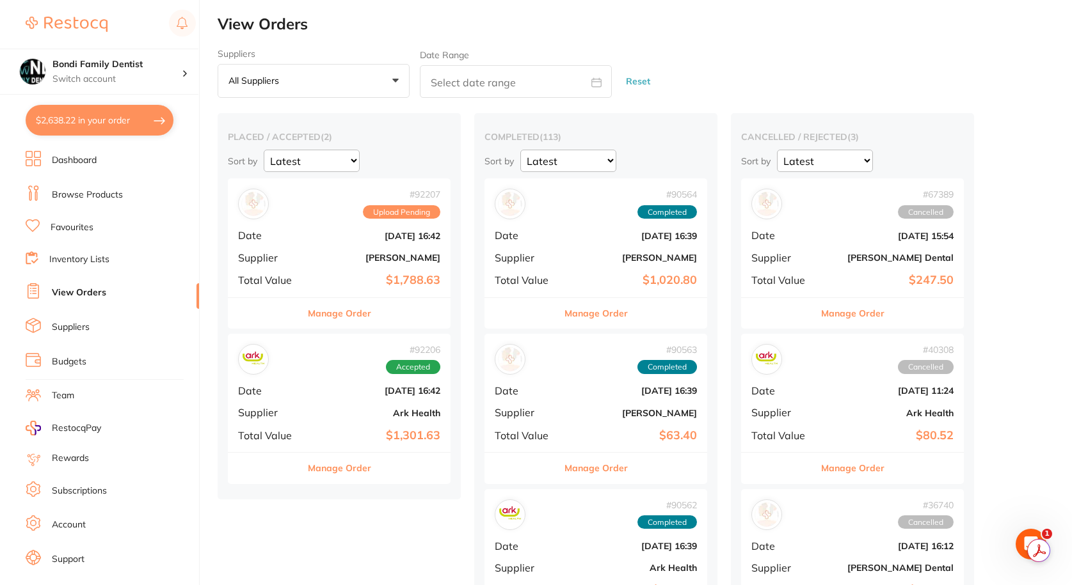
click at [306, 251] on div "# 92207 Upload Pending Date [DATE] 16:42 Supplier [PERSON_NAME] Total Value $1,…" at bounding box center [339, 238] width 223 height 118
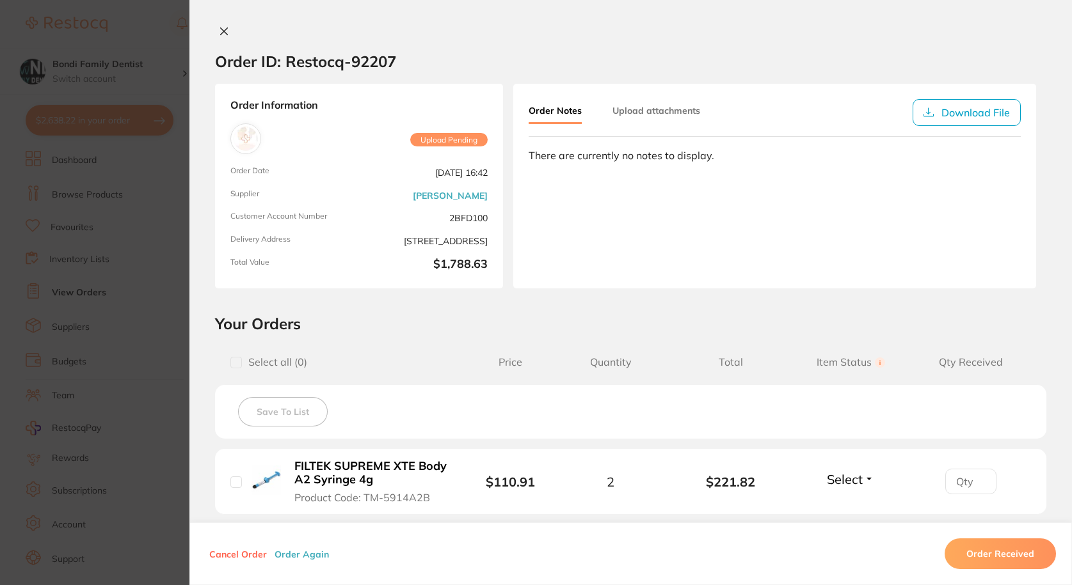
click at [219, 31] on icon at bounding box center [224, 31] width 10 height 10
